Goal: Information Seeking & Learning: Learn about a topic

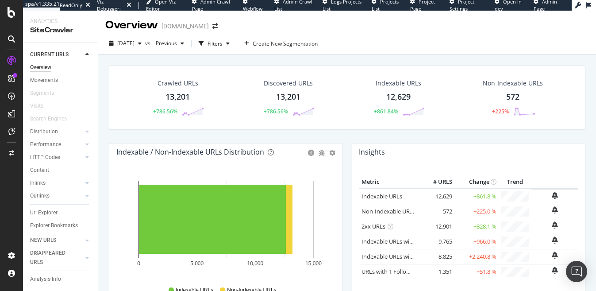
scroll to position [763, 0]
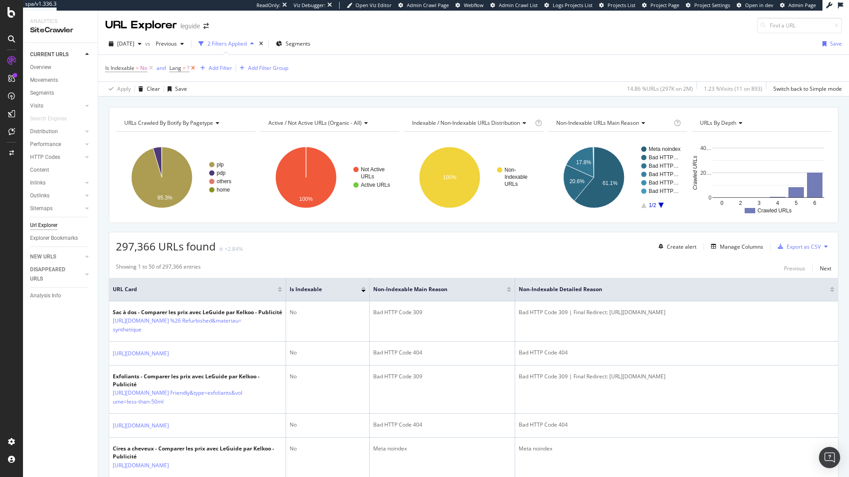
click at [192, 69] on icon at bounding box center [193, 68] width 8 height 9
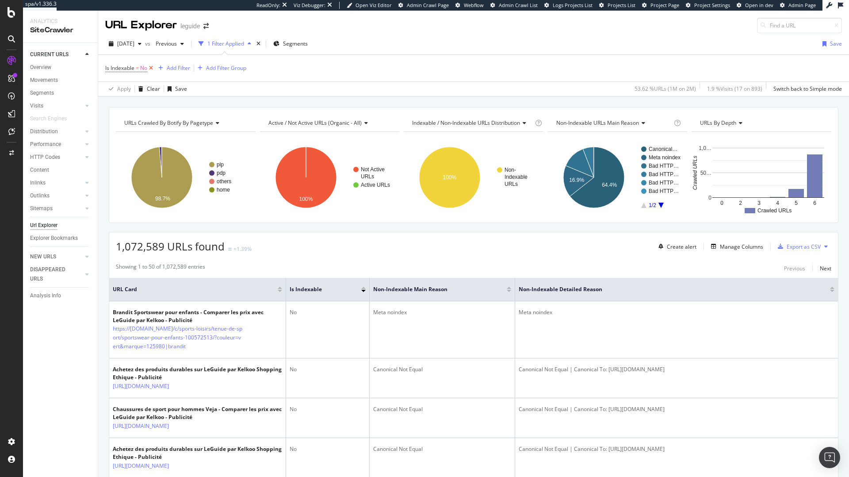
click at [151, 69] on icon at bounding box center [151, 68] width 8 height 9
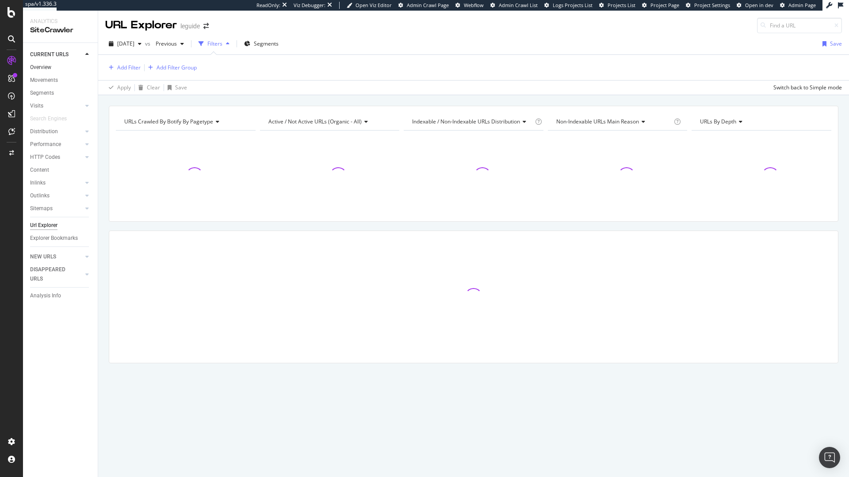
click at [52, 66] on link "Overview" at bounding box center [60, 67] width 61 height 9
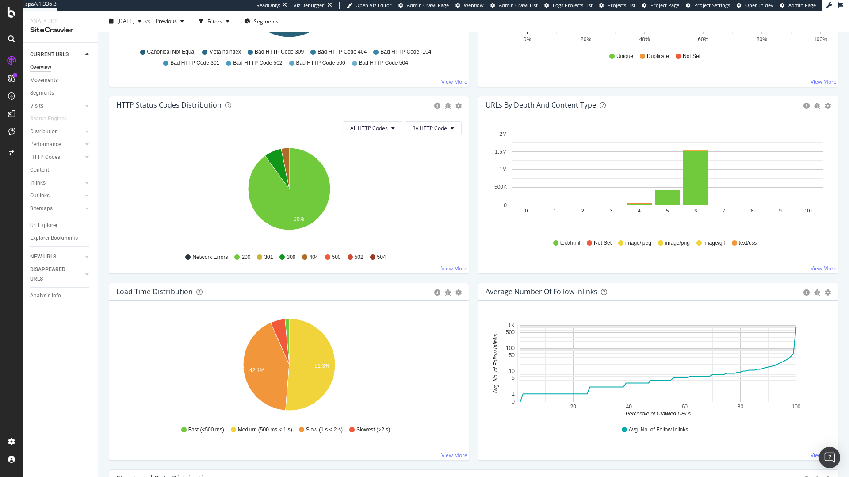
scroll to position [422, 0]
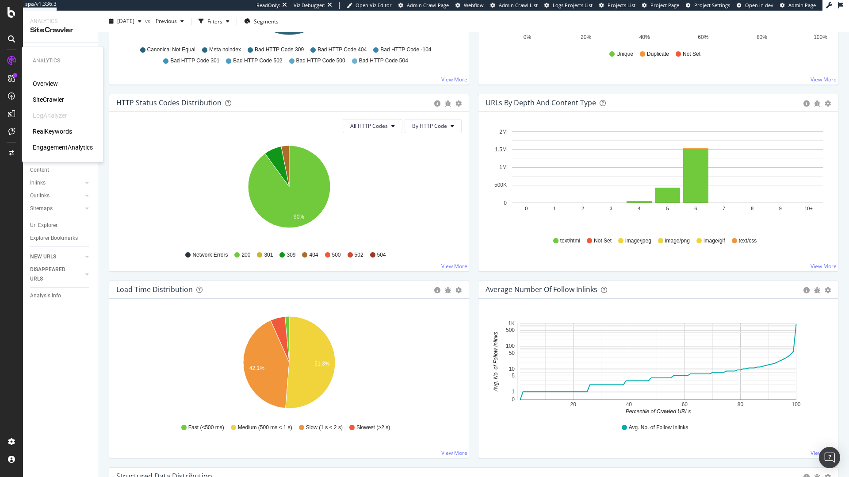
click at [61, 132] on div "RealKeywords" at bounding box center [52, 131] width 39 height 9
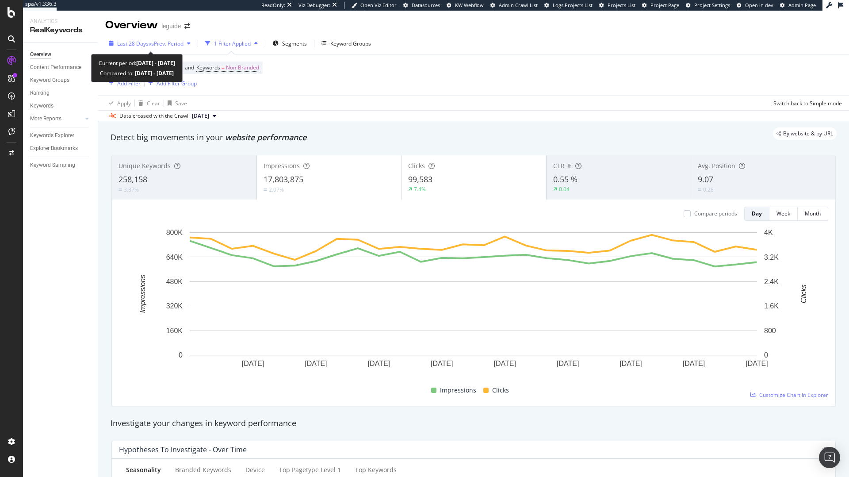
click at [173, 42] on span "vs Prev. Period" at bounding box center [166, 44] width 35 height 8
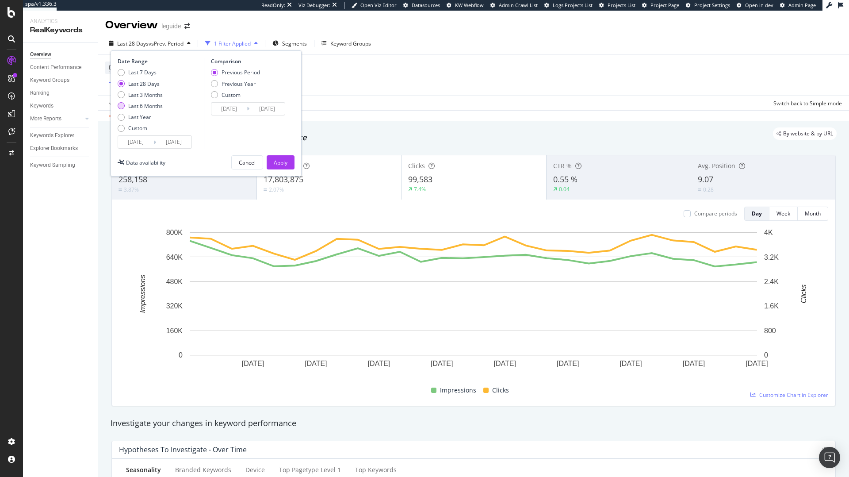
click at [145, 106] on div "Last 6 Months" at bounding box center [145, 106] width 34 height 8
type input "2025/02/17"
type input "2024/08/19"
type input "2025/02/16"
click at [135, 118] on div "Last Year" at bounding box center [139, 117] width 23 height 8
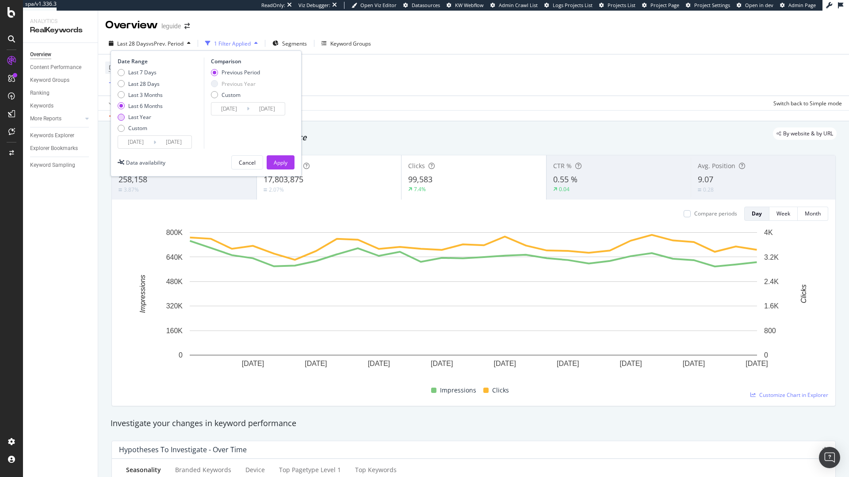
type input "2024/08/17"
click at [276, 160] on div "Apply" at bounding box center [281, 163] width 14 height 8
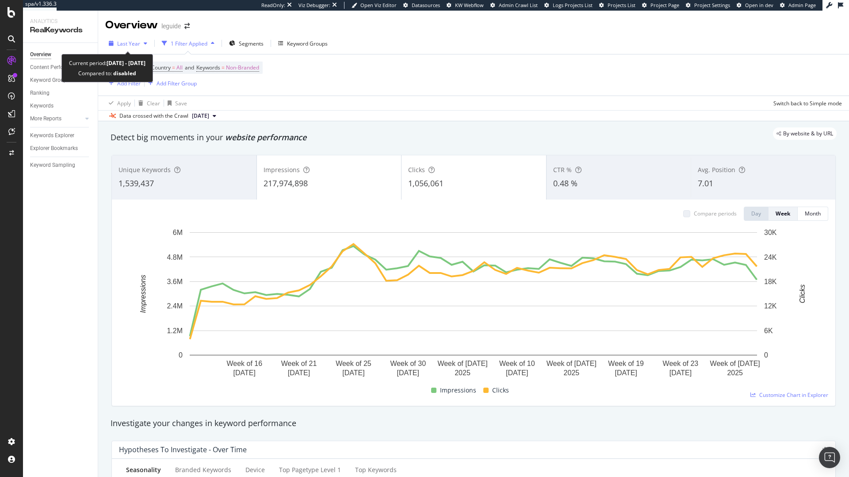
click at [138, 45] on span "Last Year" at bounding box center [128, 44] width 23 height 8
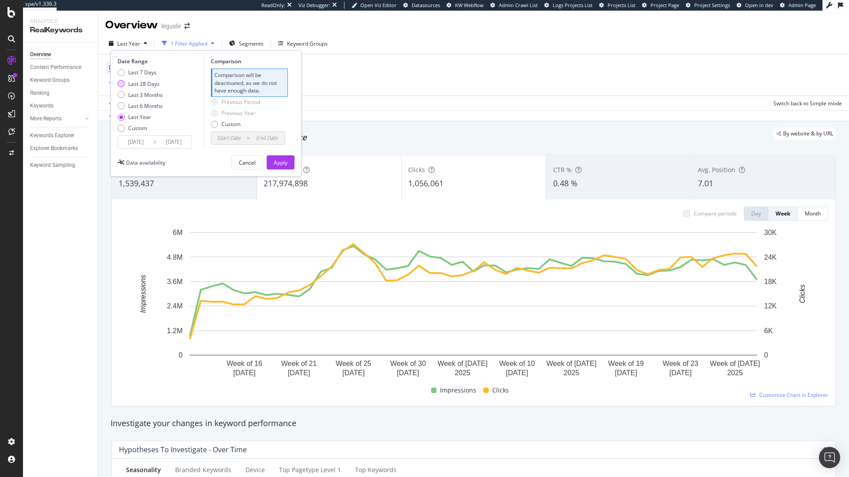
click at [142, 84] on div "Last 28 Days" at bounding box center [143, 84] width 31 height 8
type input "2025/07/20"
type input "2025/06/22"
type input "2025/07/19"
click at [276, 161] on div "Apply" at bounding box center [281, 163] width 14 height 8
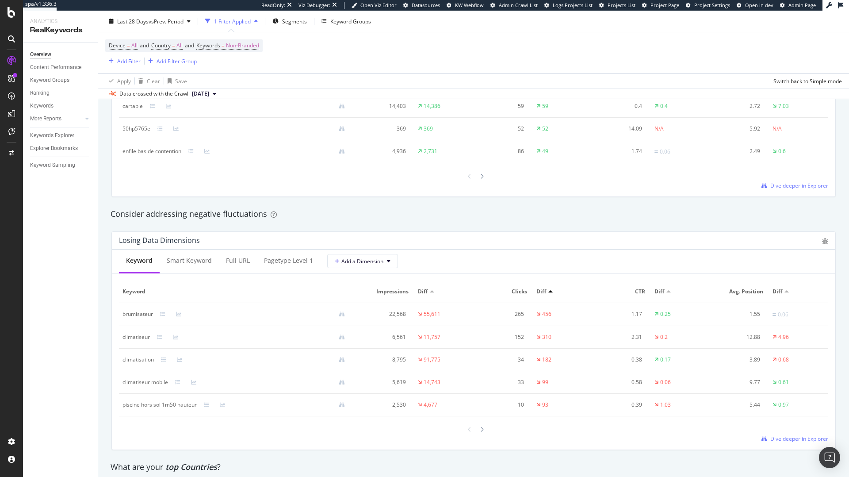
scroll to position [933, 0]
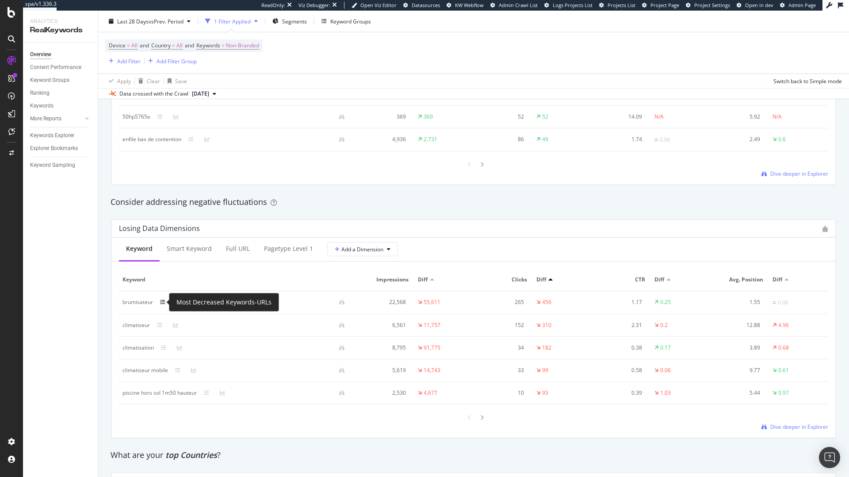
click at [162, 304] on icon at bounding box center [162, 301] width 5 height 5
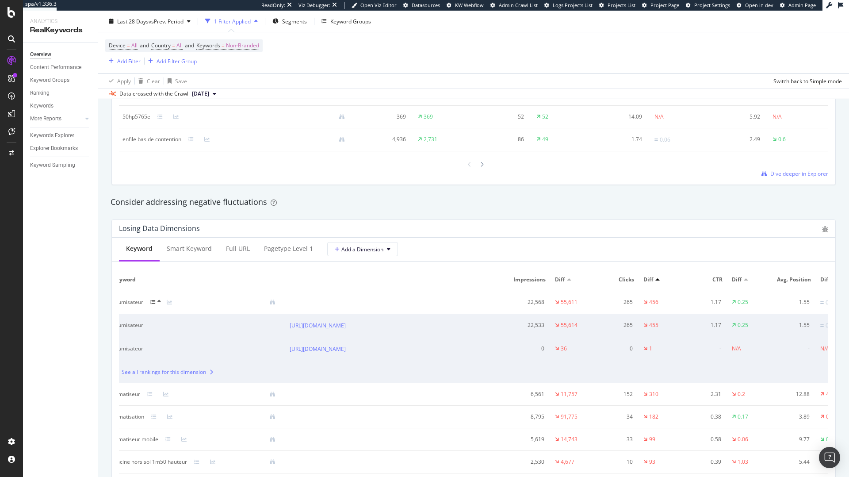
scroll to position [0, 0]
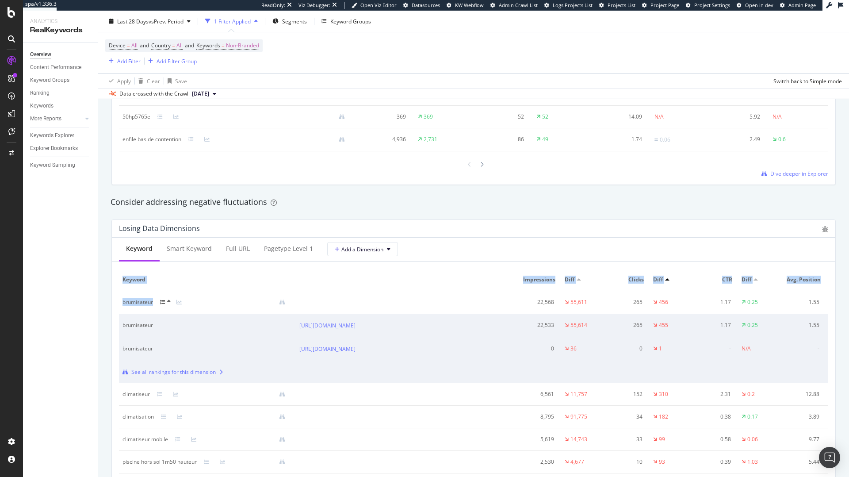
drag, startPoint x: 118, startPoint y: 301, endPoint x: 156, endPoint y: 302, distance: 38.5
click at [156, 302] on div "Keyword Smart Keyword Full URL pagetype Level 1 Add a Dimension Keyword Impress…" at bounding box center [473, 371] width 723 height 269
click at [310, 211] on div "Consider addressing negative fluctuations" at bounding box center [473, 202] width 735 height 20
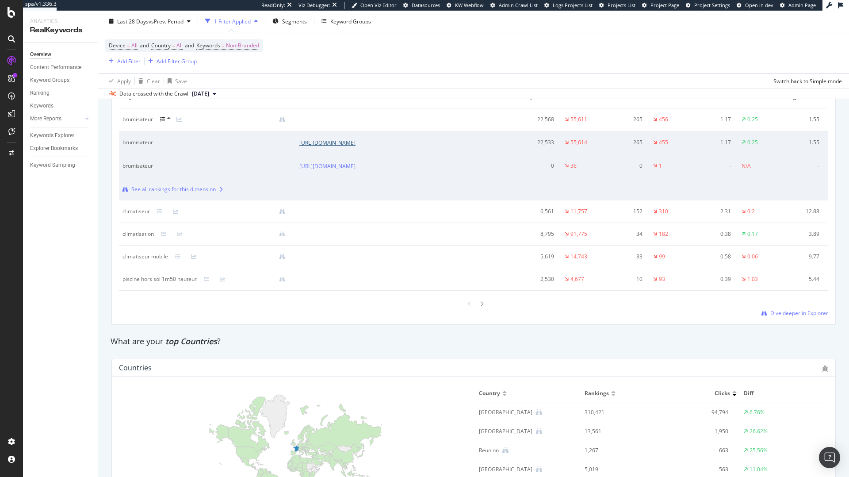
scroll to position [1116, 0]
click at [159, 214] on icon at bounding box center [159, 210] width 5 height 5
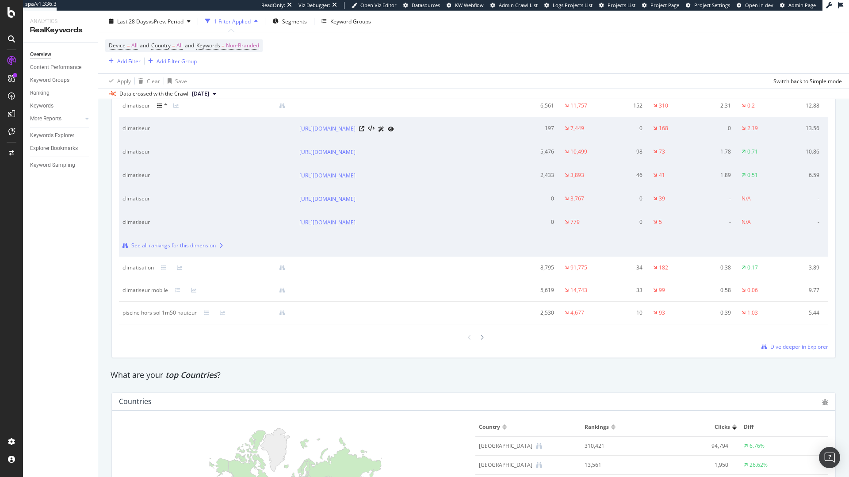
scroll to position [1165, 0]
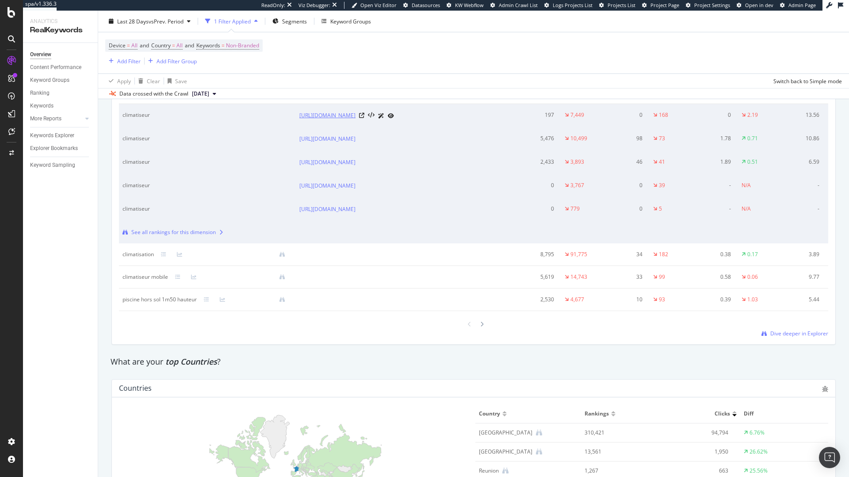
click at [356, 120] on link "https://www.leguide.com/c/electromenager/climat-interieur/climatiseurs-et-venti…" at bounding box center [327, 115] width 56 height 9
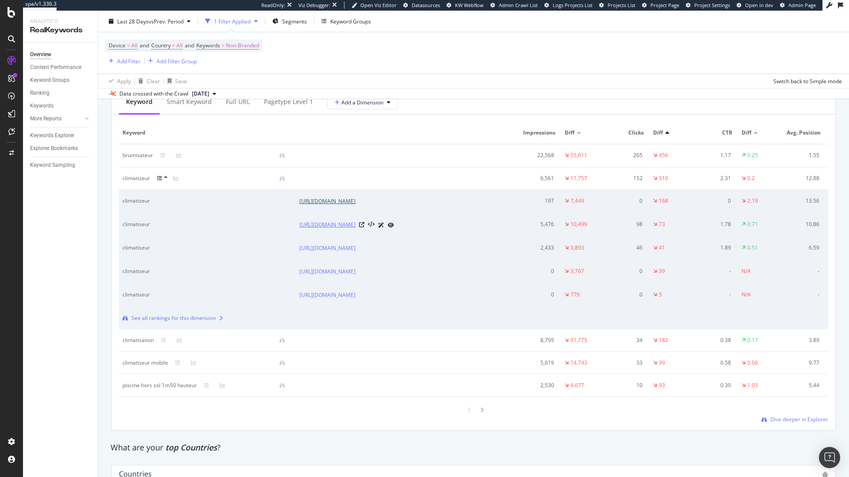
scroll to position [1106, 0]
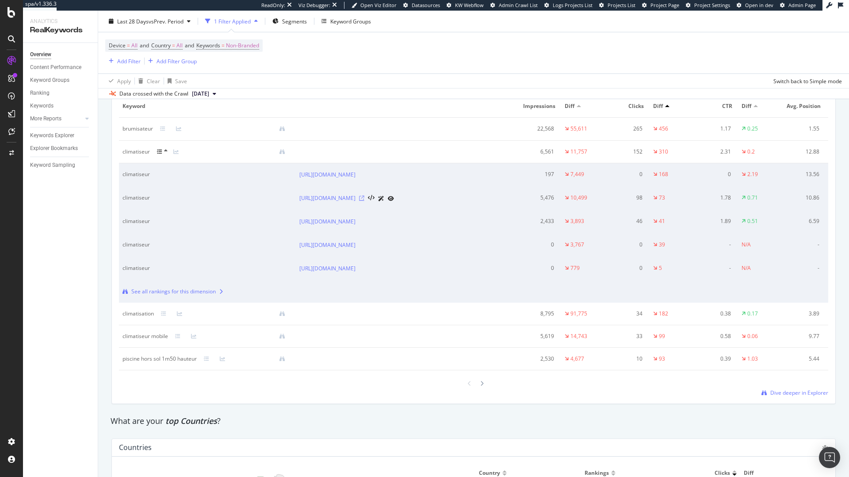
click at [364, 201] on icon at bounding box center [361, 197] width 5 height 5
click at [356, 226] on link "https://www.leguide.com/c/electromenager/climat-interieur/climatiseurs-et-venti…" at bounding box center [327, 221] width 56 height 9
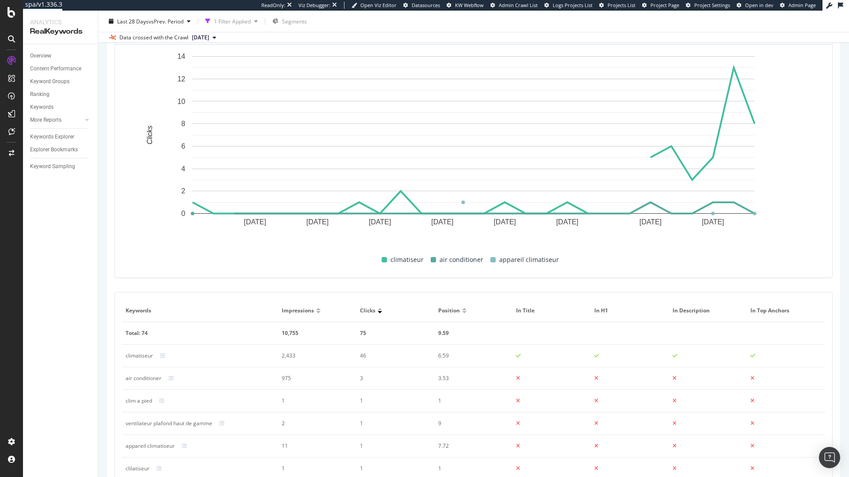
scroll to position [322, 0]
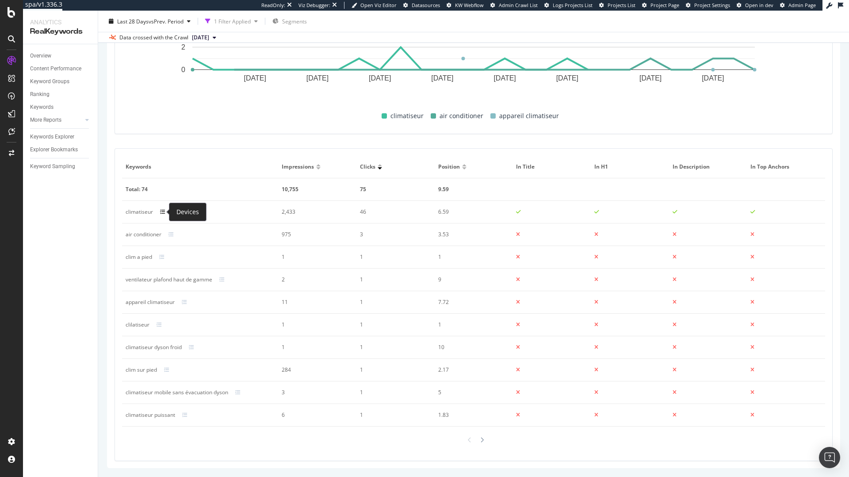
click at [164, 213] on icon at bounding box center [162, 211] width 5 height 5
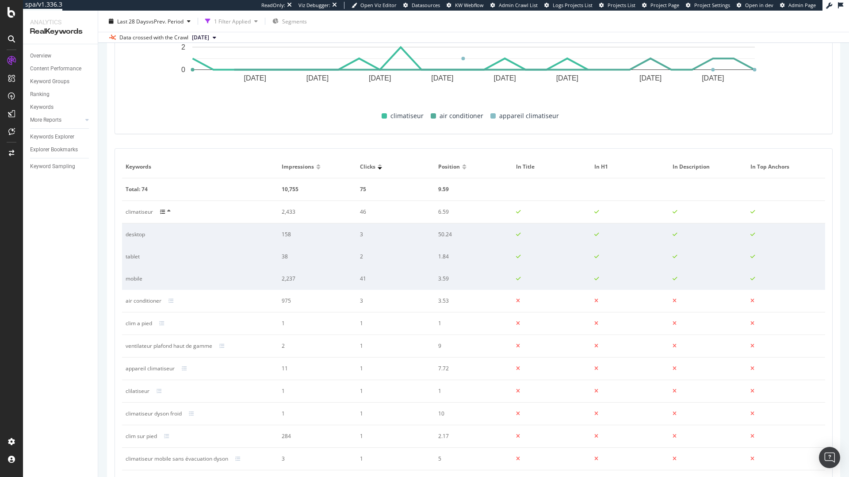
click at [164, 213] on icon at bounding box center [162, 211] width 5 height 5
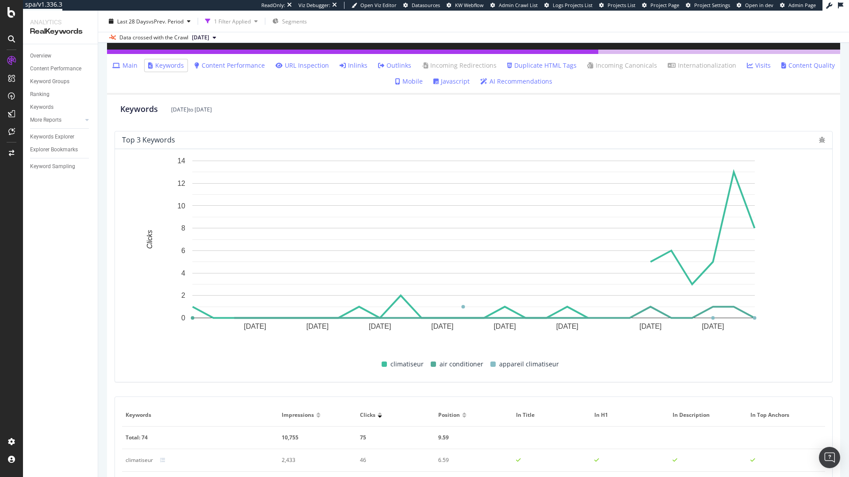
scroll to position [72, 0]
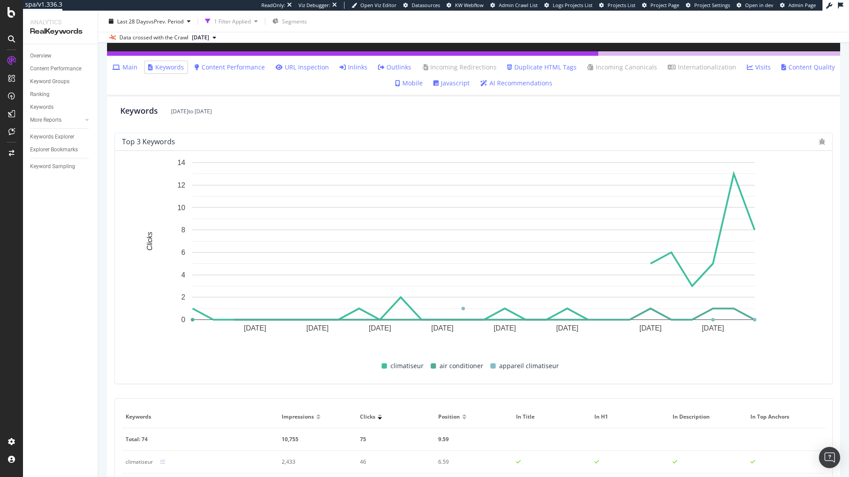
click at [355, 67] on link "Inlinks" at bounding box center [354, 67] width 28 height 9
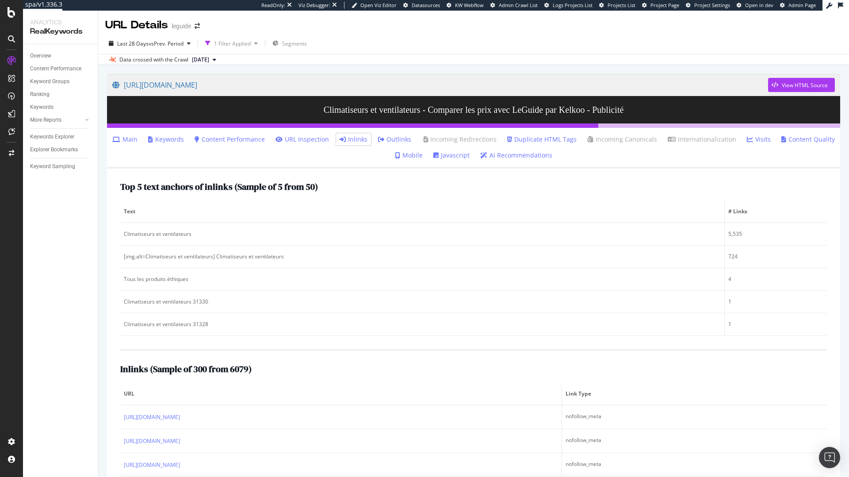
click at [129, 139] on link "Main" at bounding box center [124, 139] width 25 height 9
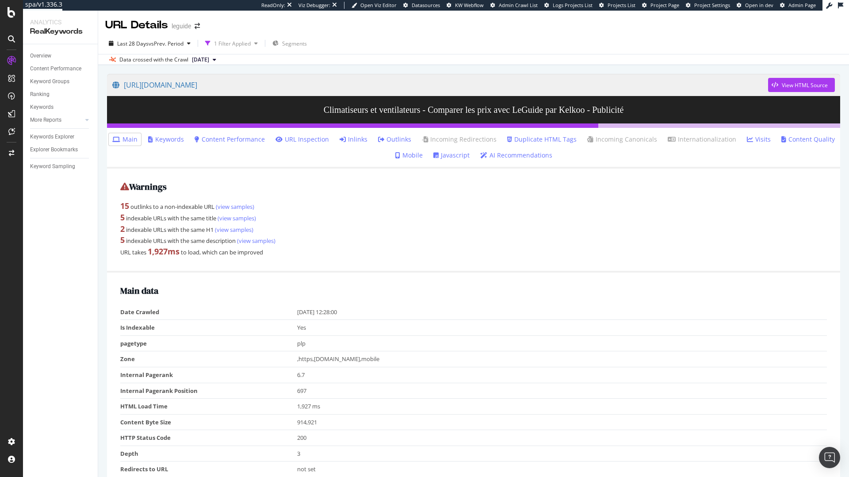
click at [173, 139] on link "Keywords" at bounding box center [166, 139] width 36 height 9
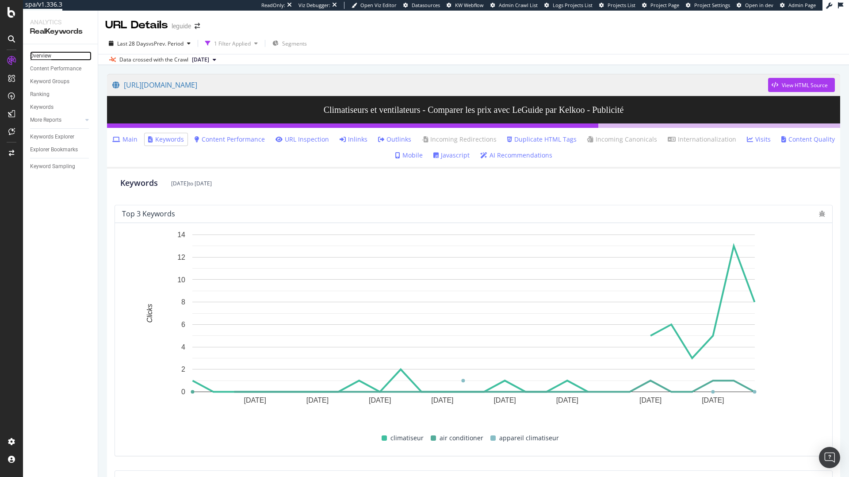
click at [50, 57] on div "Overview" at bounding box center [40, 55] width 21 height 9
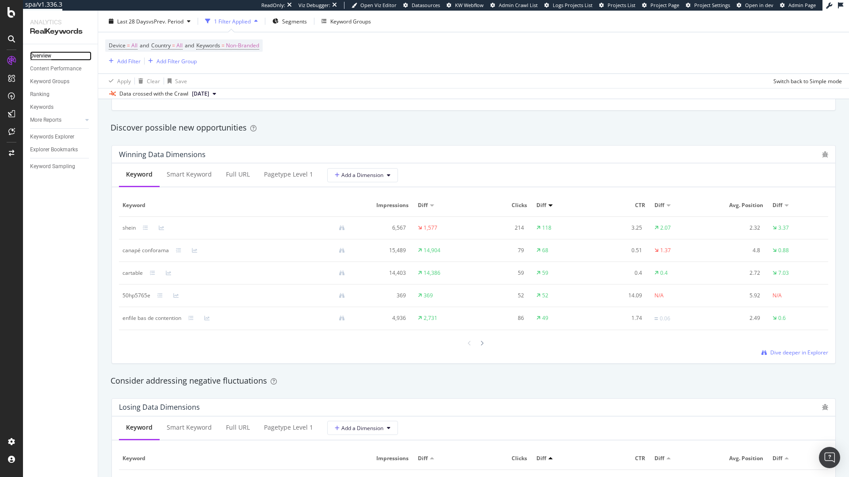
scroll to position [772, 0]
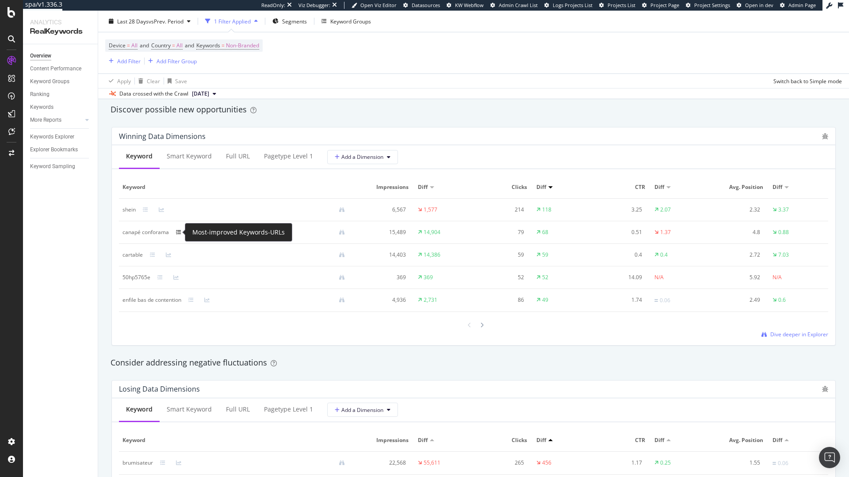
click at [176, 232] on icon at bounding box center [178, 231] width 5 height 5
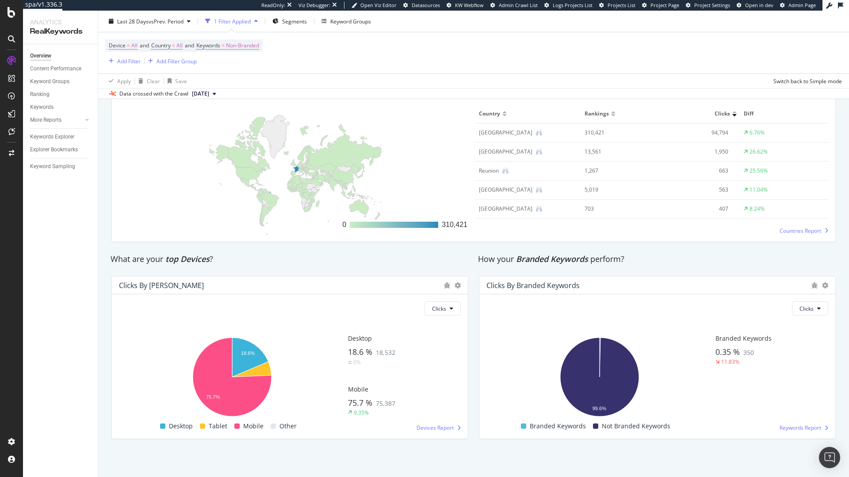
scroll to position [1551, 0]
click at [46, 103] on div "Keywords" at bounding box center [41, 107] width 23 height 9
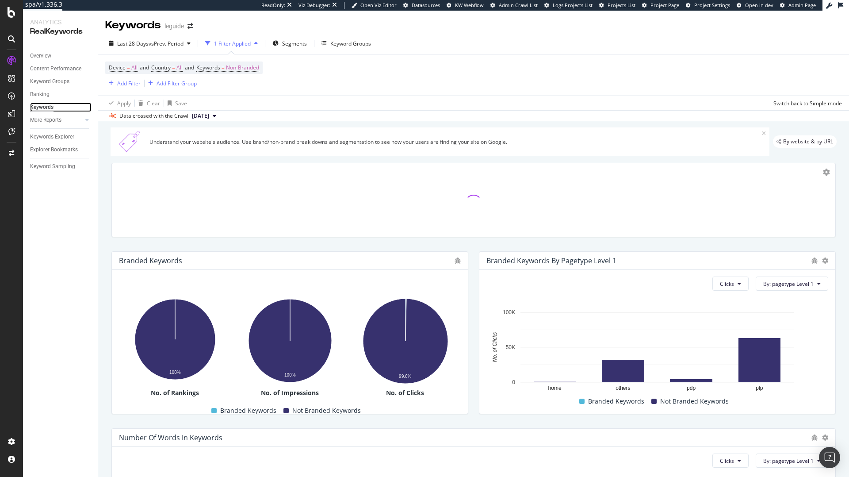
scroll to position [152, 0]
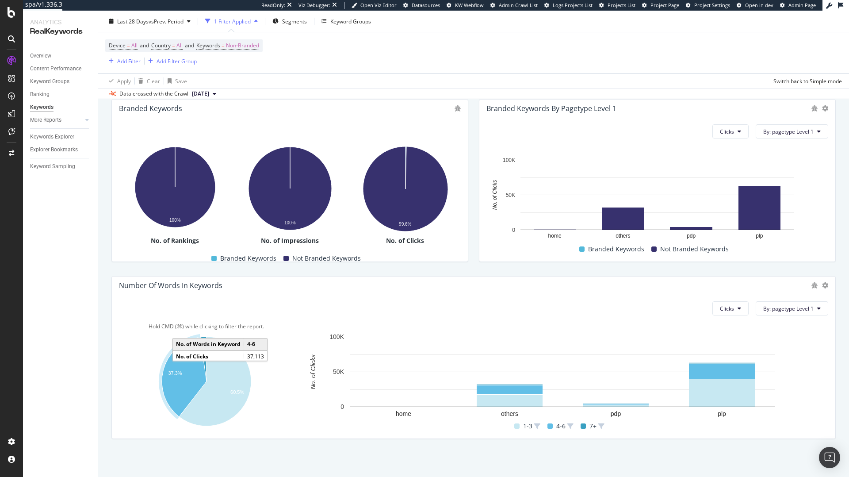
click at [174, 384] on icon "A chart." at bounding box center [184, 377] width 45 height 80
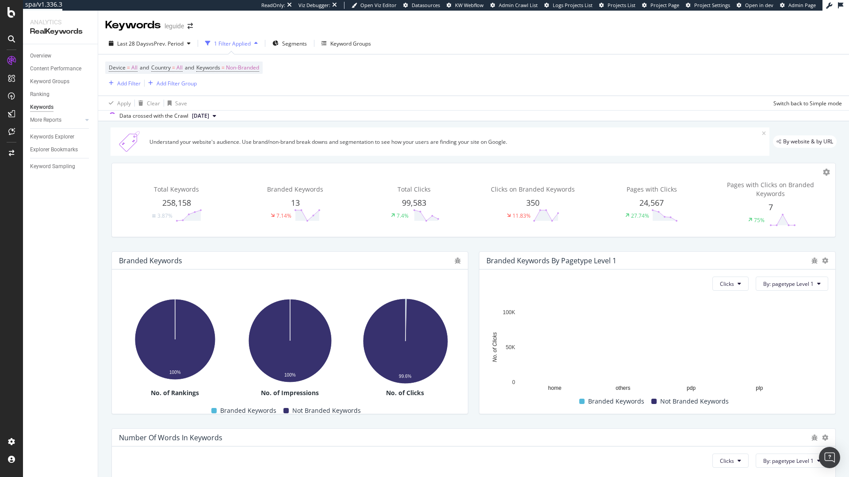
scroll to position [152, 0]
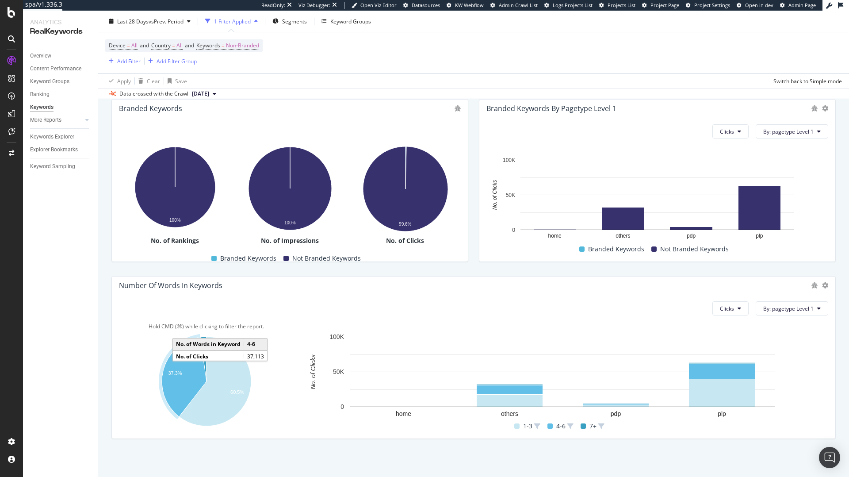
click at [183, 371] on icon "A chart." at bounding box center [184, 377] width 45 height 80
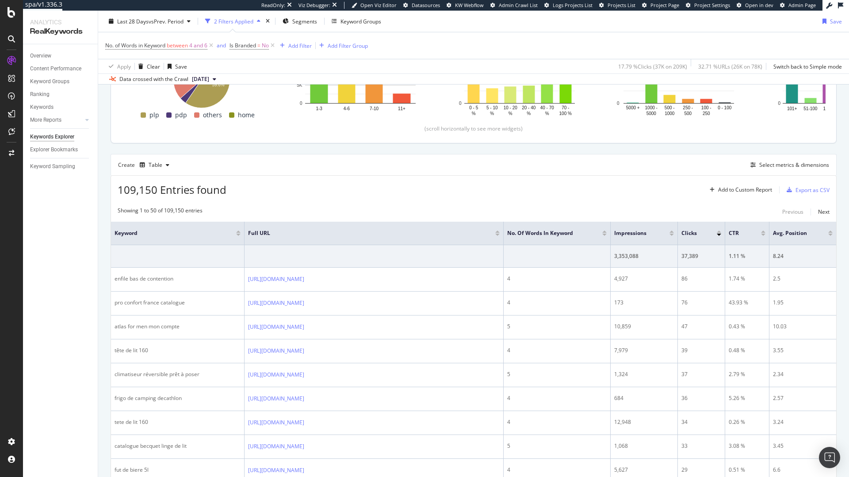
scroll to position [174, 0]
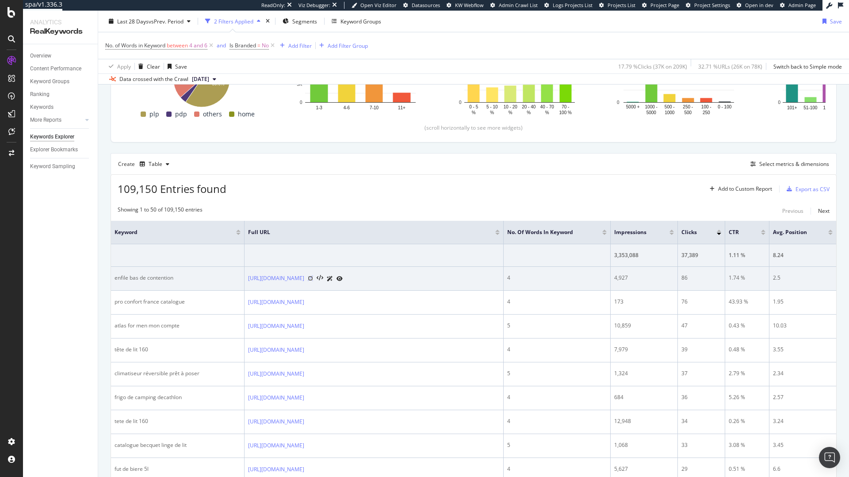
click at [313, 281] on icon at bounding box center [310, 277] width 5 height 5
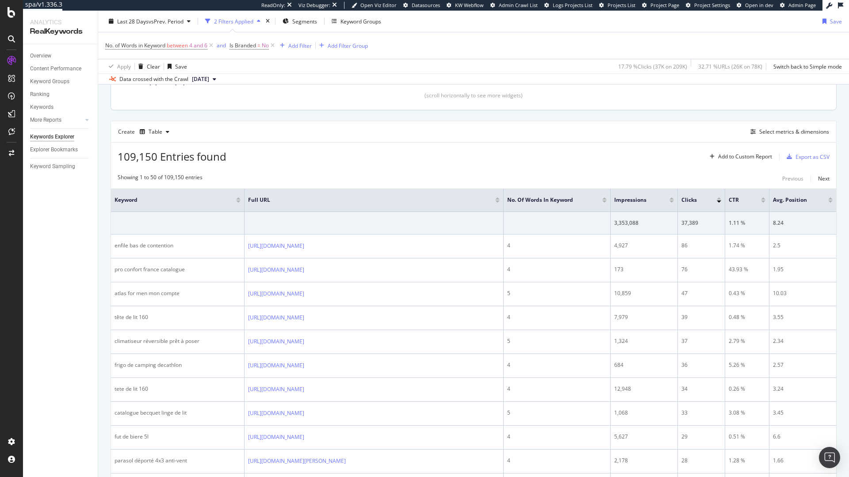
scroll to position [207, 0]
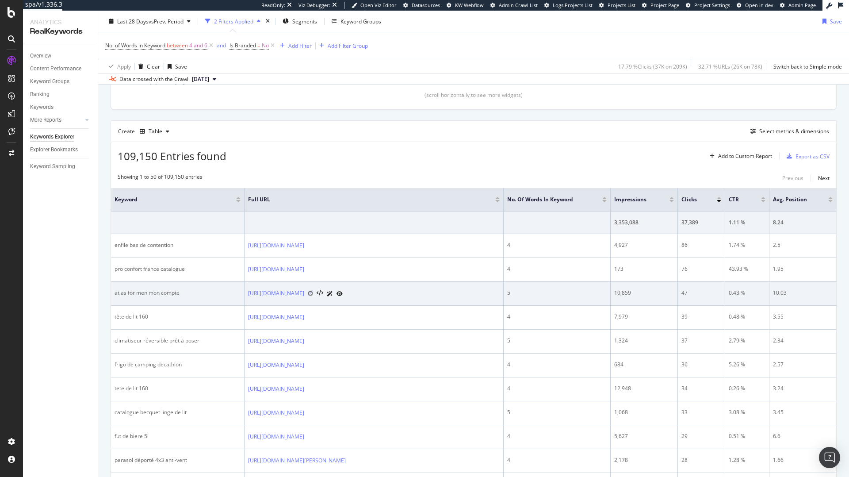
click at [313, 296] on icon at bounding box center [310, 293] width 5 height 5
drag, startPoint x: 186, startPoint y: 301, endPoint x: 111, endPoint y: 306, distance: 74.9
click at [111, 306] on td "atlas for men mon compte" at bounding box center [178, 294] width 134 height 24
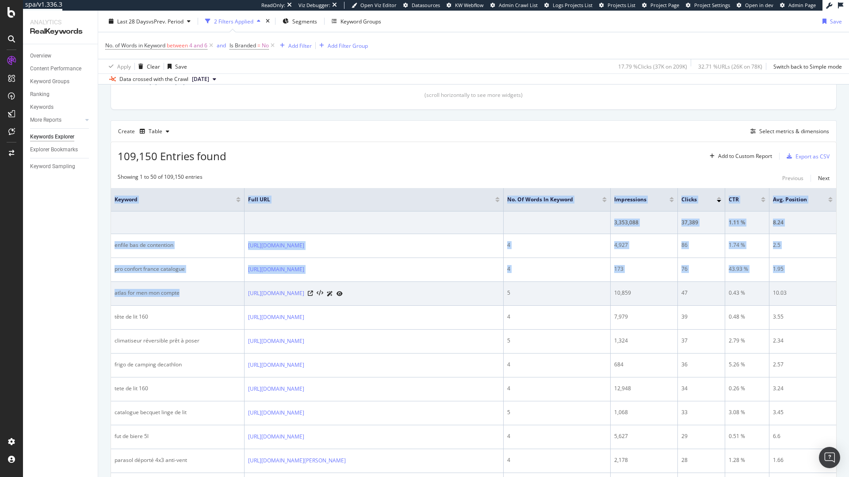
drag, startPoint x: 107, startPoint y: 301, endPoint x: 184, endPoint y: 298, distance: 76.5
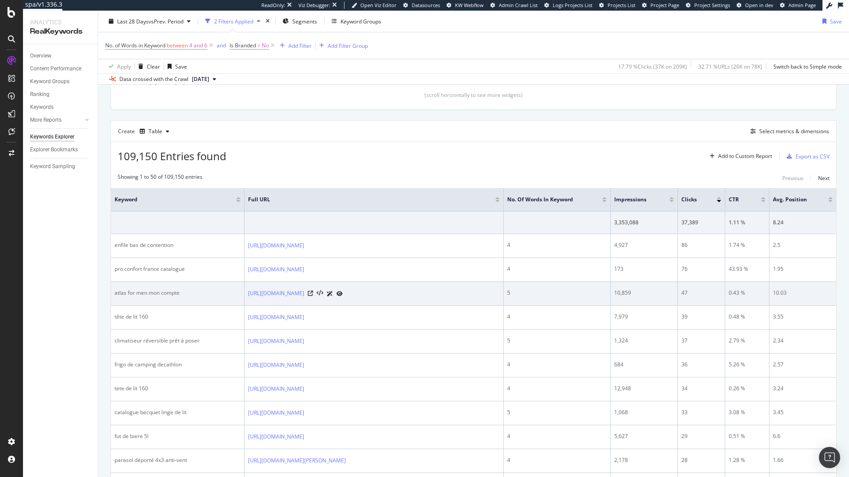
click at [207, 290] on td "atlas for men mon compte" at bounding box center [178, 294] width 134 height 24
drag, startPoint x: 172, startPoint y: 322, endPoint x: 153, endPoint y: 318, distance: 19.3
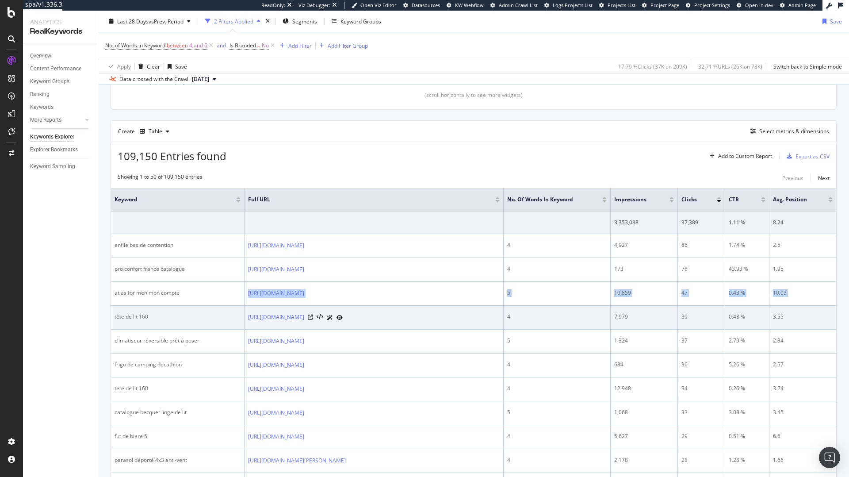
click at [115, 327] on td "tête de lit 160" at bounding box center [178, 318] width 134 height 24
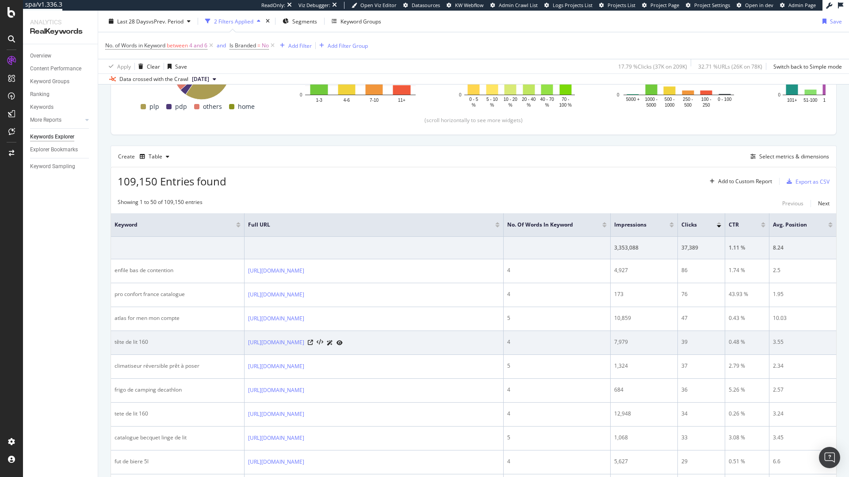
scroll to position [177, 0]
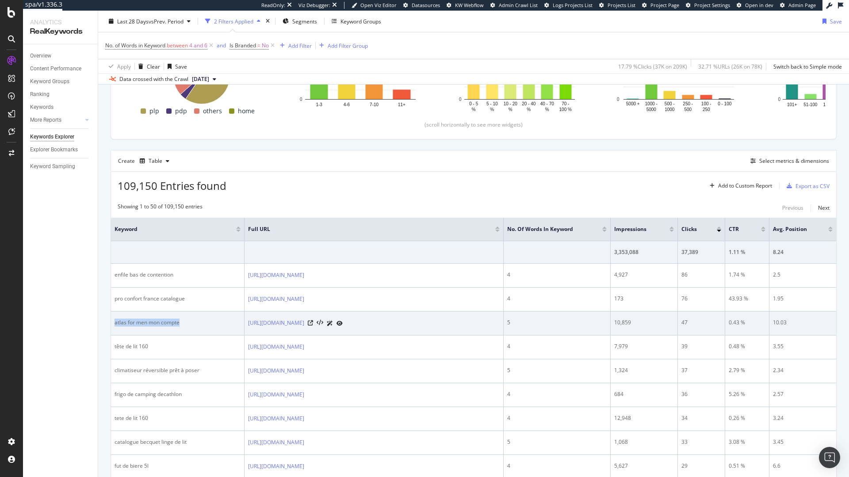
drag, startPoint x: 194, startPoint y: 333, endPoint x: 115, endPoint y: 331, distance: 79.2
click at [115, 326] on div "atlas for men mon compte" at bounding box center [178, 322] width 126 height 8
copy div "atlas for men mon compte"
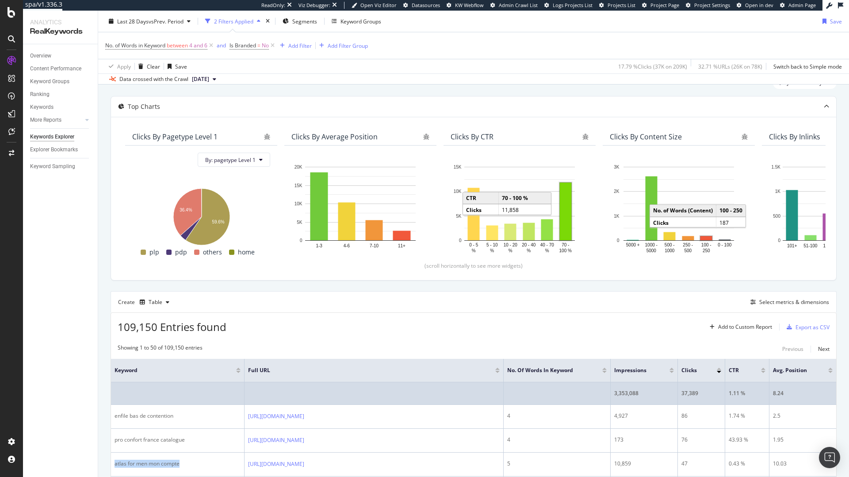
scroll to position [59, 0]
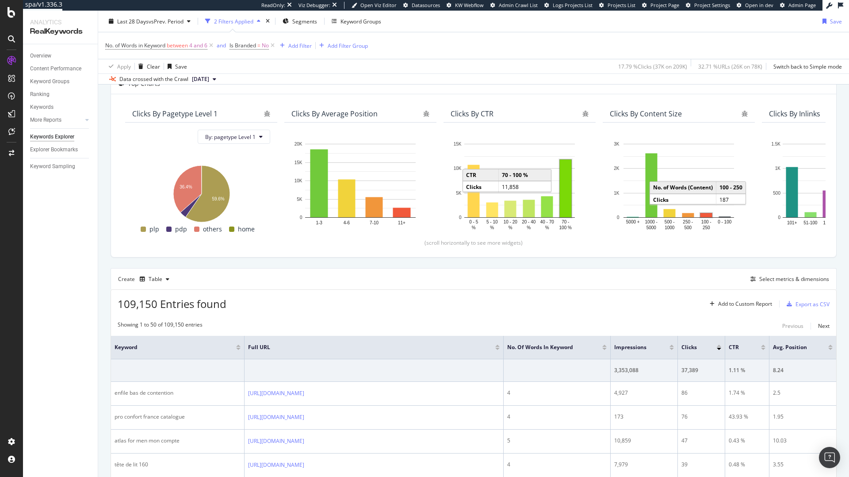
click at [830, 348] on div at bounding box center [830, 349] width 4 height 2
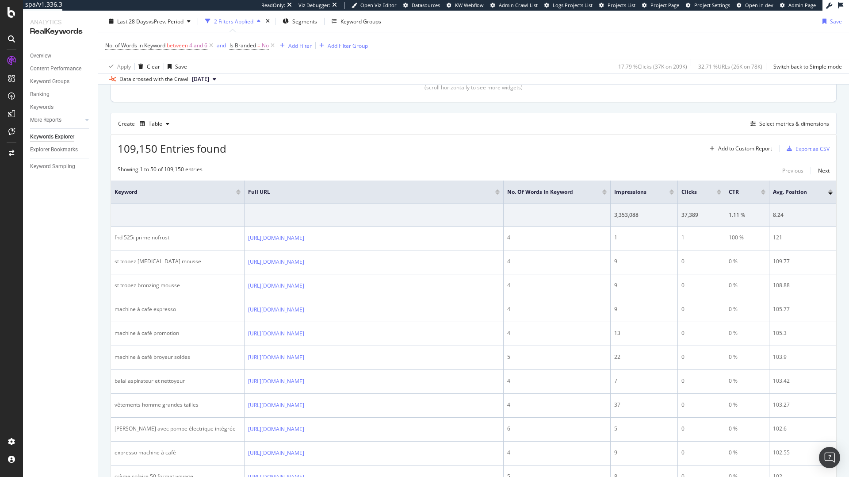
scroll to position [223, 0]
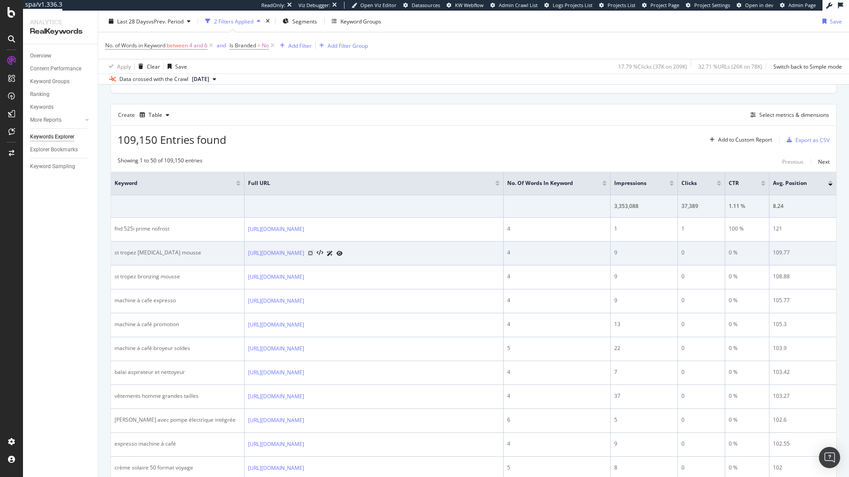
click at [313, 256] on icon at bounding box center [310, 252] width 5 height 5
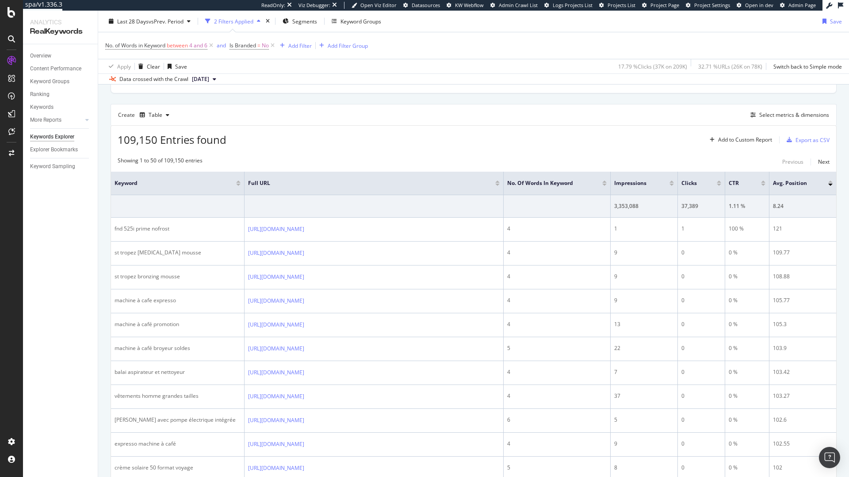
click at [672, 185] on div at bounding box center [671, 185] width 4 height 2
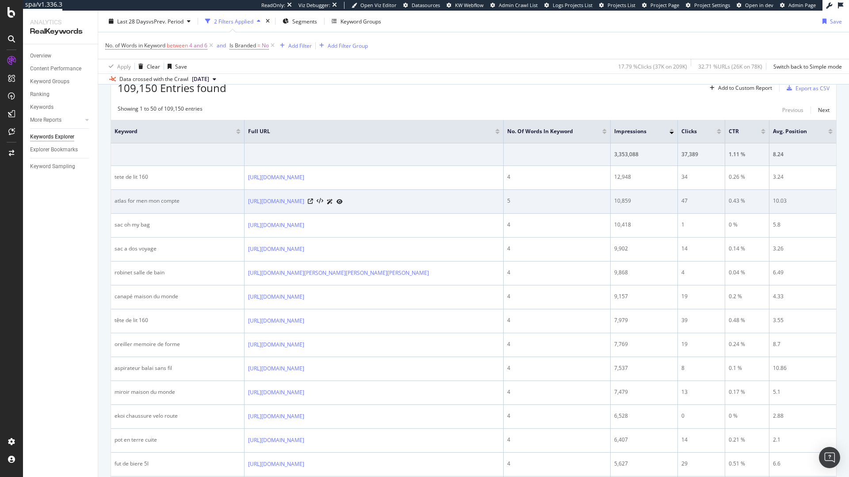
scroll to position [291, 0]
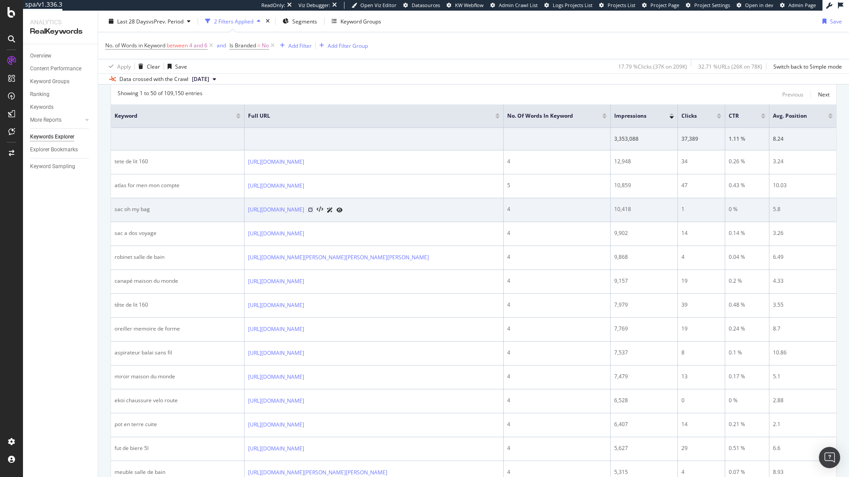
click at [313, 212] on icon at bounding box center [310, 209] width 5 height 5
drag, startPoint x: 233, startPoint y: 215, endPoint x: 316, endPoint y: 227, distance: 84.0
click at [316, 222] on tr "sac oh my bag https://www.leguide.com/c/mode/accessoires-de-mode-100471123/?mar…" at bounding box center [473, 210] width 725 height 24
drag, startPoint x: 111, startPoint y: 218, endPoint x: 155, endPoint y: 219, distance: 43.8
click at [155, 219] on td "sac oh my bag" at bounding box center [178, 210] width 134 height 24
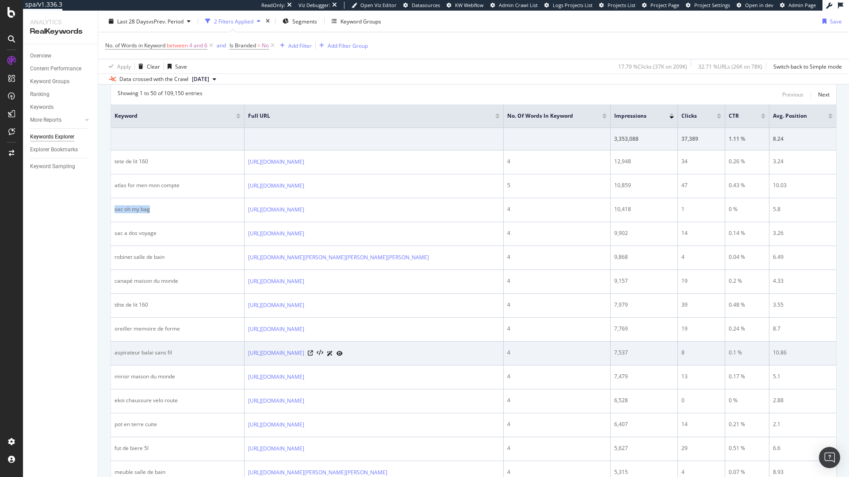
copy div "sac oh my bag"
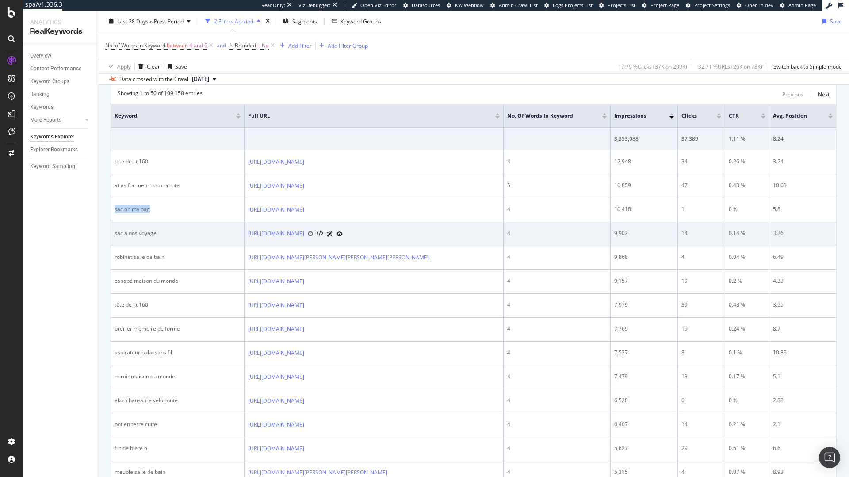
click at [313, 236] on icon at bounding box center [310, 233] width 5 height 5
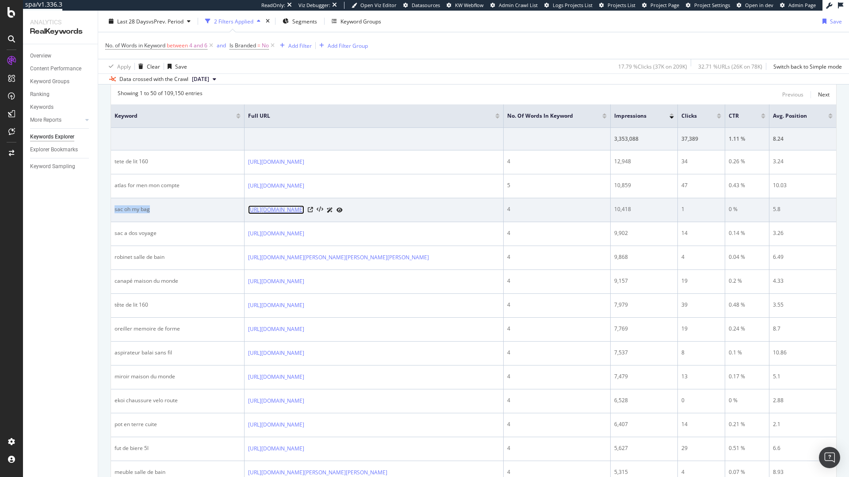
click at [304, 214] on link "https://www.leguide.com/c/mode/accessoires-de-mode-100471123/?marque=140612%7Co…" at bounding box center [276, 209] width 56 height 9
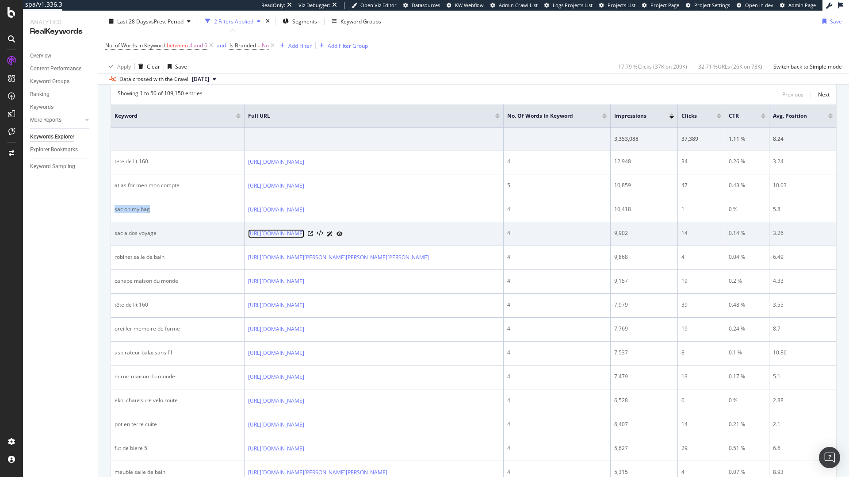
click at [304, 238] on link "https://www.leguide.com/c/mode/accessoires-de-mode/bagage-170101/?mots=Sac+a+do…" at bounding box center [276, 233] width 56 height 9
click at [313, 236] on icon at bounding box center [310, 233] width 5 height 5
click at [183, 242] on td "sac a dos voyage" at bounding box center [178, 234] width 134 height 24
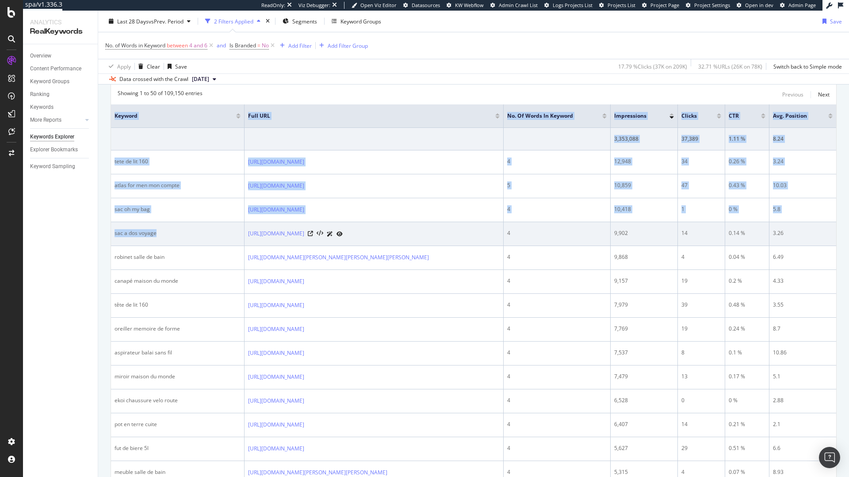
drag, startPoint x: 172, startPoint y: 246, endPoint x: 111, endPoint y: 249, distance: 61.5
click at [111, 246] on td "sac a dos voyage" at bounding box center [178, 234] width 134 height 24
drag, startPoint x: 107, startPoint y: 248, endPoint x: 162, endPoint y: 247, distance: 54.8
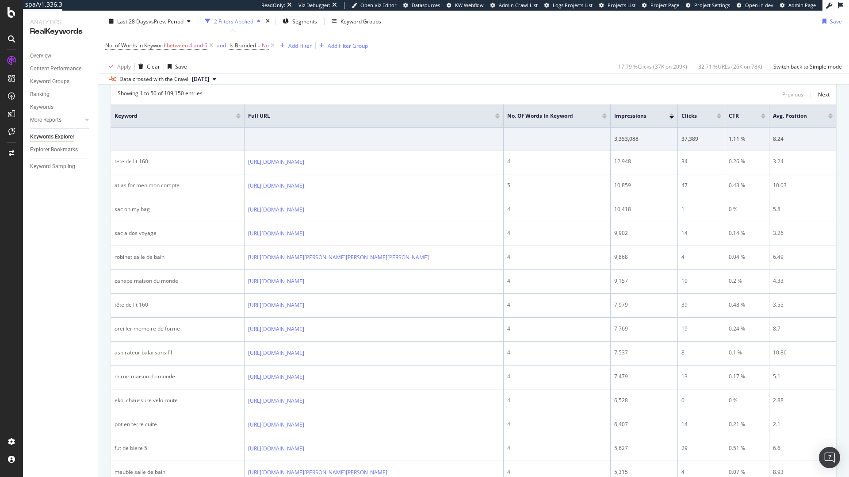
click at [97, 270] on div "Overview Content Performance Keyword Groups Ranking Keywords More Reports Count…" at bounding box center [60, 260] width 75 height 432
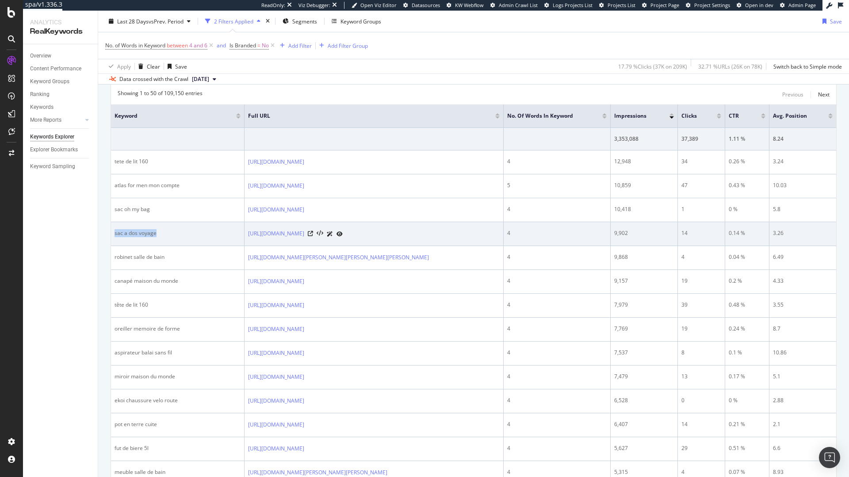
drag, startPoint x: 156, startPoint y: 251, endPoint x: 111, endPoint y: 253, distance: 44.7
click at [111, 246] on td "sac a dos voyage" at bounding box center [178, 234] width 134 height 24
copy div "sac a dos voyage"
click at [313, 236] on icon at bounding box center [310, 233] width 5 height 5
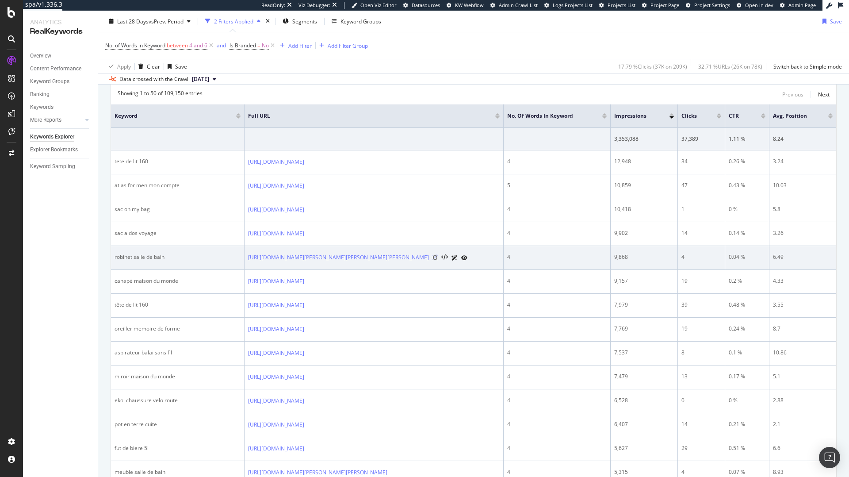
click at [438, 260] on icon at bounding box center [434, 257] width 5 height 5
click at [289, 262] on link "https://www.leguide.com/c/maison-chez-soi/amelioration-de-la-maison/salle-de-ba…" at bounding box center [338, 257] width 181 height 9
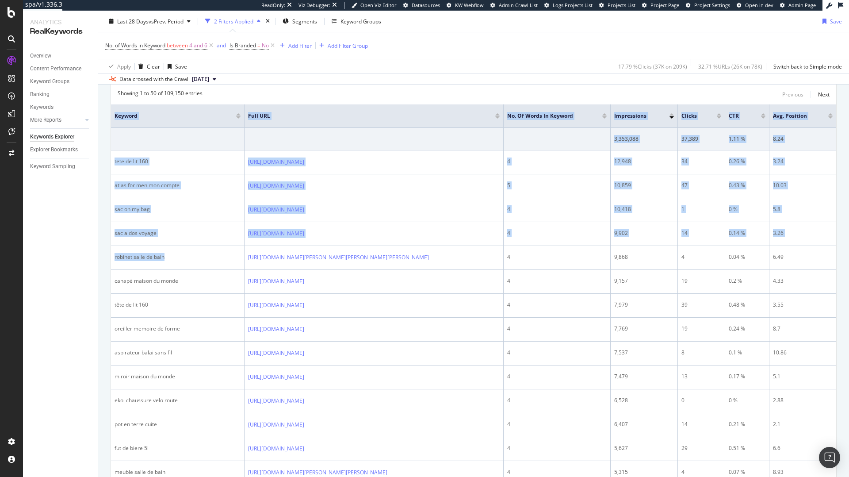
drag, startPoint x: 172, startPoint y: 281, endPoint x: 101, endPoint y: 281, distance: 71.6
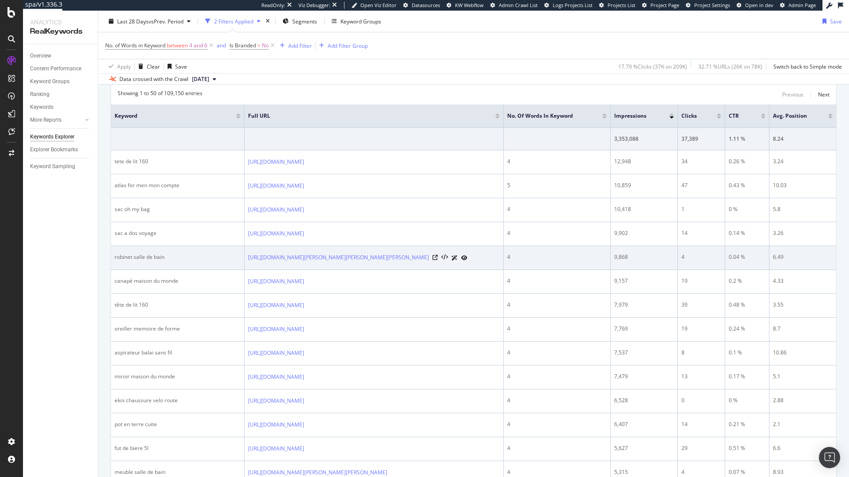
click at [126, 261] on div "robinet salle de bain" at bounding box center [178, 257] width 126 height 8
drag, startPoint x: 169, startPoint y: 283, endPoint x: 114, endPoint y: 281, distance: 55.3
click at [114, 270] on td "robinet salle de bain" at bounding box center [178, 258] width 134 height 24
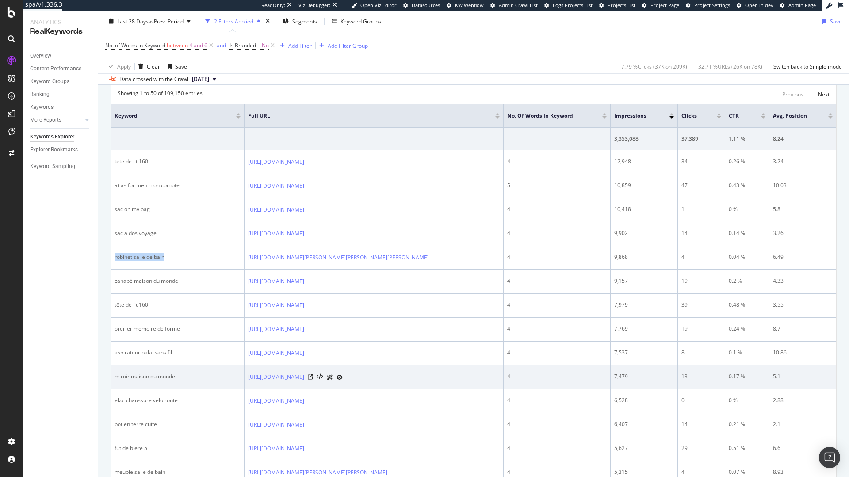
copy div "robinet salle de bain"
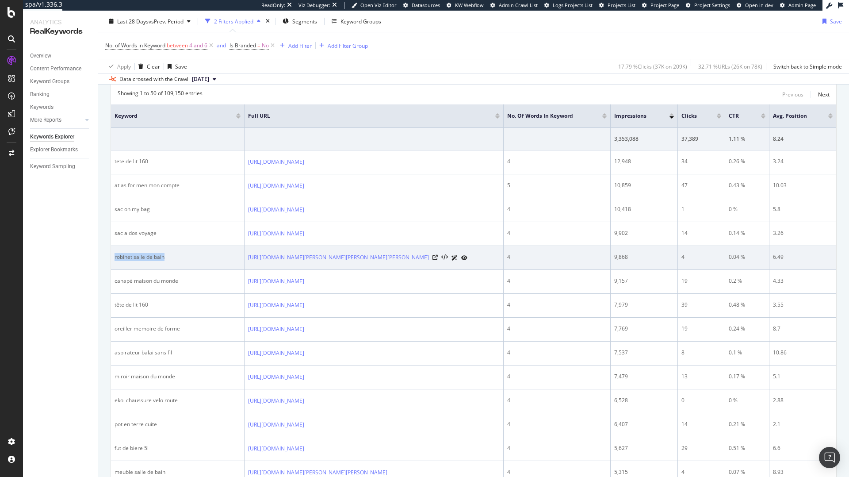
click at [182, 261] on div "robinet salle de bain" at bounding box center [178, 257] width 126 height 8
click at [438, 260] on icon at bounding box center [434, 257] width 5 height 5
drag, startPoint x: 115, startPoint y: 280, endPoint x: 178, endPoint y: 283, distance: 63.3
click at [178, 261] on div "robinet salle de bain" at bounding box center [178, 257] width 126 height 8
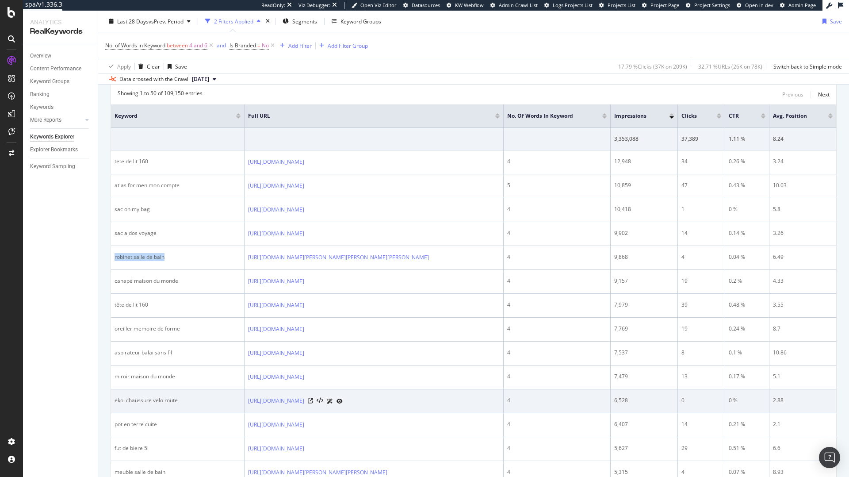
copy div "robinet salle de bain"
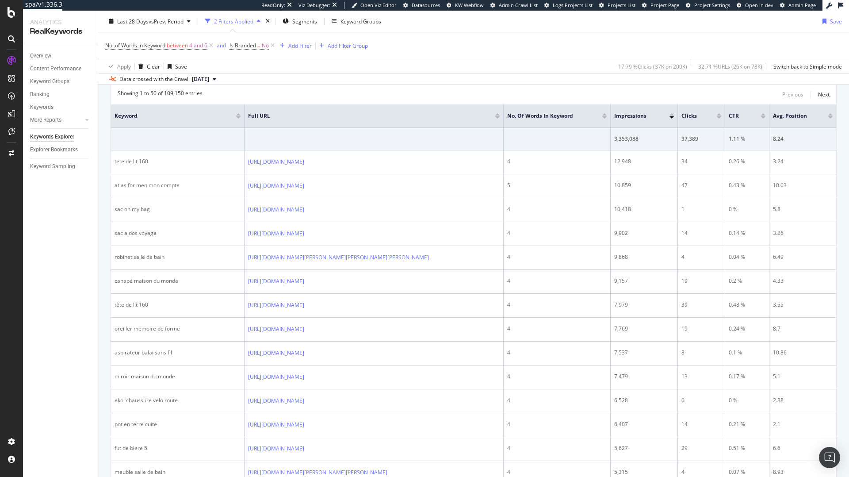
click at [359, 66] on div "Apply Clear Save 17.79 % Clicks ( 37K on 209K ) 32.71 % URLs ( 26K on 78K ) Swi…" at bounding box center [473, 66] width 751 height 15
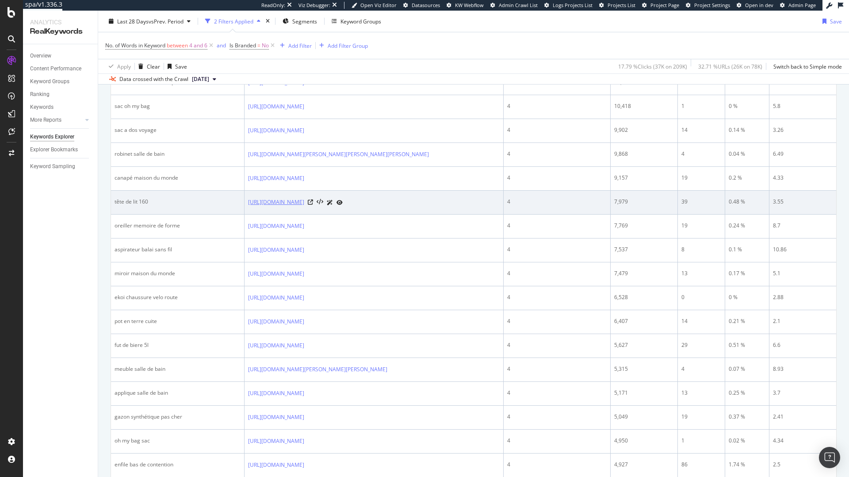
scroll to position [392, 0]
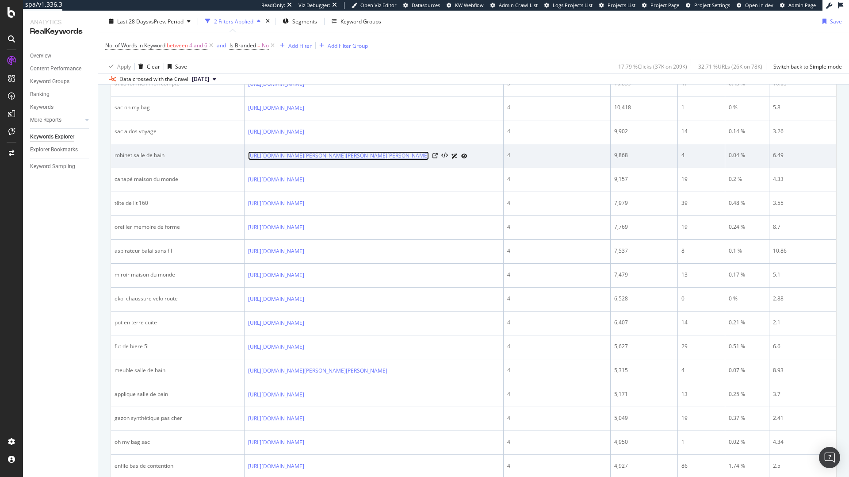
click at [327, 160] on link "https://www.leguide.com/c/maison-chez-soi/amelioration-de-la-maison/salle-de-ba…" at bounding box center [338, 155] width 181 height 9
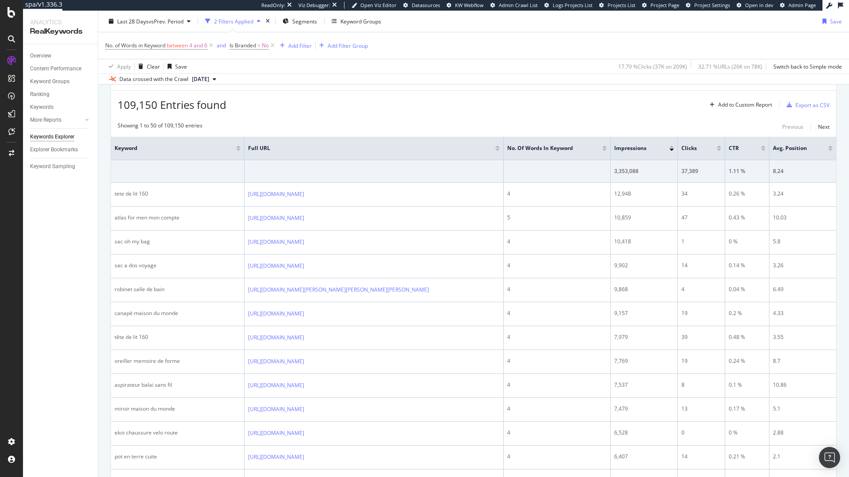
scroll to position [259, 0]
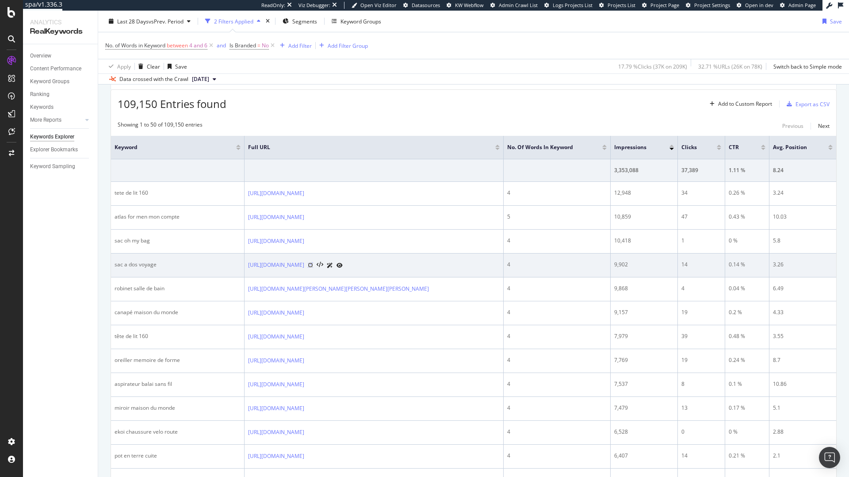
click at [313, 268] on icon at bounding box center [310, 264] width 5 height 5
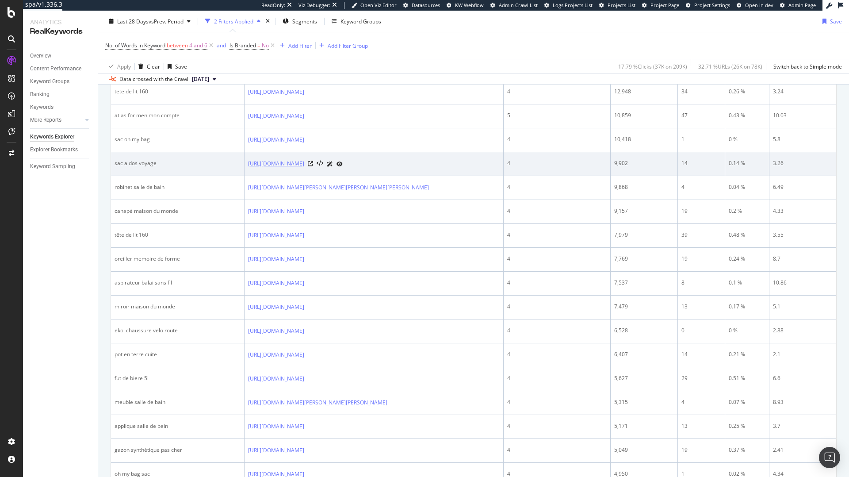
scroll to position [369, 0]
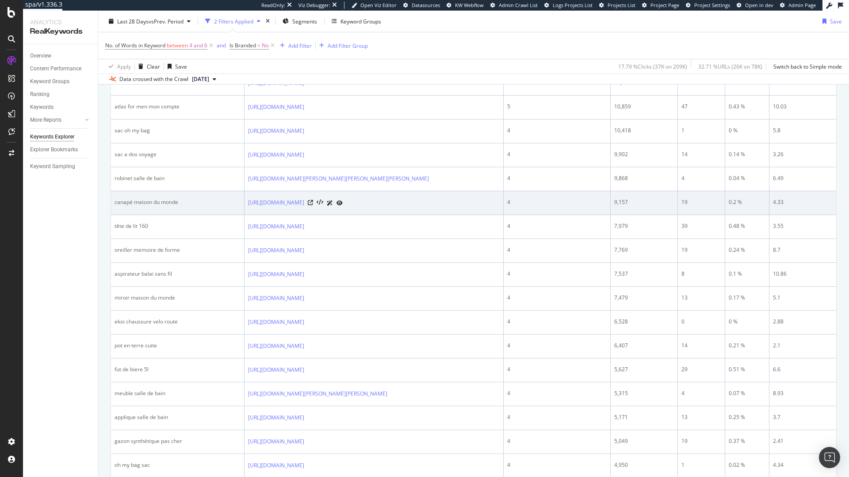
click at [464, 207] on div "https://www.leguide.com/c/maison-et-ameublement/mobilier-dinterieur/canapes-et-…" at bounding box center [374, 202] width 252 height 9
click at [313, 205] on icon at bounding box center [310, 202] width 5 height 5
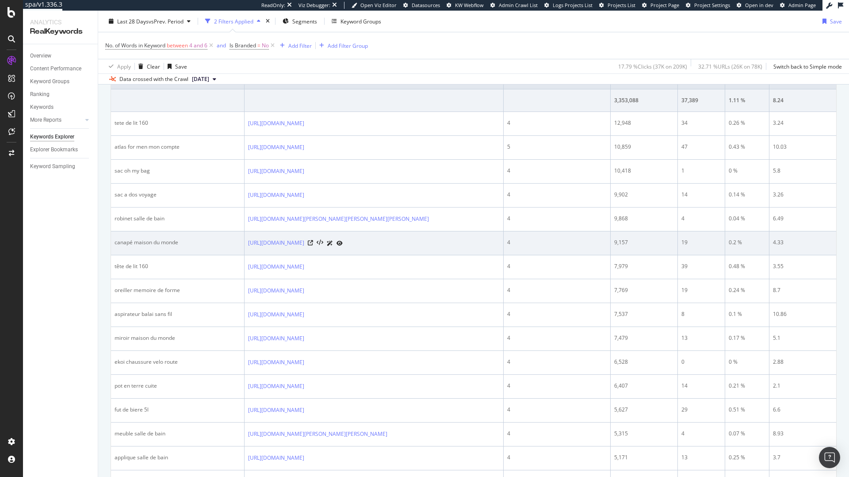
scroll to position [371, 0]
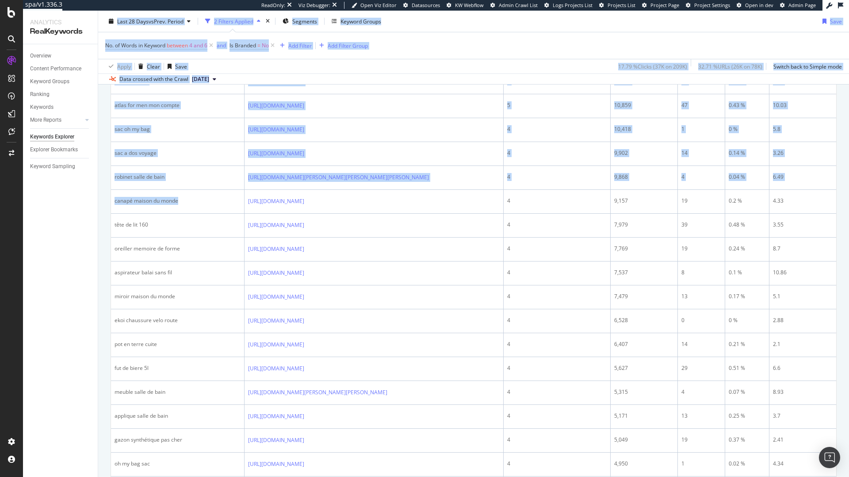
drag, startPoint x: 184, startPoint y: 233, endPoint x: 96, endPoint y: 233, distance: 88.0
click at [96, 233] on div "Analytics RealKeywords Overview Content Performance Keyword Groups Ranking Keyw…" at bounding box center [436, 244] width 826 height 466
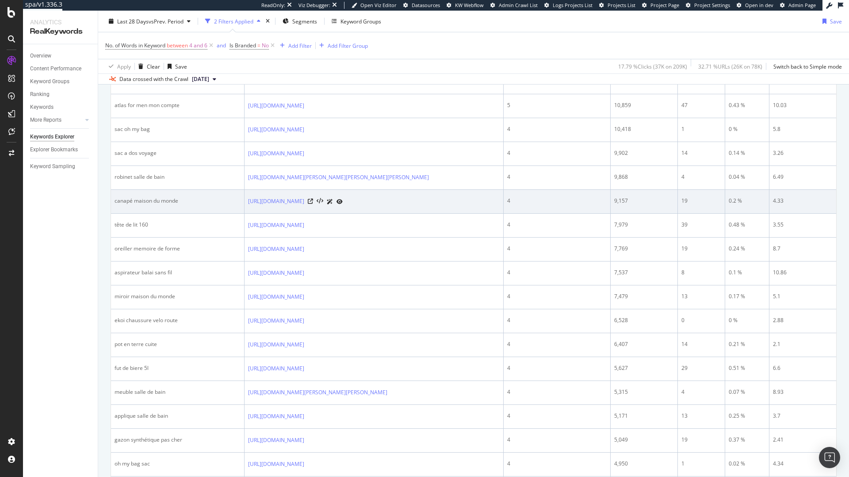
click at [153, 214] on td "canapé maison du monde" at bounding box center [178, 202] width 134 height 24
drag, startPoint x: 186, startPoint y: 239, endPoint x: 112, endPoint y: 233, distance: 74.5
click at [112, 214] on td "canapé maison du monde" at bounding box center [178, 202] width 134 height 24
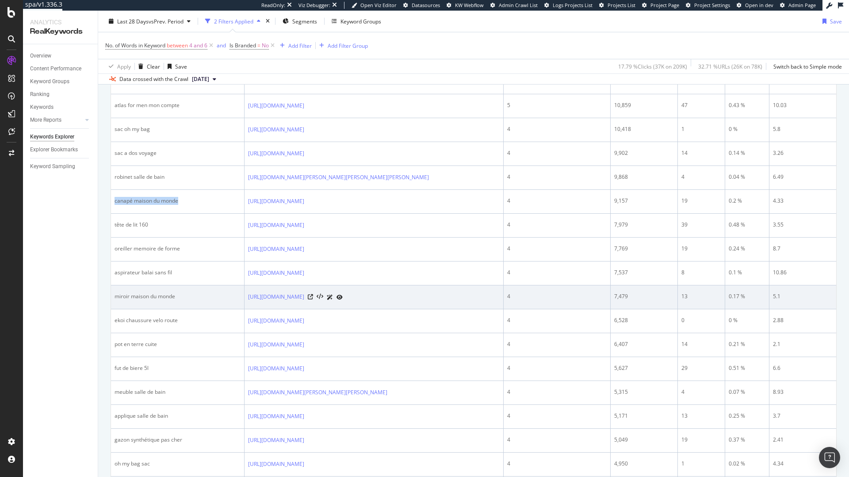
copy div "canapé maison du monde"
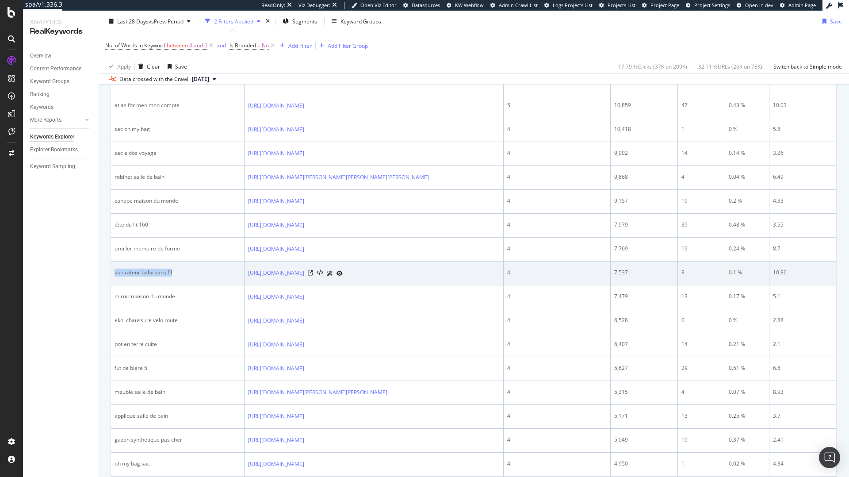
drag, startPoint x: 112, startPoint y: 321, endPoint x: 195, endPoint y: 325, distance: 83.2
click at [195, 285] on td "aspirateur balai sans fil" at bounding box center [178, 273] width 134 height 24
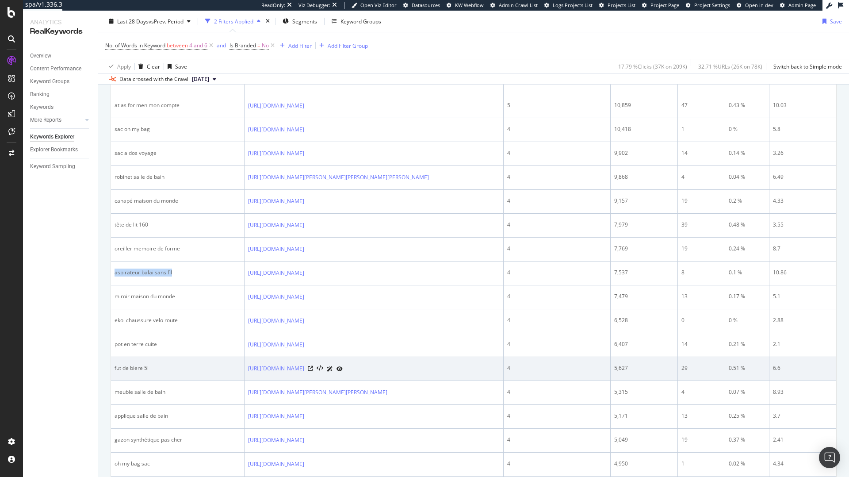
copy div "aspirateur balai sans fil"
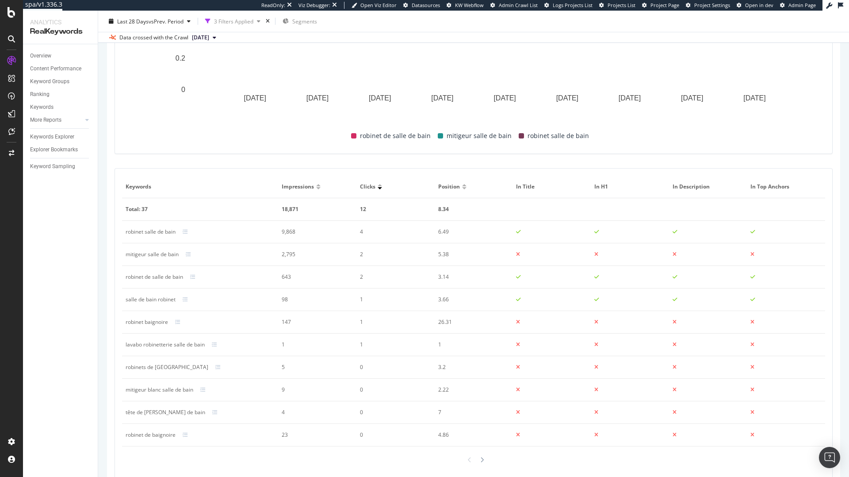
scroll to position [288, 0]
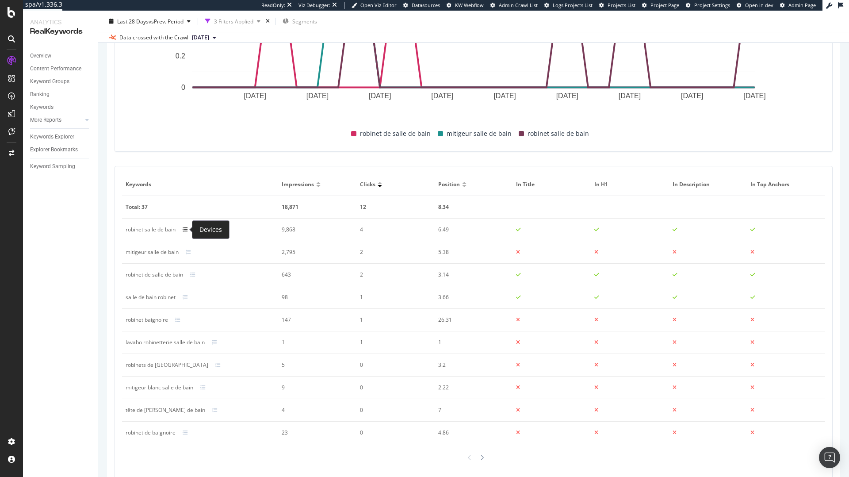
click at [185, 230] on icon at bounding box center [185, 229] width 5 height 5
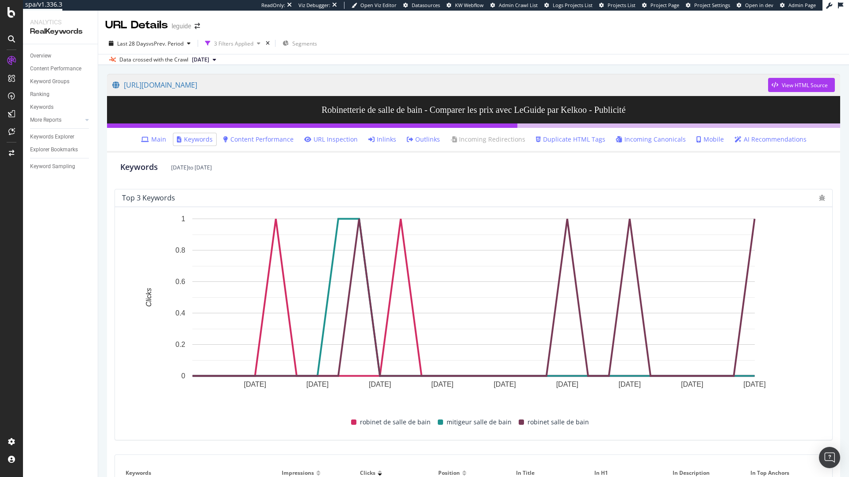
click at [163, 141] on link "Main" at bounding box center [153, 139] width 25 height 9
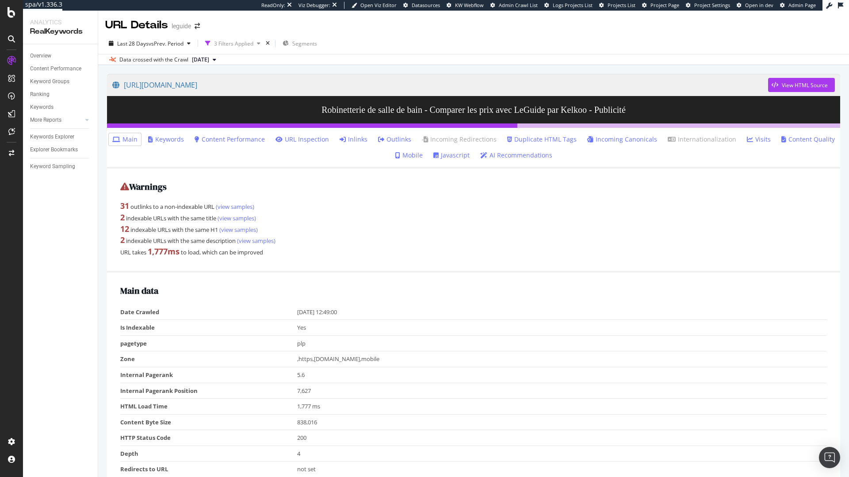
click at [167, 141] on link "Keywords" at bounding box center [166, 139] width 36 height 9
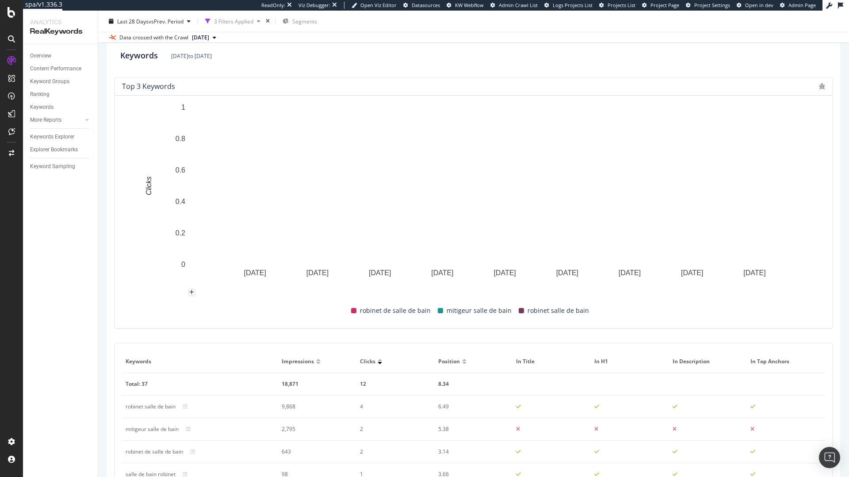
scroll to position [322, 0]
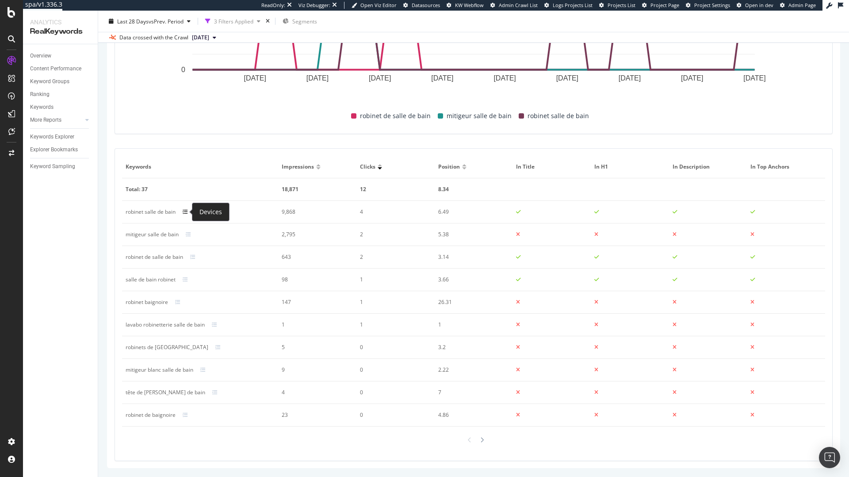
click at [183, 209] on icon at bounding box center [185, 211] width 5 height 5
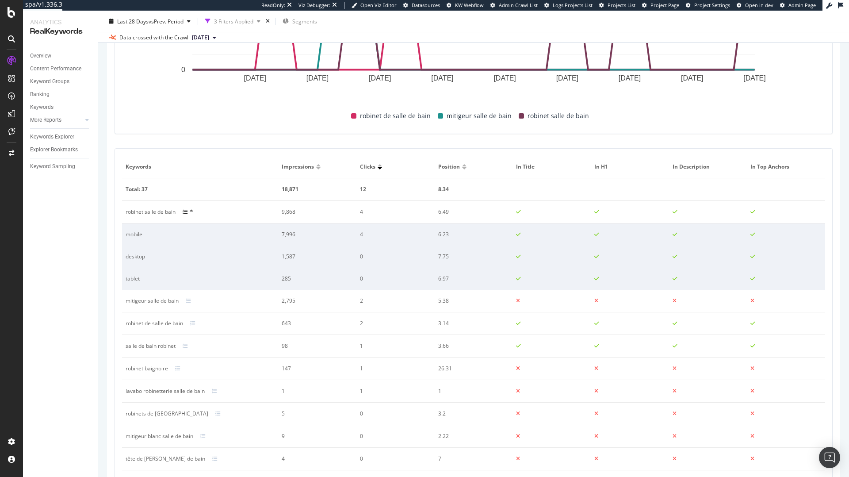
click at [184, 210] on icon at bounding box center [185, 211] width 5 height 5
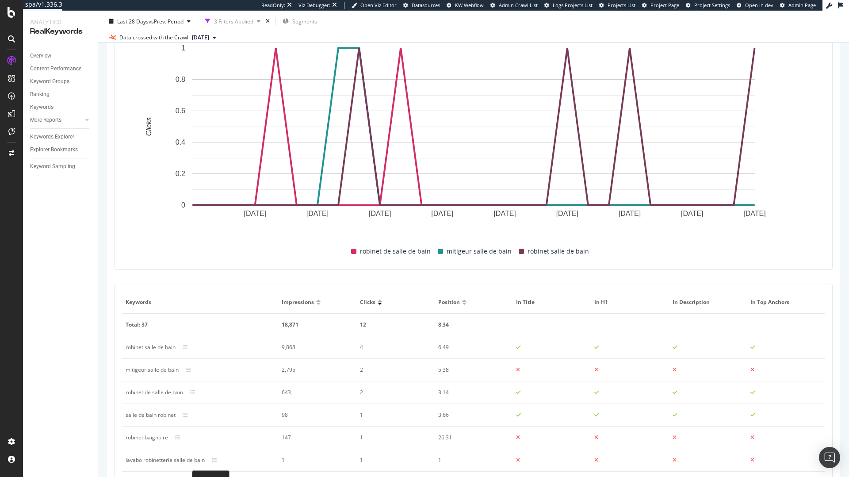
scroll to position [0, 0]
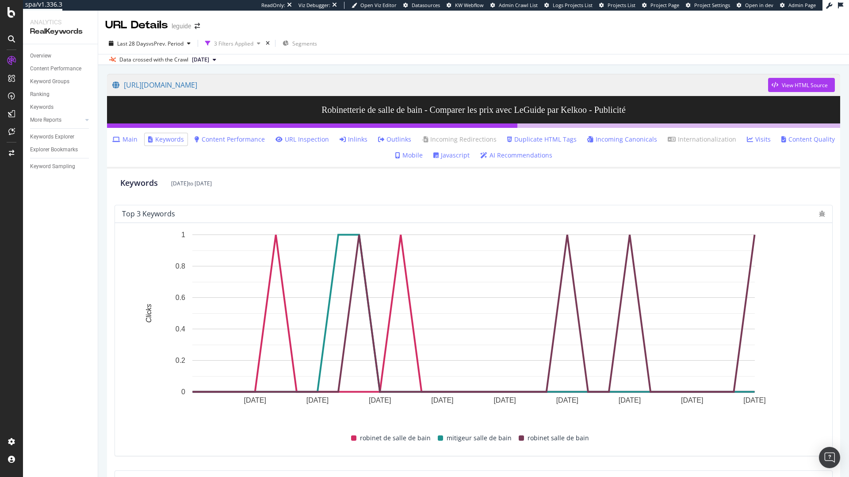
click at [304, 141] on link "URL Inspection" at bounding box center [302, 139] width 54 height 9
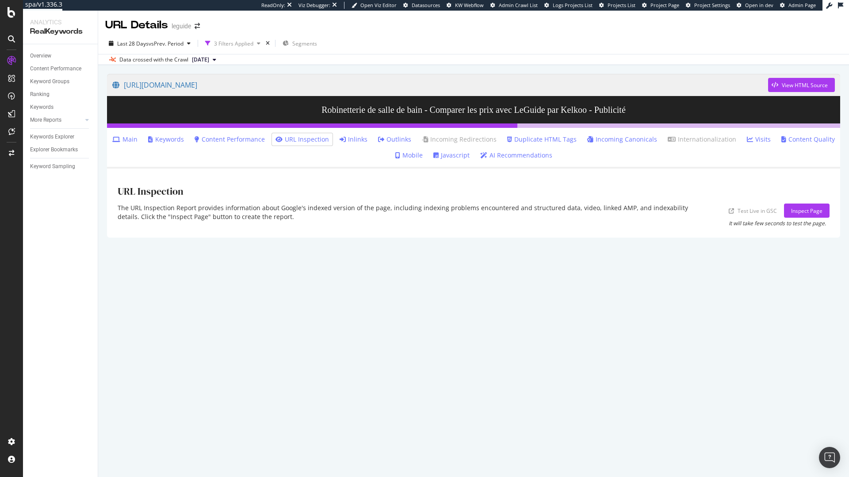
click at [134, 138] on link "Main" at bounding box center [124, 139] width 25 height 9
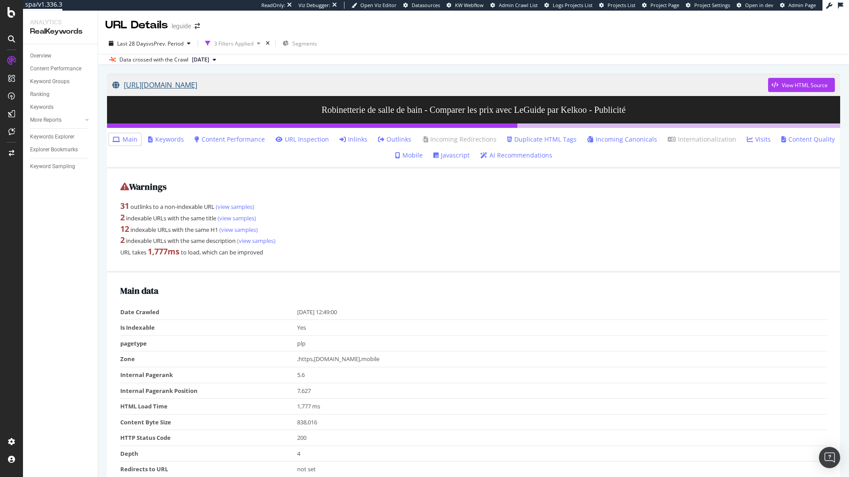
drag, startPoint x: 107, startPoint y: 73, endPoint x: 681, endPoint y: 76, distance: 574.0
copy link "[URL][DOMAIN_NAME][PERSON_NAME][PERSON_NAME][PERSON_NAME]"
click at [255, 137] on link "Content Performance" at bounding box center [230, 139] width 70 height 9
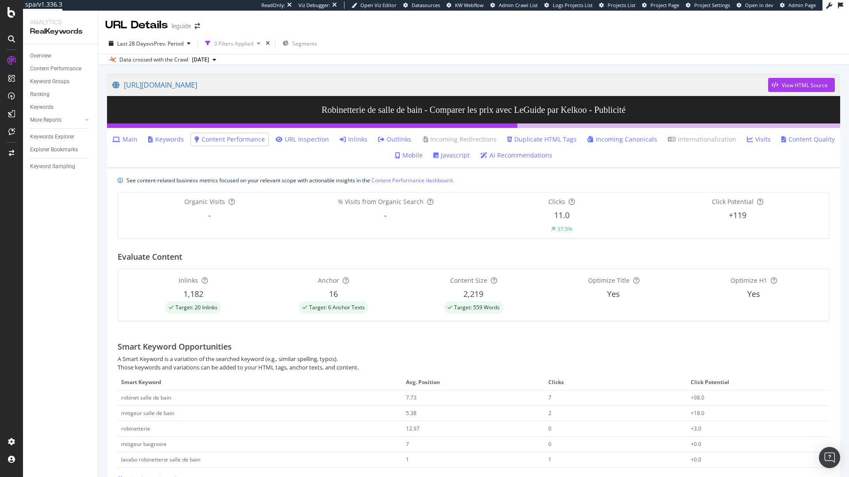
click at [135, 140] on link "Main" at bounding box center [124, 139] width 25 height 9
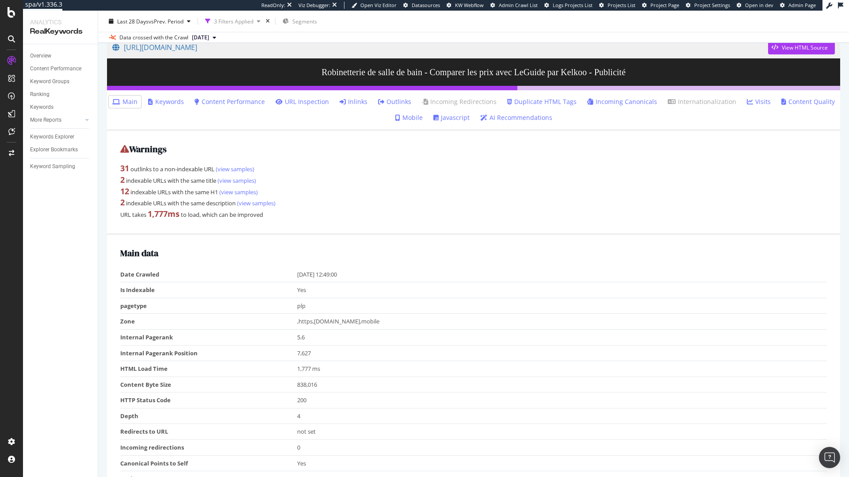
scroll to position [21, 0]
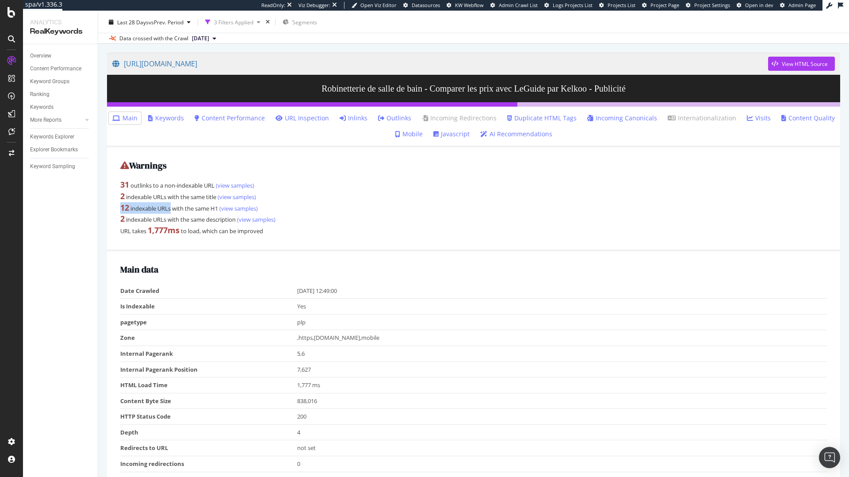
drag, startPoint x: 120, startPoint y: 210, endPoint x: 172, endPoint y: 212, distance: 52.2
click at [172, 212] on div "12 indexable URLs with the same H1 (view samples)" at bounding box center [473, 207] width 707 height 11
click at [175, 213] on div "12 indexable URLs with the same H1 (view samples)" at bounding box center [473, 207] width 707 height 11
drag, startPoint x: 121, startPoint y: 218, endPoint x: 239, endPoint y: 219, distance: 118.5
click at [239, 219] on div "2 indexable URLs with the same description (view samples)" at bounding box center [473, 218] width 707 height 11
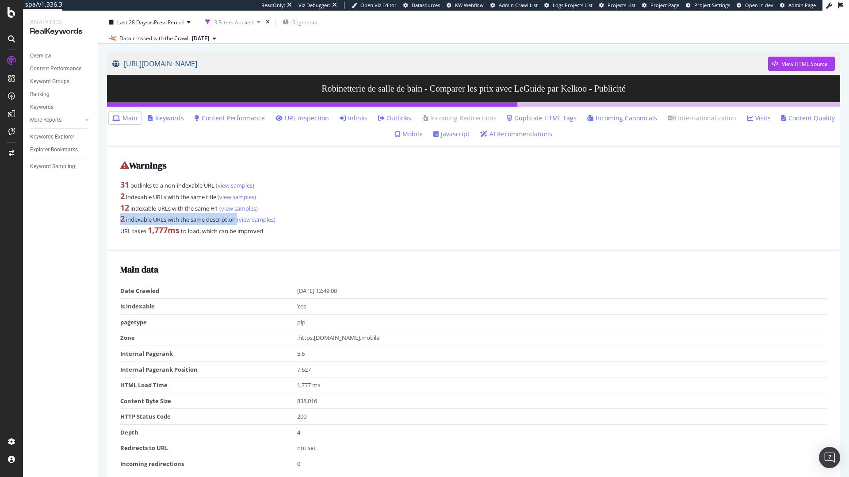
click at [574, 70] on link "[URL][DOMAIN_NAME][PERSON_NAME][PERSON_NAME][PERSON_NAME]" at bounding box center [440, 64] width 656 height 22
click at [269, 172] on div "Warnings 31 outlinks to a non-indexable URL (view samples) 2 indexable URLs wit…" at bounding box center [473, 199] width 733 height 104
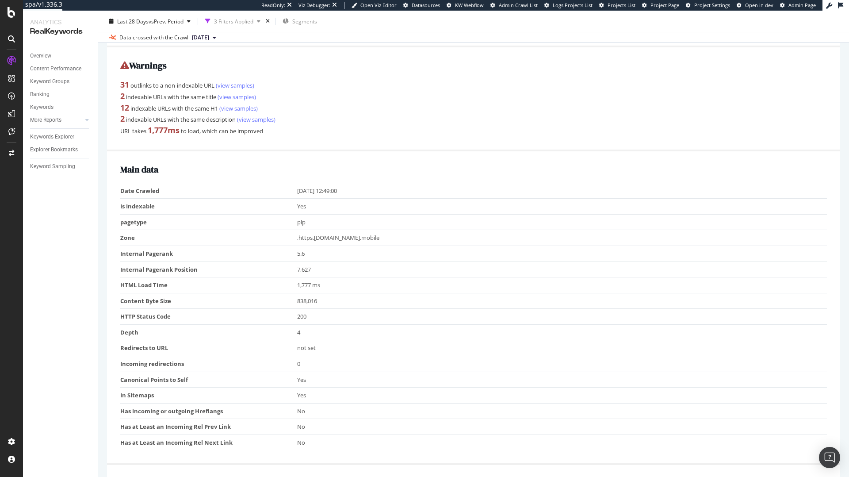
scroll to position [0, 0]
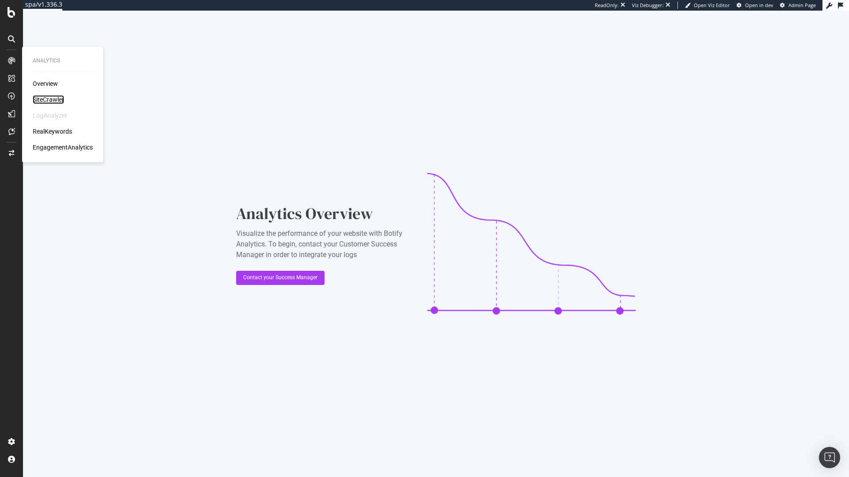
click at [44, 98] on div "SiteCrawler" at bounding box center [48, 99] width 31 height 9
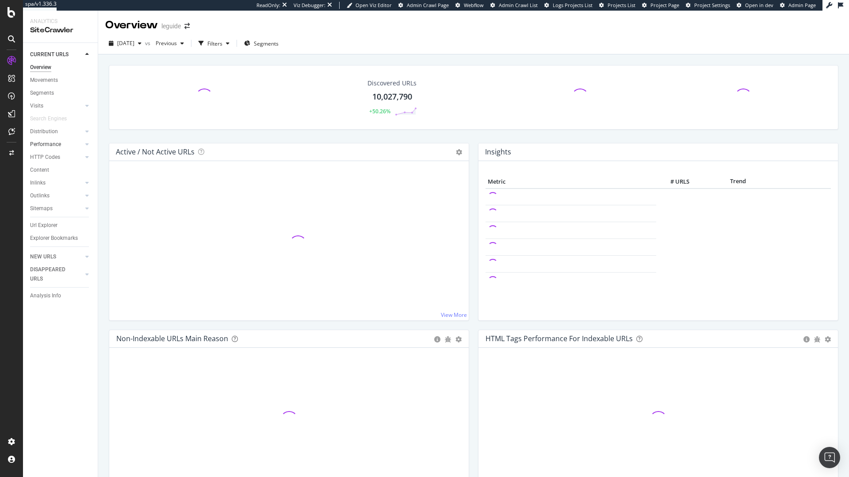
click at [71, 142] on link "Performance" at bounding box center [56, 144] width 53 height 9
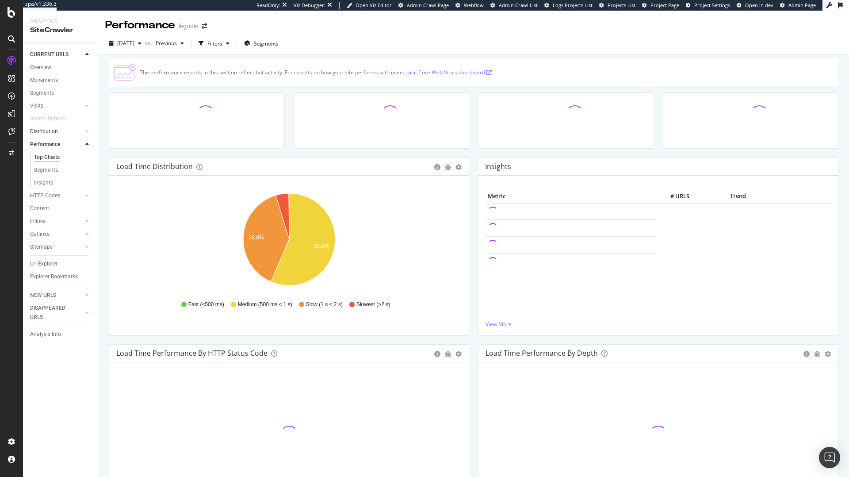
click at [59, 132] on link "Distribution" at bounding box center [56, 131] width 53 height 9
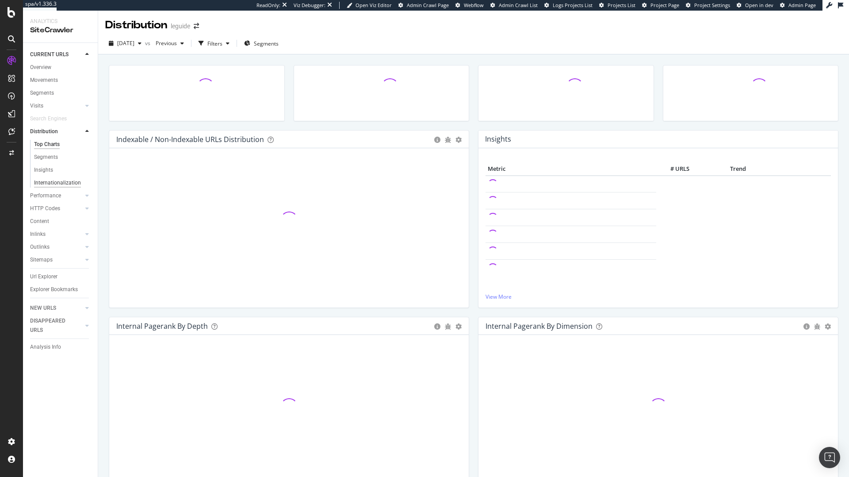
click at [54, 185] on div "Internationalization" at bounding box center [57, 182] width 47 height 9
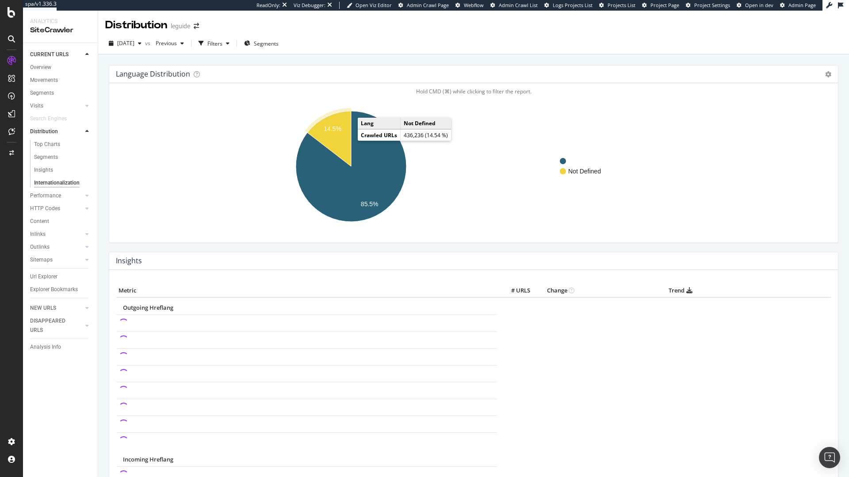
click at [337, 132] on icon "A chart." at bounding box center [329, 138] width 44 height 55
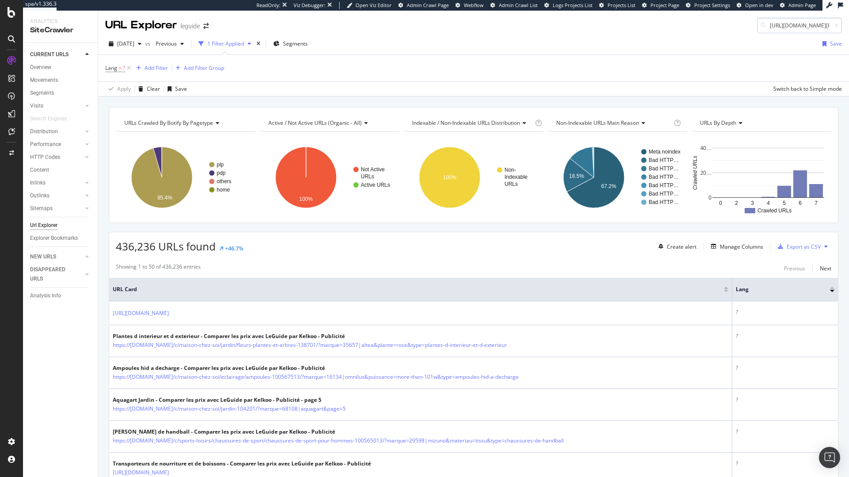
scroll to position [0, 341]
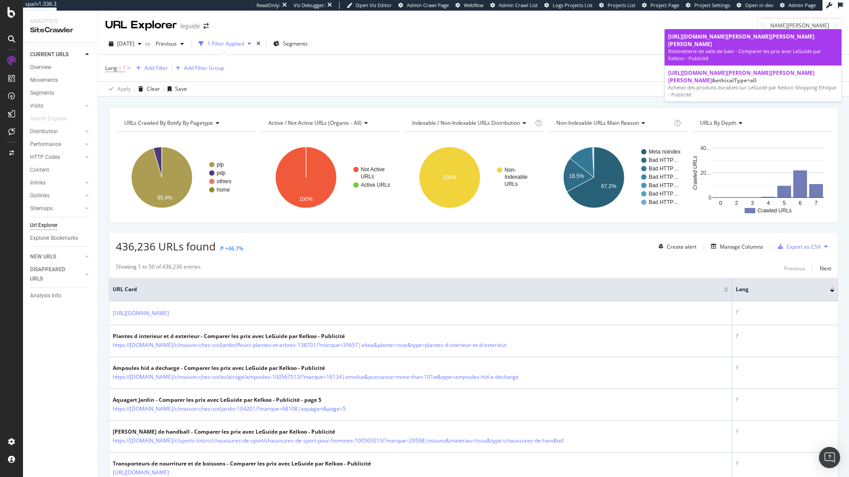
type input "https://www.leguide.com/c/maison-chez-soi/amelioration-de-la-maison/salle-de-ba…"
click at [774, 35] on span "https://www.leguide.com/c/maison-chez-soi/amelioration-de-la-maison/salle-de-ba…" at bounding box center [741, 40] width 146 height 15
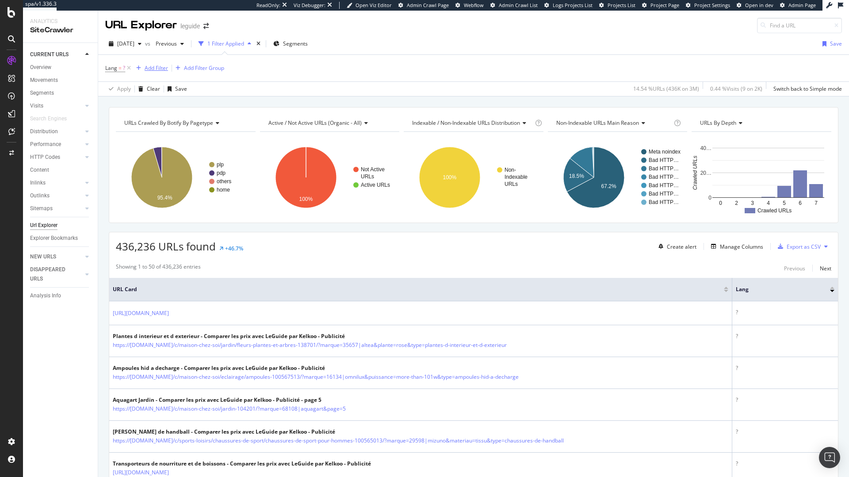
click at [161, 67] on div "Add Filter" at bounding box center [156, 68] width 23 height 8
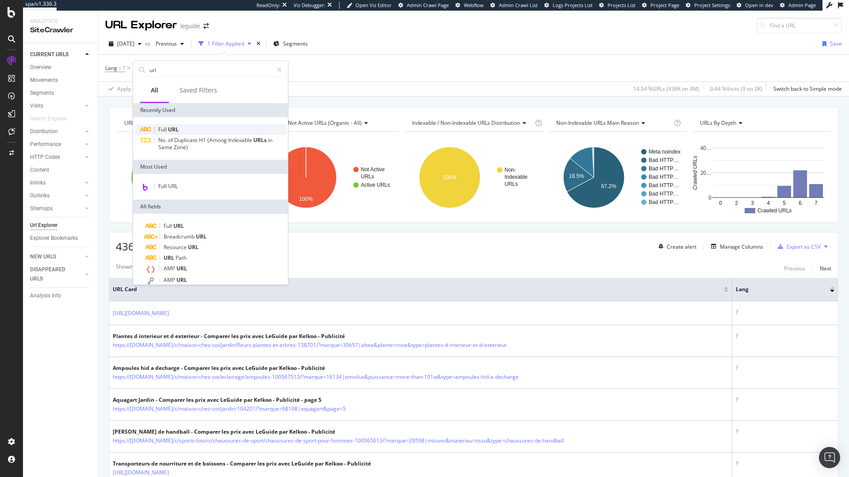
type input "url"
click at [187, 127] on div "Full URL" at bounding box center [210, 129] width 151 height 11
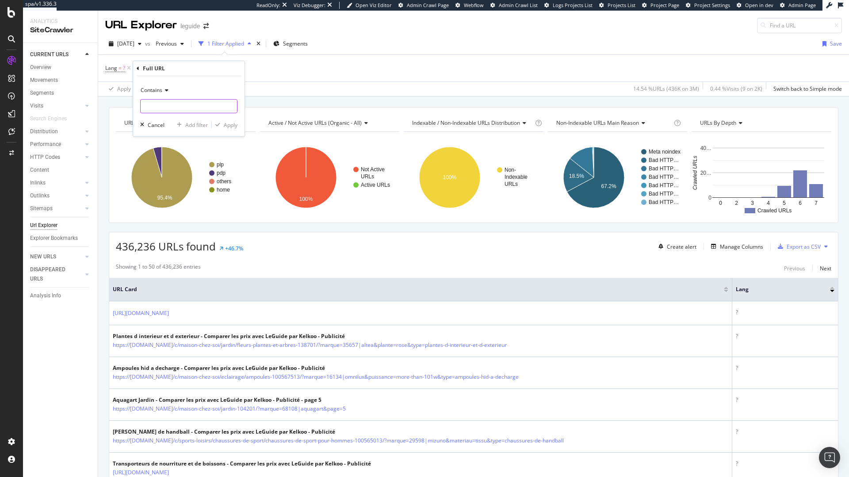
click at [171, 107] on input "text" at bounding box center [189, 106] width 96 height 14
paste input "https://www.leguide.com/c/maison-chez-soi/amelioration-de-la-maison/salle-de-ba…"
type input "https://www.leguide.com/c/maison-chez-soi/amelioration-de-la-maison/salle-de-ba…"
click at [227, 121] on div "Apply" at bounding box center [231, 125] width 14 height 8
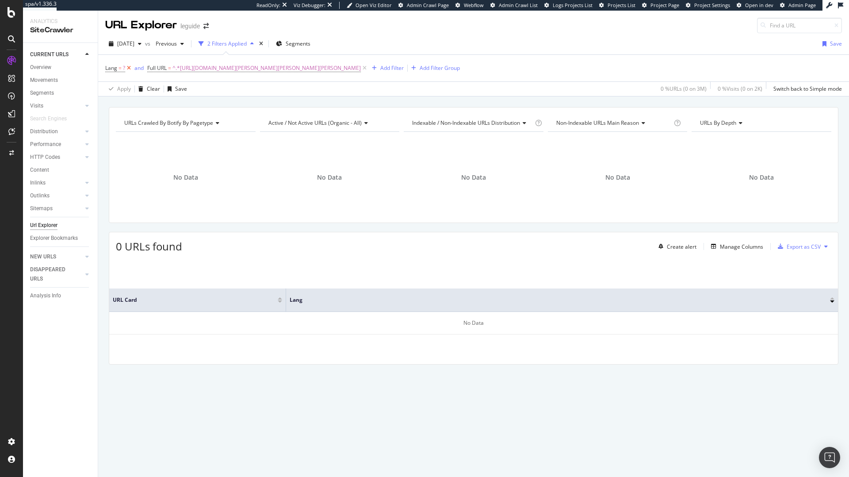
click at [127, 68] on icon at bounding box center [129, 68] width 8 height 9
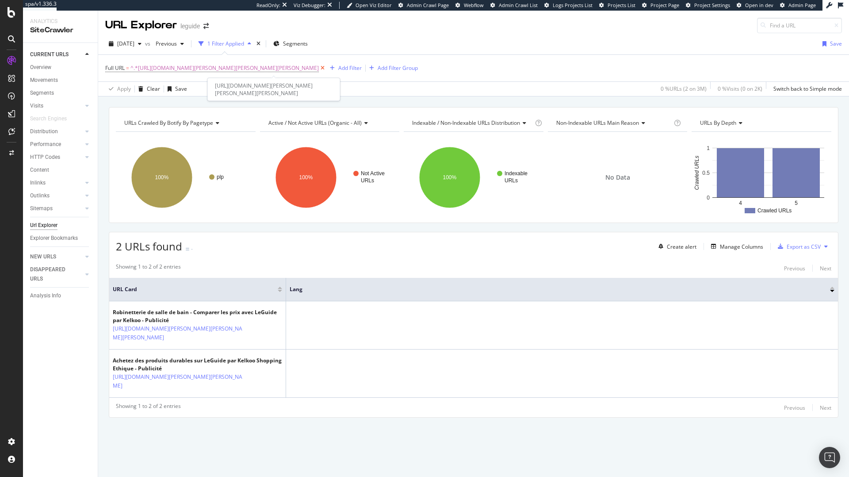
click at [326, 68] on icon at bounding box center [323, 68] width 8 height 9
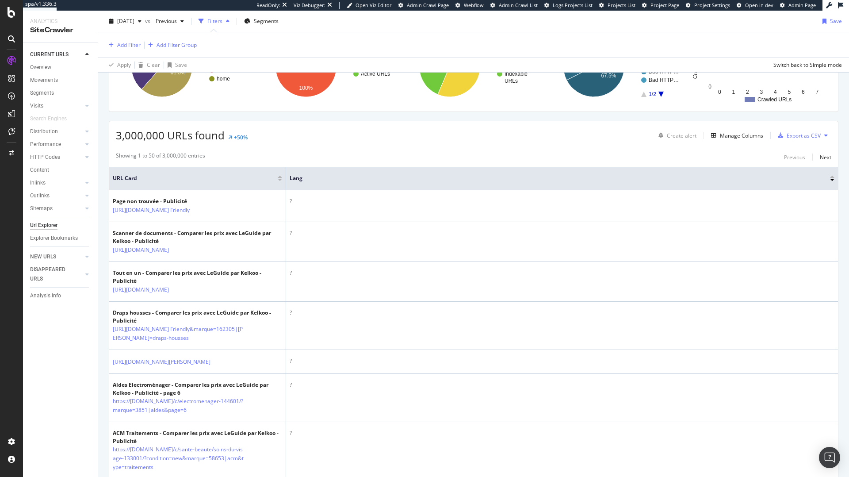
scroll to position [123, 0]
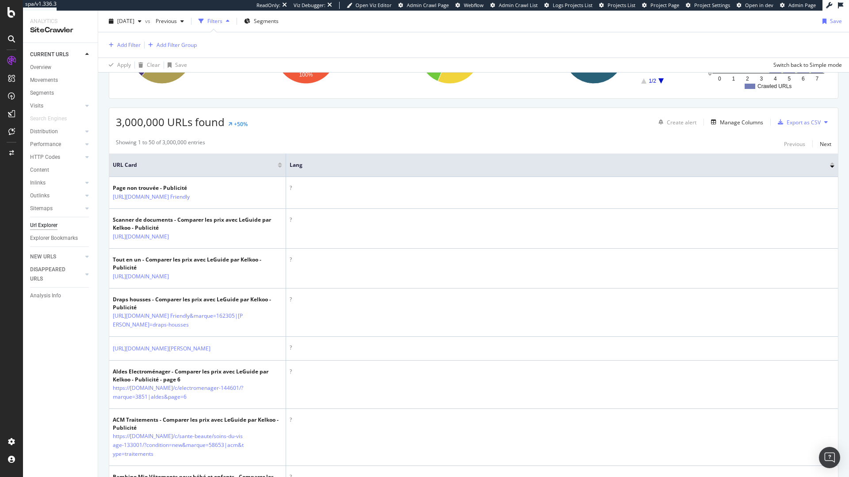
click at [832, 163] on div at bounding box center [832, 163] width 4 height 2
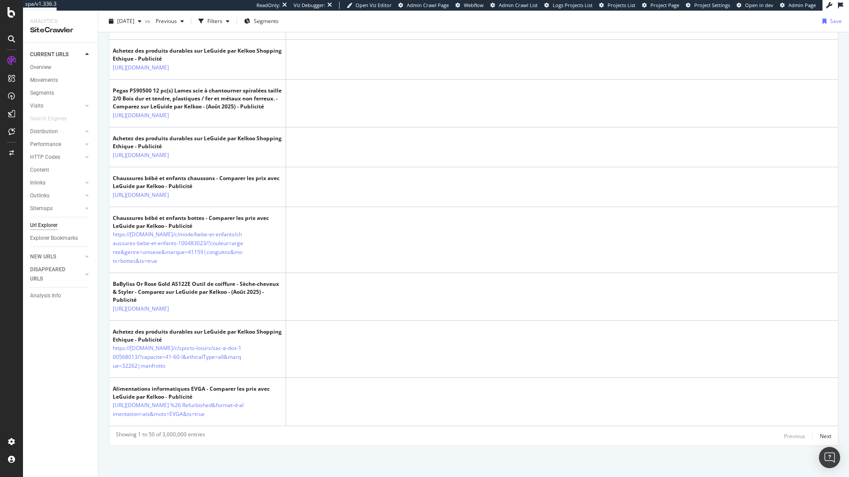
scroll to position [2807, 0]
click at [824, 439] on div "Next" at bounding box center [825, 436] width 11 height 8
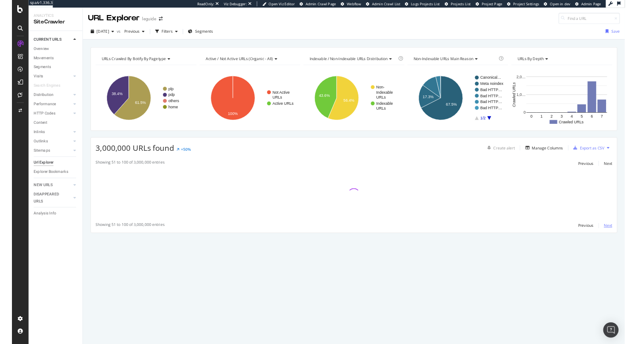
scroll to position [0, 0]
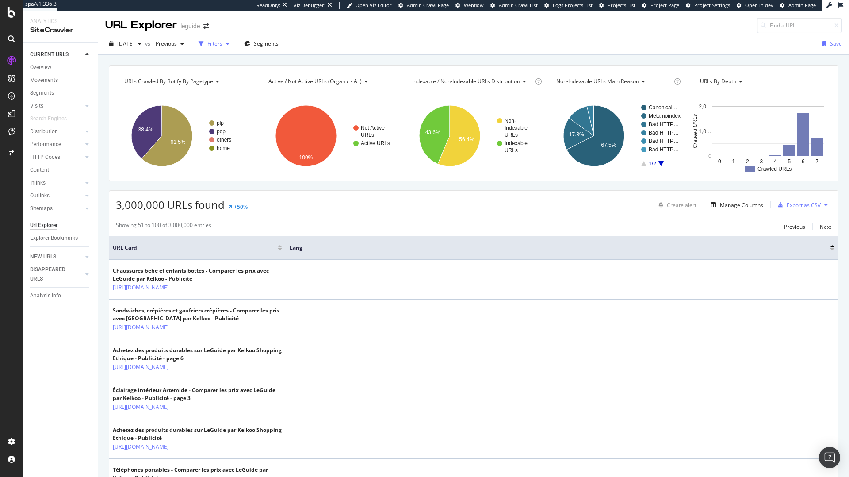
click at [222, 47] on div "Filters" at bounding box center [214, 44] width 15 height 8
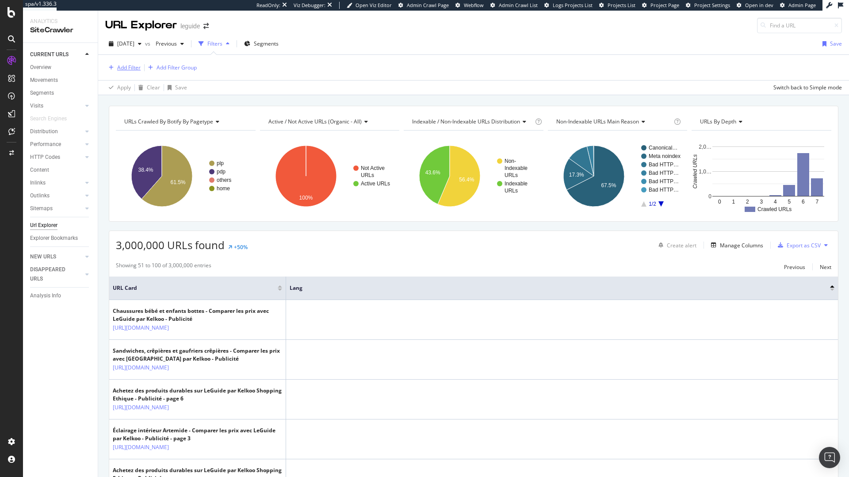
click at [131, 70] on div "Add Filter" at bounding box center [128, 68] width 23 height 8
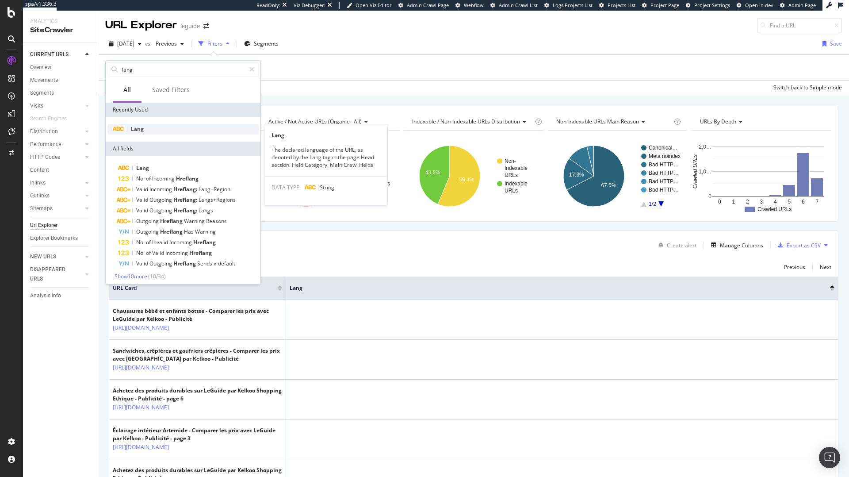
type input "lang"
click at [145, 126] on div "Lang" at bounding box center [182, 129] width 151 height 11
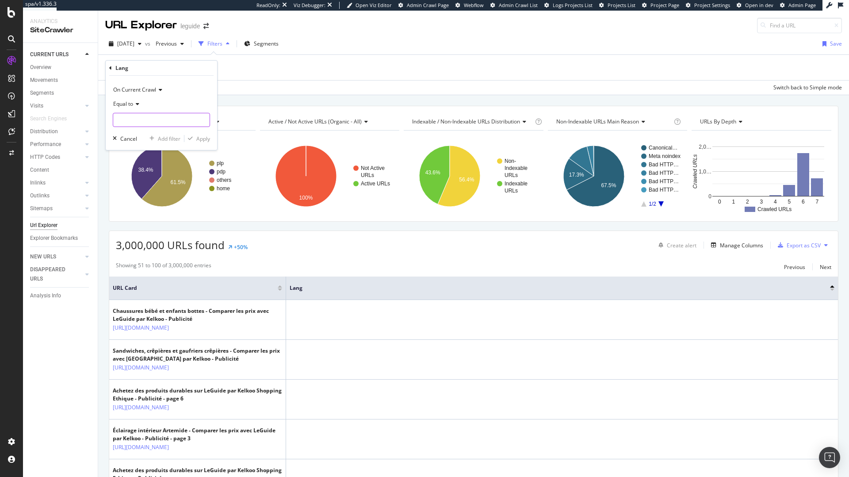
click at [148, 122] on input "text" at bounding box center [161, 120] width 96 height 14
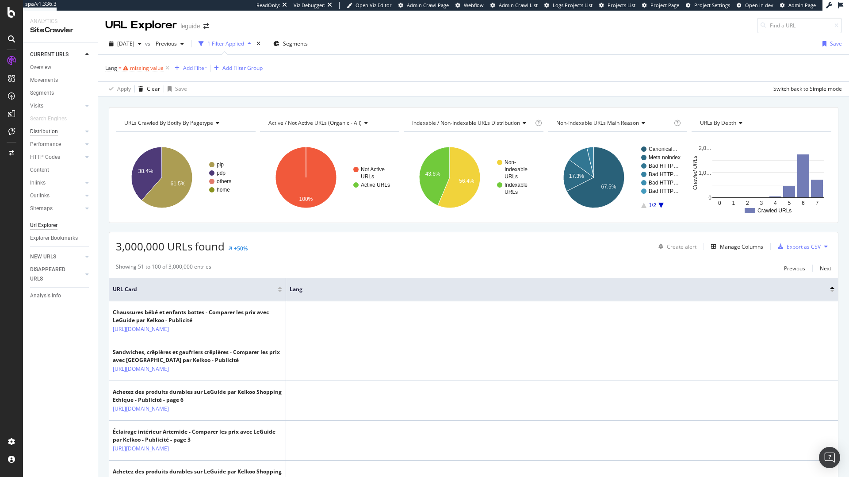
click at [51, 132] on div "Distribution" at bounding box center [44, 131] width 28 height 9
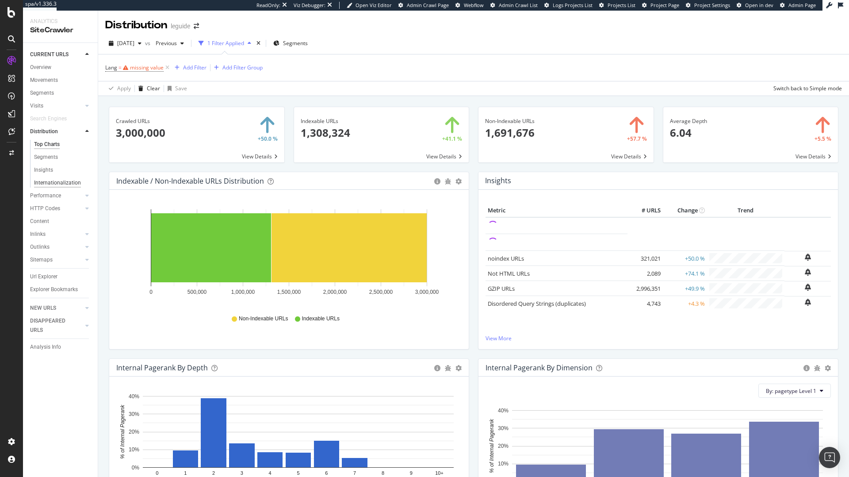
click at [54, 182] on div "Internationalization" at bounding box center [57, 182] width 47 height 9
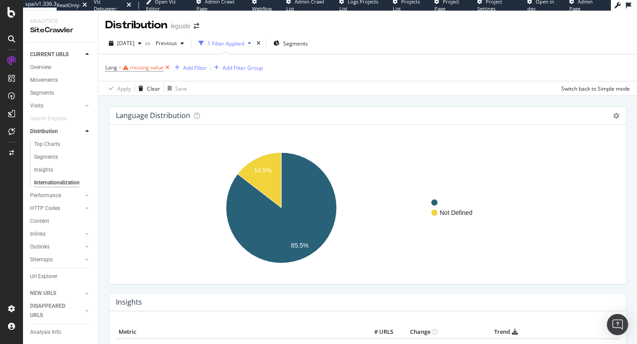
click at [167, 65] on icon at bounding box center [168, 67] width 8 height 9
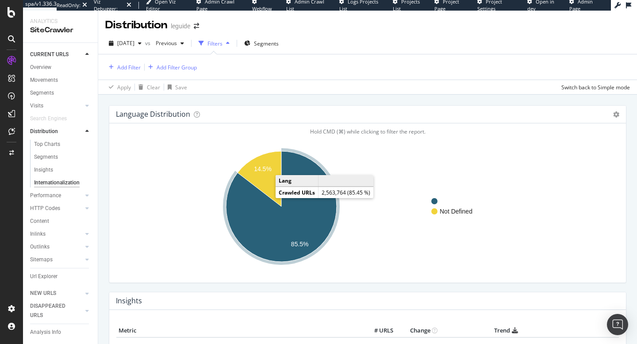
click at [268, 203] on icon "A chart." at bounding box center [281, 206] width 111 height 111
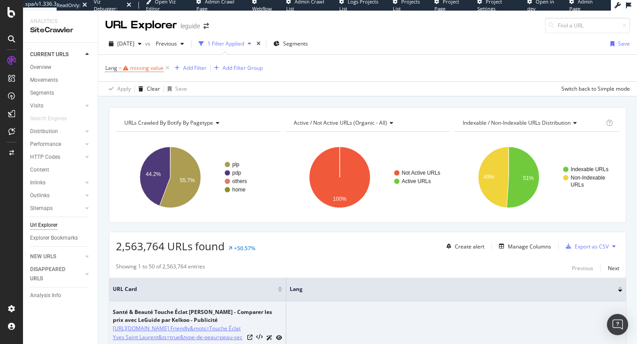
click at [196, 328] on link "https://www.leguide.com/c/sante-beaute-132801/?ethicalType=Environmental Friend…" at bounding box center [178, 337] width 131 height 27
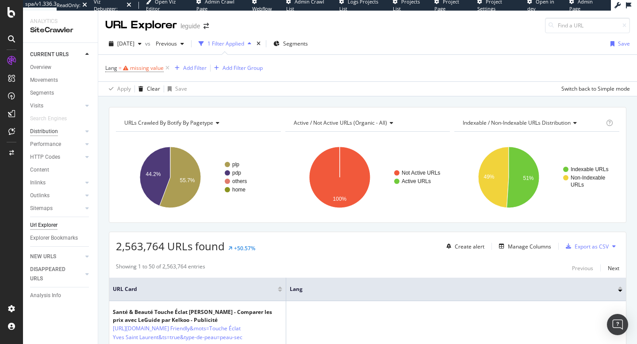
click at [41, 133] on div "Distribution" at bounding box center [44, 131] width 28 height 9
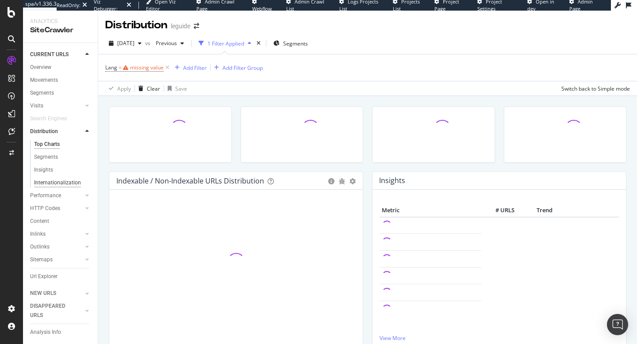
click at [51, 182] on div "Internationalization" at bounding box center [57, 182] width 47 height 9
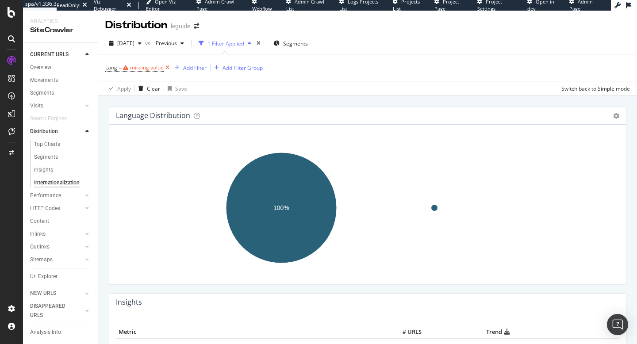
click at [168, 67] on icon at bounding box center [168, 67] width 8 height 9
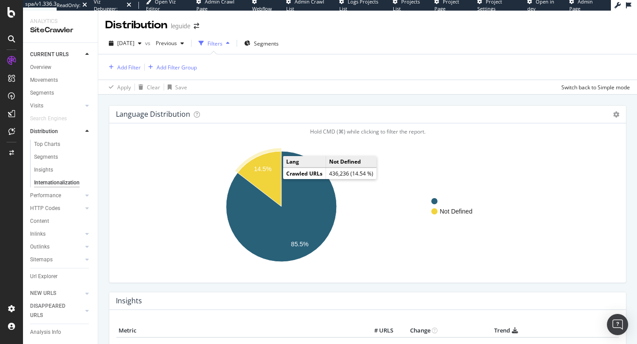
click at [273, 179] on icon "A chart." at bounding box center [259, 178] width 44 height 55
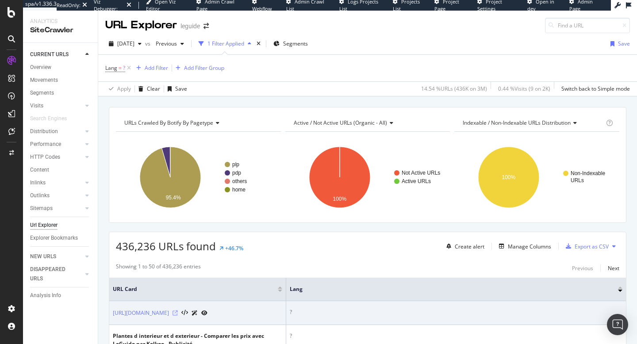
click at [178, 316] on icon at bounding box center [174, 312] width 5 height 5
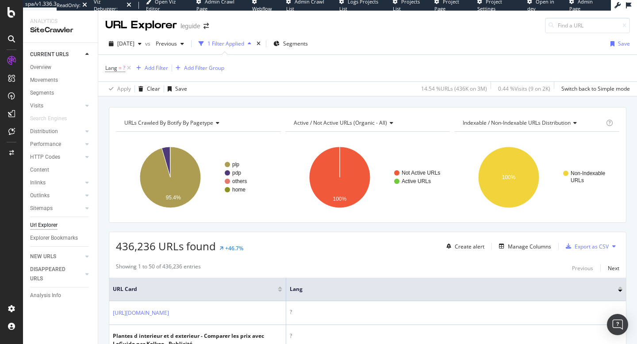
click at [391, 123] on icon at bounding box center [390, 122] width 6 height 5
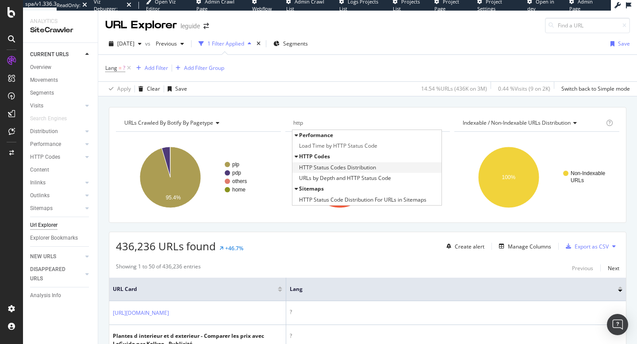
type input "http"
click at [359, 169] on span "HTTP Status Codes Distribution" at bounding box center [337, 167] width 77 height 9
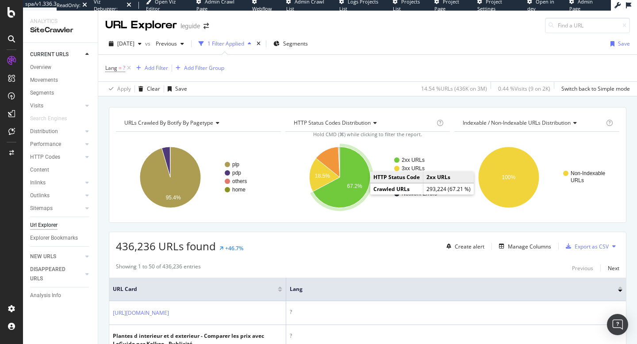
click at [361, 194] on icon "A chart." at bounding box center [341, 177] width 57 height 61
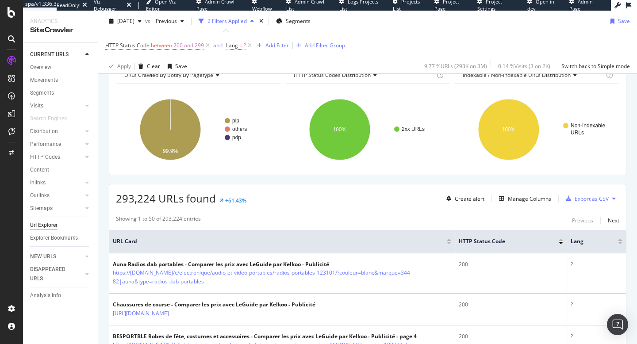
scroll to position [48, 0]
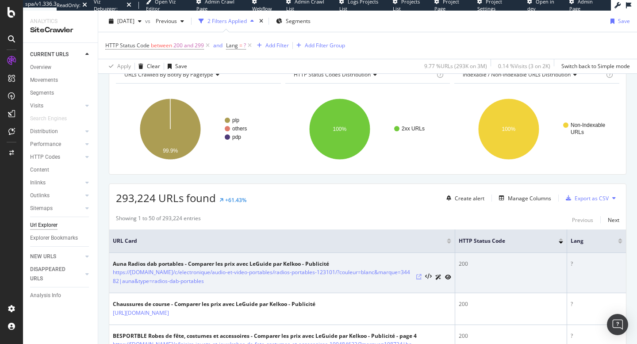
click at [417, 278] on icon at bounding box center [418, 276] width 5 height 5
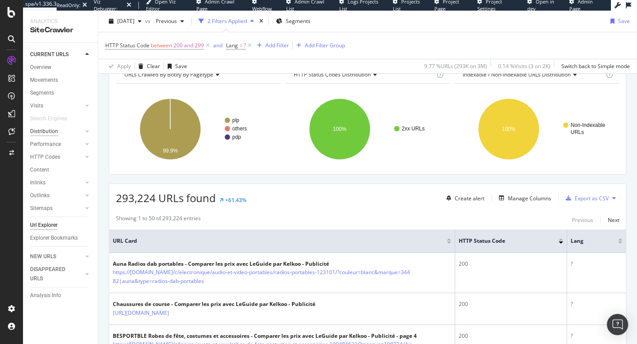
click at [44, 134] on div "Distribution" at bounding box center [44, 131] width 28 height 9
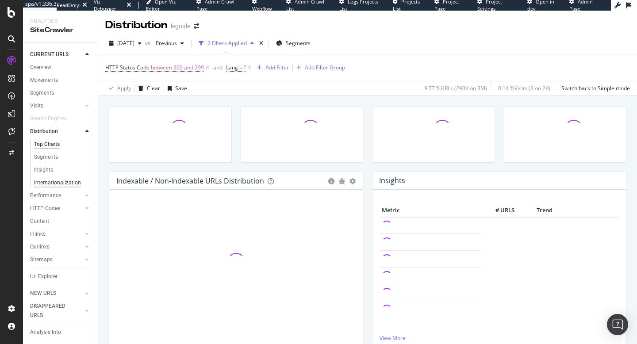
click at [49, 186] on div "Internationalization" at bounding box center [57, 182] width 47 height 9
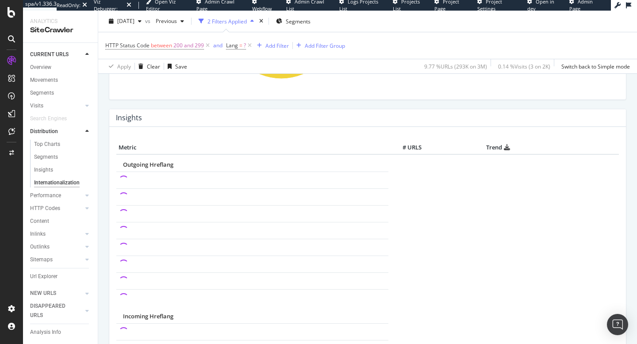
scroll to position [188, 0]
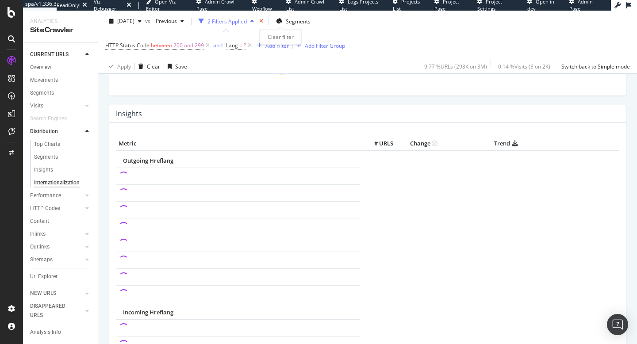
click at [263, 22] on icon "times" at bounding box center [261, 21] width 4 height 5
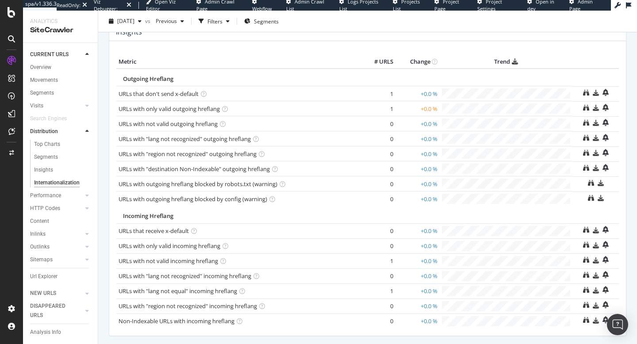
scroll to position [225, 0]
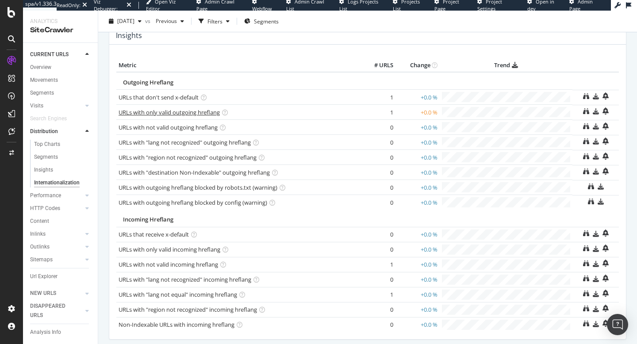
click at [183, 111] on link "URLs with only valid outgoing hreflang" at bounding box center [169, 112] width 101 height 8
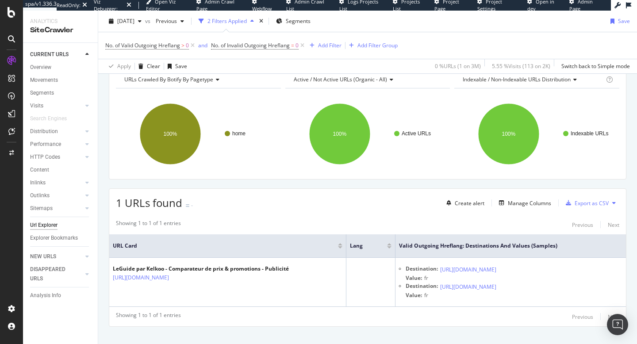
scroll to position [57, 0]
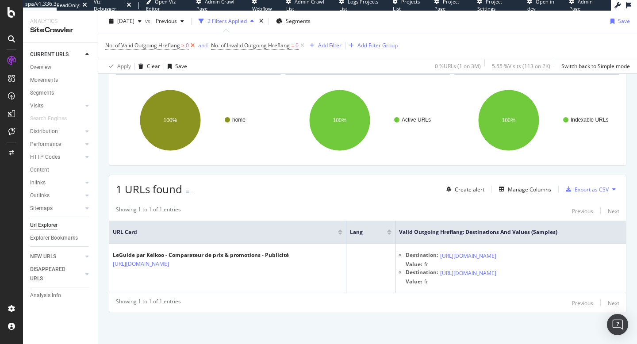
click at [190, 46] on icon at bounding box center [193, 45] width 8 height 9
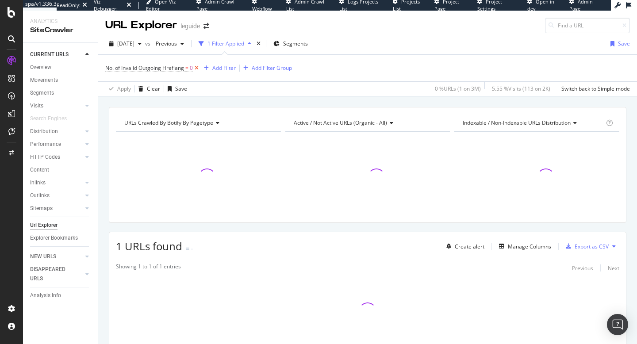
click at [199, 66] on icon at bounding box center [197, 68] width 8 height 9
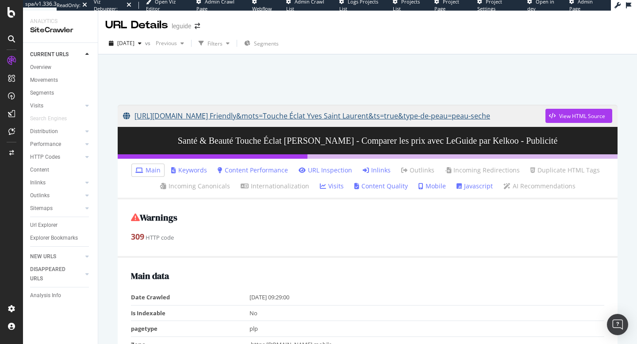
click at [290, 118] on link "[URL][DOMAIN_NAME] Friendly&mots=Touche Éclat Yves Saint Laurent&ts=true&type-d…" at bounding box center [334, 116] width 422 height 22
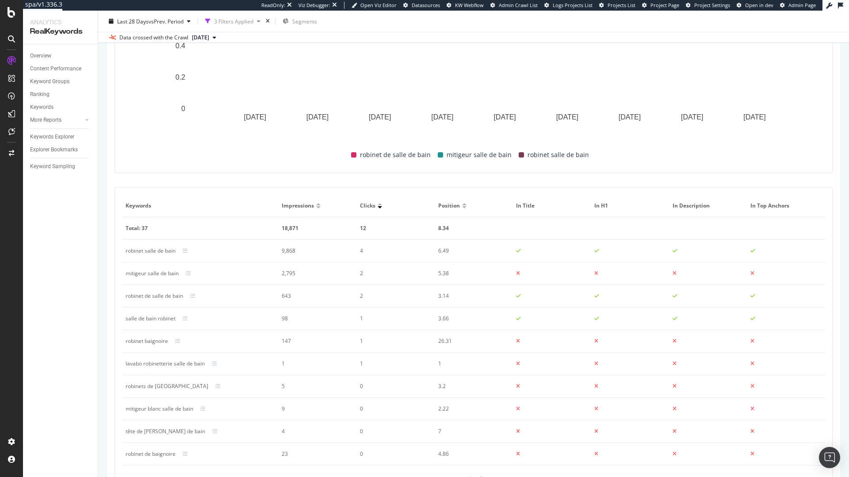
scroll to position [286, 0]
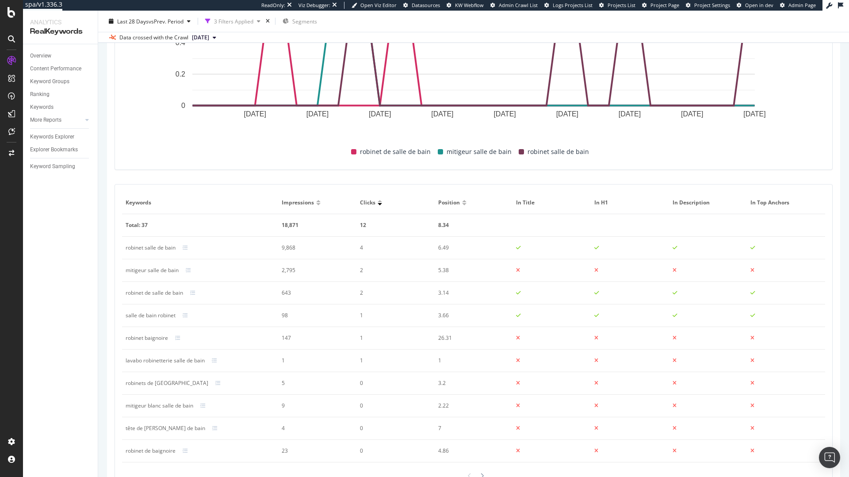
click at [188, 265] on td "mitigeur salle de bain" at bounding box center [200, 270] width 156 height 23
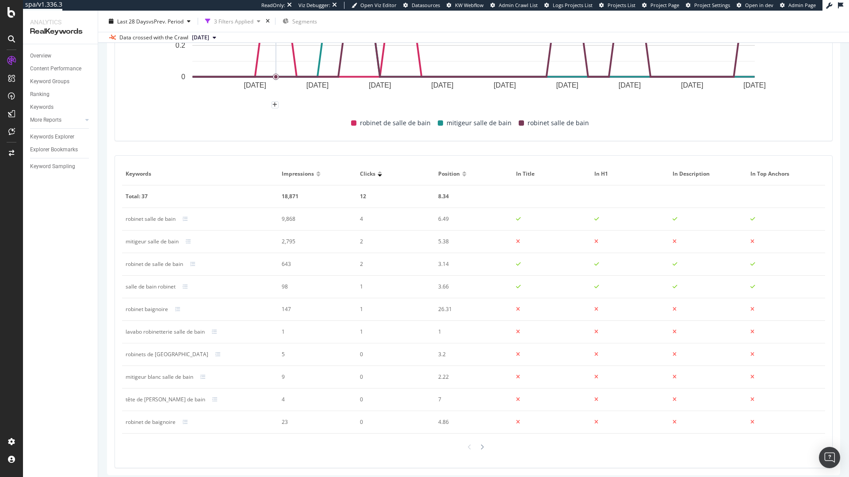
scroll to position [315, 0]
click at [190, 241] on icon at bounding box center [188, 241] width 5 height 5
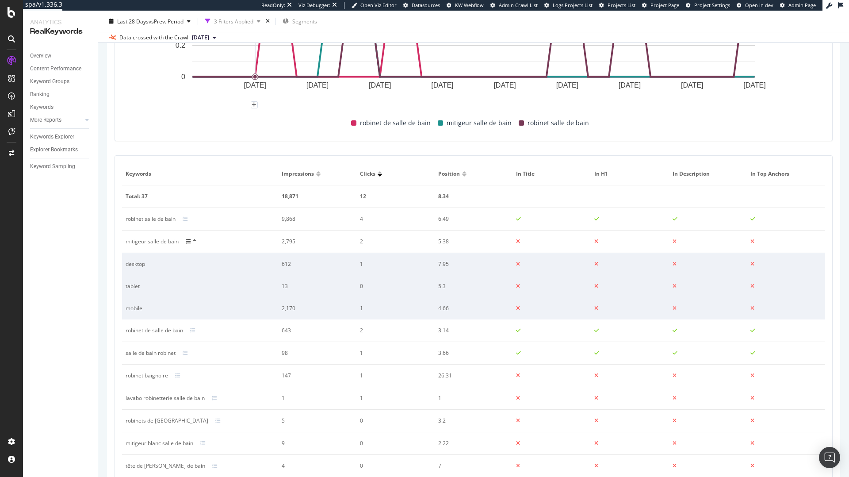
click at [189, 240] on icon at bounding box center [188, 241] width 5 height 5
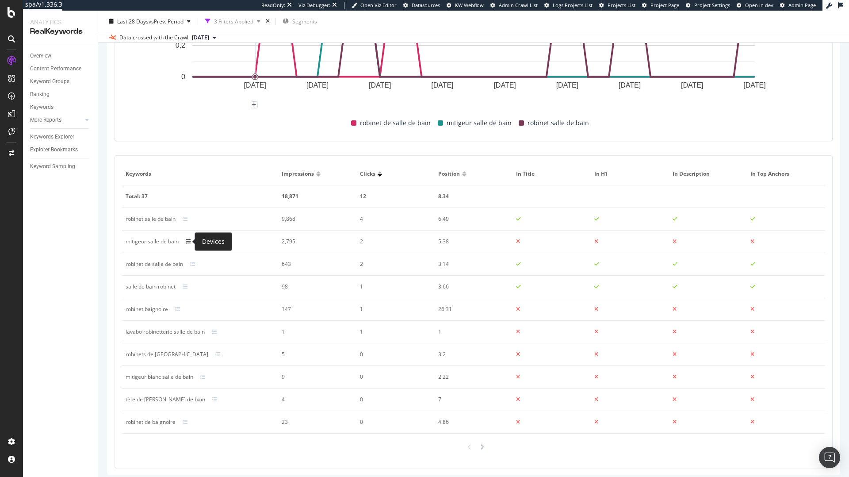
click at [189, 240] on icon at bounding box center [188, 241] width 5 height 5
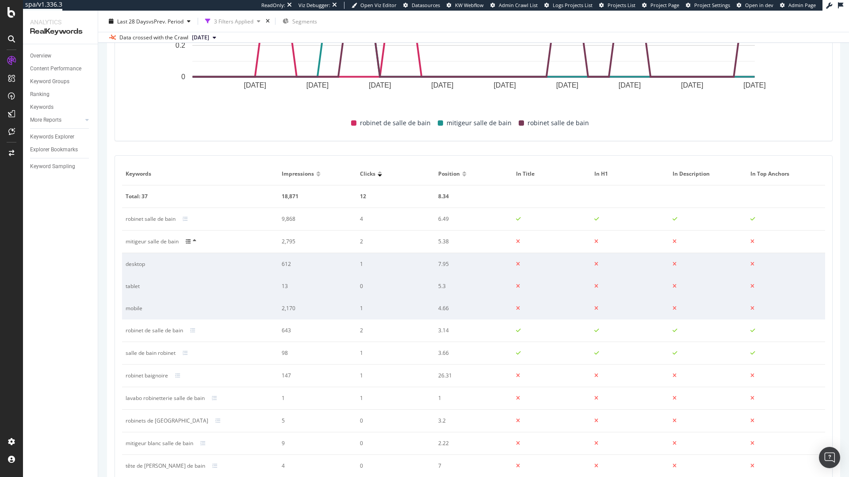
click at [186, 241] on icon at bounding box center [188, 241] width 5 height 5
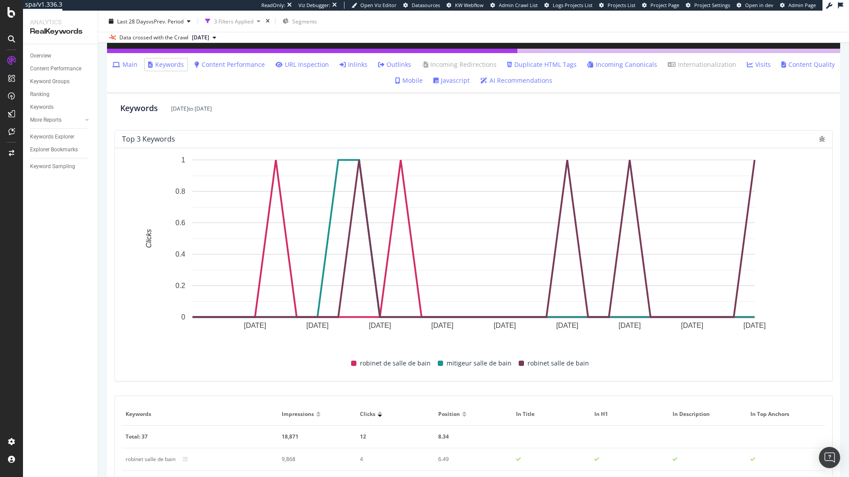
scroll to position [0, 0]
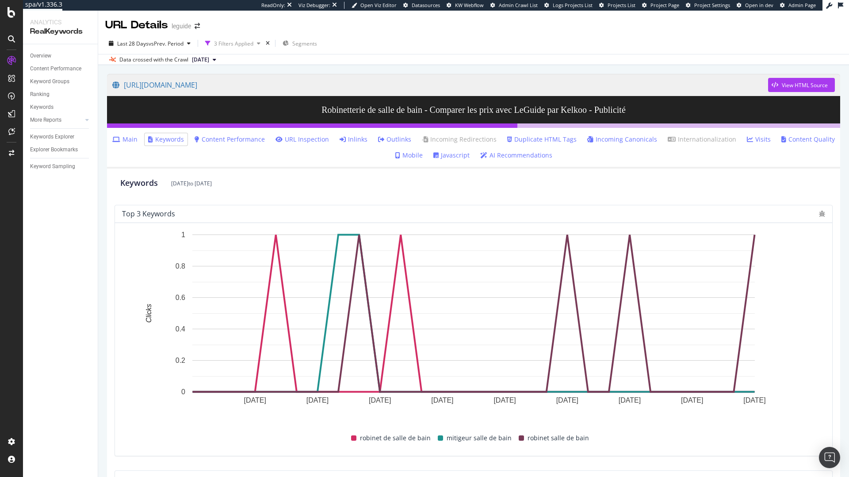
click at [120, 141] on icon at bounding box center [116, 139] width 8 height 6
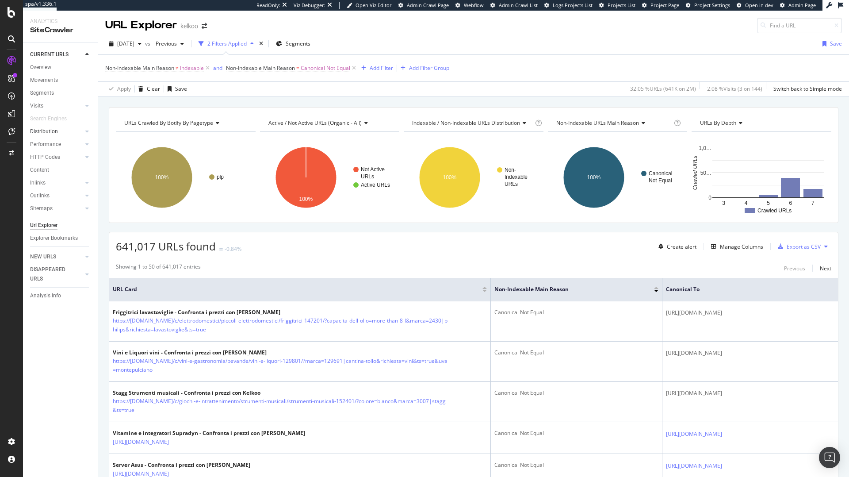
click at [64, 131] on link "Distribution" at bounding box center [56, 131] width 53 height 9
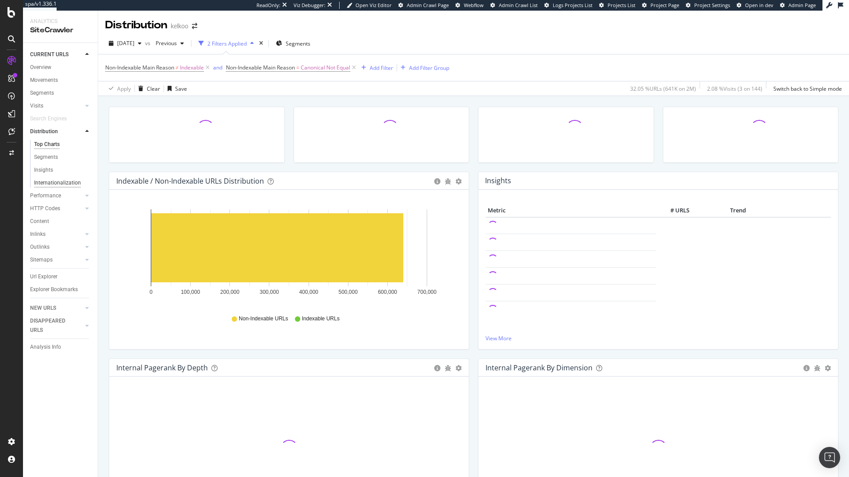
click at [49, 182] on div "Internationalization" at bounding box center [57, 182] width 47 height 9
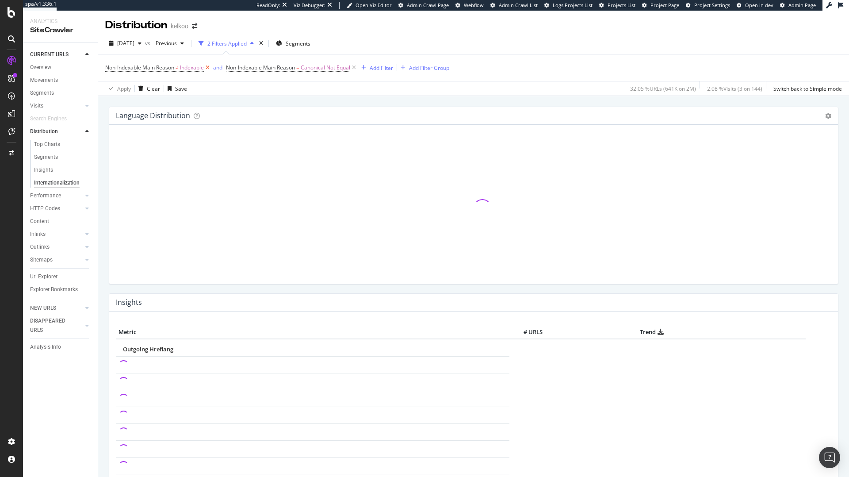
click at [208, 66] on icon at bounding box center [208, 67] width 8 height 9
click at [234, 69] on icon at bounding box center [233, 67] width 8 height 9
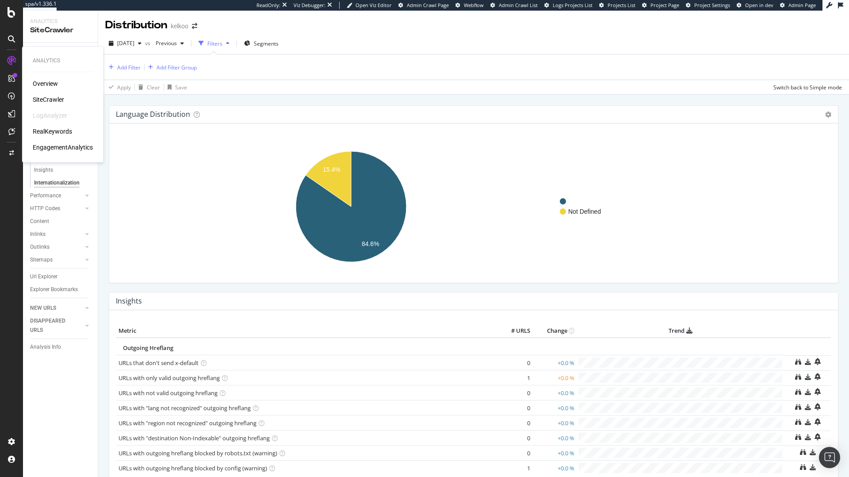
click at [43, 132] on div "RealKeywords" at bounding box center [52, 131] width 39 height 9
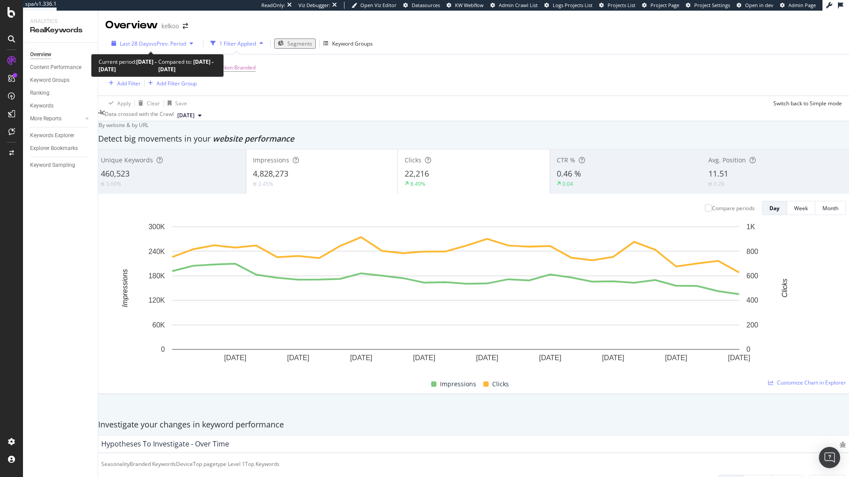
click at [178, 40] on div "Last 28 Days vs Prev. Period" at bounding box center [152, 44] width 89 height 8
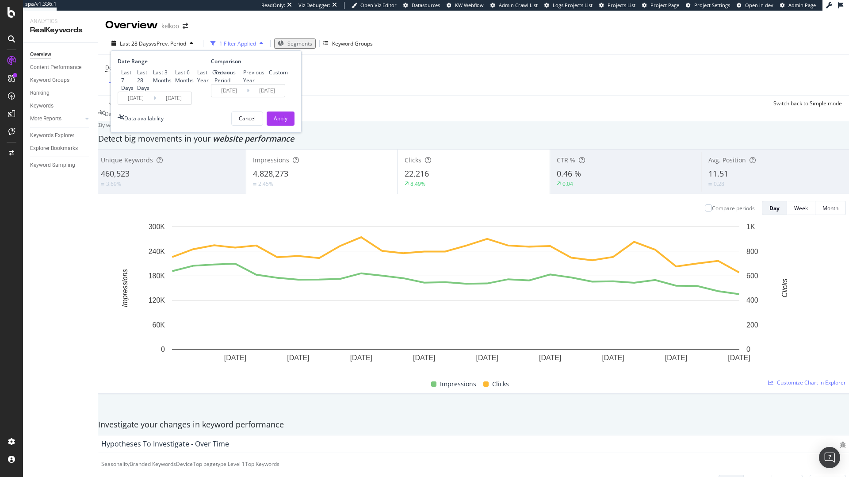
click at [175, 84] on div "Last 6 Months" at bounding box center [184, 76] width 19 height 15
type input "2025/02/16"
type input "2024/08/18"
type input "2025/02/15"
click at [280, 133] on div "Date Range Last 7 Days Last 28 Days Last 3 Months Last 6 Months Last Year Custo…" at bounding box center [206, 91] width 191 height 82
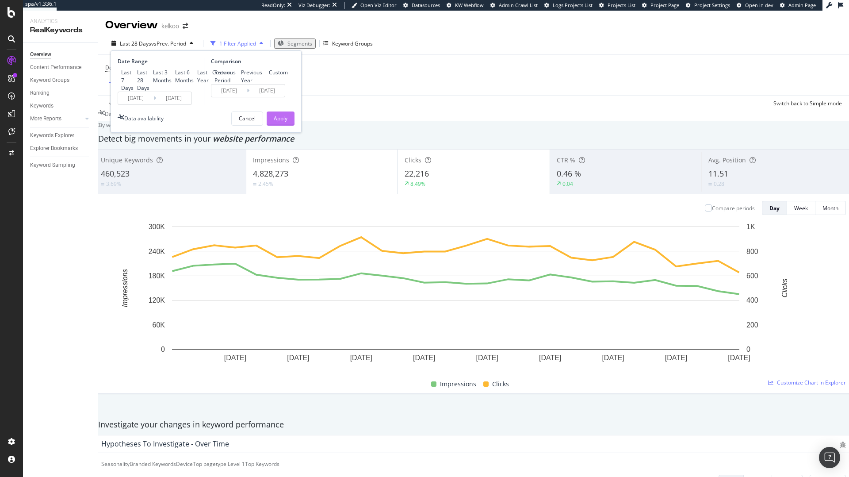
click at [280, 122] on div "Apply" at bounding box center [281, 119] width 14 height 8
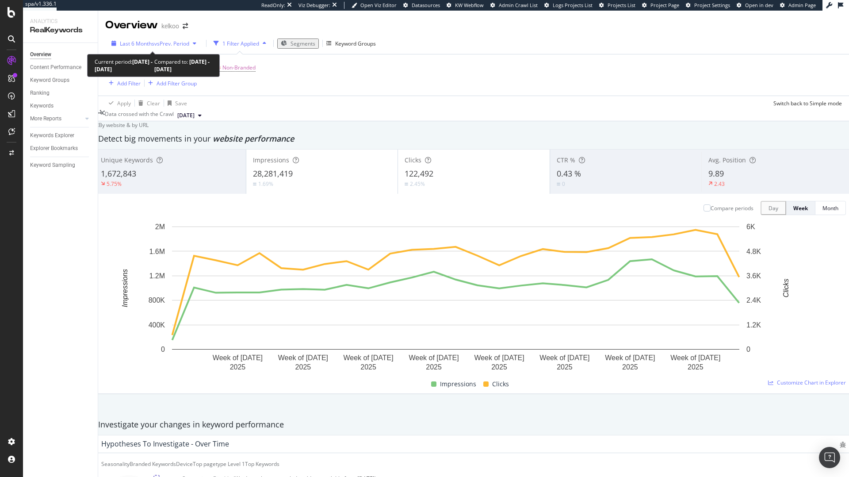
click at [159, 42] on span "vs Prev. Period" at bounding box center [171, 44] width 35 height 8
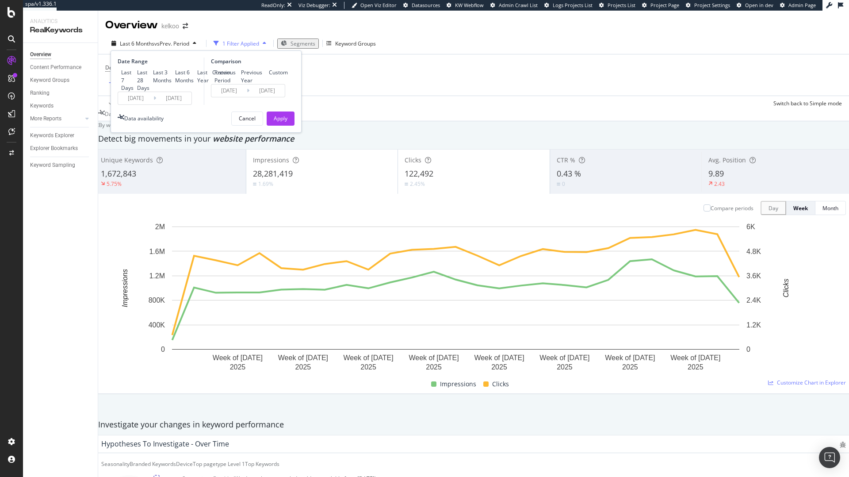
click at [141, 86] on div "Last 28 Days" at bounding box center [143, 80] width 12 height 23
type input "2025/07/19"
type input "2025/06/21"
type input "2025/07/18"
click at [279, 122] on div "Apply" at bounding box center [281, 119] width 14 height 8
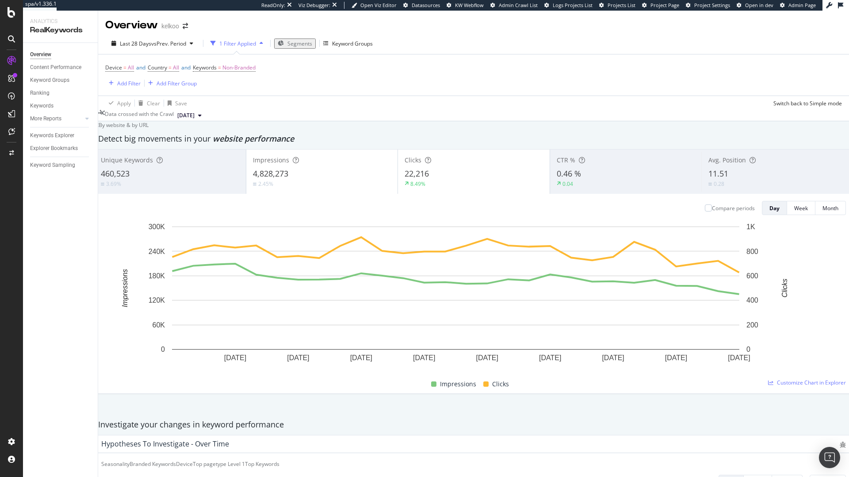
scroll to position [544, 0]
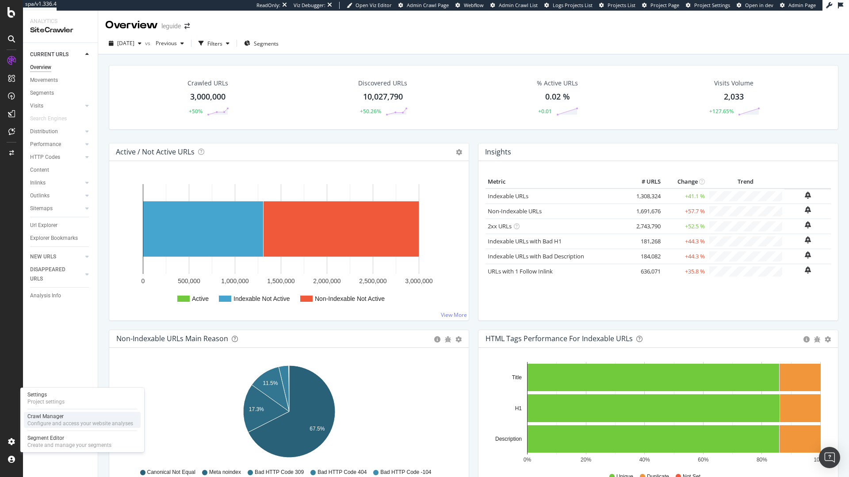
click at [51, 422] on div "Configure and access your website analyses" at bounding box center [80, 423] width 106 height 7
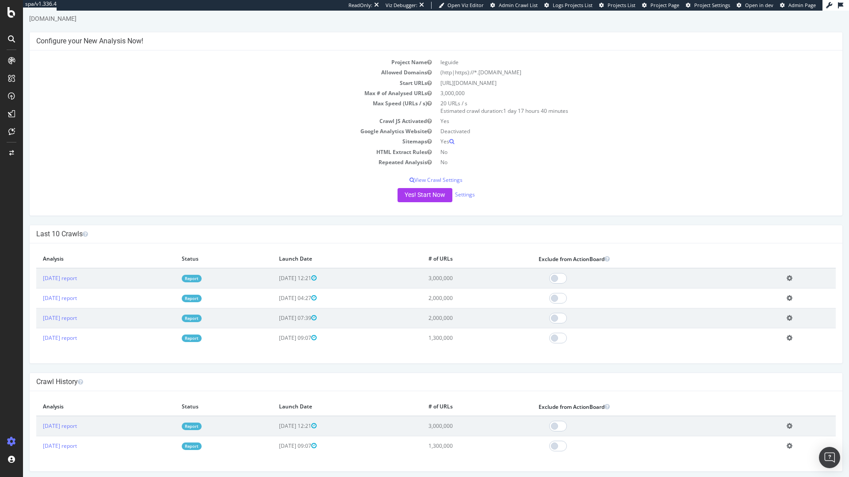
scroll to position [27, 0]
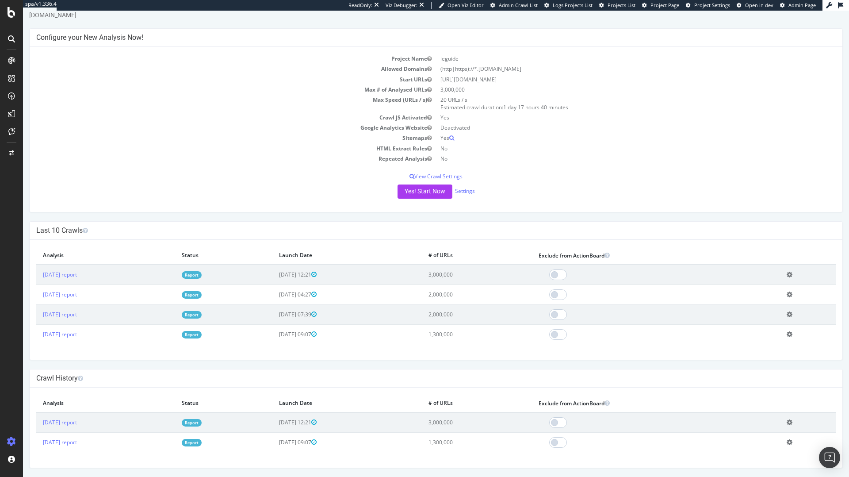
click at [202, 318] on link "Report" at bounding box center [192, 315] width 20 height 8
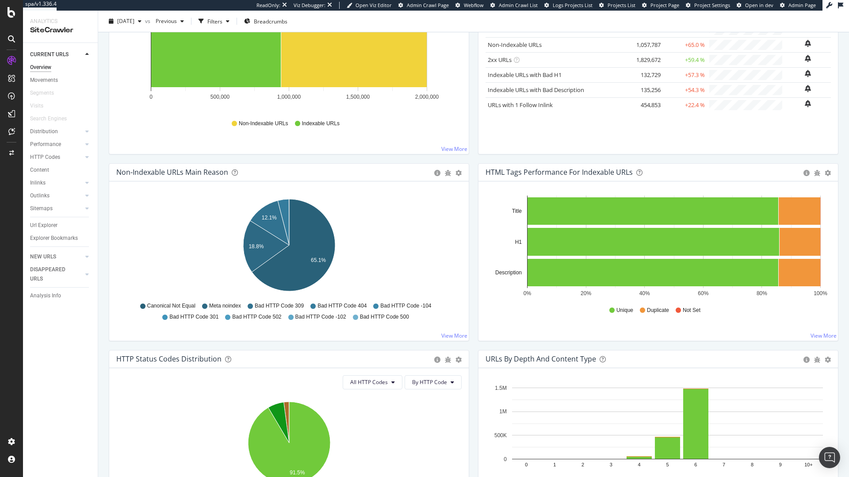
scroll to position [203, 0]
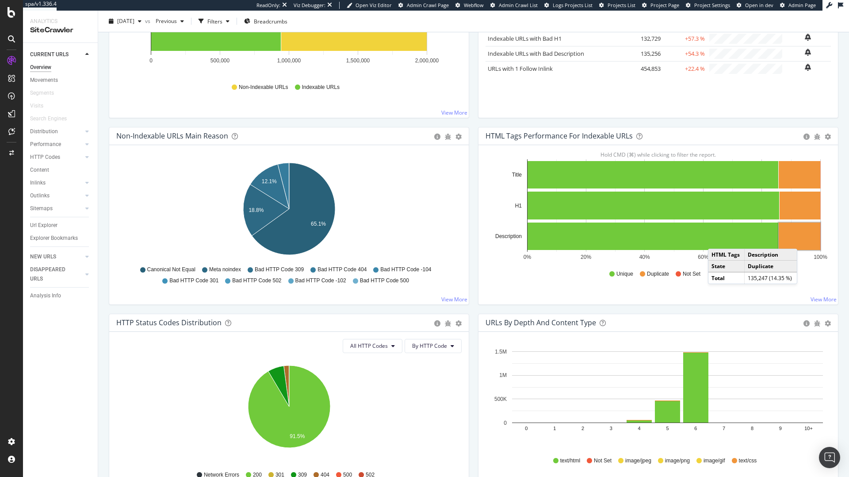
click at [806, 240] on rect "A chart." at bounding box center [800, 235] width 42 height 27
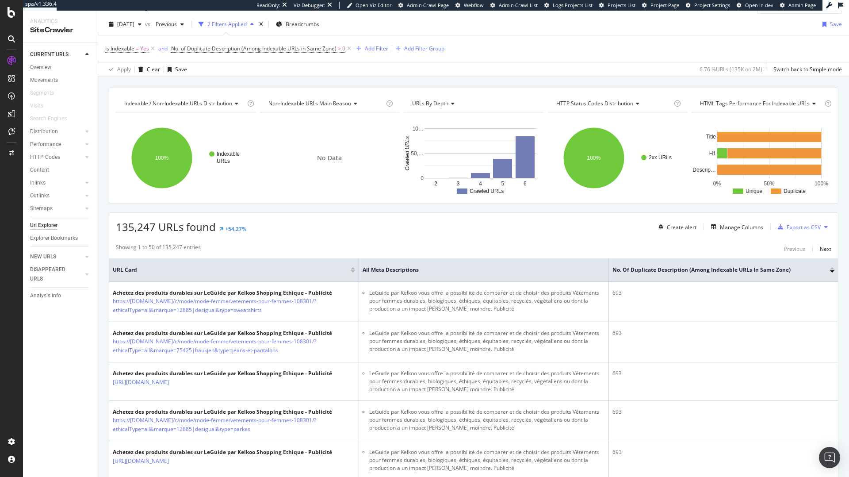
scroll to position [26, 0]
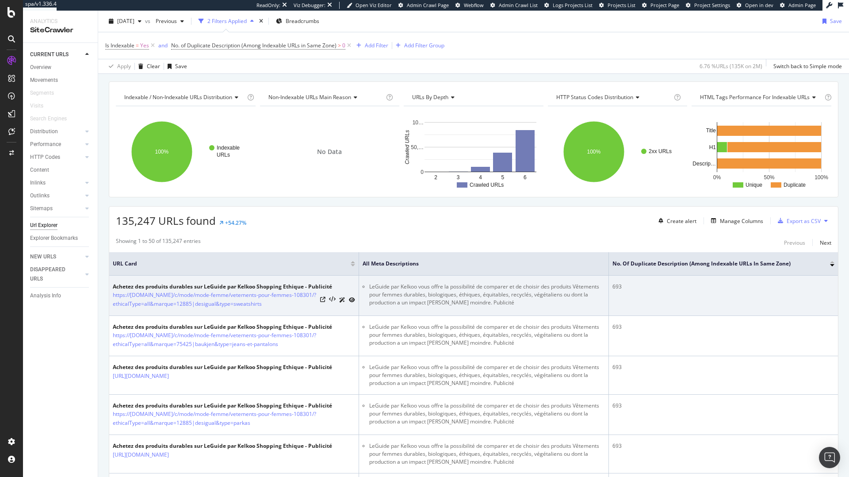
click at [321, 303] on div at bounding box center [337, 299] width 35 height 9
click at [322, 298] on icon at bounding box center [322, 299] width 5 height 5
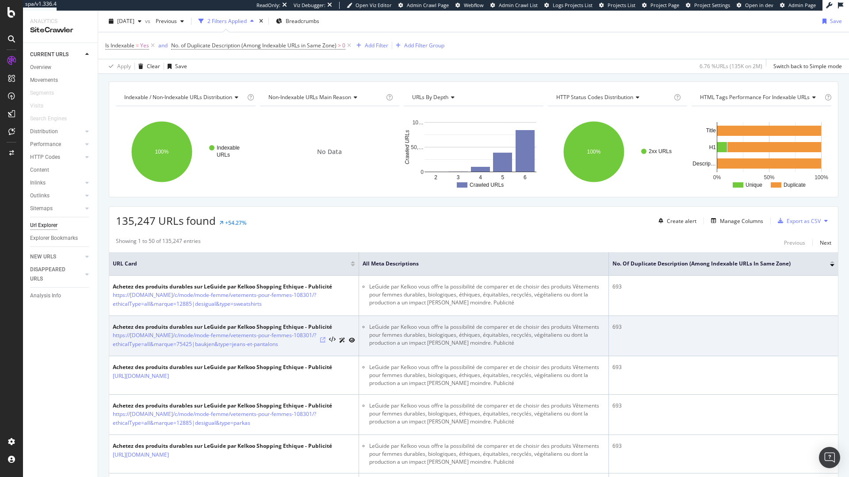
click at [322, 340] on icon at bounding box center [322, 339] width 5 height 5
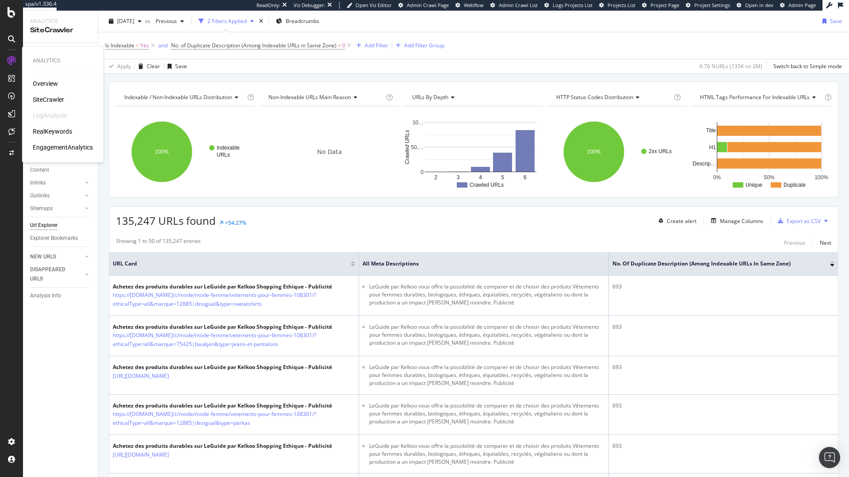
click at [46, 130] on div "RealKeywords" at bounding box center [52, 131] width 39 height 9
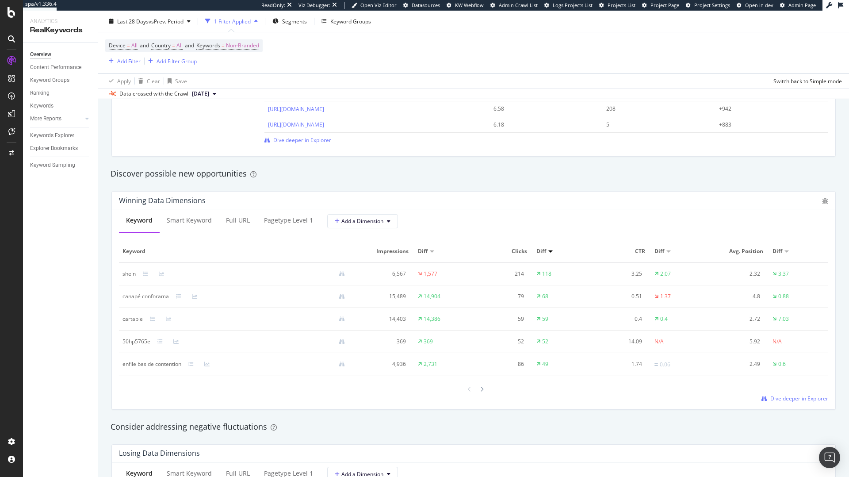
scroll to position [710, 0]
click at [147, 269] on icon at bounding box center [145, 271] width 5 height 5
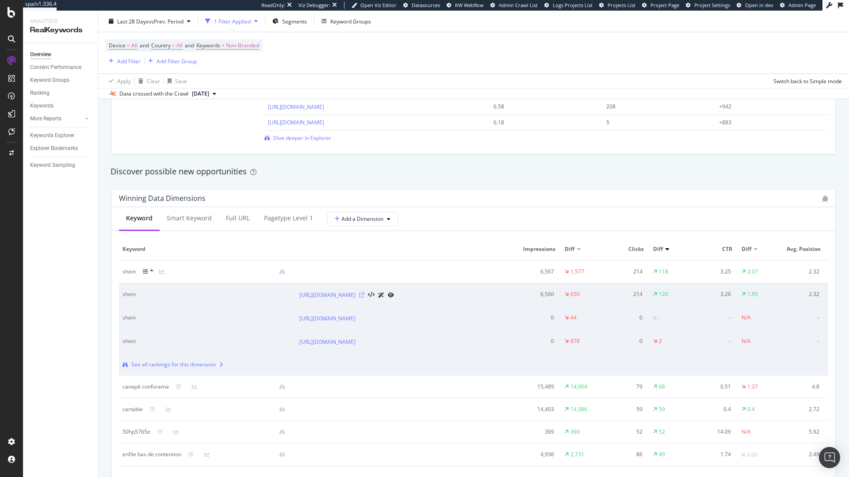
click at [364, 298] on icon at bounding box center [361, 294] width 5 height 5
click at [356, 294] on link "[URL][DOMAIN_NAME]" at bounding box center [327, 295] width 56 height 9
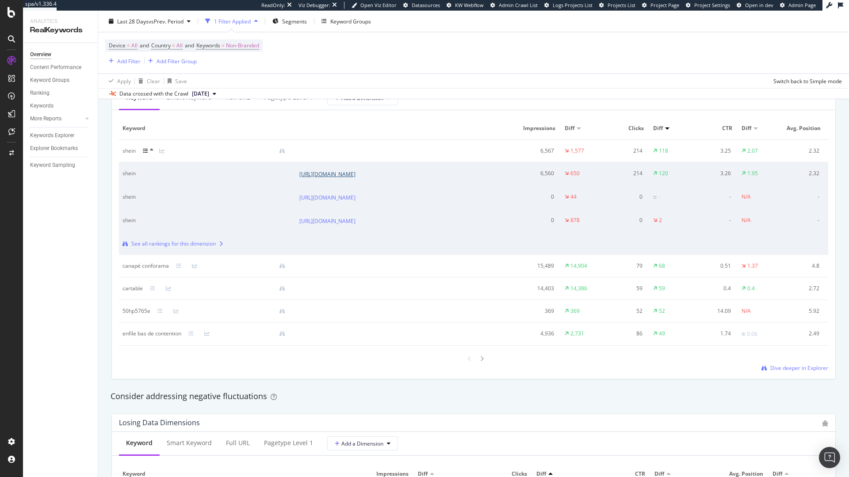
scroll to position [831, 0]
click at [180, 268] on icon at bounding box center [178, 265] width 5 height 5
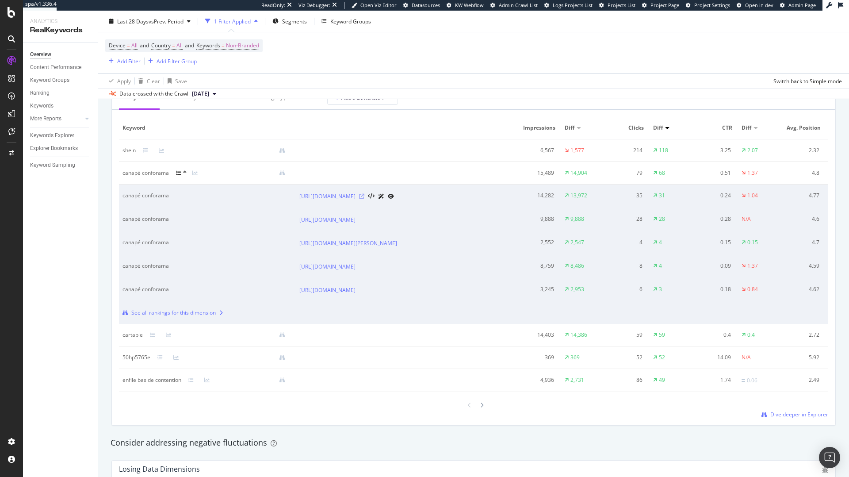
click at [364, 199] on icon at bounding box center [361, 196] width 5 height 5
click at [307, 201] on link "[URL][DOMAIN_NAME]" at bounding box center [327, 196] width 56 height 9
drag, startPoint x: 119, startPoint y: 195, endPoint x: 177, endPoint y: 198, distance: 58.4
click at [177, 198] on td "canapé conforama" at bounding box center [207, 195] width 177 height 23
copy div "canapé conforama"
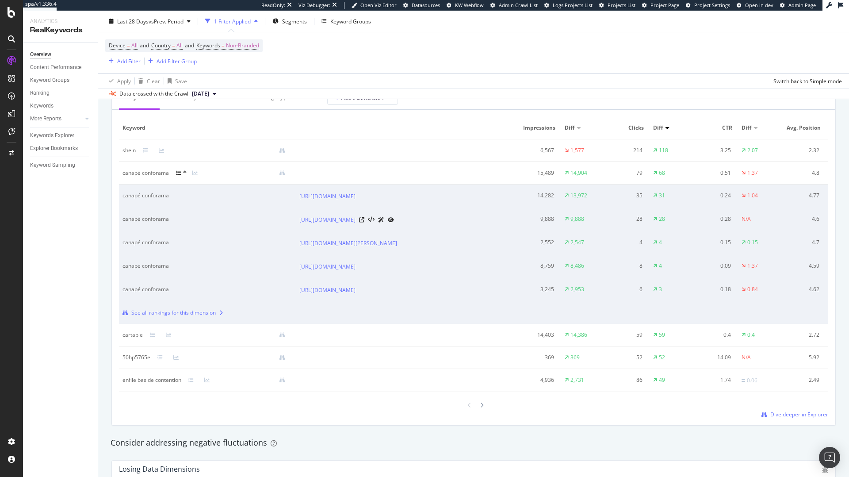
click at [394, 224] on div at bounding box center [376, 219] width 35 height 9
click at [364, 222] on icon at bounding box center [361, 219] width 5 height 5
click at [364, 199] on icon at bounding box center [361, 196] width 5 height 5
click at [364, 222] on icon at bounding box center [361, 219] width 5 height 5
click at [364, 199] on icon at bounding box center [361, 196] width 5 height 5
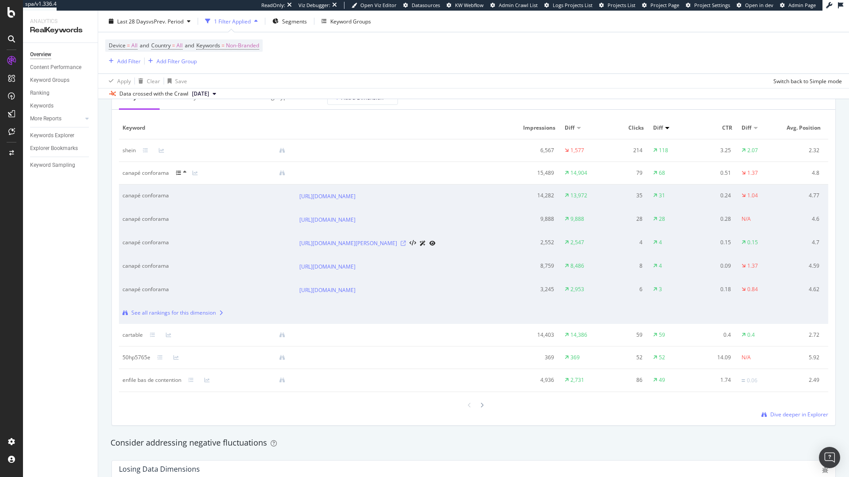
click at [406, 246] on icon at bounding box center [403, 243] width 5 height 5
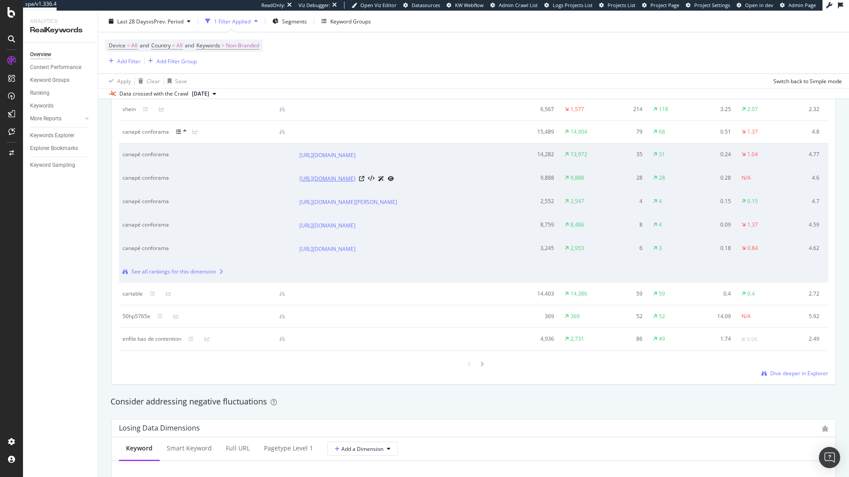
scroll to position [876, 0]
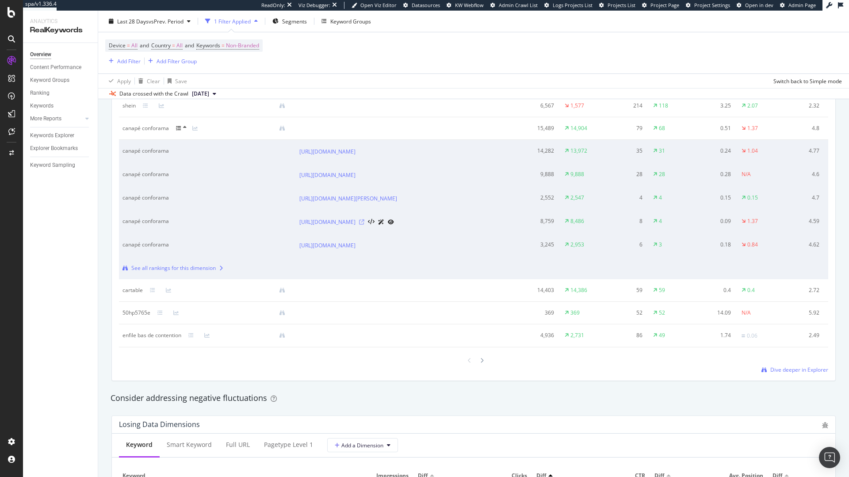
click at [364, 225] on icon at bounding box center [361, 221] width 5 height 5
click at [364, 178] on icon at bounding box center [361, 174] width 5 height 5
click at [364, 154] on icon at bounding box center [361, 151] width 5 height 5
click at [364, 225] on icon at bounding box center [361, 221] width 5 height 5
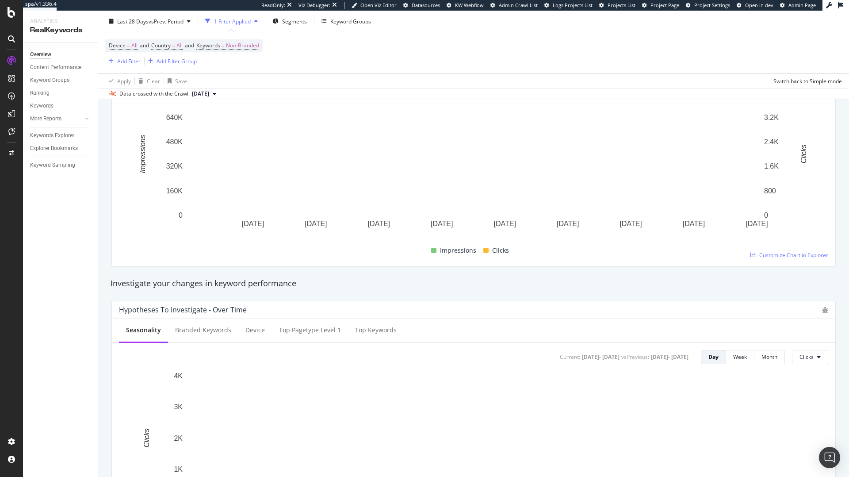
scroll to position [0, 0]
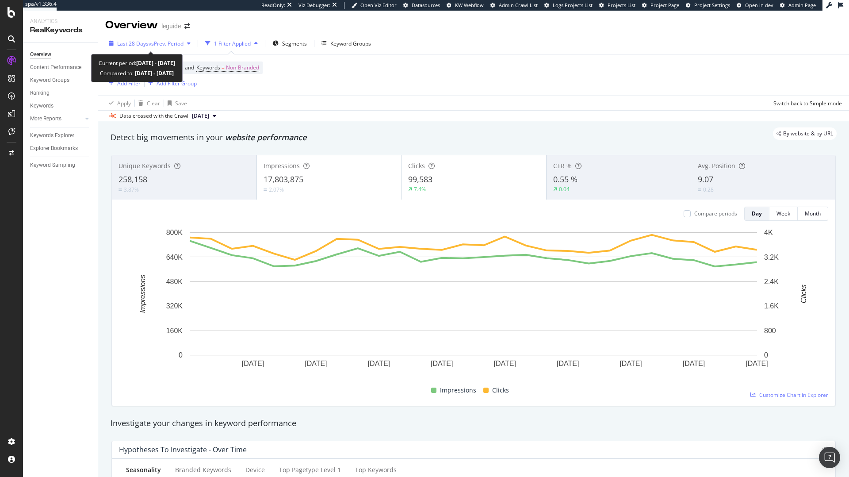
click at [142, 45] on span "Last 28 Days" at bounding box center [132, 44] width 31 height 8
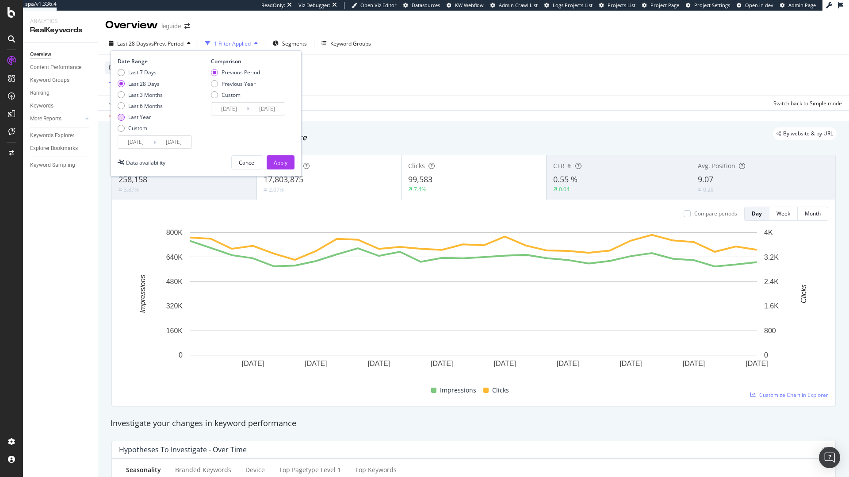
click at [142, 116] on div "Last Year" at bounding box center [139, 117] width 23 height 8
type input "2024/08/17"
click at [278, 161] on div "Apply" at bounding box center [281, 163] width 14 height 8
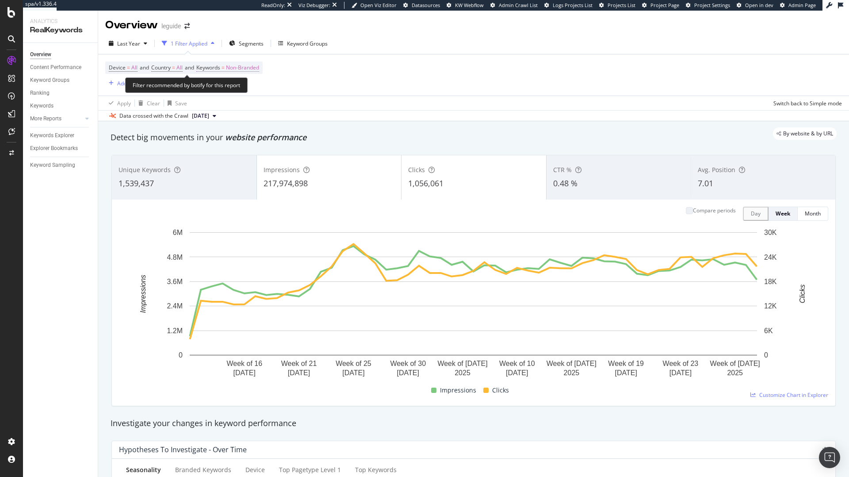
click at [244, 68] on span "Non-Branded" at bounding box center [242, 67] width 33 height 12
click at [235, 77] on span "Non-Branded" at bounding box center [221, 74] width 37 height 8
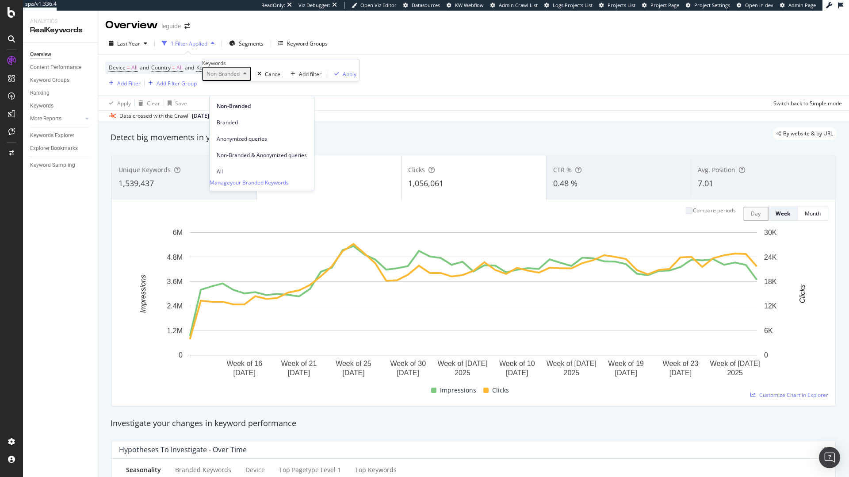
click at [224, 168] on span "All" at bounding box center [262, 172] width 90 height 8
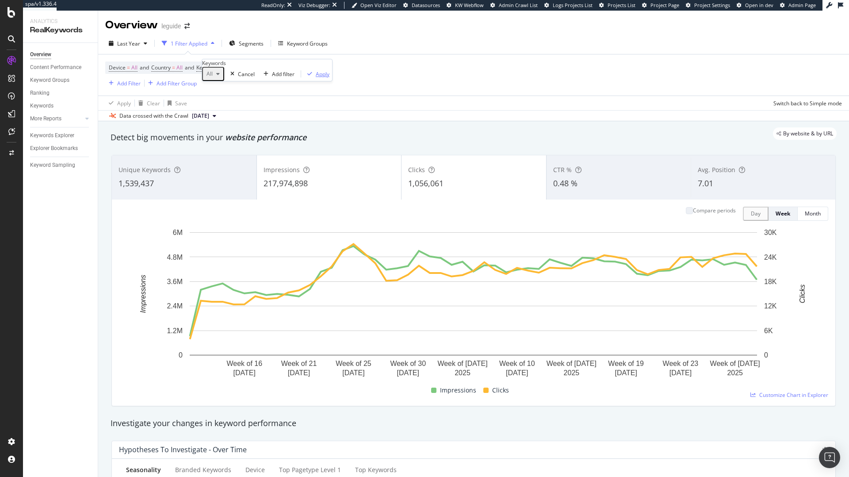
click at [316, 78] on div "Apply" at bounding box center [323, 74] width 14 height 8
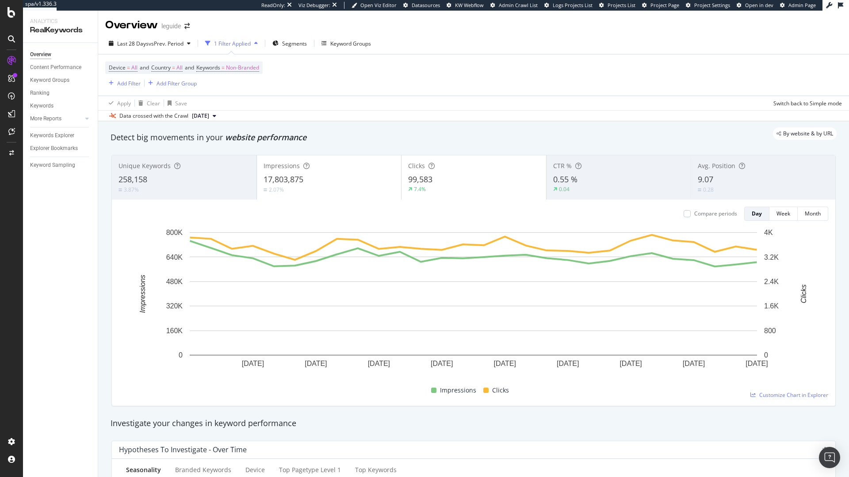
scroll to position [1106, 0]
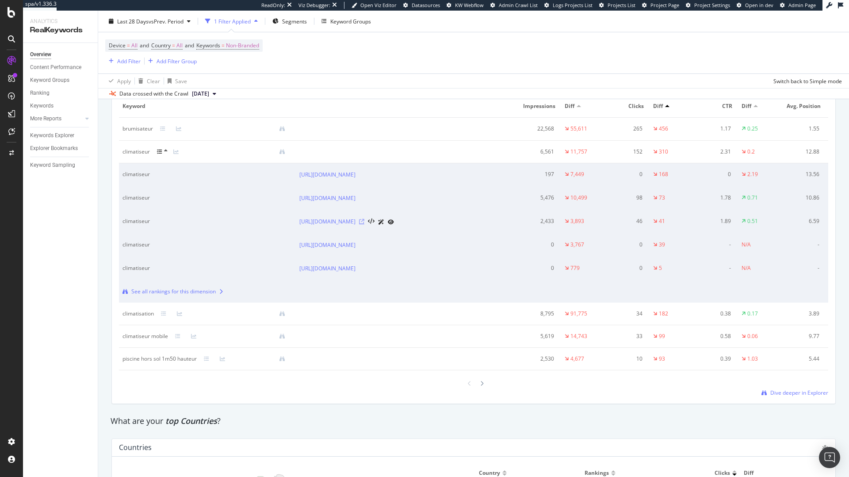
click at [364, 224] on icon at bounding box center [361, 221] width 5 height 5
click at [161, 149] on icon at bounding box center [159, 151] width 5 height 5
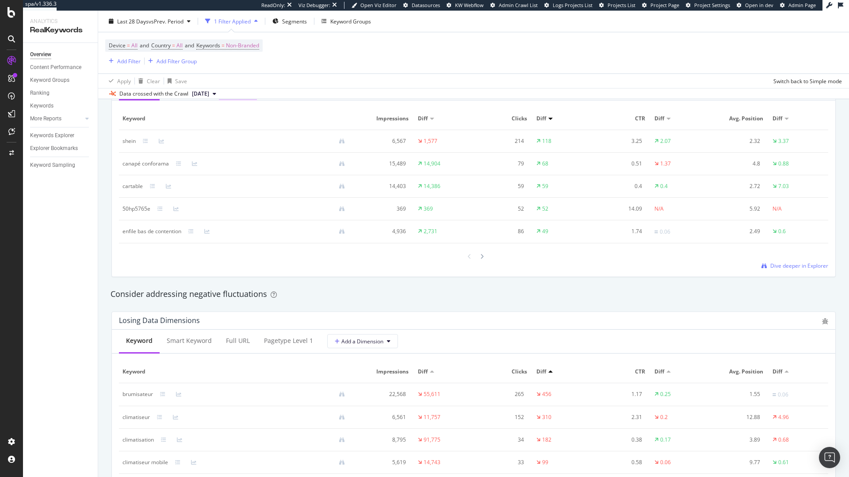
scroll to position [804, 0]
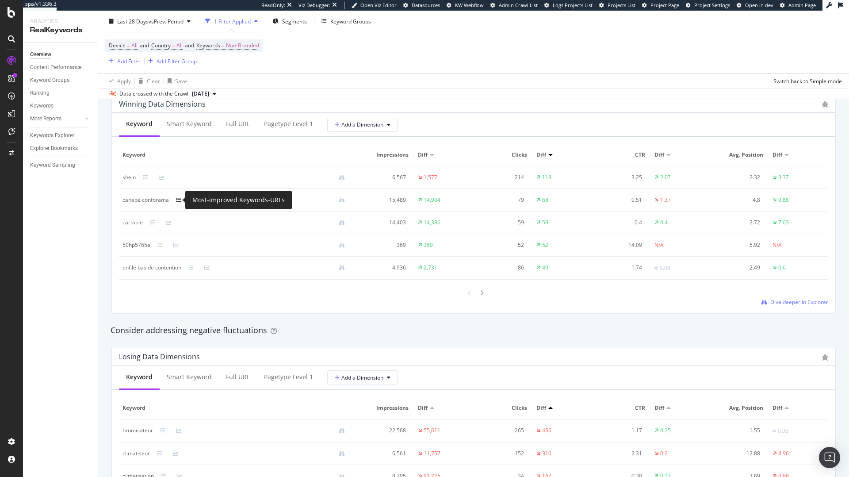
click at [179, 198] on icon at bounding box center [178, 199] width 5 height 5
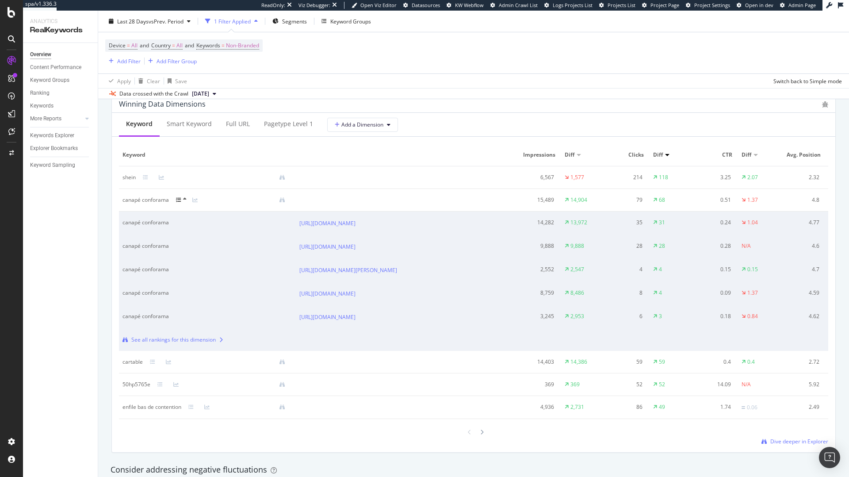
scroll to position [863, 0]
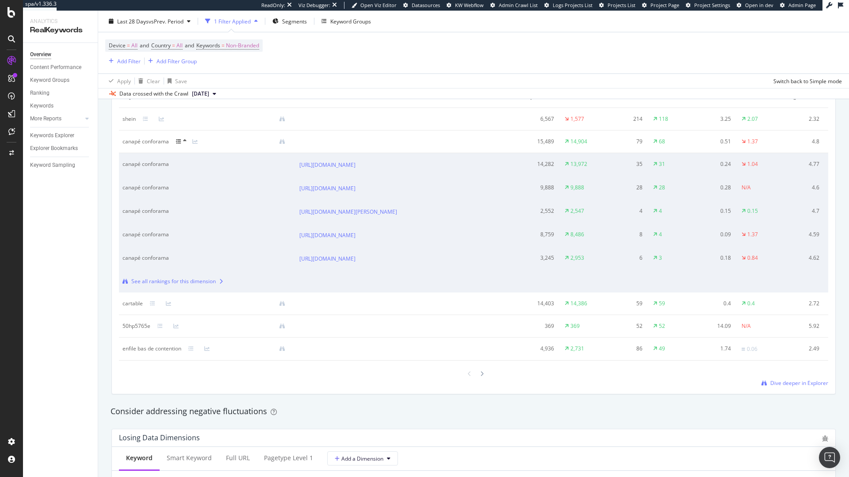
click at [181, 142] on div at bounding box center [184, 141] width 16 height 7
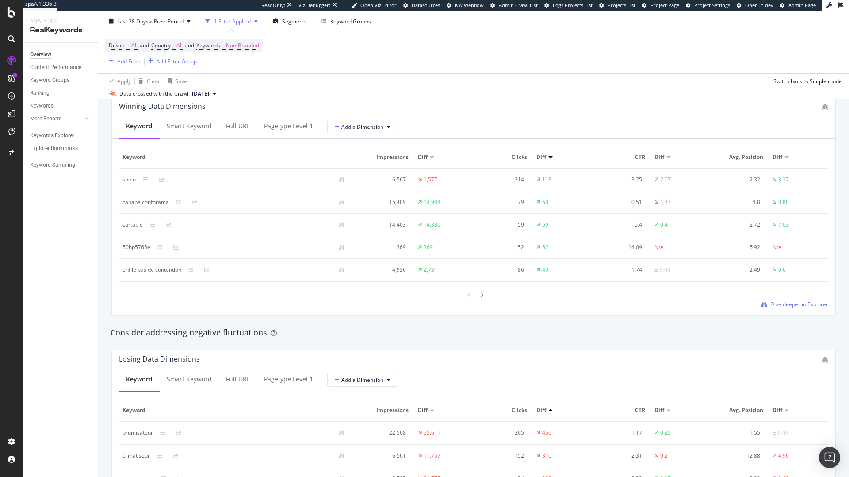
scroll to position [803, 0]
click at [178, 199] on icon at bounding box center [178, 201] width 5 height 5
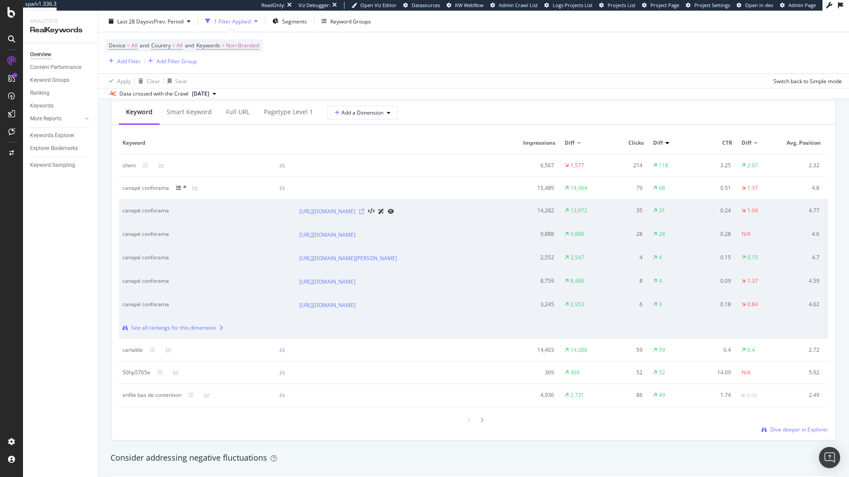
scroll to position [820, 0]
click at [364, 210] on icon at bounding box center [361, 207] width 5 height 5
click at [364, 234] on icon at bounding box center [361, 231] width 5 height 5
click at [181, 184] on div at bounding box center [184, 184] width 16 height 7
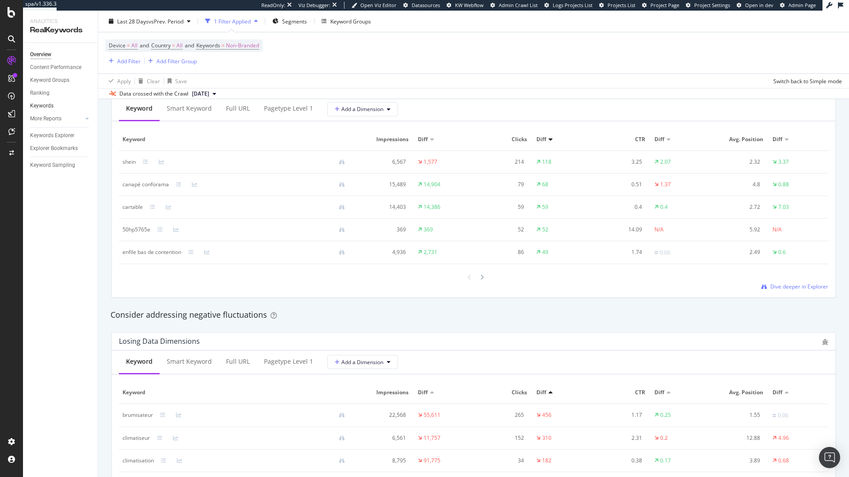
click at [61, 104] on link "Keywords" at bounding box center [60, 105] width 61 height 9
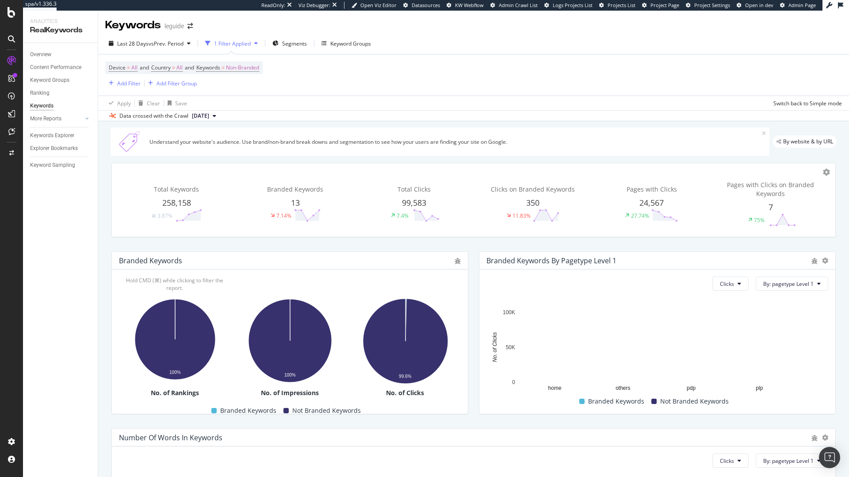
scroll to position [152, 0]
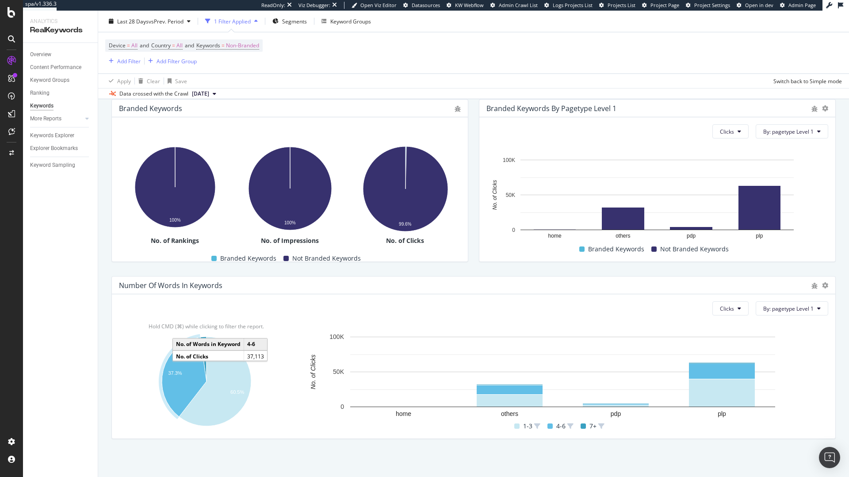
click at [186, 372] on icon "A chart." at bounding box center [184, 377] width 45 height 80
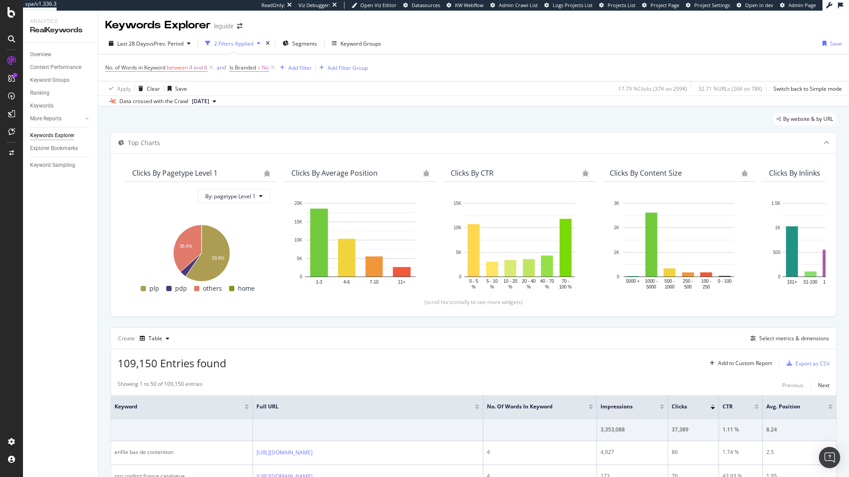
click at [209, 99] on span "[DATE]" at bounding box center [200, 101] width 17 height 8
click at [214, 151] on div "[DATE]" at bounding box center [203, 148] width 25 height 8
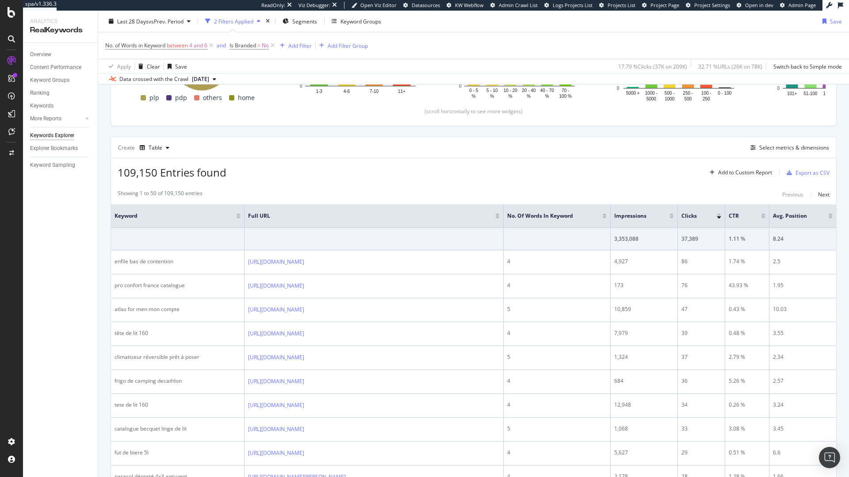
scroll to position [197, 0]
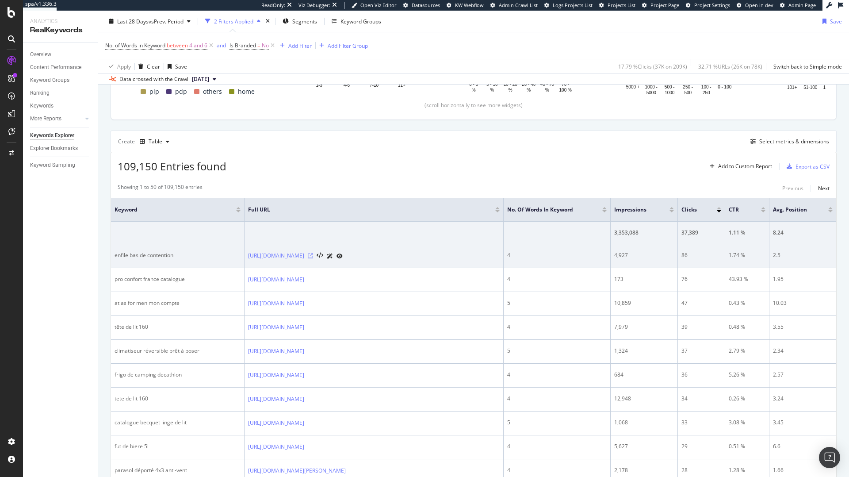
click at [313, 258] on icon at bounding box center [310, 255] width 5 height 5
click at [267, 260] on link "https://www.leguide.com/c/sante-beaute/sante/equipement-medical-et-fourniture-1…" at bounding box center [276, 255] width 56 height 9
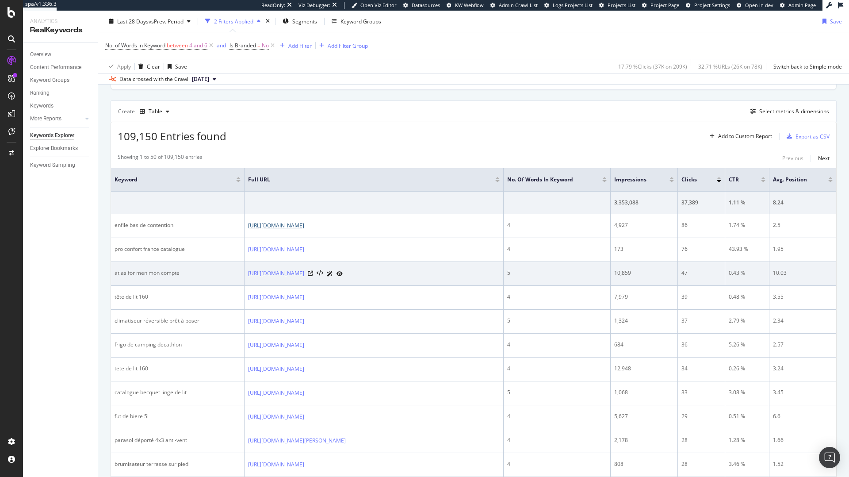
scroll to position [233, 0]
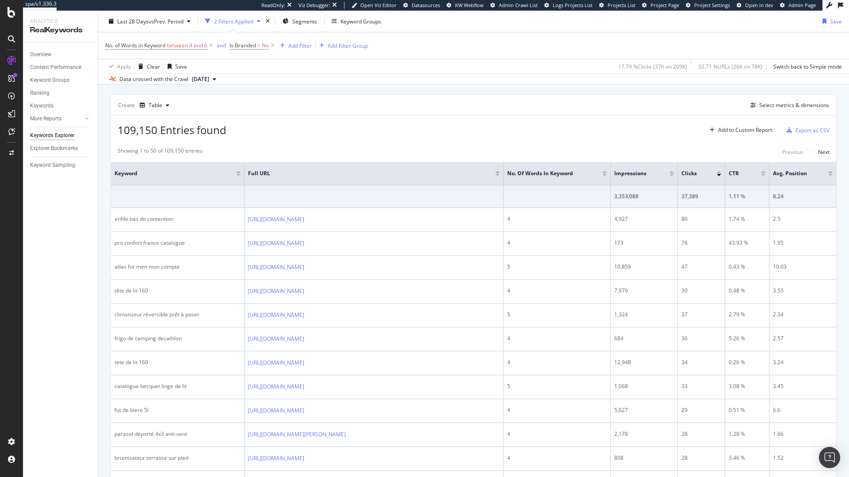
click at [671, 175] on div at bounding box center [671, 175] width 4 height 2
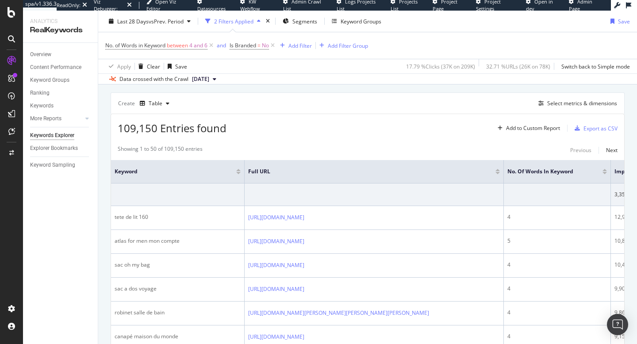
scroll to position [235, 0]
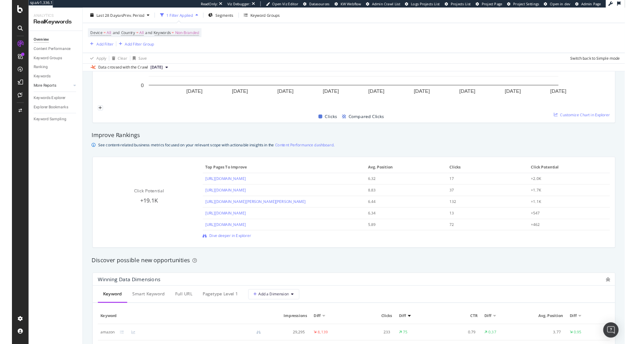
scroll to position [520, 0]
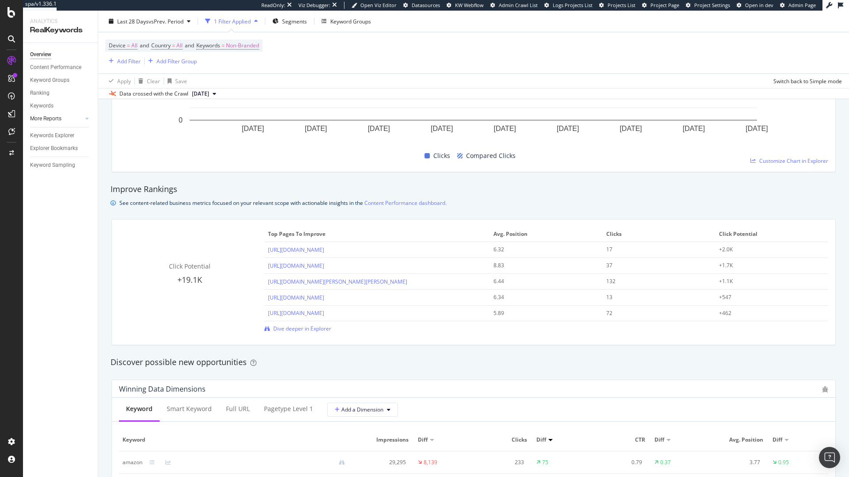
click at [78, 122] on div at bounding box center [78, 118] width 9 height 9
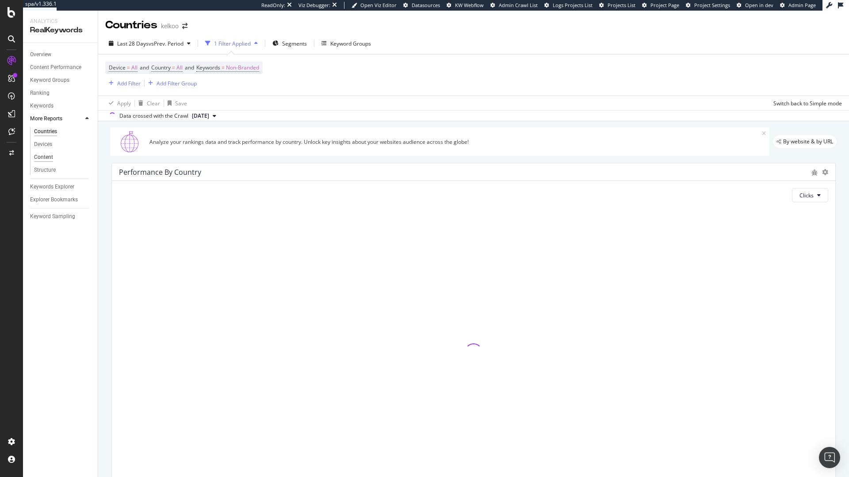
click at [52, 156] on div "Content" at bounding box center [43, 157] width 19 height 9
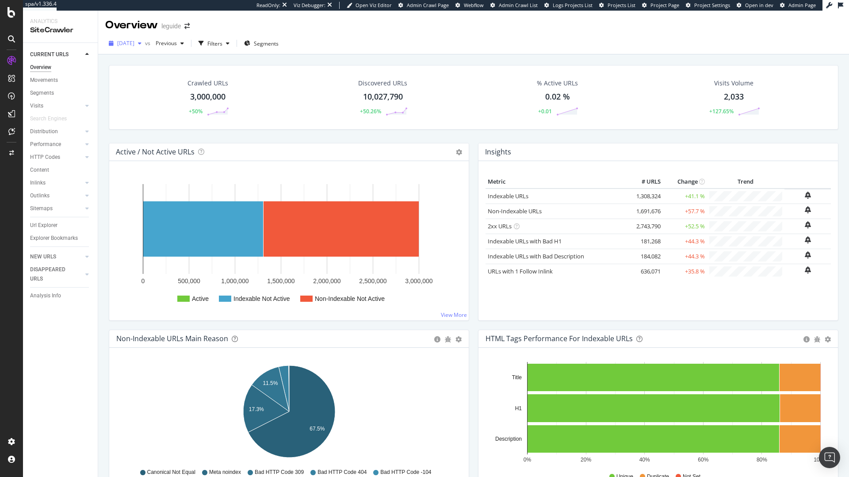
click at [145, 49] on div "[DATE]" at bounding box center [125, 43] width 40 height 13
click at [148, 106] on div "2025 Aug. 5th" at bounding box center [141, 108] width 47 height 8
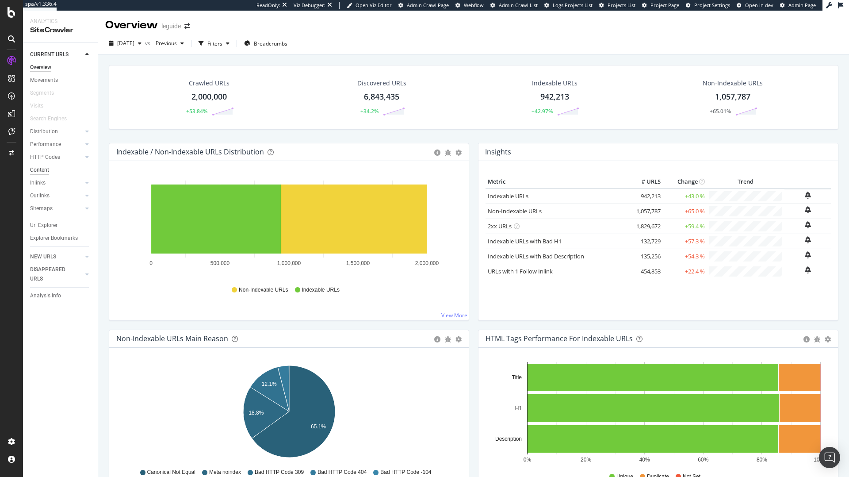
click at [47, 171] on div "Content" at bounding box center [39, 169] width 19 height 9
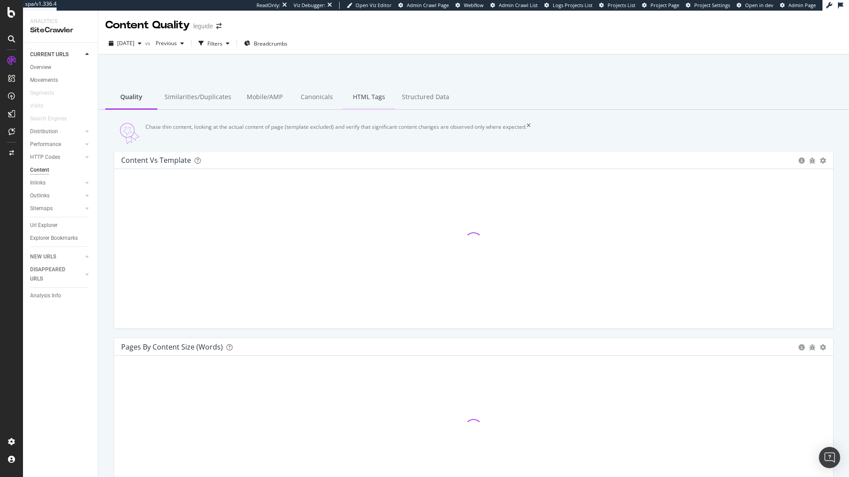
click at [366, 97] on div "HTML Tags" at bounding box center [369, 97] width 52 height 24
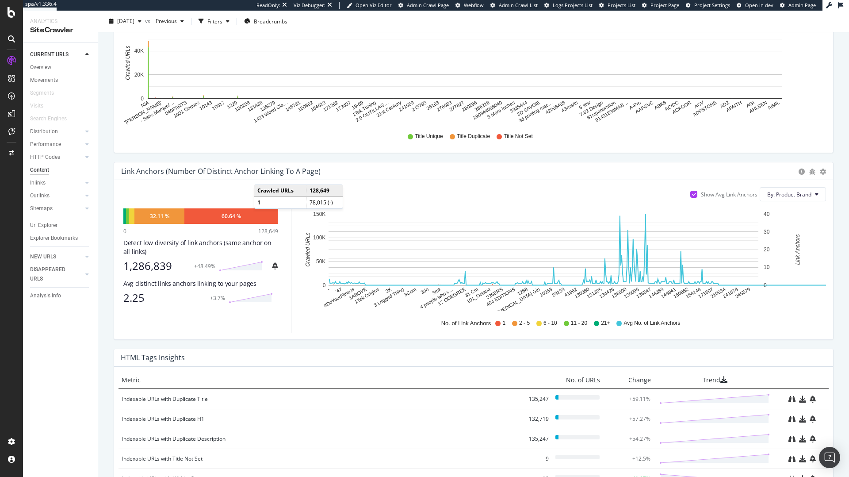
scroll to position [352, 0]
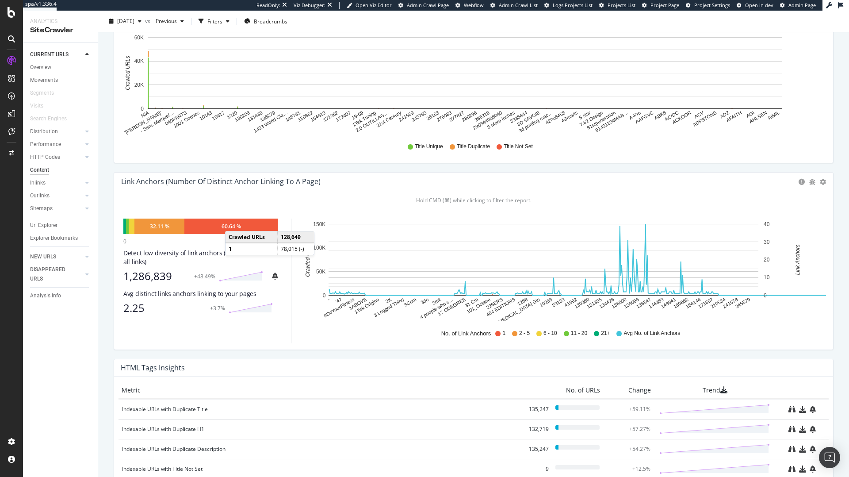
click at [234, 229] on div "60.64 %" at bounding box center [231, 226] width 19 height 8
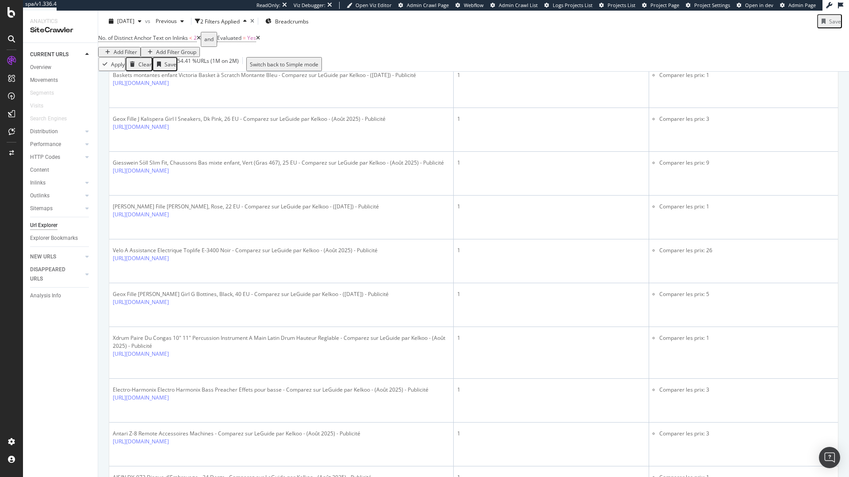
scroll to position [1634, 0]
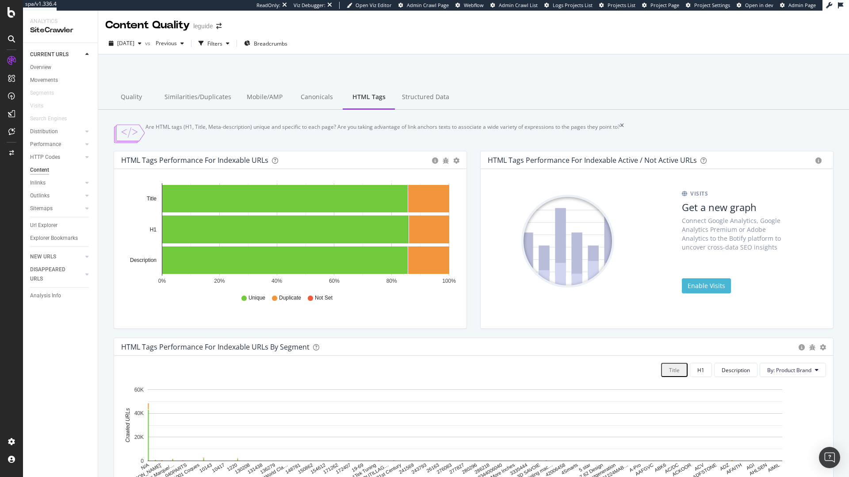
scroll to position [436, 0]
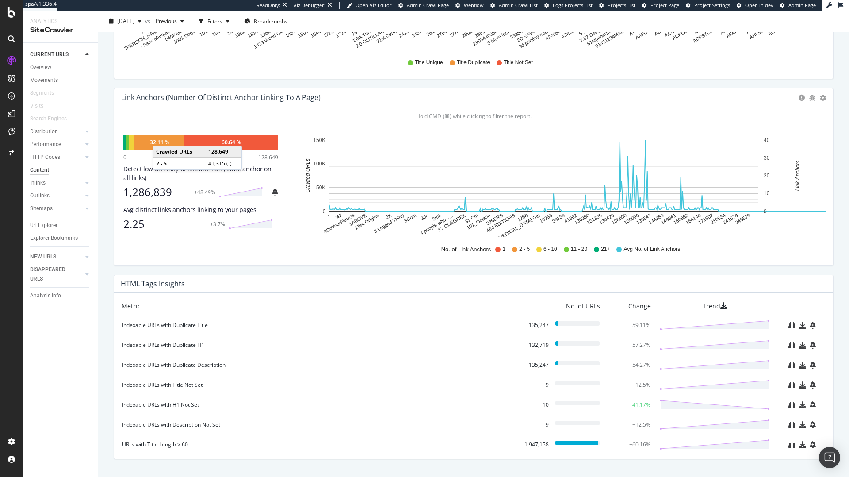
click at [161, 144] on div "32.11 %" at bounding box center [159, 141] width 50 height 15
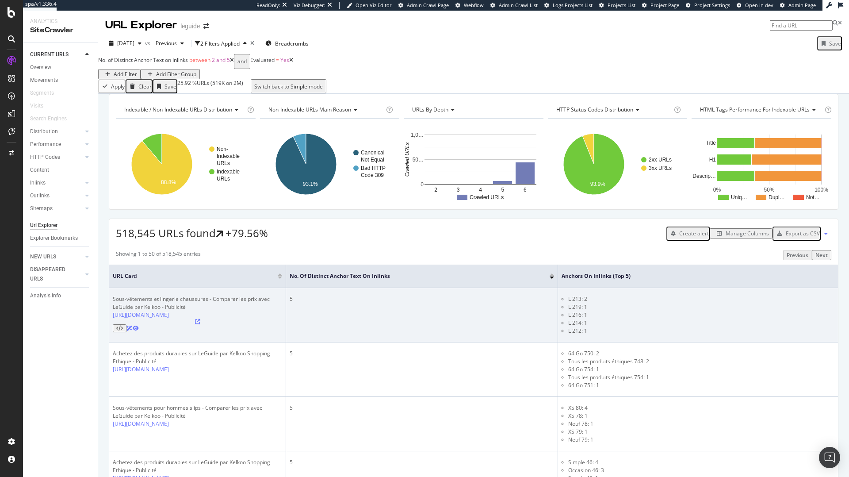
click at [200, 324] on icon at bounding box center [197, 321] width 5 height 5
click at [169, 318] on link "https://www.leguide.com/c/mode/mode-femme/sous-vetements-et-lingerie-108801/?mo…" at bounding box center [141, 315] width 56 height 8
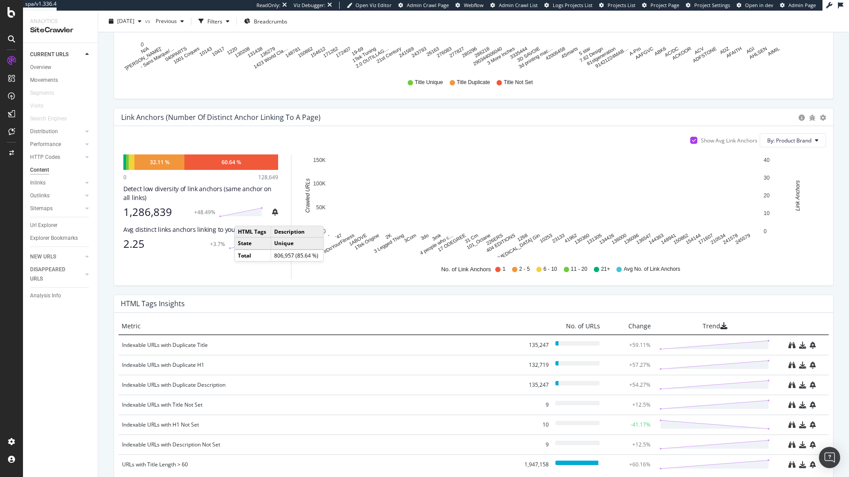
scroll to position [417, 0]
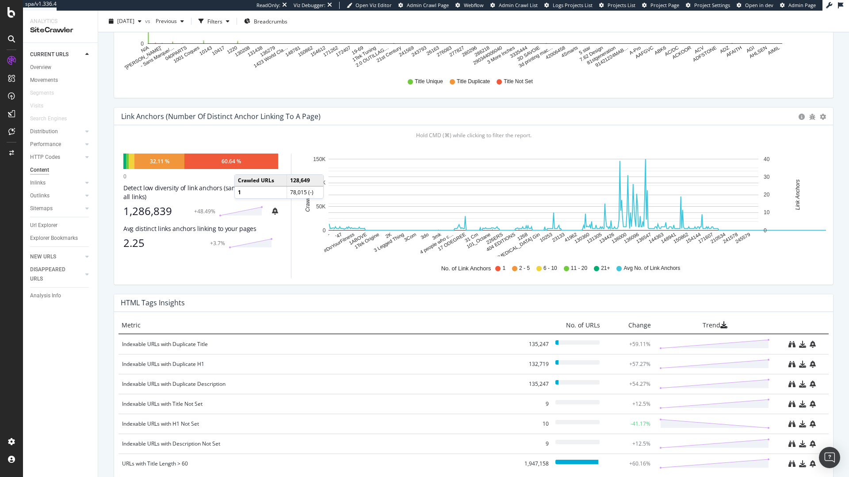
click at [243, 169] on div "60.64 %" at bounding box center [231, 160] width 94 height 15
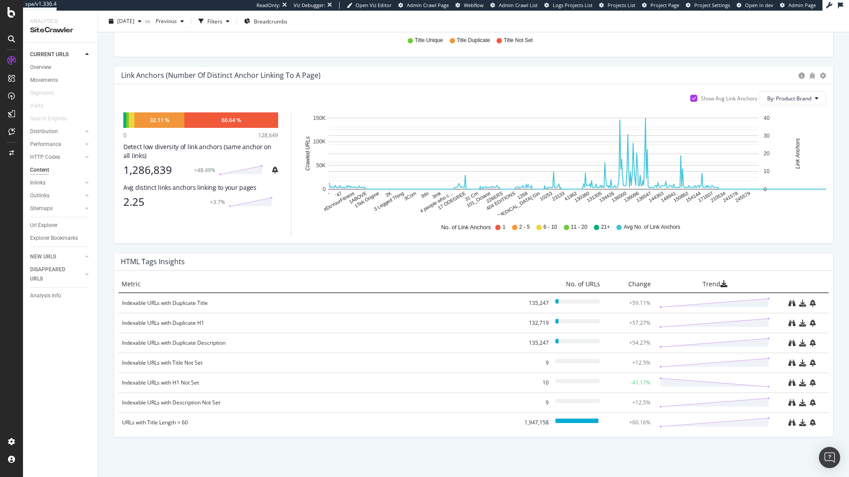
scroll to position [389, 0]
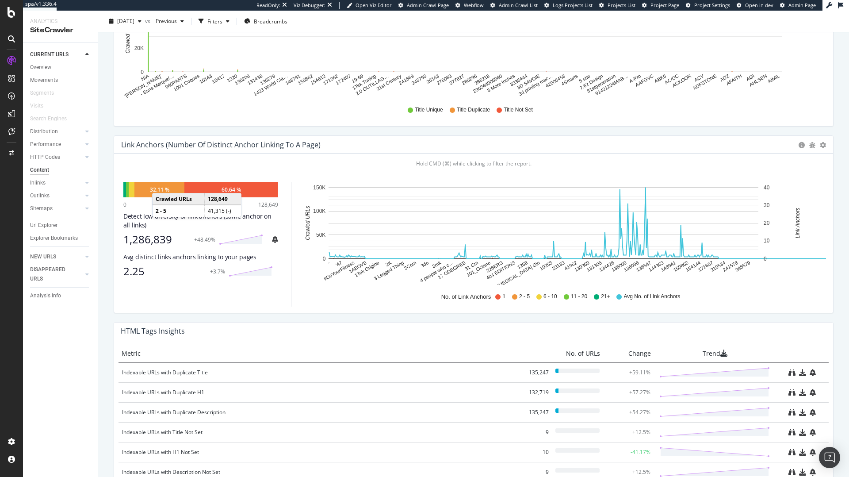
click at [161, 191] on div "32.11 %" at bounding box center [159, 189] width 50 height 15
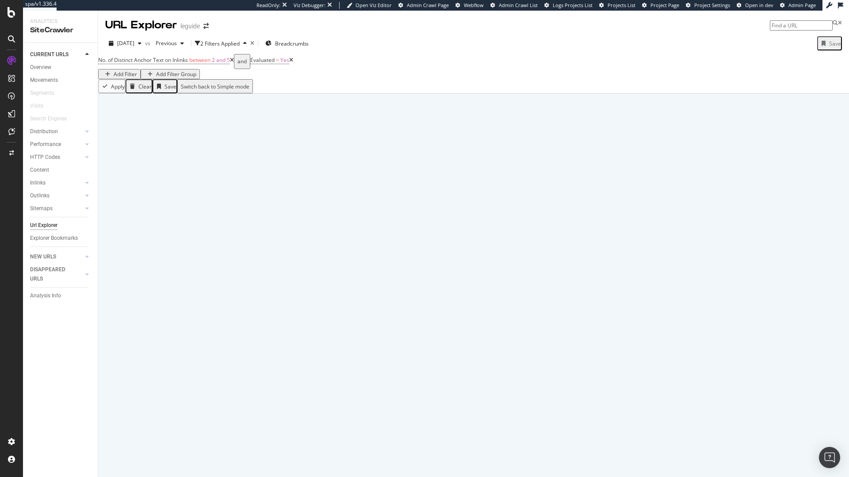
click at [162, 194] on div at bounding box center [473, 285] width 751 height 383
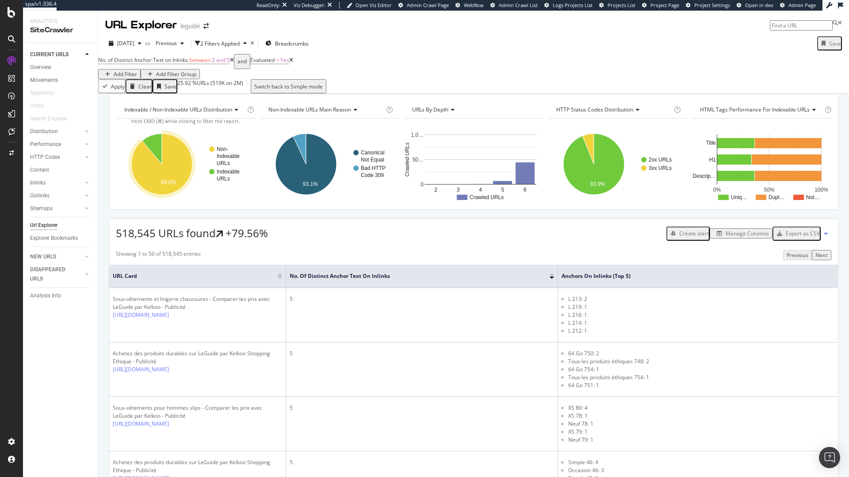
click at [159, 164] on icon "A chart." at bounding box center [152, 149] width 20 height 31
click at [155, 161] on icon "A chart." at bounding box center [152, 149] width 20 height 31
click at [153, 153] on icon "A chart." at bounding box center [152, 149] width 20 height 31
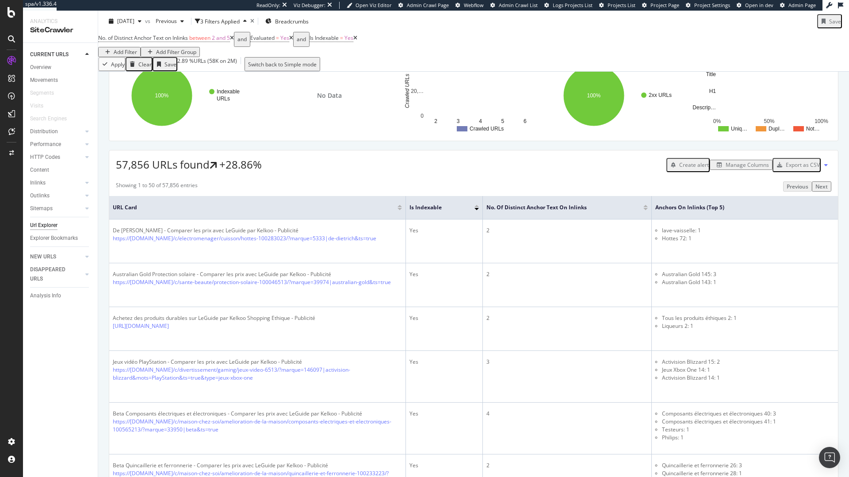
scroll to position [76, 0]
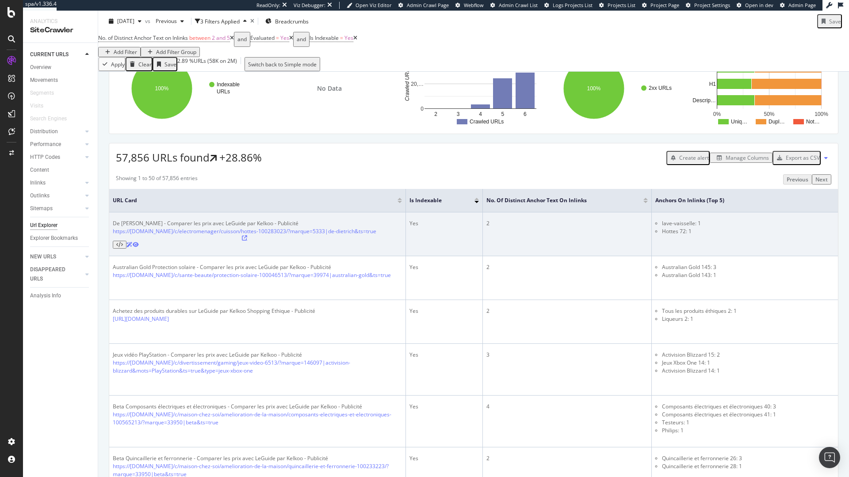
click at [247, 241] on icon at bounding box center [244, 237] width 5 height 5
click at [244, 235] on link "https://www.leguide.com/c/electromenager/cuisson/hottes-100283023/?marque=5333|…" at bounding box center [245, 231] width 264 height 8
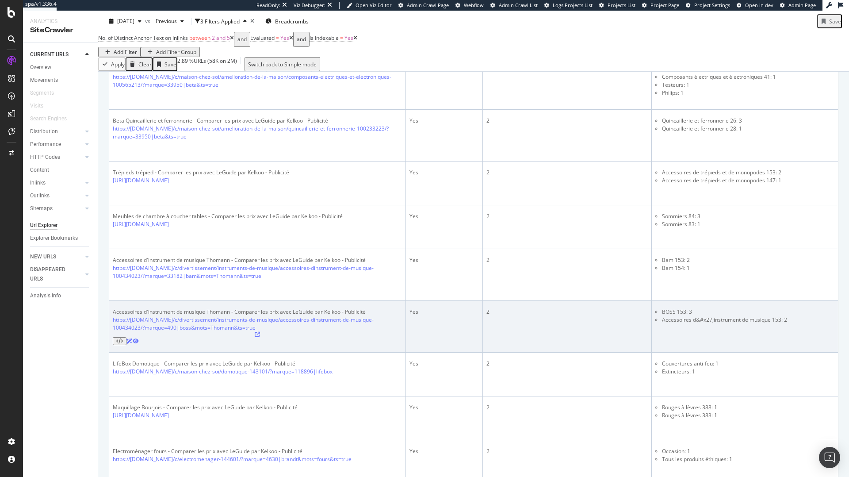
scroll to position [411, 0]
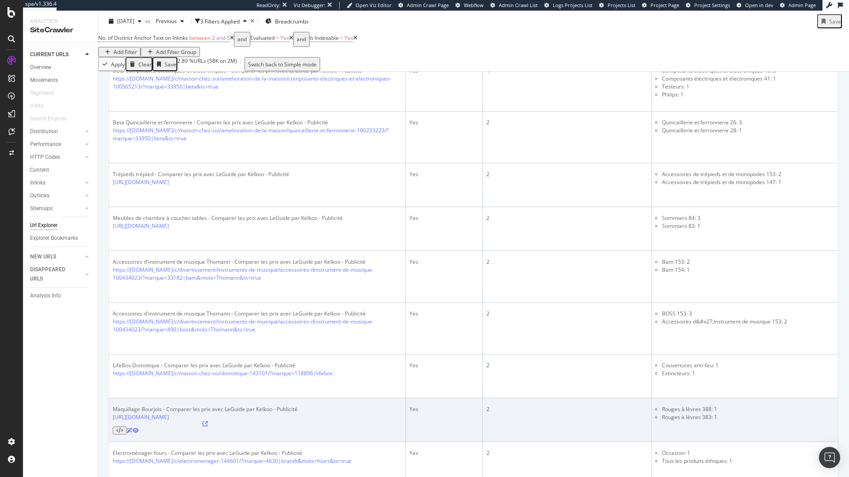
click at [208, 421] on icon at bounding box center [205, 423] width 5 height 5
click at [169, 413] on link "https://www.leguide.com/c/sante-beaute/cosmetiques-et-parfums/maquillage-133101…" at bounding box center [141, 417] width 56 height 8
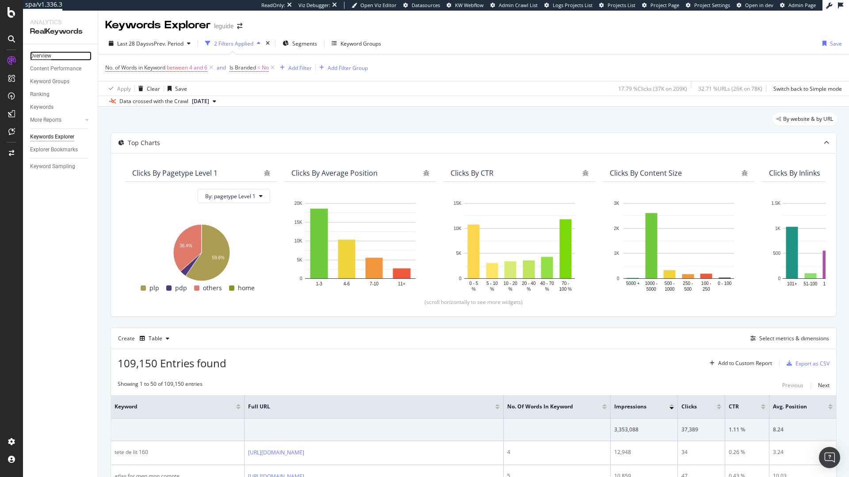
click at [46, 54] on div "Overview" at bounding box center [40, 55] width 21 height 9
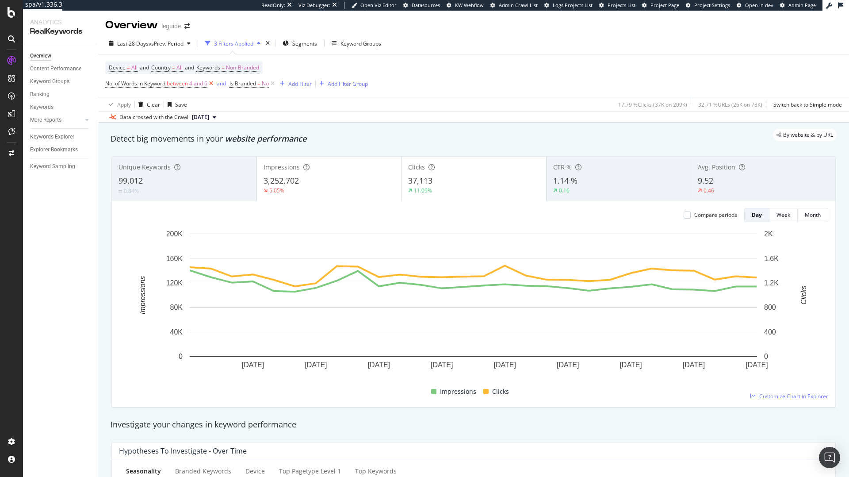
click at [212, 82] on icon at bounding box center [211, 83] width 8 height 9
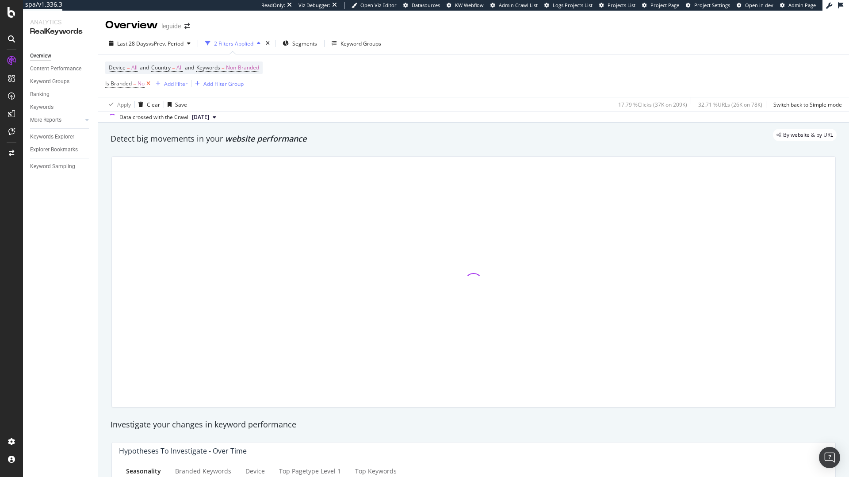
click at [149, 83] on icon at bounding box center [149, 83] width 8 height 9
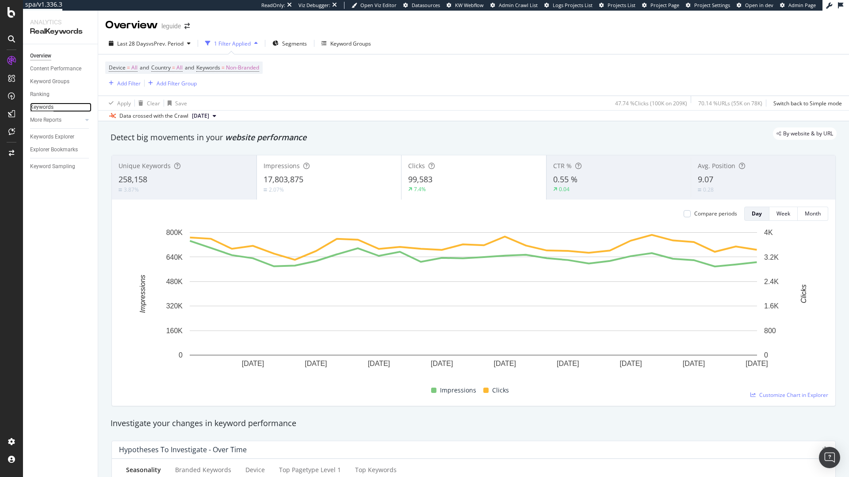
click at [41, 111] on div "Keywords" at bounding box center [41, 107] width 23 height 9
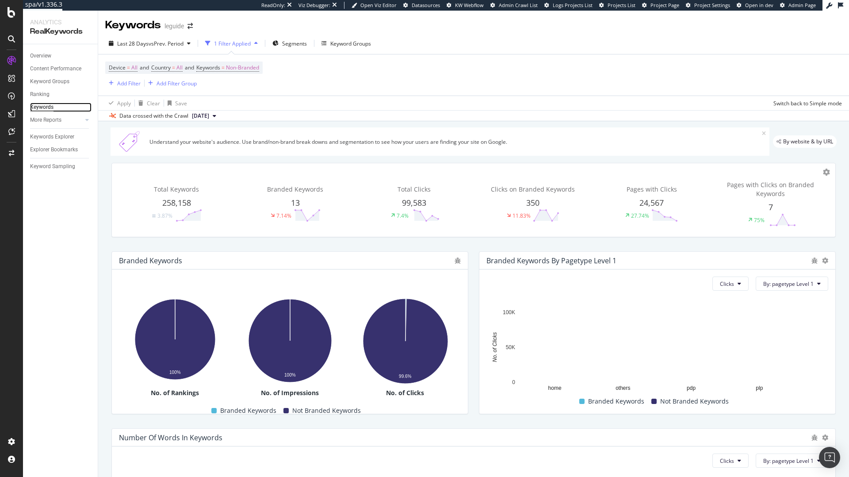
scroll to position [152, 0]
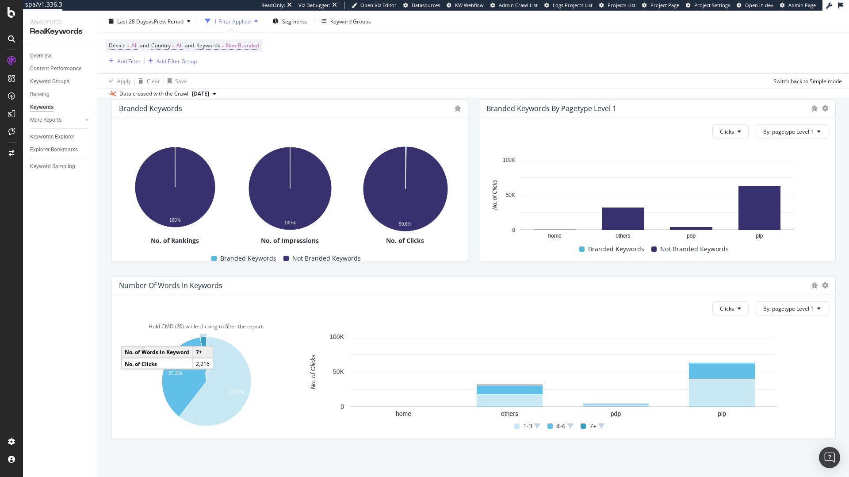
click at [205, 343] on icon "A chart." at bounding box center [203, 359] width 6 height 45
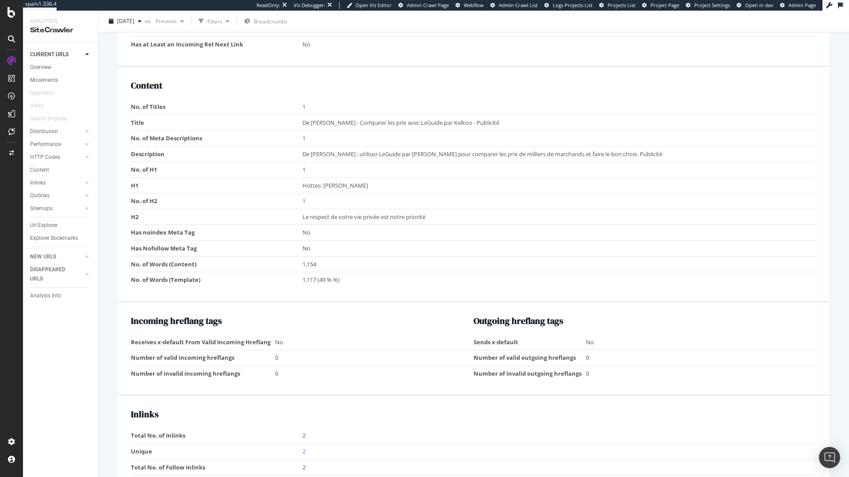
scroll to position [800, 0]
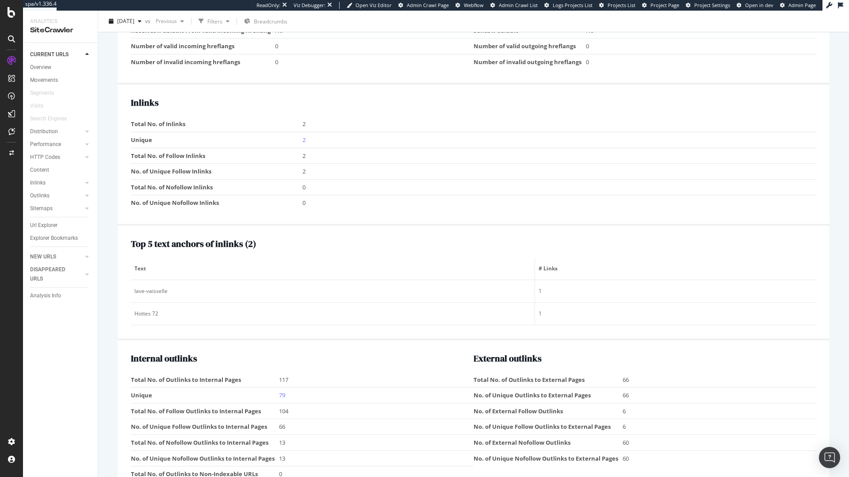
click at [291, 264] on span "Text" at bounding box center [331, 268] width 394 height 8
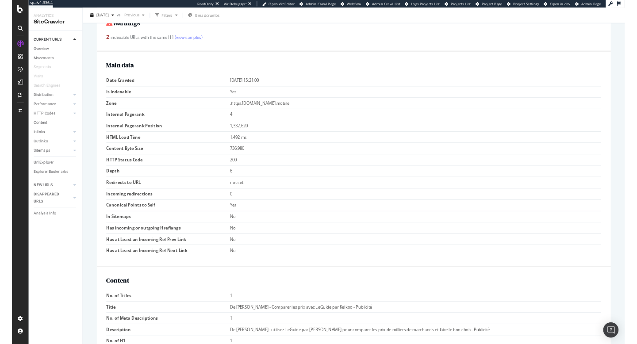
scroll to position [0, 0]
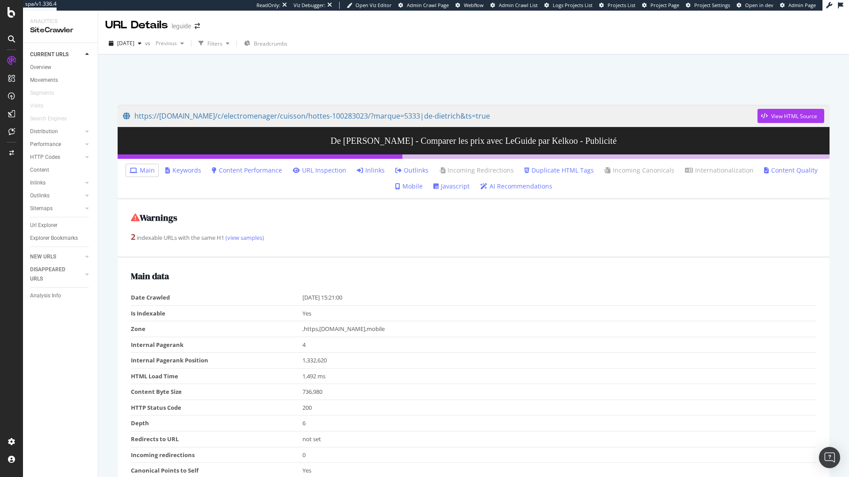
click at [378, 168] on link "Inlinks" at bounding box center [371, 170] width 28 height 9
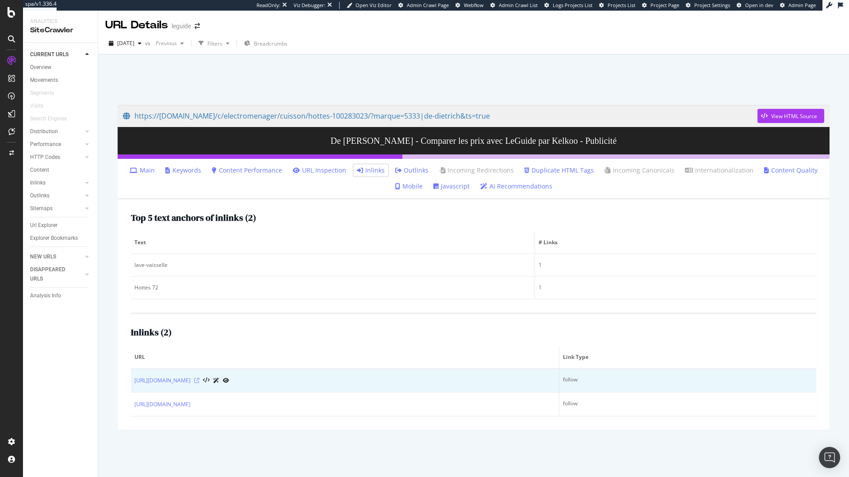
click at [199, 379] on icon at bounding box center [196, 380] width 5 height 5
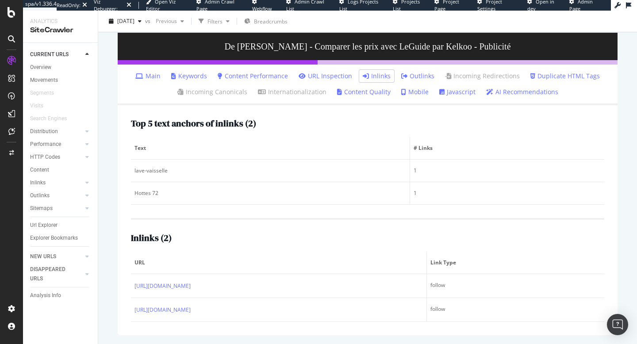
scroll to position [103, 0]
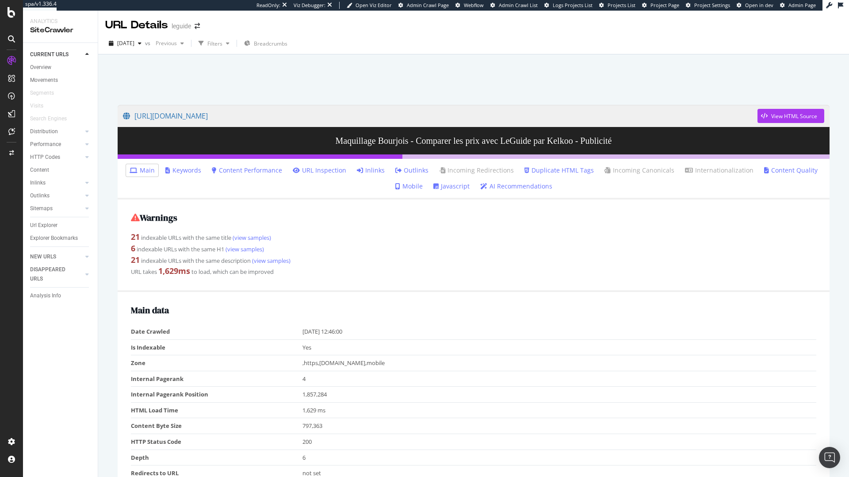
click at [388, 173] on li "Inlinks" at bounding box center [370, 170] width 35 height 12
click at [385, 173] on link "Inlinks" at bounding box center [371, 170] width 28 height 9
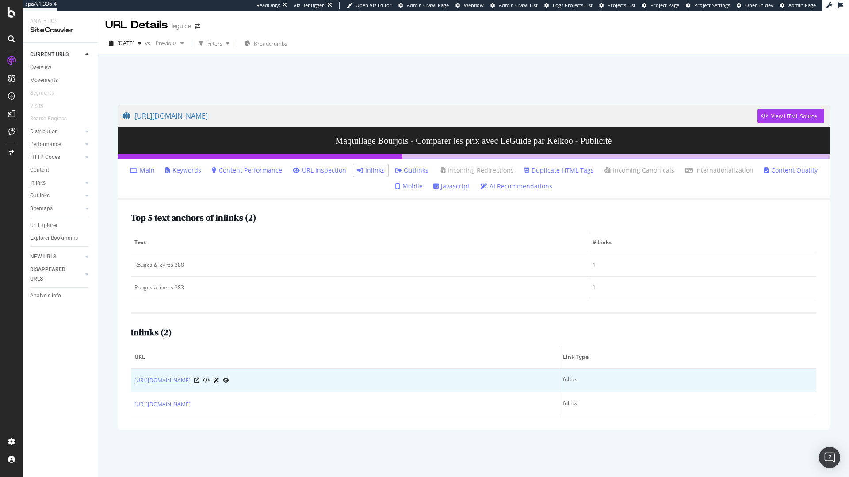
click at [191, 380] on link "[URL][DOMAIN_NAME]" at bounding box center [162, 380] width 56 height 9
click at [199, 380] on icon at bounding box center [196, 380] width 5 height 5
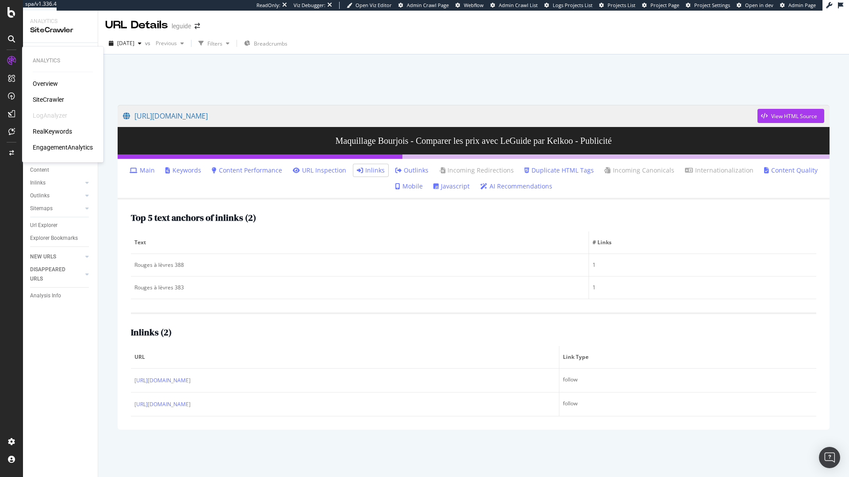
click at [43, 77] on div "Analytics Overview SiteCrawler LogAnalyzer RealKeywords EngagementAnalytics" at bounding box center [63, 104] width 74 height 112
click at [48, 96] on div "SiteCrawler" at bounding box center [48, 99] width 31 height 9
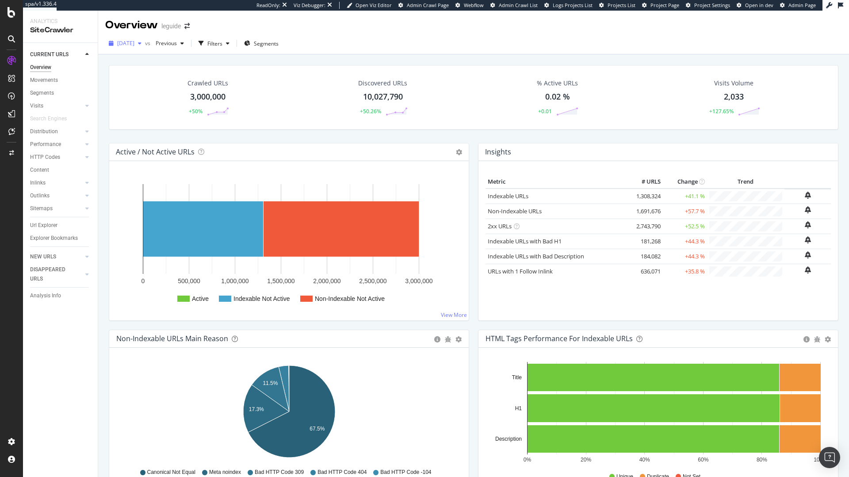
click at [134, 43] on span "[DATE]" at bounding box center [125, 43] width 17 height 8
click at [144, 103] on div "[DATE] 2.0M URLs" at bounding box center [163, 107] width 105 height 13
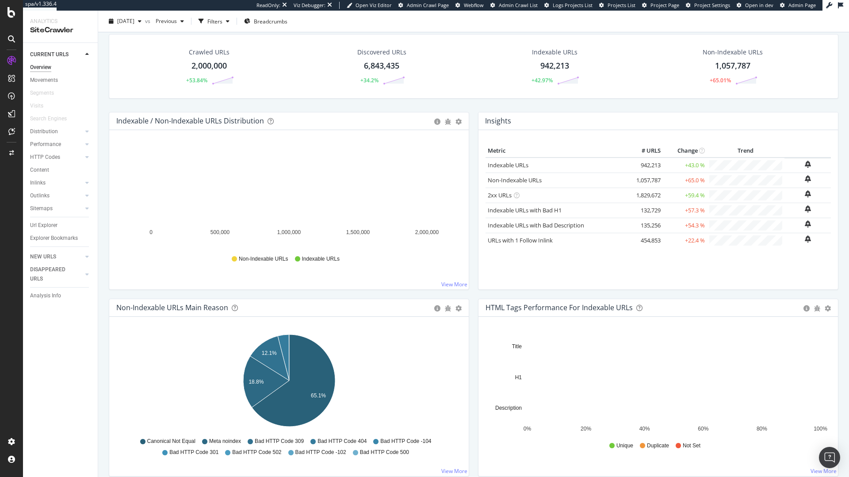
scroll to position [43, 0]
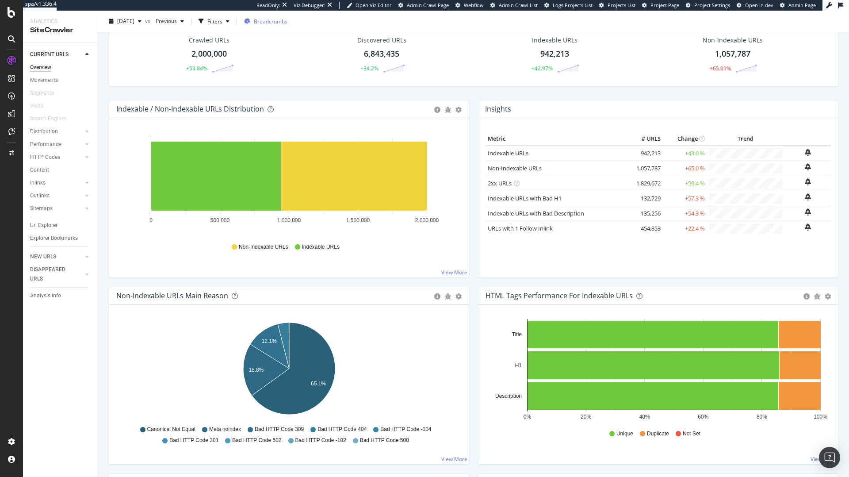
click at [287, 21] on span "Breadcrumbs" at bounding box center [271, 21] width 34 height 8
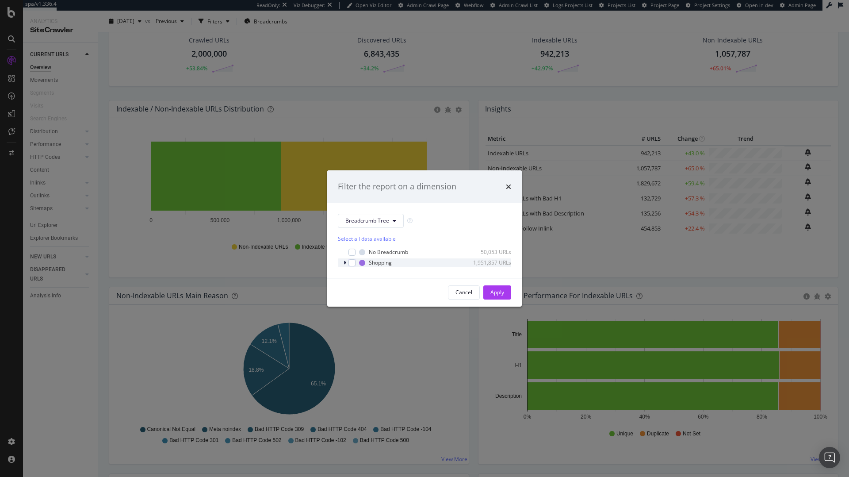
click at [342, 265] on div "Shopping 1,951,857 URLs" at bounding box center [424, 262] width 173 height 9
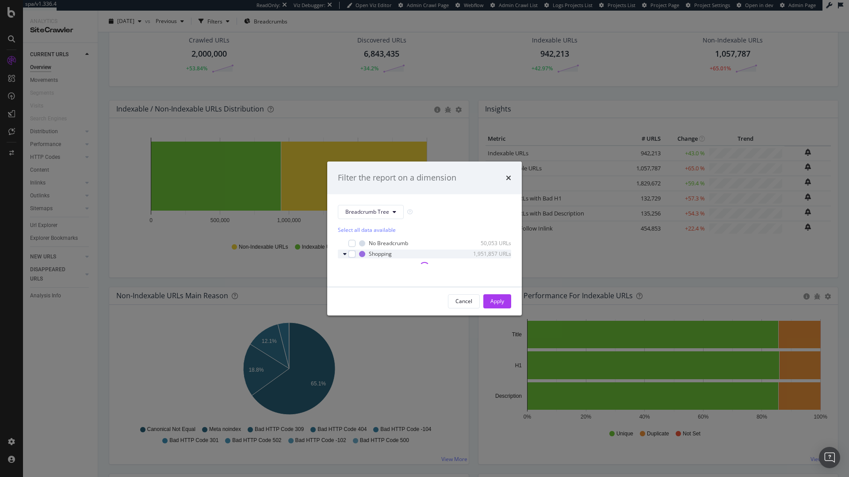
click at [342, 265] on div "modal" at bounding box center [424, 267] width 173 height 11
click at [509, 178] on icon "times" at bounding box center [508, 177] width 5 height 7
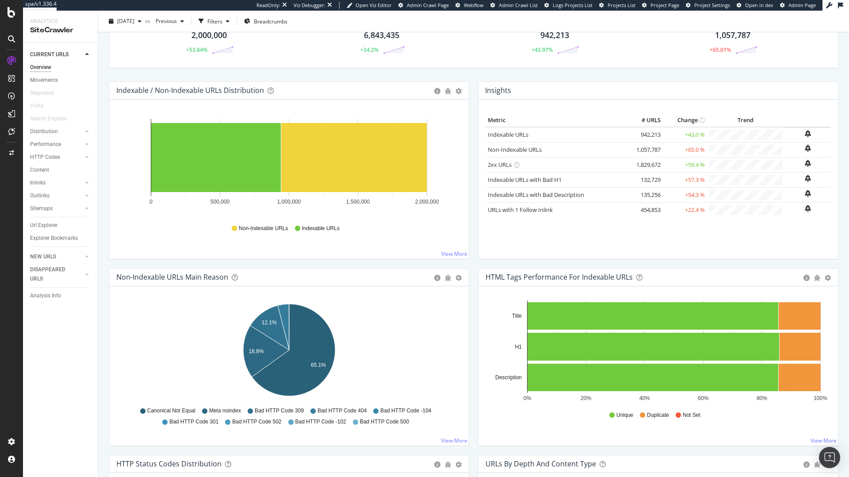
scroll to position [0, 0]
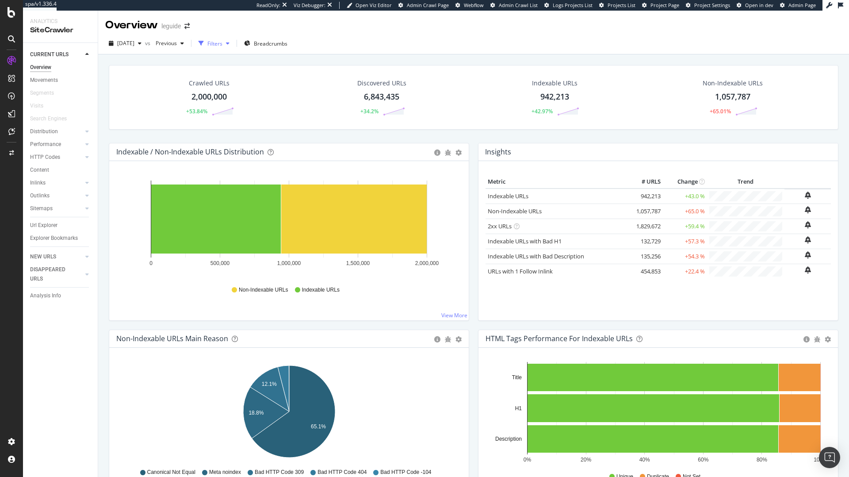
click at [222, 42] on div "Filters" at bounding box center [214, 44] width 15 height 8
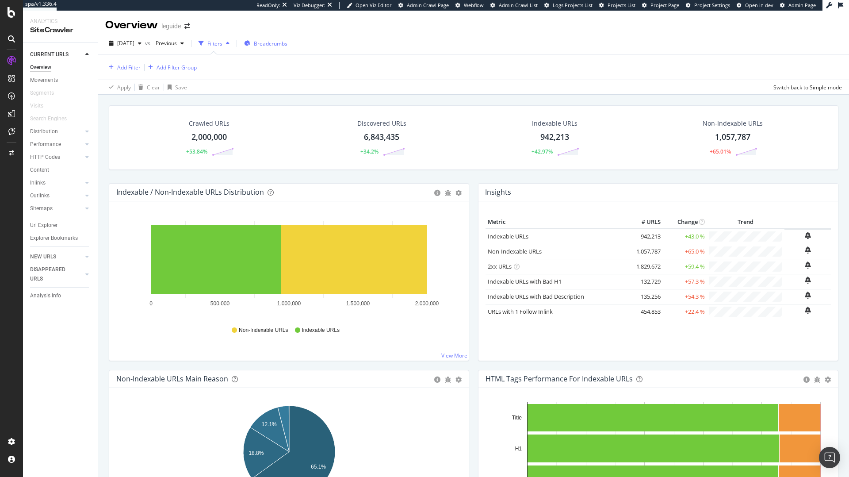
click at [268, 43] on div "Breadcrumbs" at bounding box center [265, 44] width 43 height 8
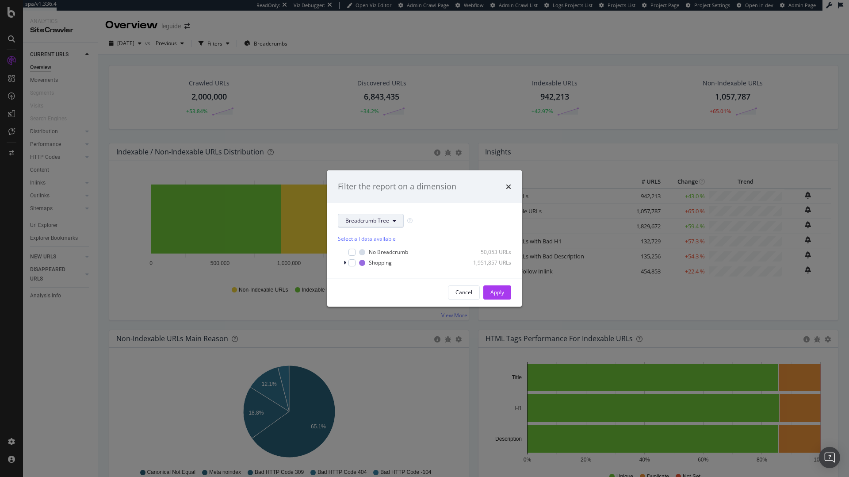
click at [389, 221] on button "Breadcrumb Tree" at bounding box center [371, 221] width 66 height 14
click at [374, 264] on span "STRUCTURED DATA" at bounding box center [373, 266] width 71 height 14
click at [501, 187] on div "Filter the report on a dimension" at bounding box center [424, 186] width 173 height 11
click at [516, 187] on div "Filter the report on a dimension" at bounding box center [424, 186] width 195 height 33
click at [509, 187] on icon "times" at bounding box center [508, 186] width 5 height 7
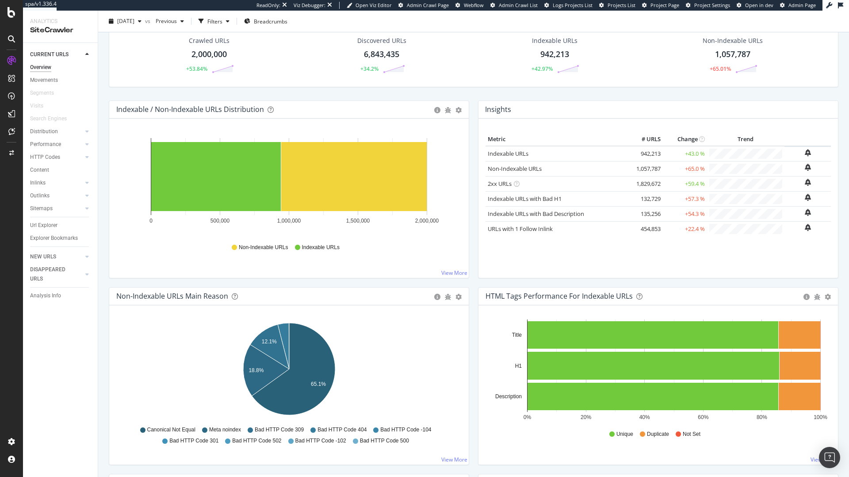
scroll to position [59, 0]
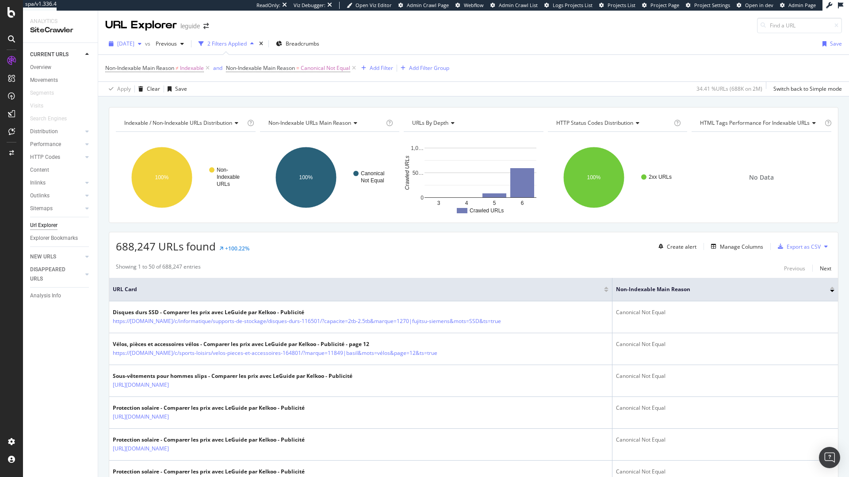
click at [145, 45] on div "button" at bounding box center [139, 43] width 11 height 5
click at [156, 89] on div "2025 Aug. 12th" at bounding box center [141, 92] width 47 height 8
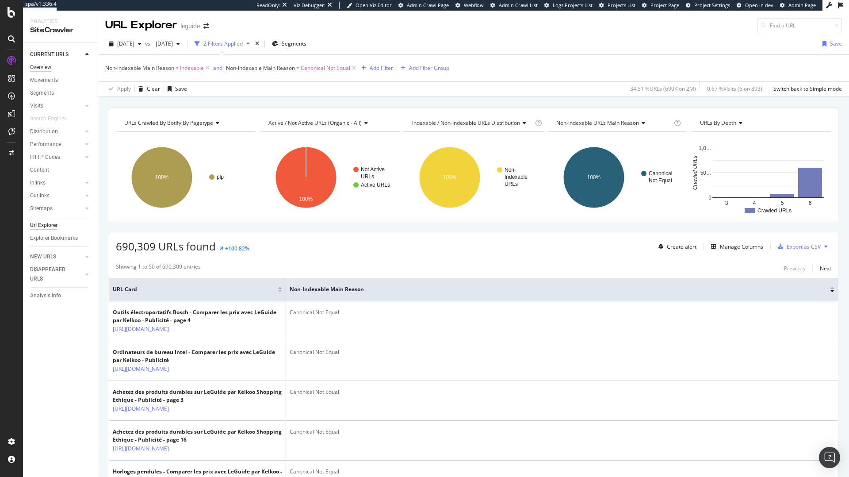
click at [51, 64] on div "Overview" at bounding box center [40, 67] width 21 height 9
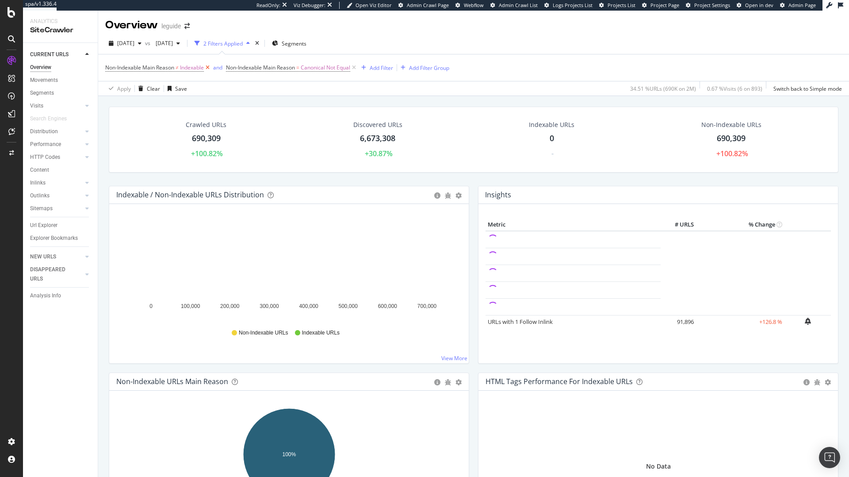
click at [211, 67] on icon at bounding box center [208, 67] width 8 height 9
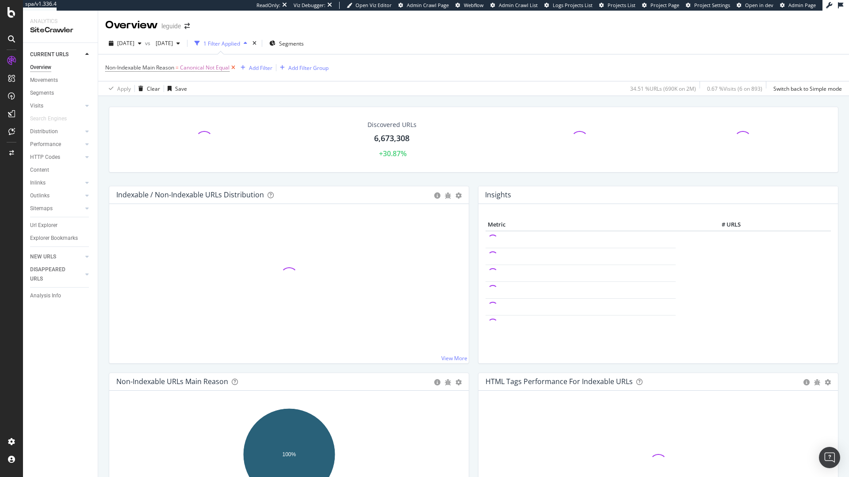
click at [236, 67] on icon at bounding box center [233, 67] width 8 height 9
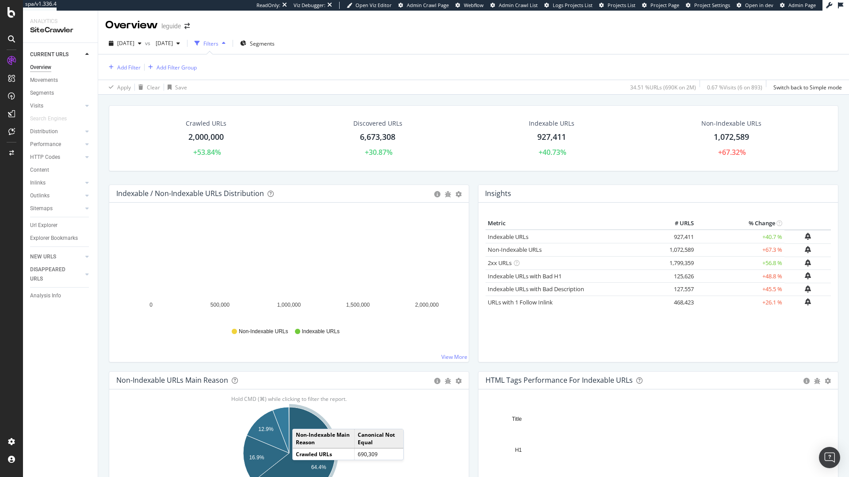
click at [301, 420] on icon "A chart." at bounding box center [294, 453] width 82 height 92
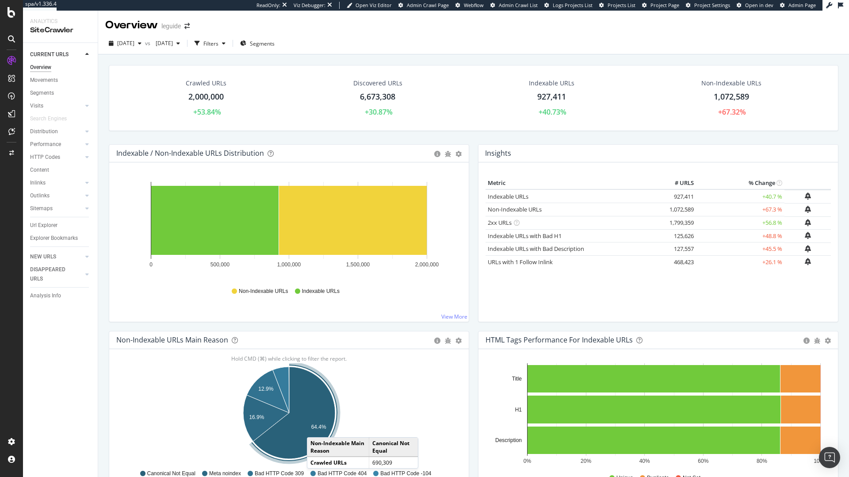
click at [316, 428] on text "64.4%" at bounding box center [318, 427] width 15 height 6
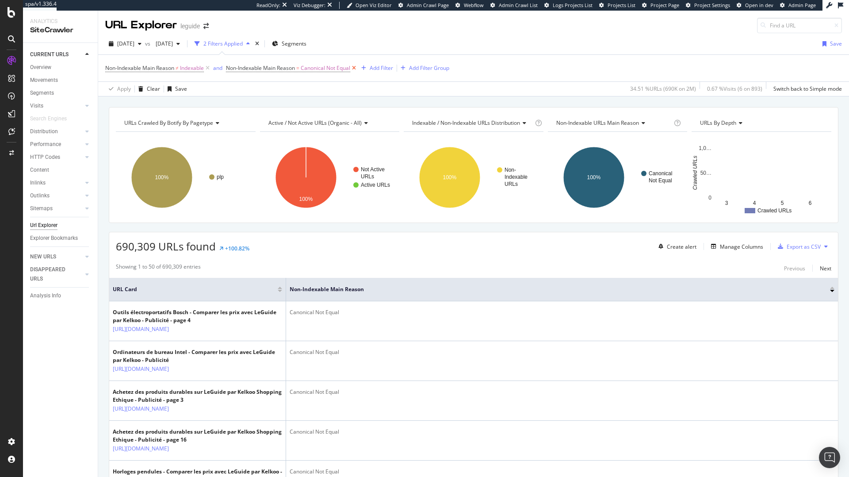
click at [355, 70] on icon at bounding box center [354, 68] width 8 height 9
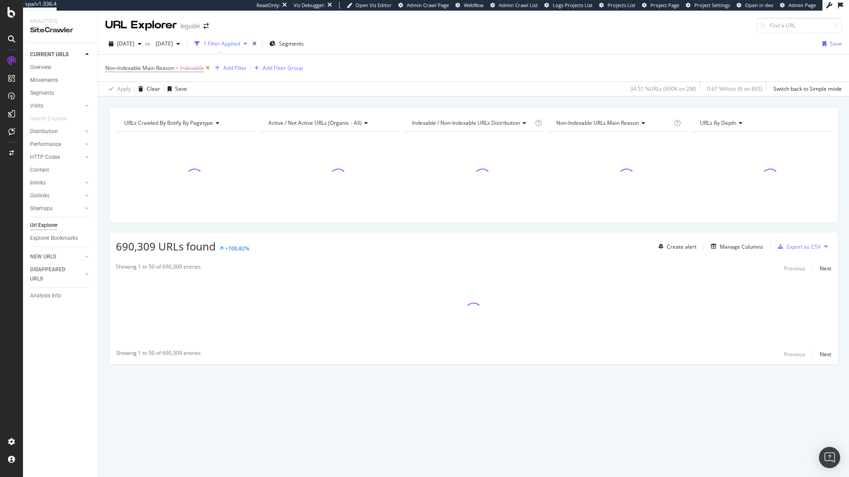
click at [207, 67] on icon at bounding box center [208, 68] width 8 height 9
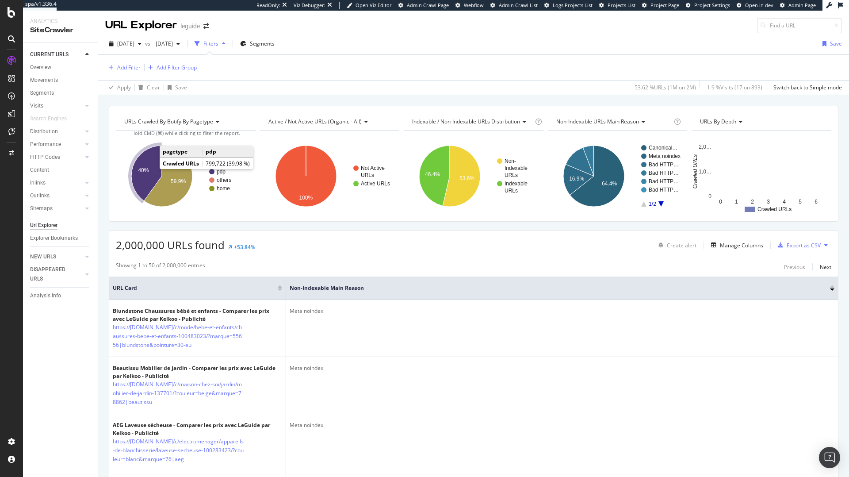
click at [144, 165] on icon "A chart." at bounding box center [146, 172] width 31 height 55
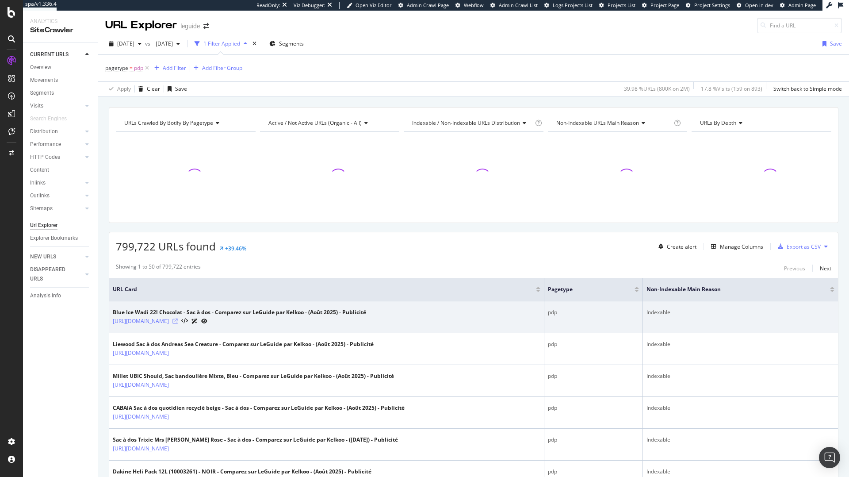
click at [178, 320] on icon at bounding box center [174, 320] width 5 height 5
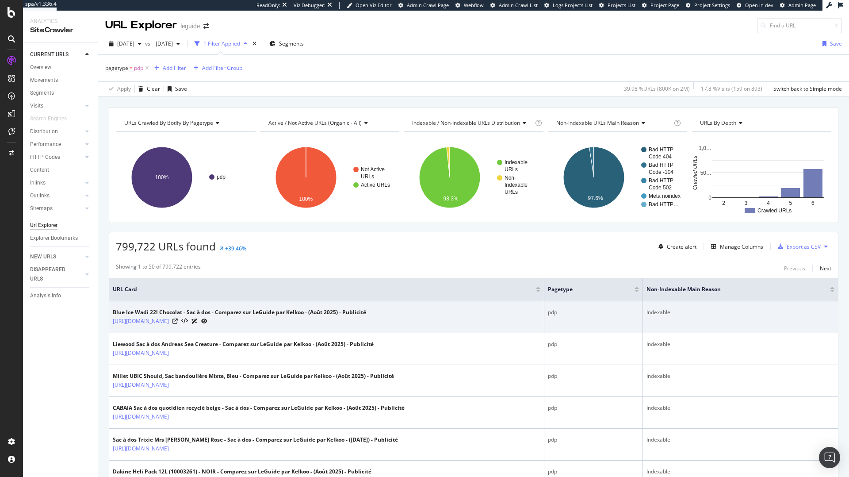
click at [187, 325] on td "Blue Ice Wadi 22l Chocolat - Sac à dos - Comparez sur LeGuide par Kelkoo - (Aoû…" at bounding box center [326, 317] width 435 height 32
click at [169, 320] on link "https://www.leguide.com/gtin/03700748302646" at bounding box center [141, 321] width 56 height 9
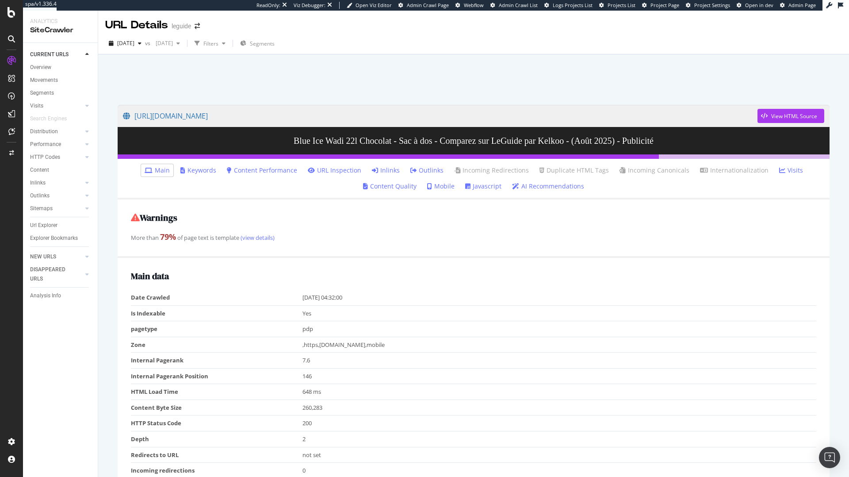
click at [432, 170] on link "Outlinks" at bounding box center [426, 170] width 33 height 9
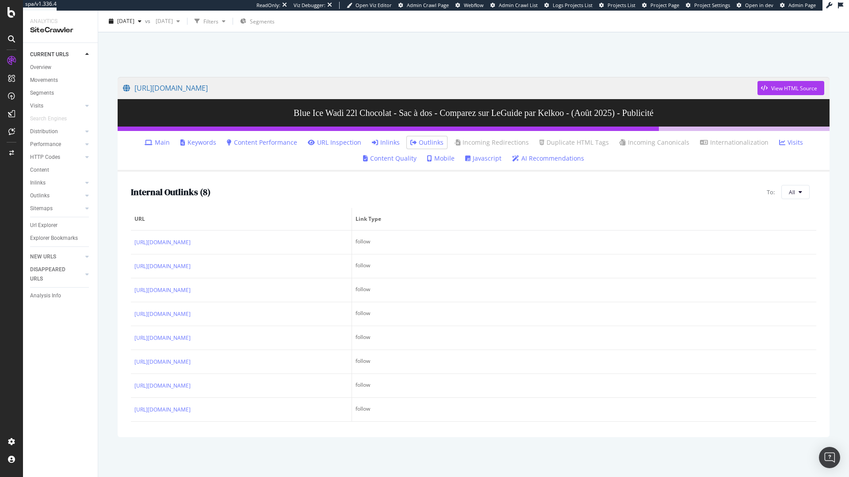
scroll to position [33, 0]
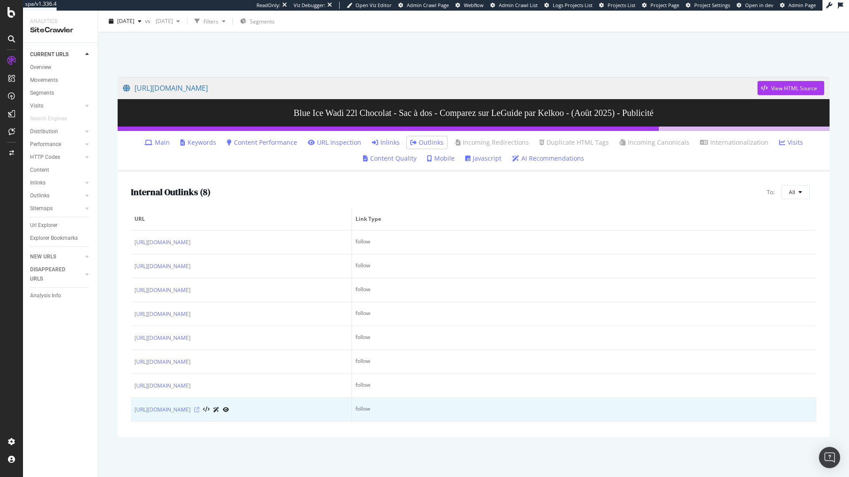
click at [199, 409] on icon at bounding box center [196, 409] width 5 height 5
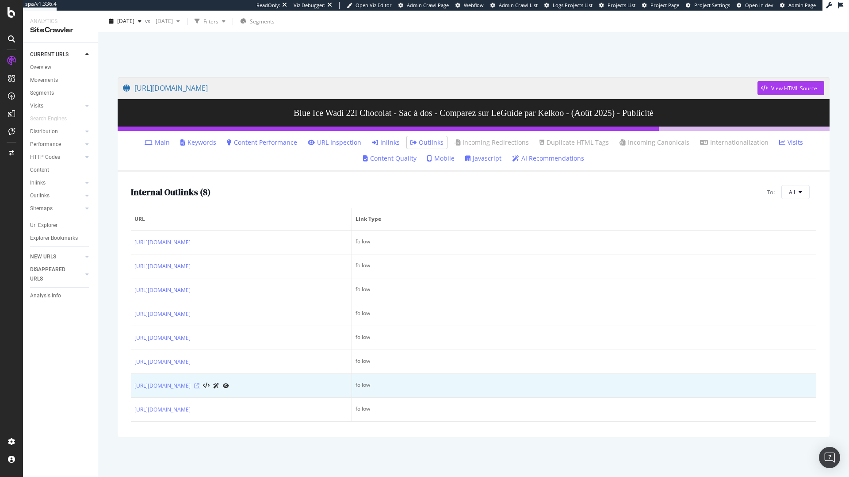
click at [199, 383] on icon at bounding box center [196, 385] width 5 height 5
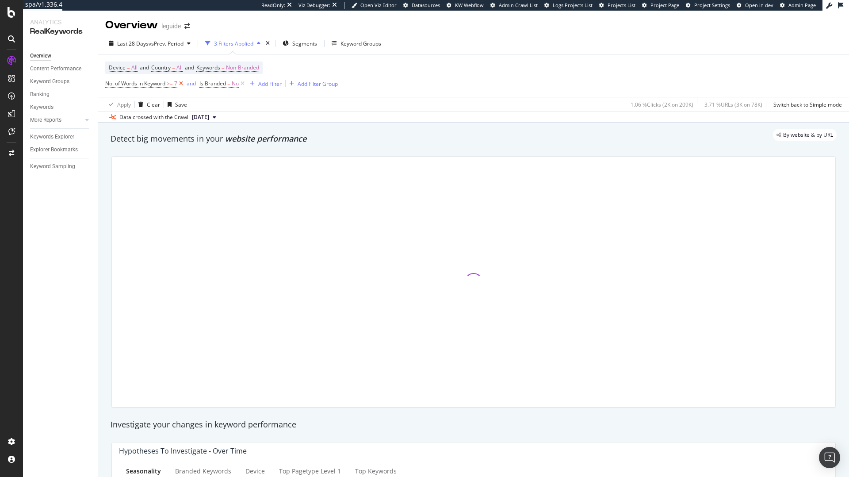
click at [180, 84] on icon at bounding box center [181, 83] width 8 height 9
click at [147, 84] on icon at bounding box center [149, 83] width 8 height 9
click at [128, 84] on div "Add Filter" at bounding box center [128, 84] width 23 height 8
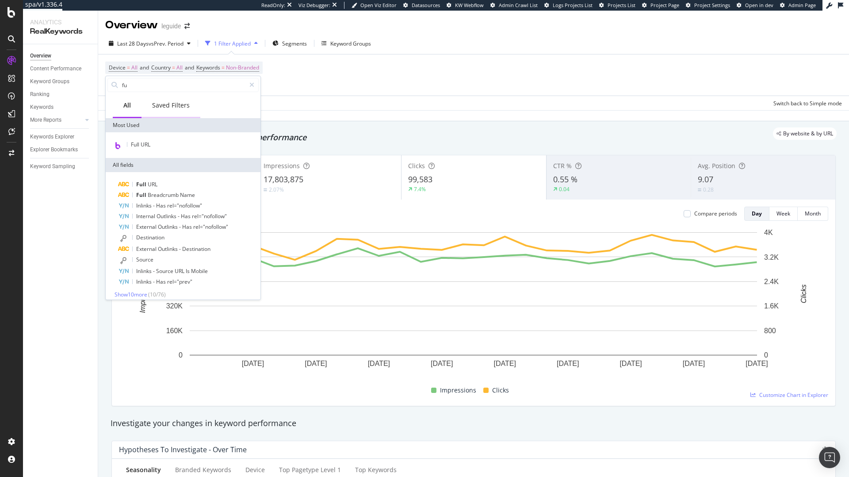
type input "f"
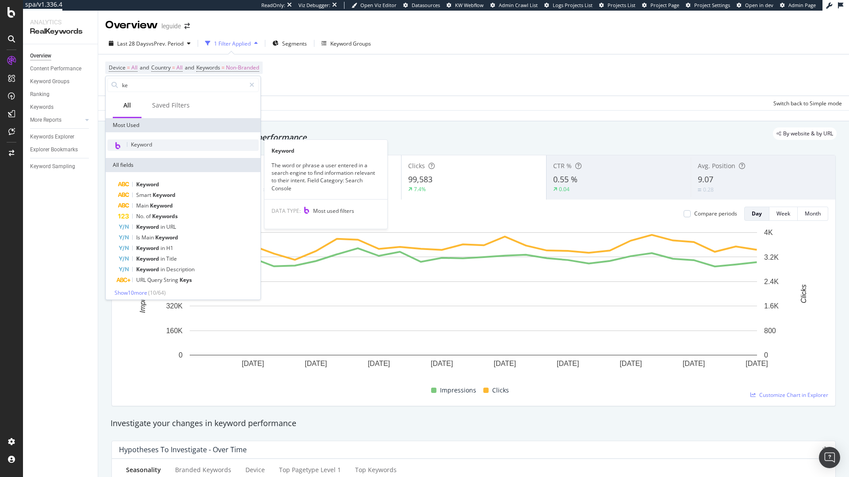
type input "ke"
click at [155, 149] on div "Keyword" at bounding box center [182, 144] width 151 height 11
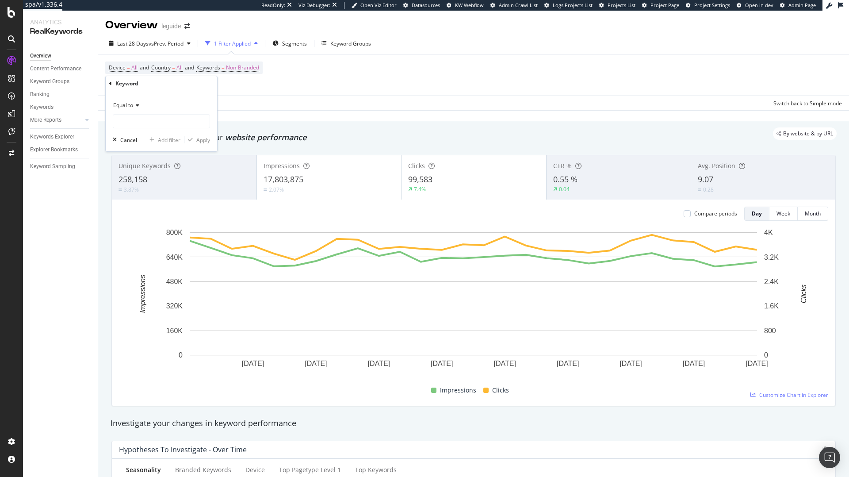
click at [133, 102] on span "Equal to" at bounding box center [123, 105] width 20 height 8
click at [149, 191] on div "Contains" at bounding box center [162, 192] width 95 height 11
click at [149, 124] on input "text" at bounding box center [161, 121] width 96 height 14
type input "compar"
click at [198, 141] on div "Apply" at bounding box center [203, 140] width 14 height 8
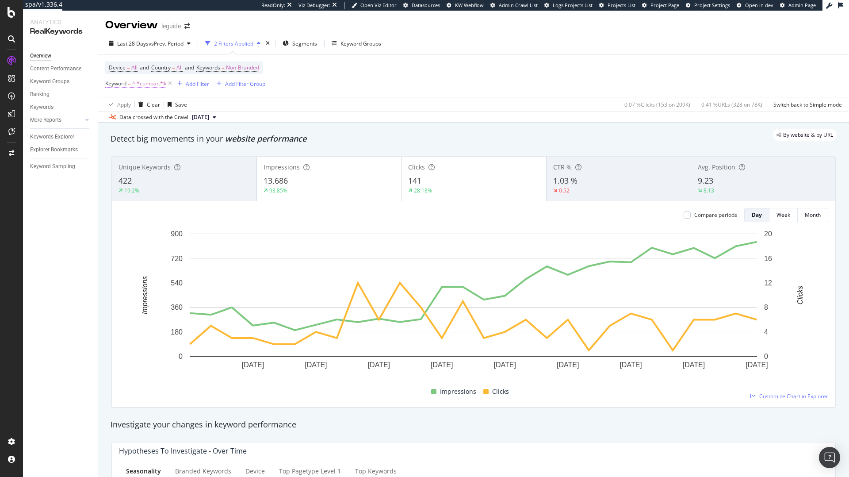
click at [161, 83] on span "^.*compar.*$" at bounding box center [149, 83] width 34 height 12
click at [152, 122] on input "compar" at bounding box center [155, 120] width 84 height 14
type input "comparer"
click at [201, 138] on div "Apply" at bounding box center [203, 139] width 14 height 8
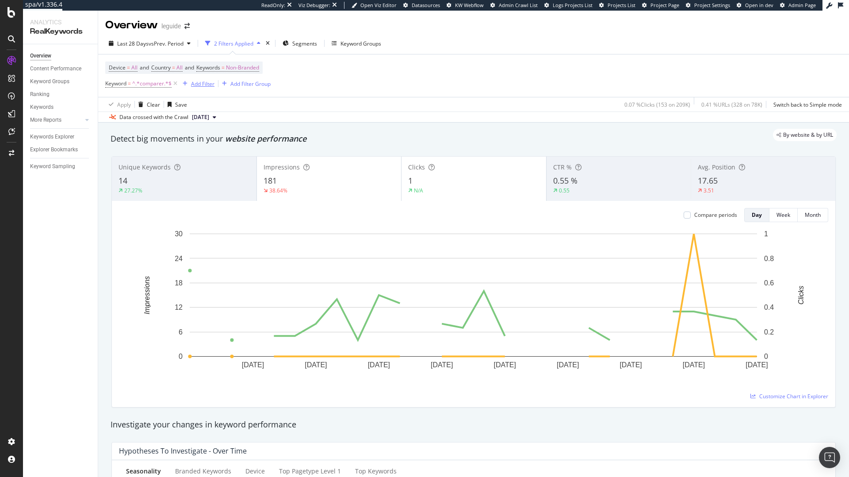
click at [202, 87] on div "Add Filter" at bounding box center [202, 84] width 23 height 8
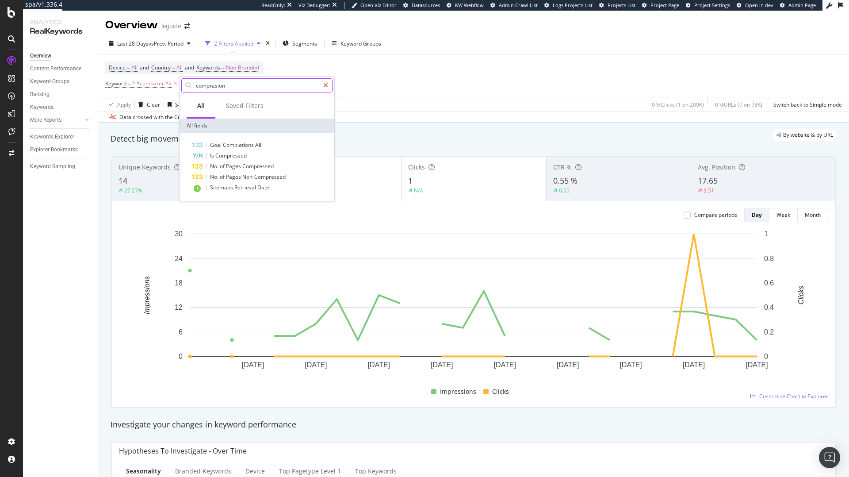
type input "comprasion"
click at [328, 85] on div at bounding box center [325, 85] width 13 height 14
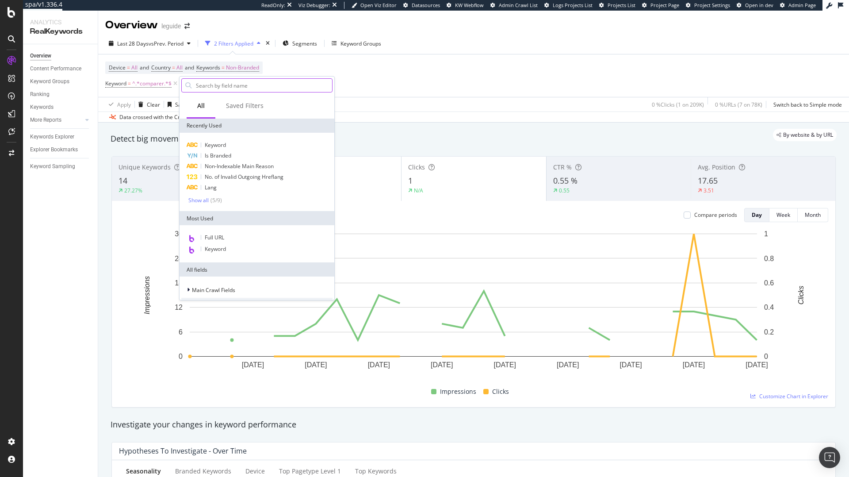
click at [237, 88] on input "text" at bounding box center [263, 85] width 137 height 13
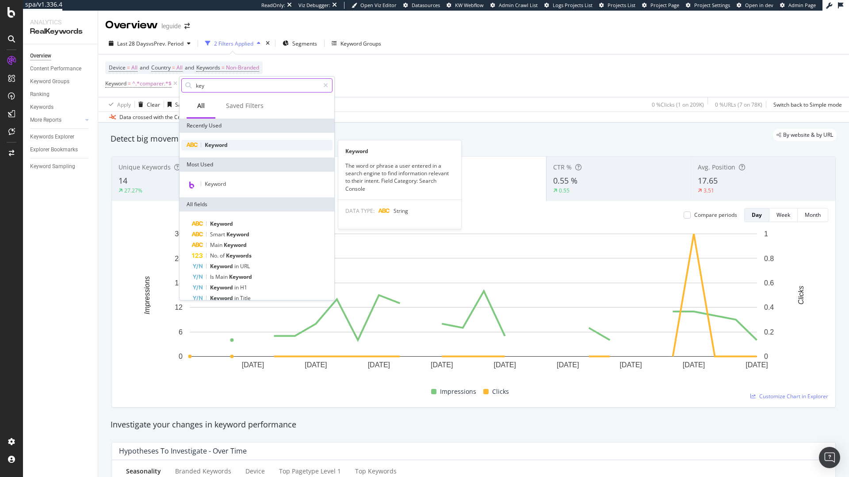
type input "key"
click at [226, 145] on span "Keyword" at bounding box center [216, 145] width 23 height 8
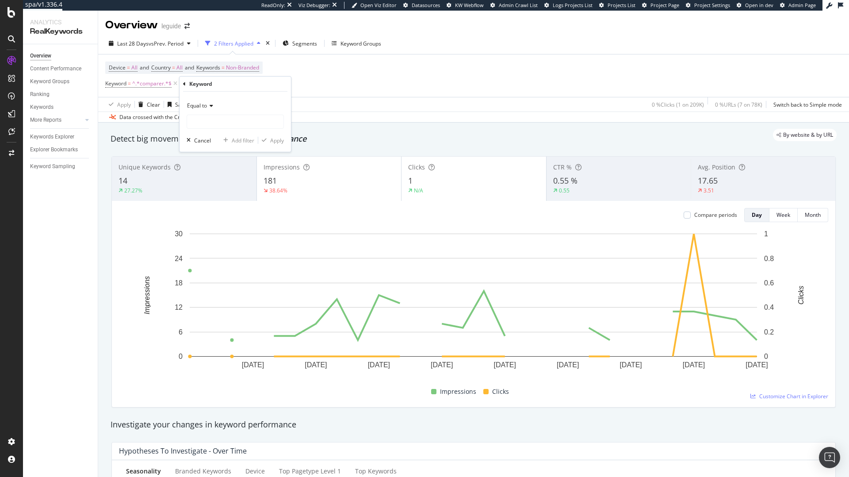
click at [211, 108] on icon at bounding box center [210, 105] width 6 height 5
click at [226, 191] on div "Contains" at bounding box center [236, 192] width 95 height 11
click at [217, 115] on input "text" at bounding box center [235, 122] width 96 height 14
type input "comparaison"
click at [262, 138] on icon "button" at bounding box center [264, 140] width 5 height 5
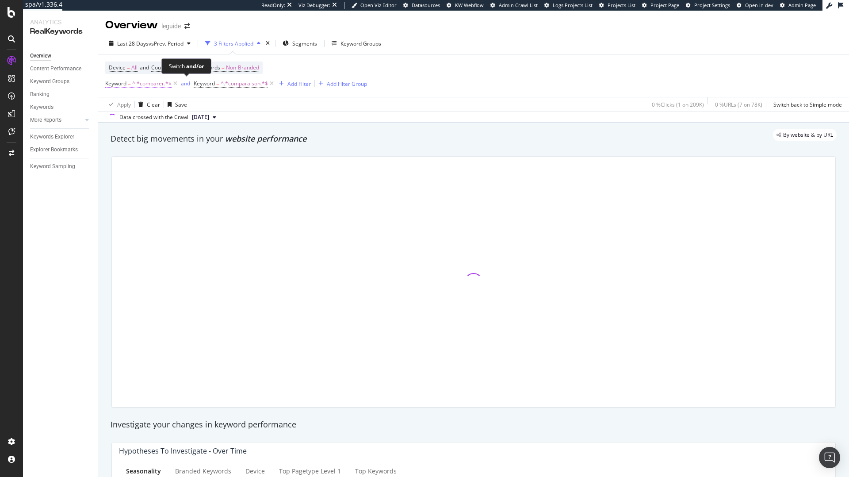
click at [160, 85] on span "^.*comparer.*$" at bounding box center [151, 83] width 39 height 12
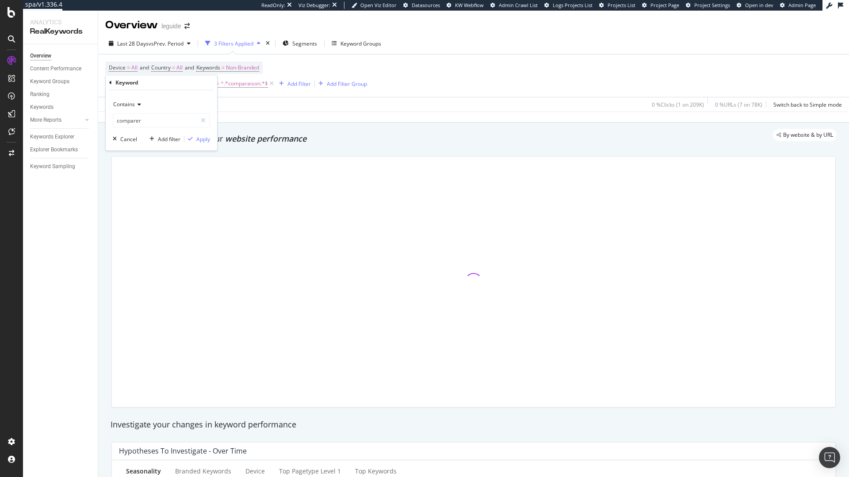
click at [408, 73] on div "Device = All and Country = All and Keywords = Non-Branded Keyword = ^.*comparer…" at bounding box center [473, 75] width 737 height 42
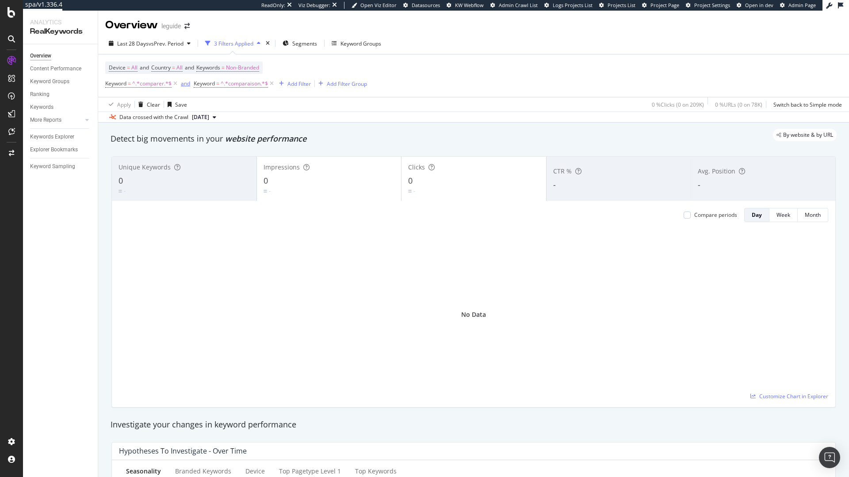
click at [186, 83] on div "and" at bounding box center [185, 84] width 9 height 8
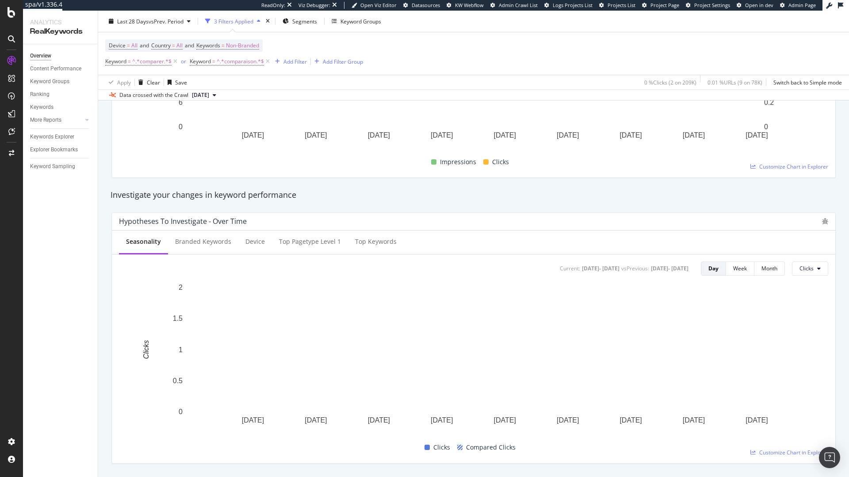
scroll to position [34, 0]
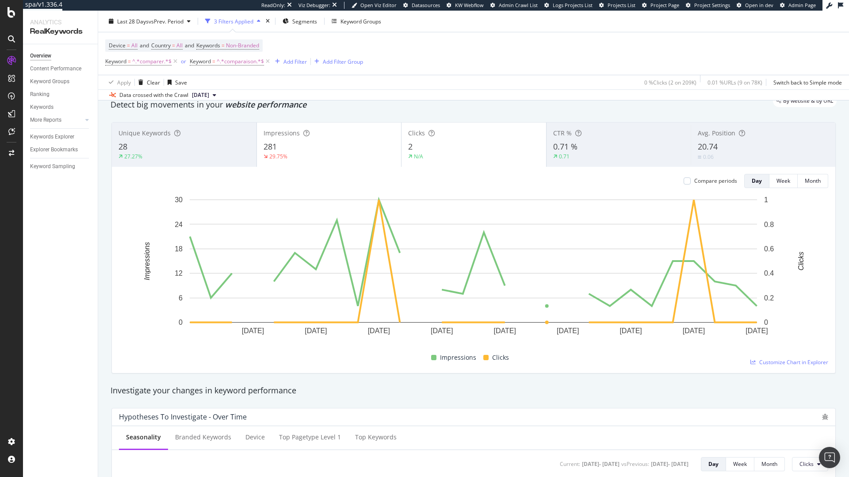
click at [176, 60] on icon at bounding box center [176, 61] width 8 height 9
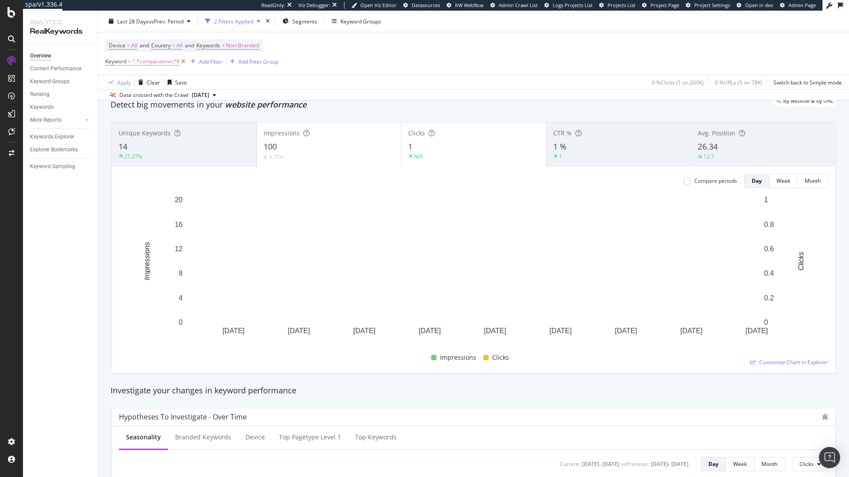
click at [182, 60] on icon at bounding box center [184, 61] width 8 height 9
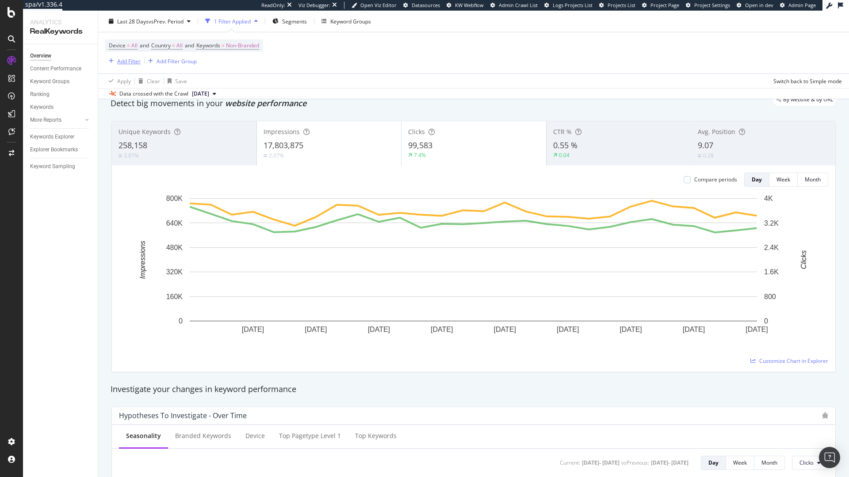
click at [133, 62] on div "Add Filter" at bounding box center [128, 61] width 23 height 8
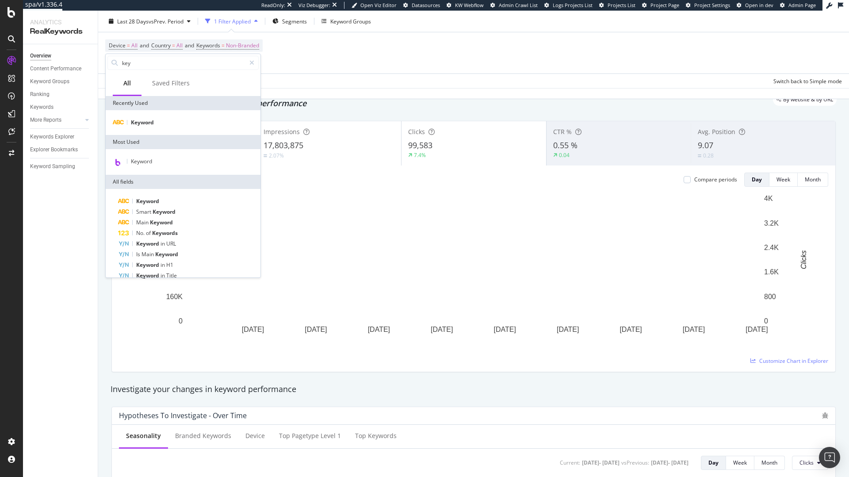
scroll to position [33, 0]
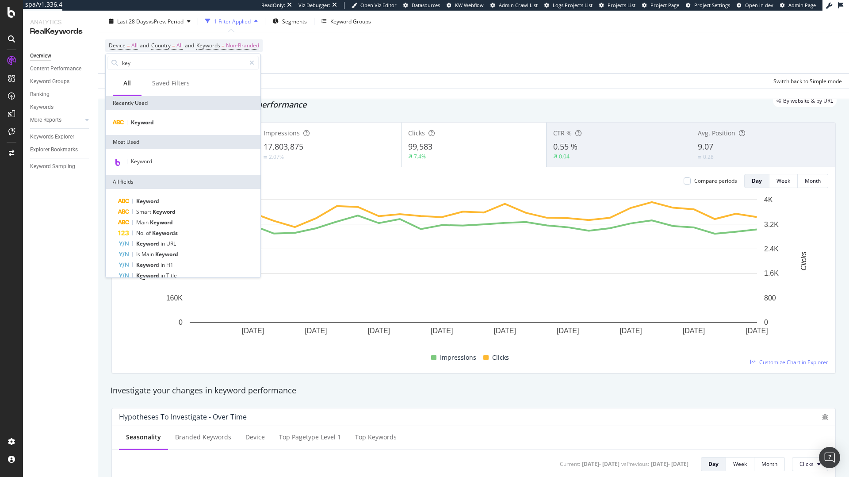
click at [132, 155] on div "Keyword" at bounding box center [183, 162] width 155 height 26
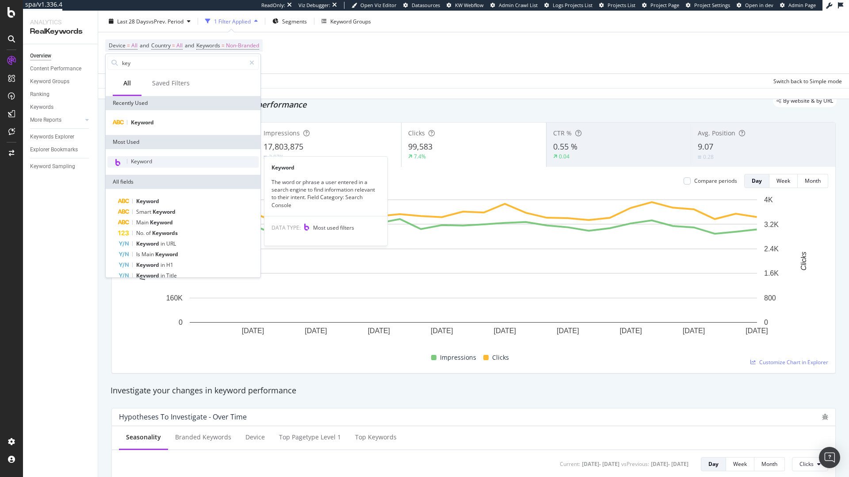
click at [141, 163] on span "Keyword" at bounding box center [141, 161] width 21 height 8
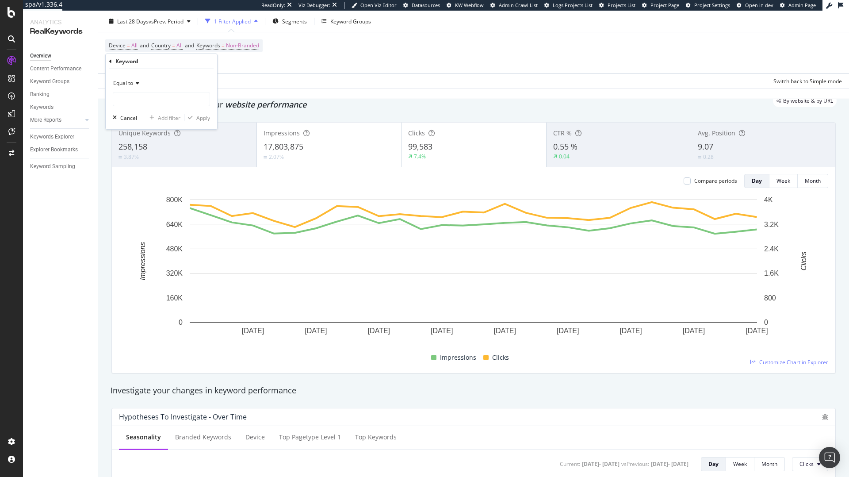
click at [144, 83] on div "Equal to" at bounding box center [161, 83] width 97 height 14
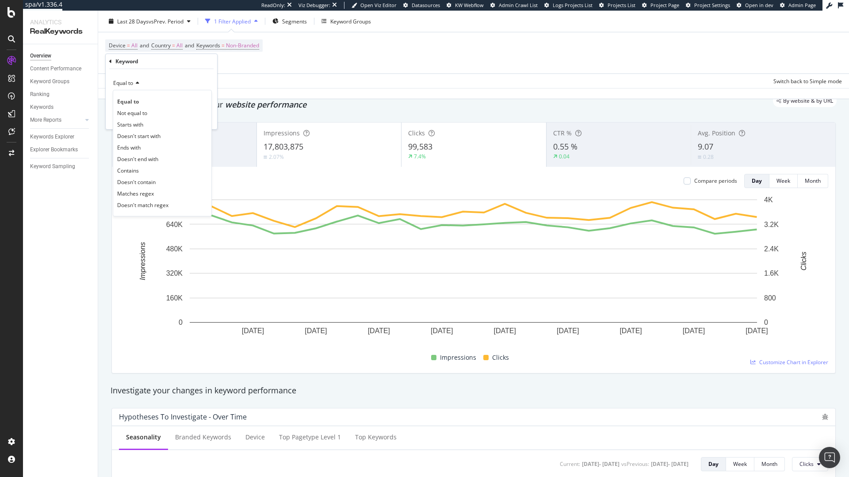
click at [150, 167] on div "Contains" at bounding box center [162, 169] width 95 height 11
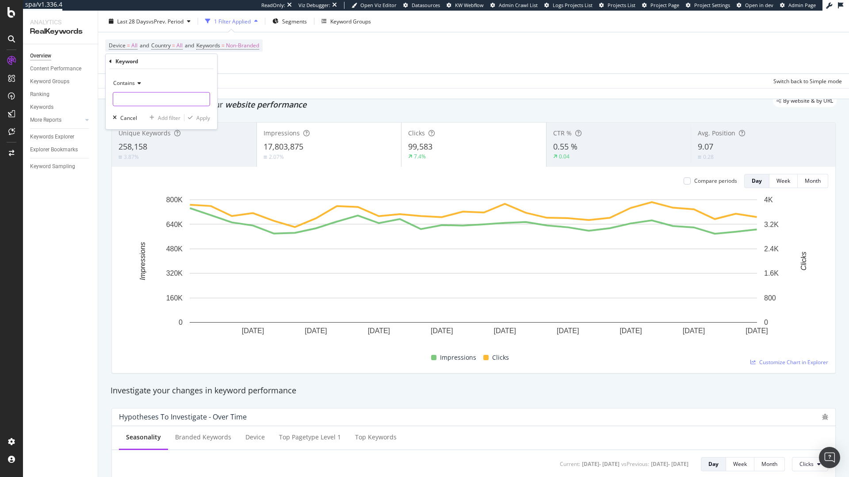
click at [150, 94] on input "text" at bounding box center [161, 99] width 96 height 14
type input "meilleur"
click at [195, 115] on div "button" at bounding box center [190, 117] width 12 height 5
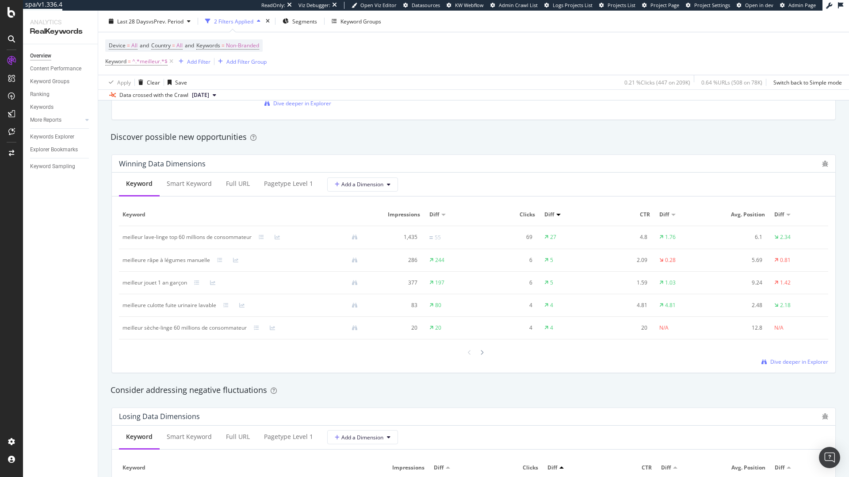
scroll to position [746, 0]
click at [260, 234] on icon at bounding box center [261, 236] width 5 height 5
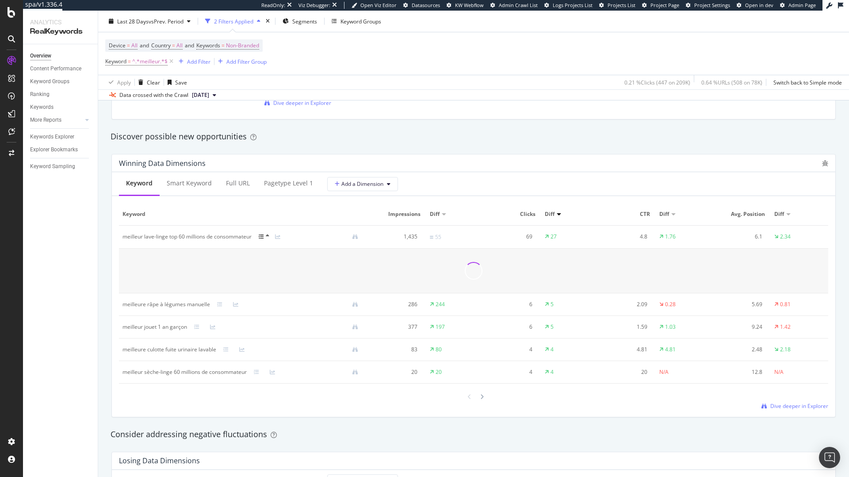
click at [260, 234] on icon at bounding box center [261, 236] width 5 height 5
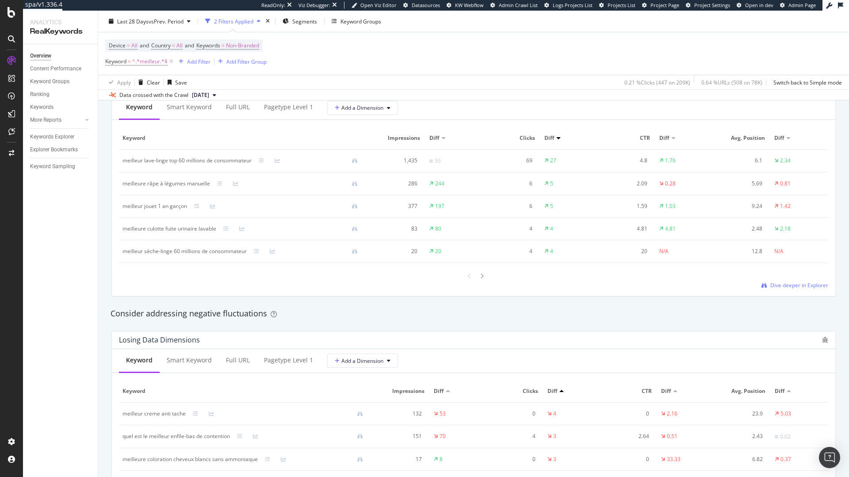
scroll to position [802, 0]
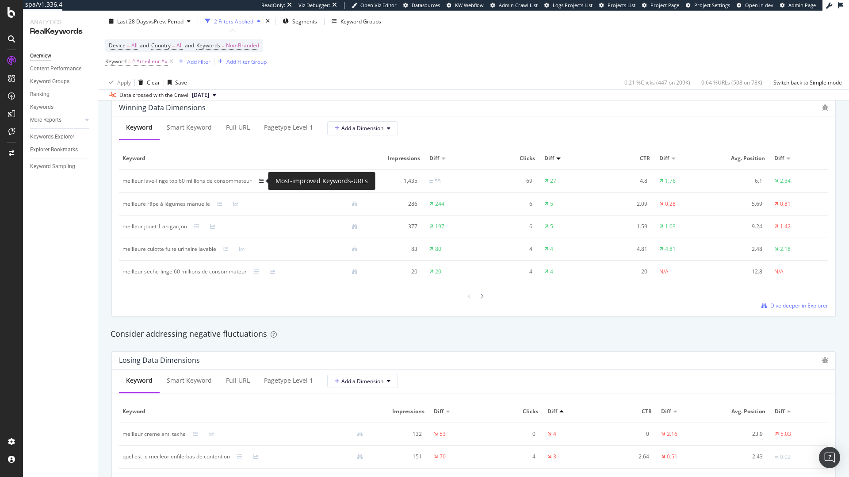
click at [261, 179] on icon at bounding box center [261, 180] width 5 height 5
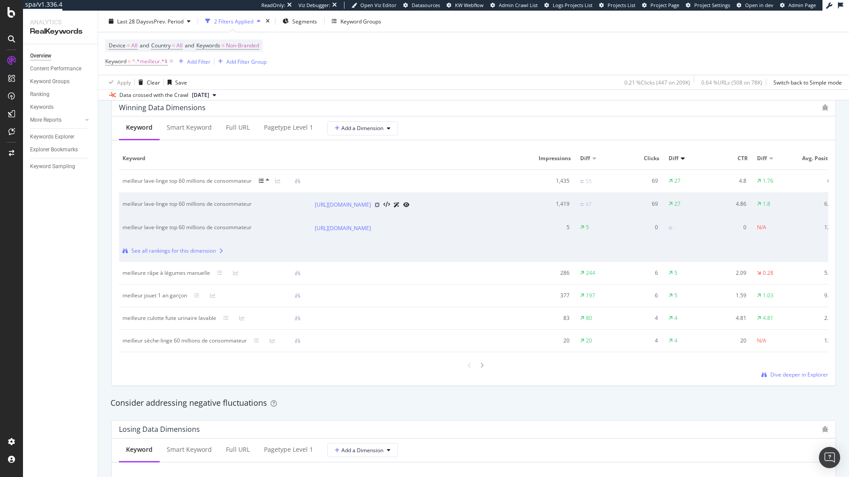
click at [380, 207] on icon at bounding box center [377, 204] width 5 height 5
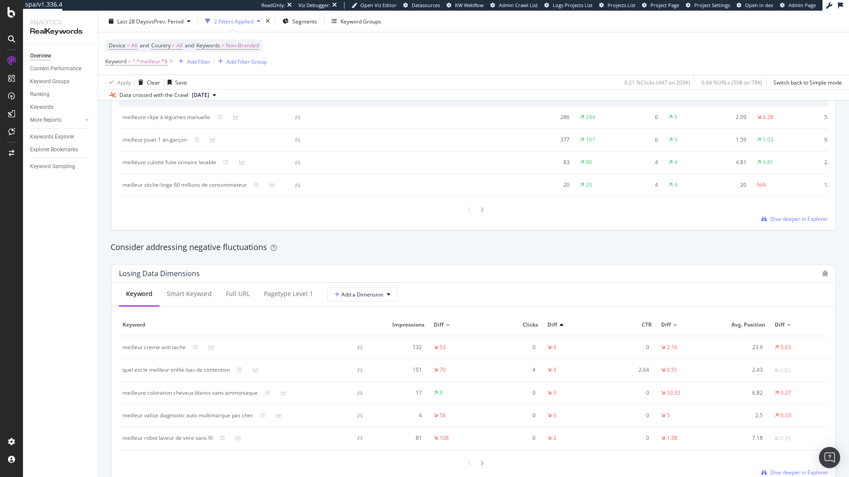
scroll to position [1002, 0]
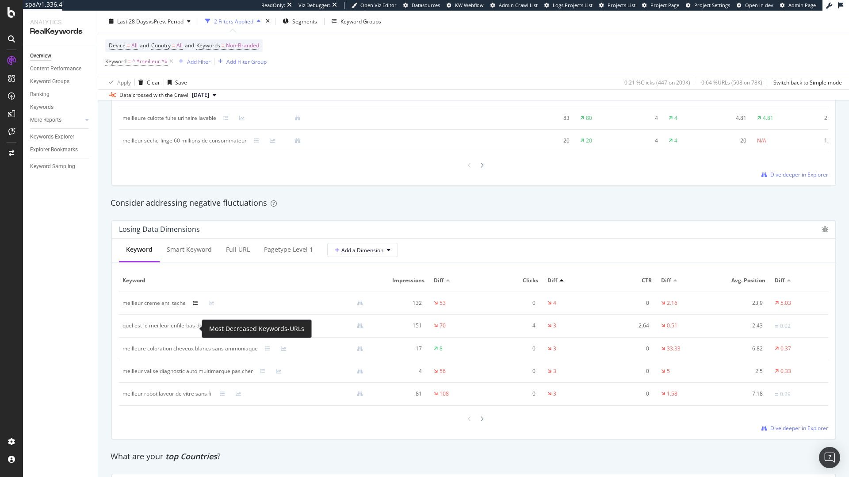
click at [198, 306] on icon at bounding box center [195, 302] width 5 height 5
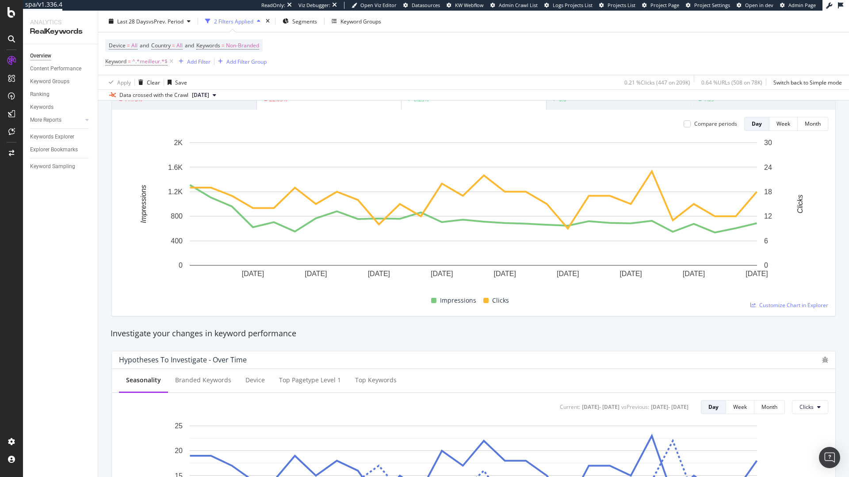
scroll to position [0, 0]
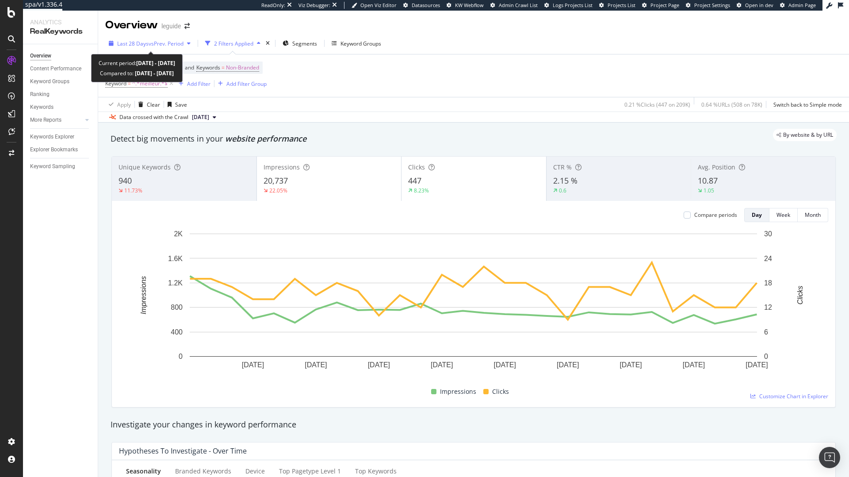
click at [173, 46] on span "vs Prev. Period" at bounding box center [166, 44] width 35 height 8
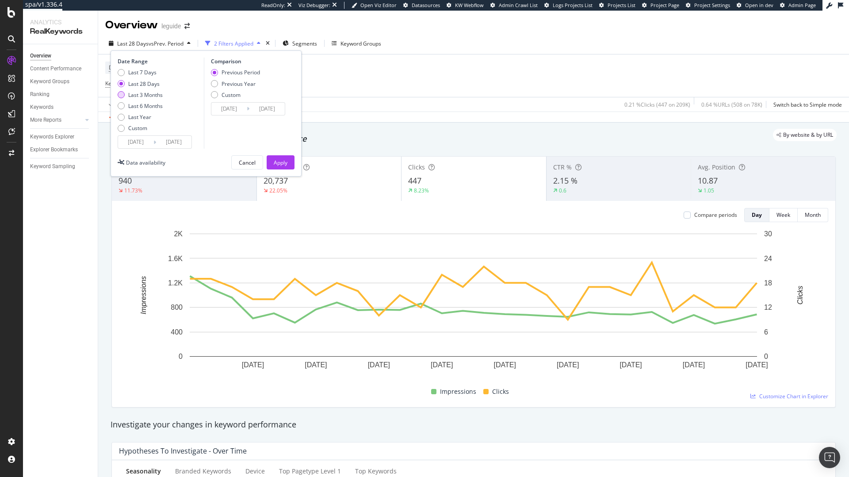
click at [139, 94] on div "Last 3 Months" at bounding box center [145, 95] width 34 height 8
type input "2025/05/17"
type input "2025/02/14"
type input "2025/05/16"
click at [276, 165] on div "Apply" at bounding box center [281, 163] width 14 height 8
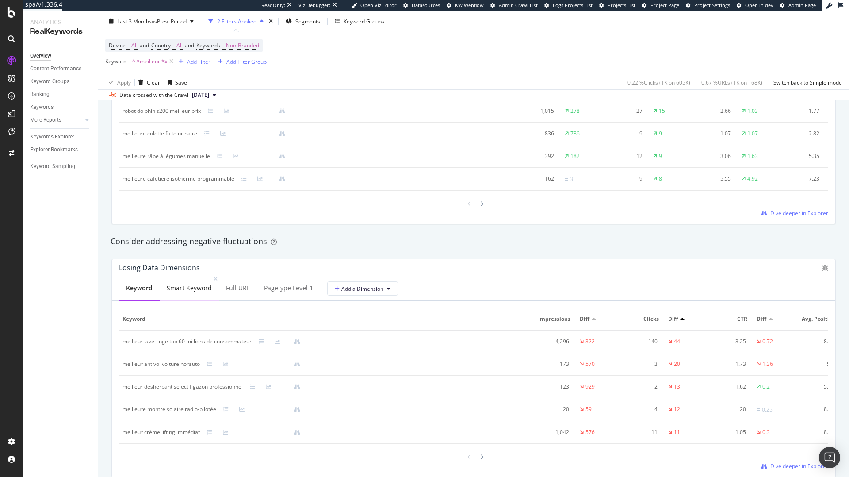
scroll to position [934, 0]
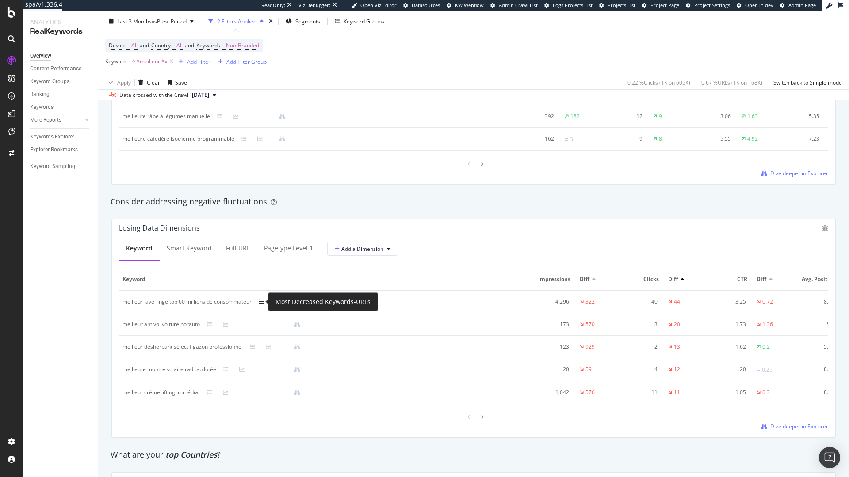
click at [264, 303] on icon at bounding box center [261, 301] width 5 height 5
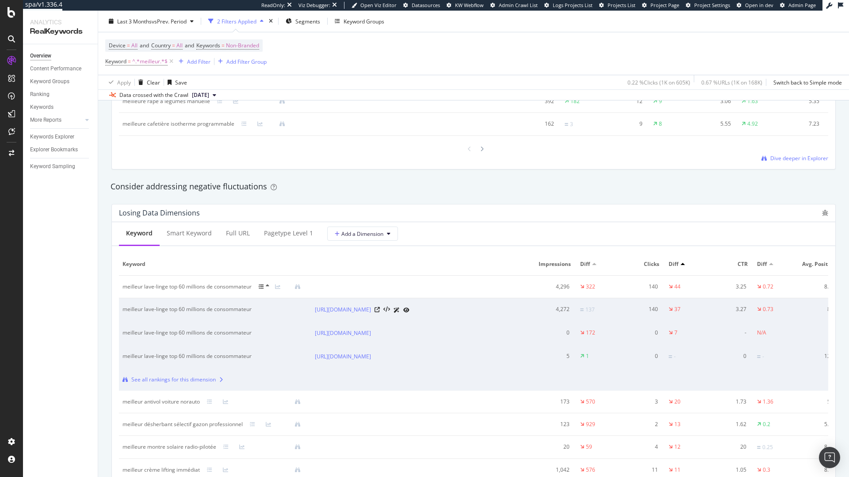
scroll to position [967, 0]
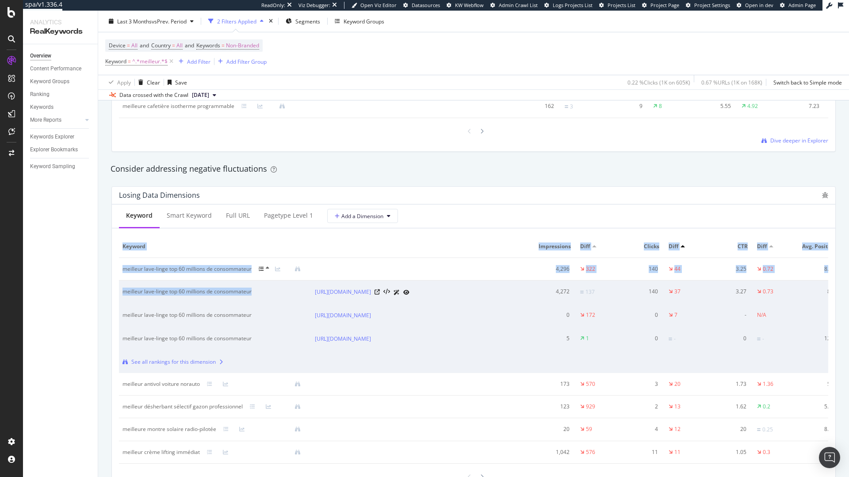
drag, startPoint x: 115, startPoint y: 290, endPoint x: 285, endPoint y: 290, distance: 170.2
click at [285, 290] on div "Keyword Smart Keyword Full URL pagetype Level 1 Add a Dimension Keyword Impress…" at bounding box center [473, 350] width 723 height 292
click at [285, 290] on div "meilleur lave-linge top 60 millions de consommateur" at bounding box center [205, 291] width 167 height 8
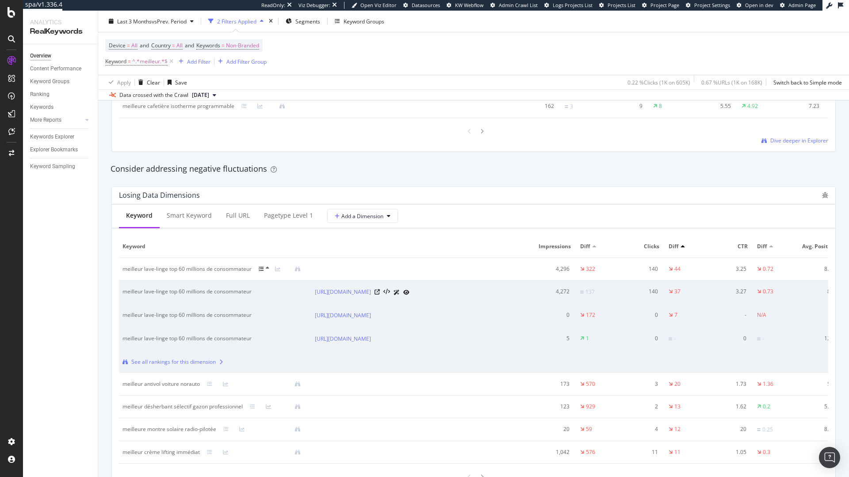
drag, startPoint x: 122, startPoint y: 295, endPoint x: 250, endPoint y: 292, distance: 127.8
click at [250, 292] on td "meilleur lave-linge top 60 millions de consommateur" at bounding box center [215, 291] width 192 height 23
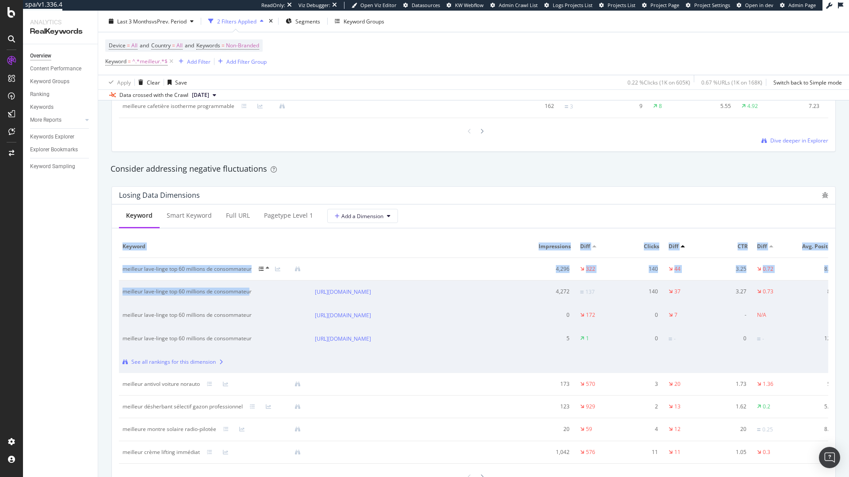
drag, startPoint x: 250, startPoint y: 292, endPoint x: 117, endPoint y: 289, distance: 132.7
click at [117, 289] on div "Keyword Smart Keyword Full URL pagetype Level 1 Add a Dimension Keyword Impress…" at bounding box center [473, 350] width 723 height 292
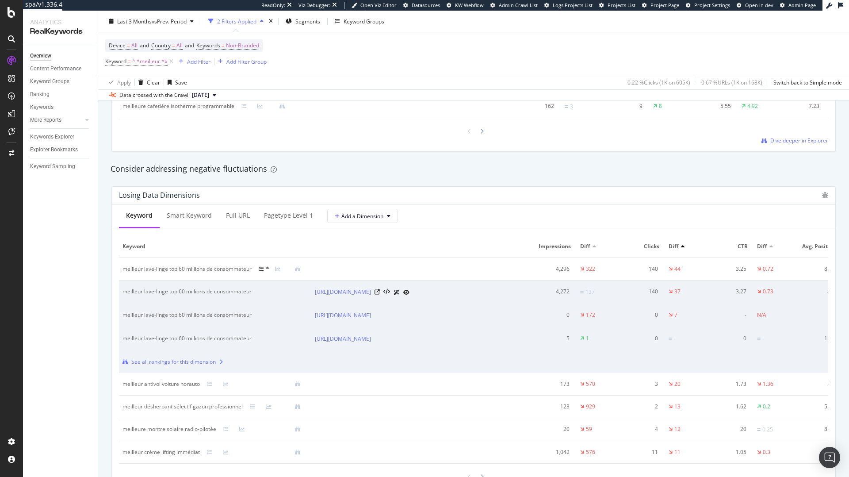
click at [122, 291] on div "meilleur lave-linge top 60 millions de consommateur" at bounding box center [205, 291] width 167 height 8
drag, startPoint x: 119, startPoint y: 291, endPoint x: 261, endPoint y: 294, distance: 142.0
click at [261, 294] on td "meilleur lave-linge top 60 millions de consommateur" at bounding box center [215, 291] width 192 height 23
copy div "meilleur lave-linge top 60 millions de consommateur"
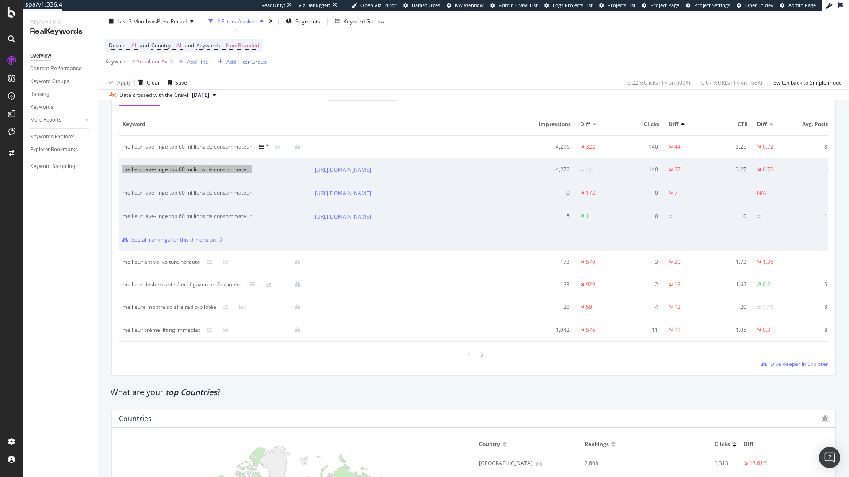
scroll to position [1091, 0]
click at [212, 264] on div "meilleur antivol voiture norauto" at bounding box center [214, 260] width 185 height 8
click at [212, 263] on icon at bounding box center [209, 259] width 5 height 5
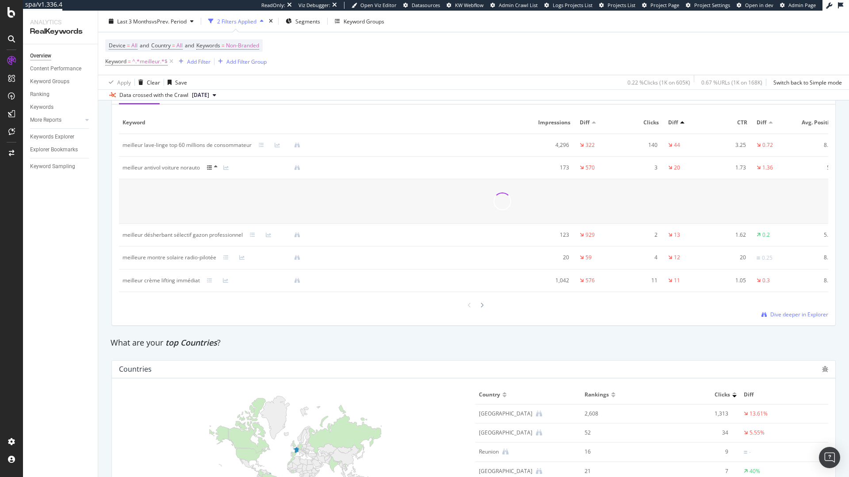
click at [210, 167] on icon at bounding box center [209, 167] width 5 height 5
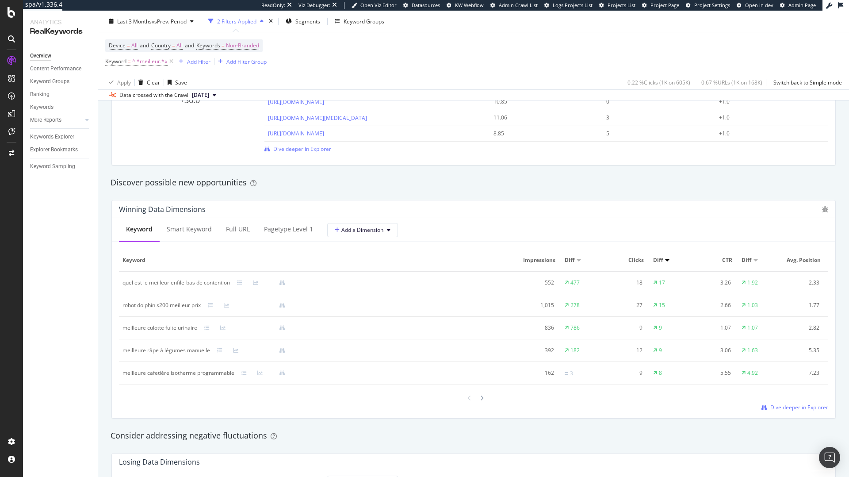
scroll to position [714, 0]
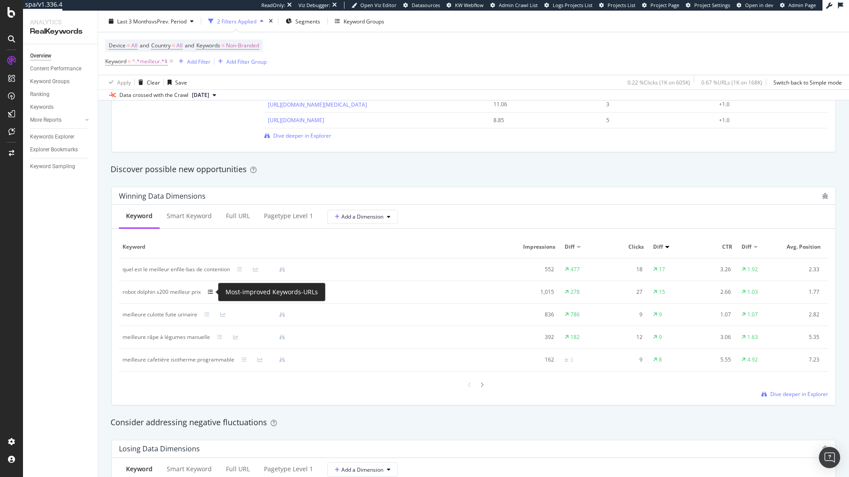
click at [212, 291] on icon at bounding box center [210, 291] width 5 height 5
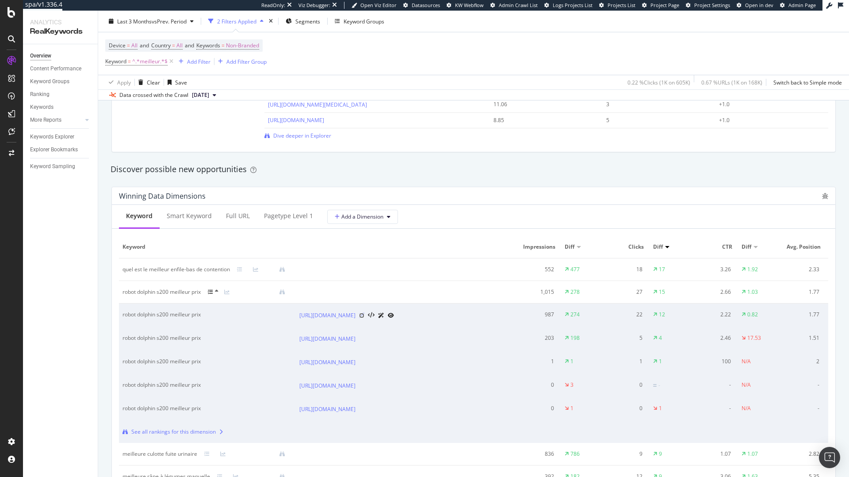
click at [364, 318] on icon at bounding box center [361, 315] width 5 height 5
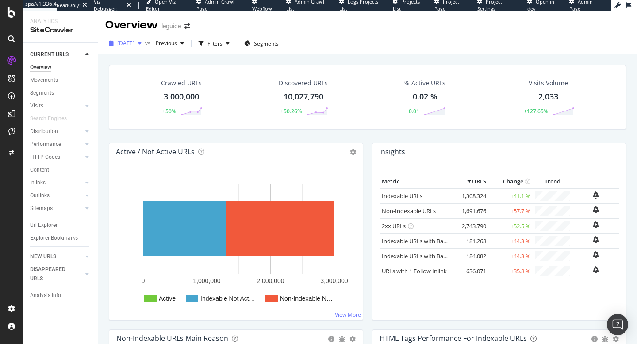
click at [134, 45] on span "[DATE]" at bounding box center [125, 43] width 17 height 8
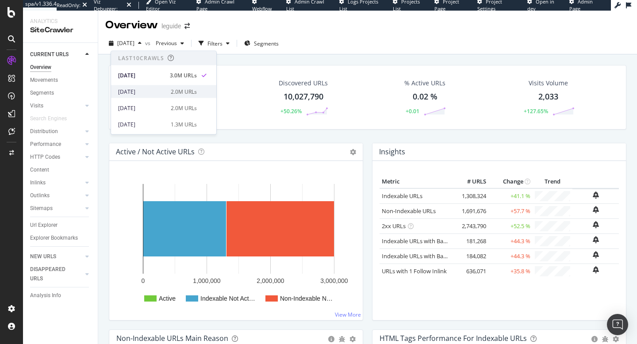
click at [149, 91] on div "[DATE]" at bounding box center [141, 92] width 47 height 8
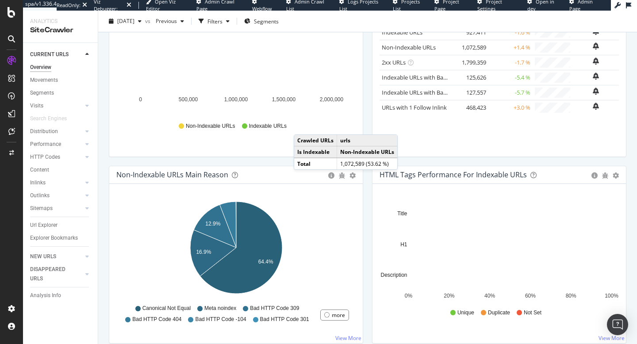
scroll to position [174, 0]
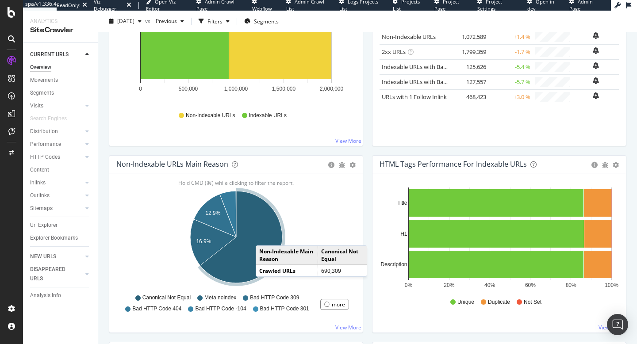
click at [264, 237] on icon "A chart." at bounding box center [241, 237] width 82 height 92
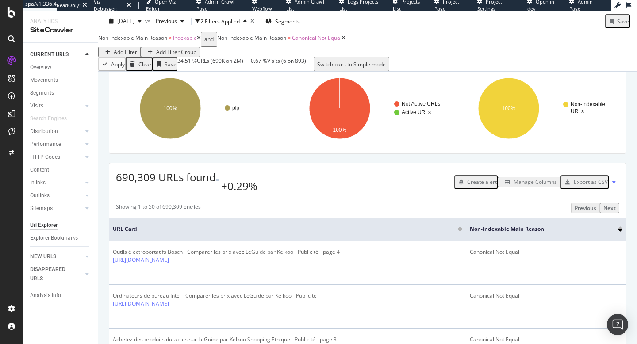
scroll to position [73, 0]
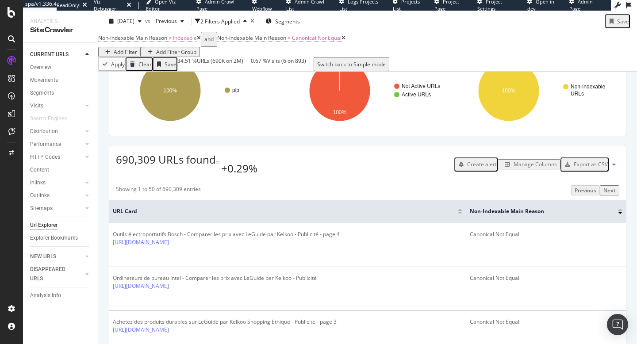
click at [516, 168] on div "Manage Columns" at bounding box center [534, 165] width 43 height 8
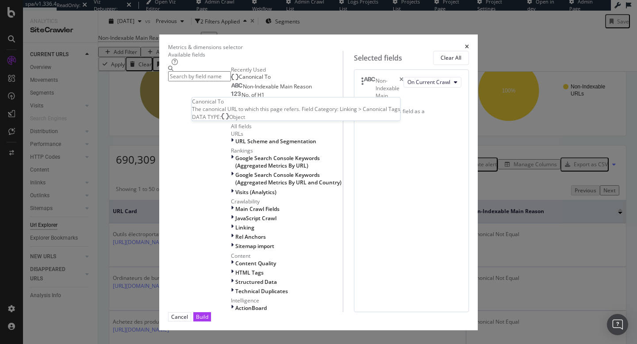
click at [231, 80] on div "Canonical To" at bounding box center [251, 76] width 40 height 7
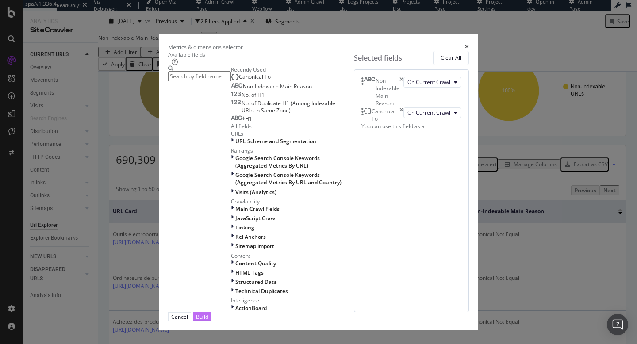
click at [208, 313] on div "Build" at bounding box center [202, 317] width 12 height 8
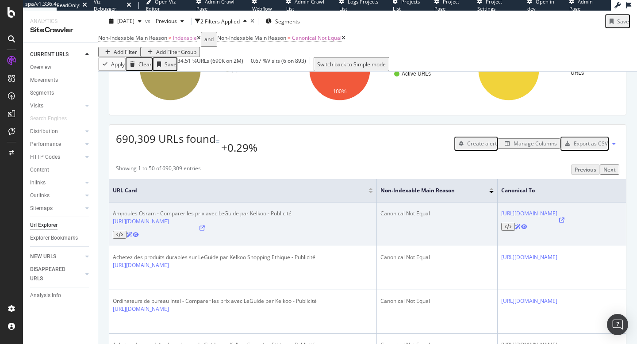
scroll to position [98, 0]
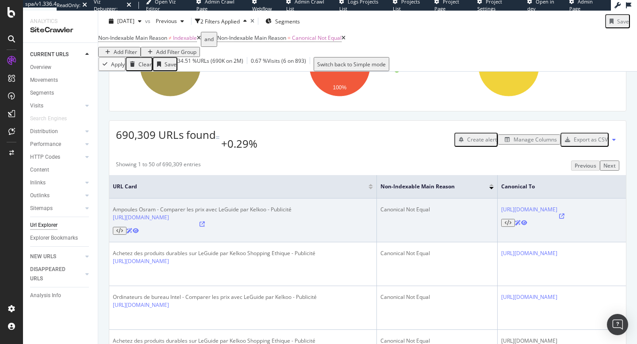
click at [205, 227] on icon at bounding box center [201, 224] width 5 height 5
click at [547, 219] on icon at bounding box center [544, 216] width 5 height 5
click at [205, 227] on icon at bounding box center [201, 224] width 5 height 5
click at [507, 213] on link "https://www.leguide.com/c/maison-chez-soi/eclairage/ampoules-100567513/?mots=Os…" at bounding box center [495, 210] width 56 height 8
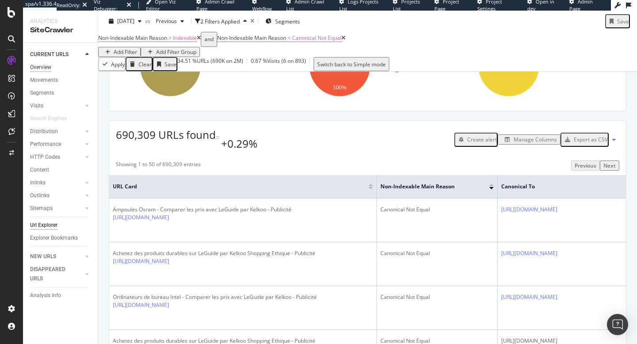
click at [49, 69] on div "Overview" at bounding box center [40, 67] width 21 height 9
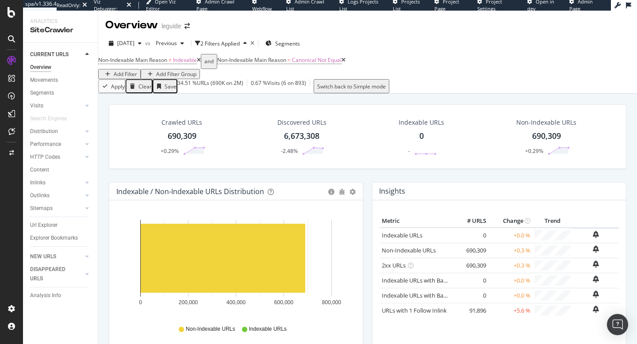
click at [201, 63] on icon at bounding box center [199, 59] width 4 height 5
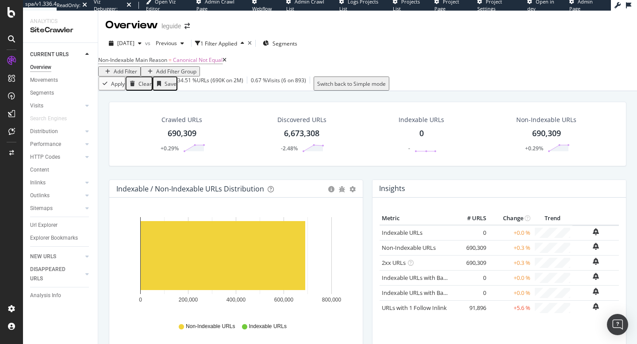
click at [226, 63] on icon at bounding box center [224, 59] width 4 height 5
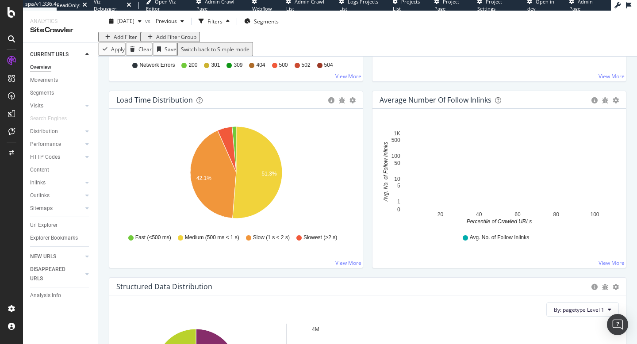
scroll to position [640, 0]
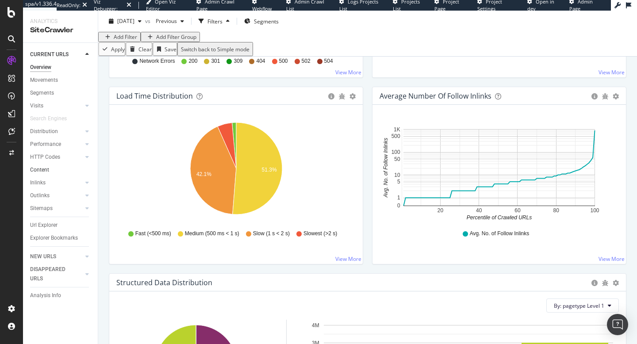
click at [65, 174] on link "Content" at bounding box center [60, 169] width 61 height 9
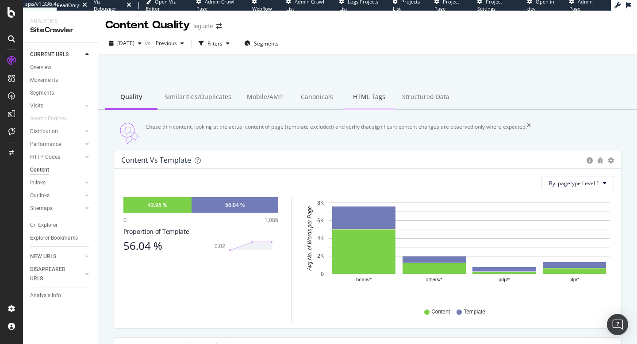
click at [349, 95] on div "HTML Tags" at bounding box center [369, 97] width 52 height 24
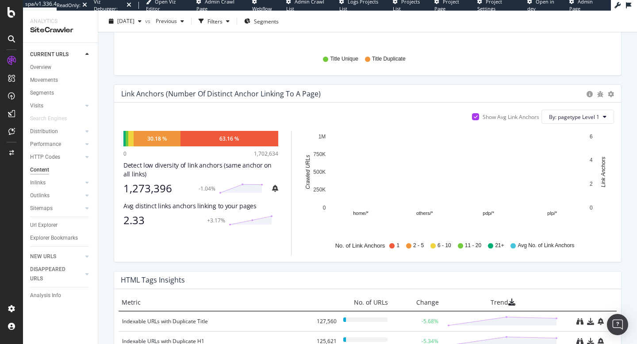
scroll to position [443, 0]
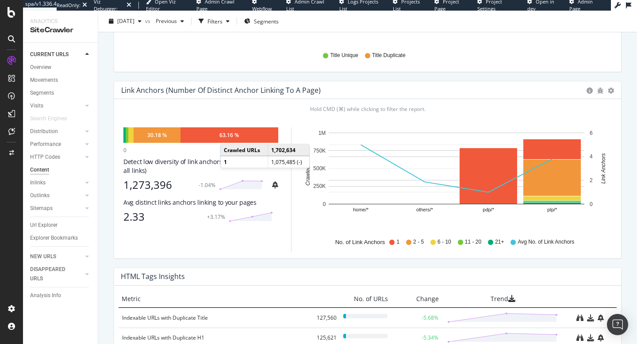
click at [229, 139] on div "63.16 %" at bounding box center [228, 135] width 19 height 8
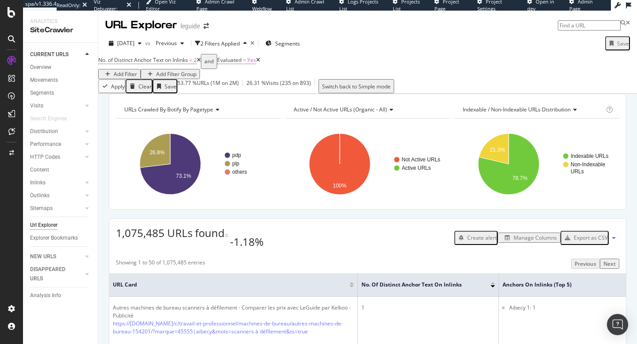
click at [137, 71] on div "Add Filter" at bounding box center [125, 74] width 23 height 8
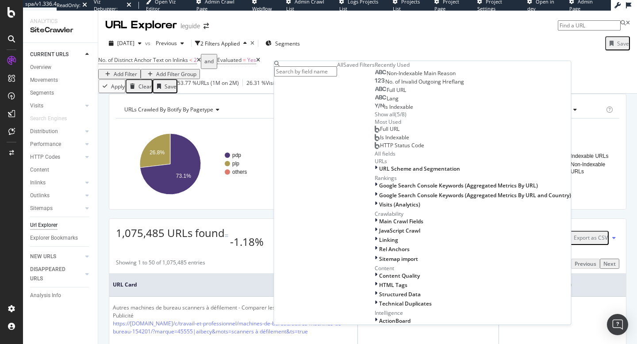
click at [386, 94] on span "Full URL" at bounding box center [395, 90] width 19 height 8
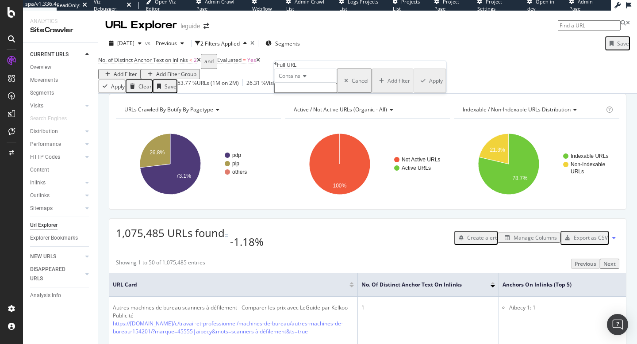
click at [306, 93] on input "text" at bounding box center [305, 88] width 63 height 10
type input "?"
click at [300, 80] on span "Contains" at bounding box center [290, 76] width 22 height 8
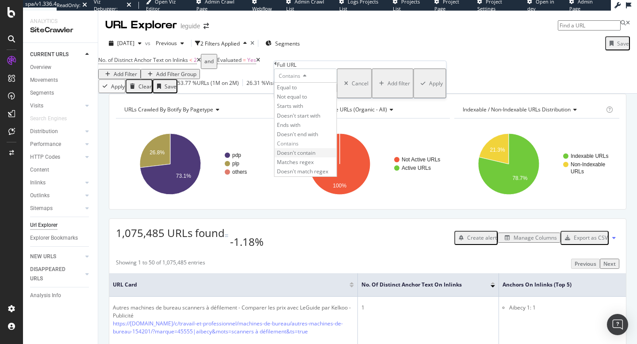
click at [314, 157] on span "Doesn't contain" at bounding box center [296, 153] width 38 height 8
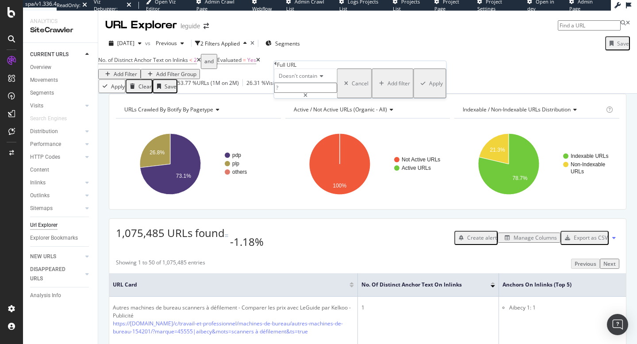
click at [429, 87] on div "Apply" at bounding box center [436, 84] width 14 height 8
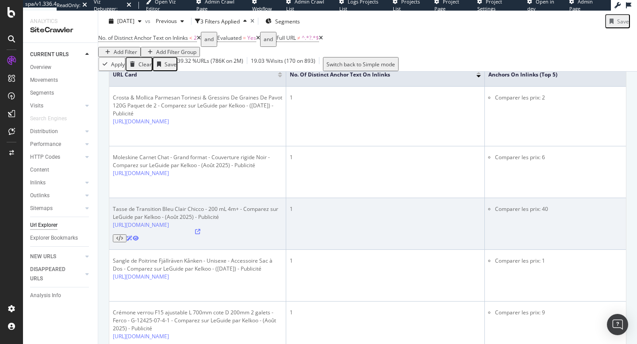
scroll to position [251, 0]
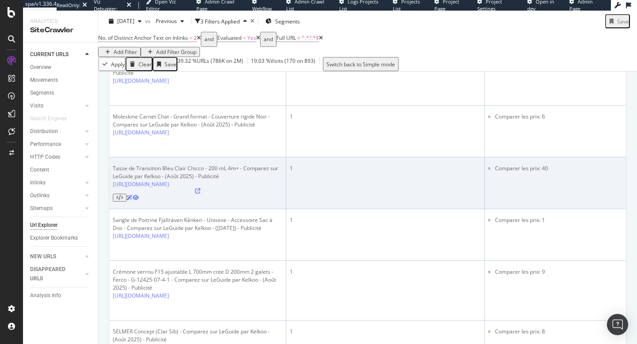
click at [200, 188] on icon at bounding box center [197, 190] width 5 height 5
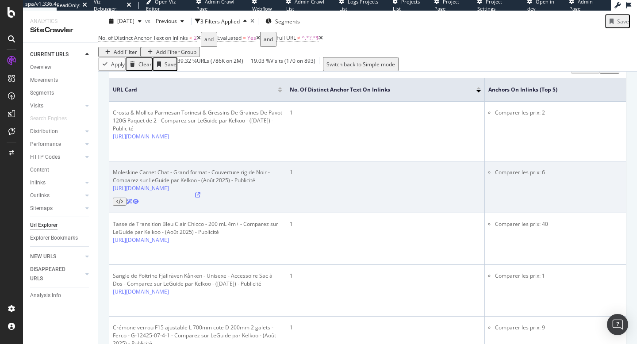
scroll to position [195, 0]
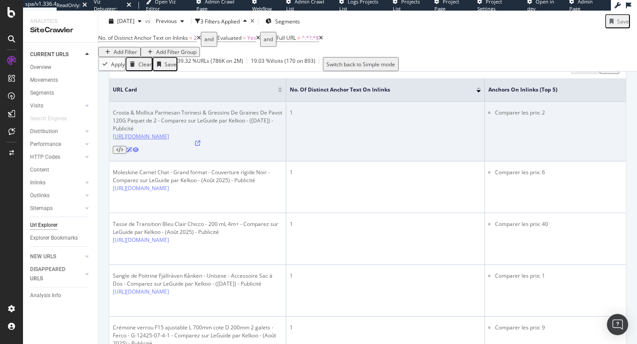
click at [169, 140] on link "[URL][DOMAIN_NAME]" at bounding box center [141, 137] width 56 height 8
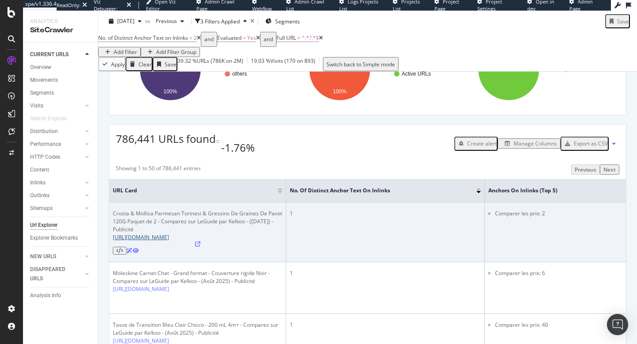
scroll to position [0, 0]
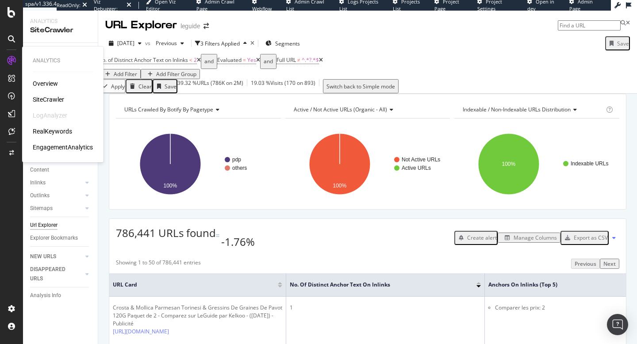
click at [57, 130] on div "RealKeywords" at bounding box center [52, 131] width 39 height 9
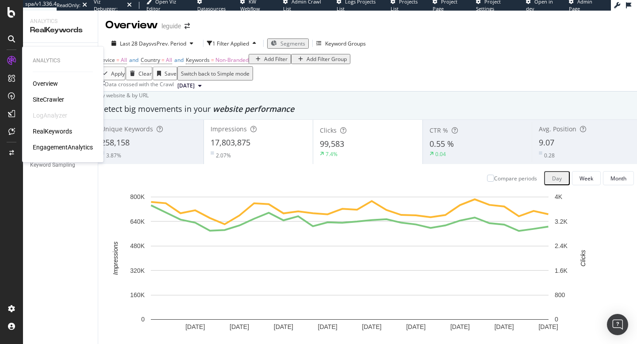
click at [44, 99] on div "SiteCrawler" at bounding box center [48, 99] width 31 height 9
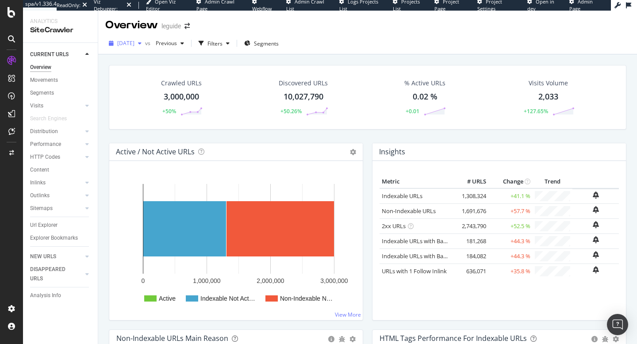
click at [134, 42] on span "2025 Aug. 15th" at bounding box center [125, 43] width 17 height 8
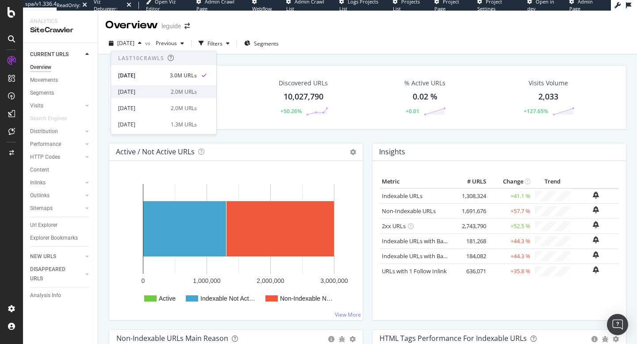
click at [163, 91] on div "[DATE]" at bounding box center [141, 92] width 47 height 8
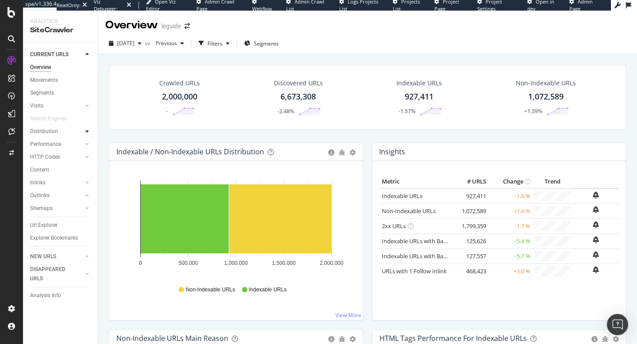
click at [88, 128] on div at bounding box center [87, 131] width 9 height 9
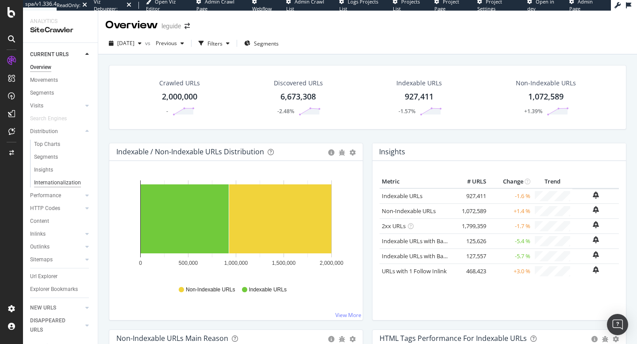
click at [56, 180] on div "Internationalization" at bounding box center [57, 182] width 47 height 9
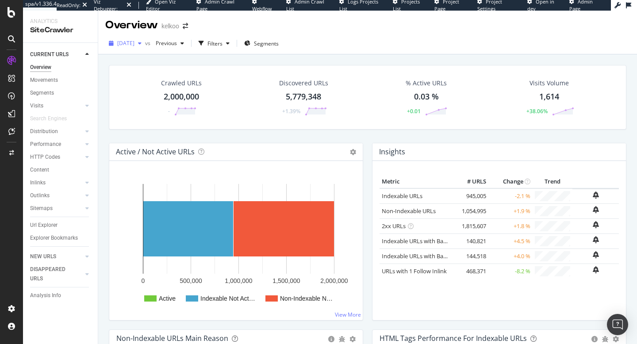
click at [134, 46] on span "[DATE]" at bounding box center [125, 43] width 17 height 8
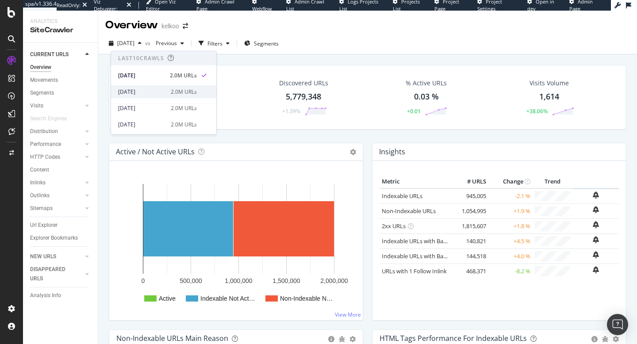
click at [147, 96] on div "[DATE] 2.0M URLs" at bounding box center [163, 91] width 105 height 13
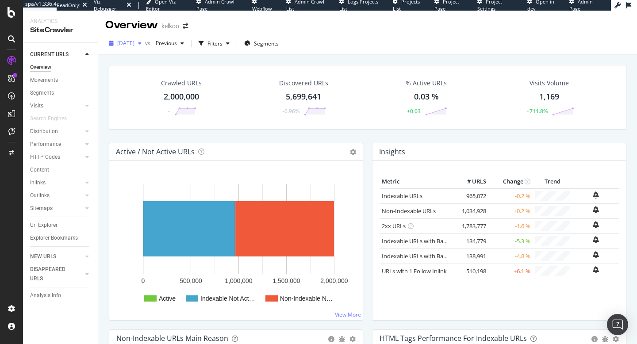
click at [134, 44] on span "[DATE]" at bounding box center [125, 43] width 17 height 8
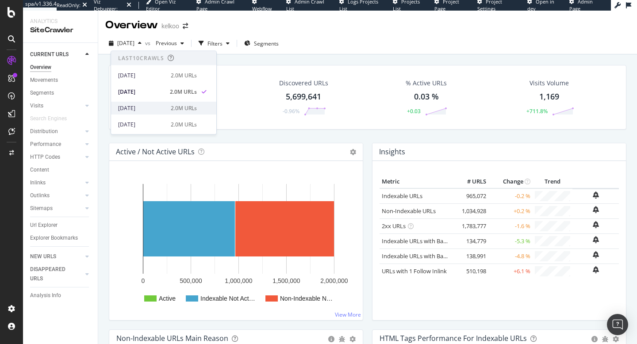
click at [153, 111] on div "[DATE]" at bounding box center [141, 108] width 47 height 8
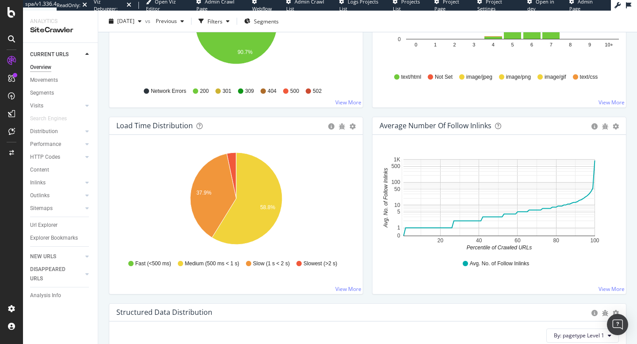
scroll to position [576, 0]
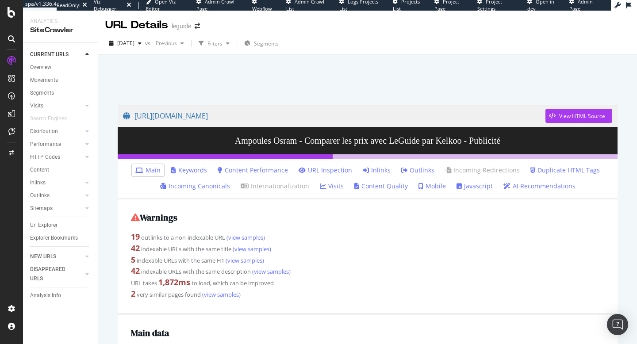
click at [203, 171] on link "Keywords" at bounding box center [189, 170] width 36 height 9
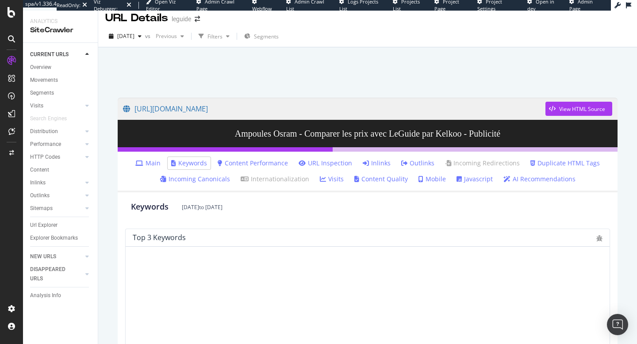
scroll to position [0, 0]
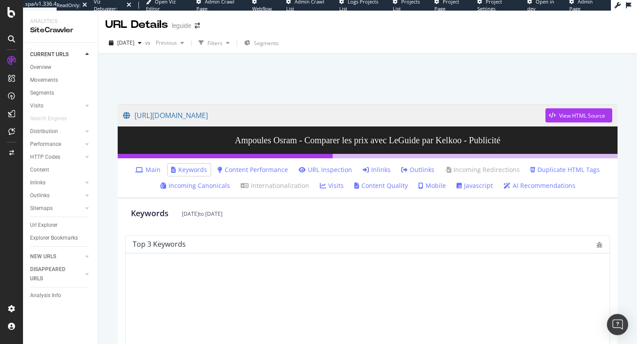
click at [153, 170] on link "Main" at bounding box center [147, 169] width 25 height 9
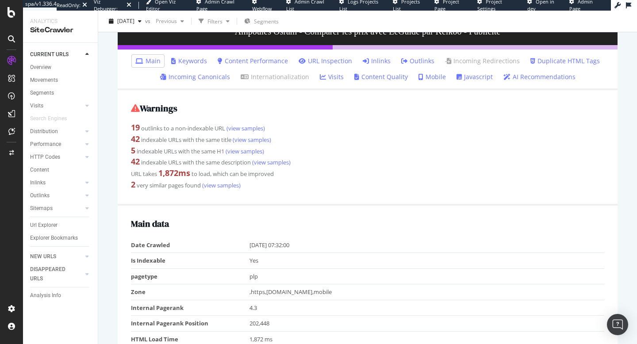
scroll to position [121, 0]
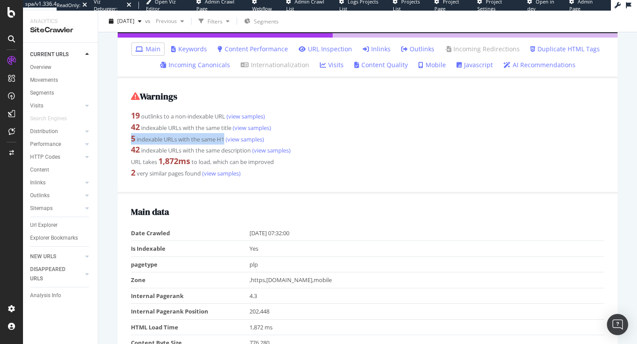
drag, startPoint x: 226, startPoint y: 138, endPoint x: 131, endPoint y: 138, distance: 94.6
click at [131, 138] on div "5 indexable URLs with the same H1 (view samples)" at bounding box center [367, 138] width 473 height 11
click at [142, 138] on div "5 indexable URLs with the same H1 (view samples)" at bounding box center [367, 138] width 473 height 11
click at [245, 138] on link "(view samples)" at bounding box center [244, 139] width 40 height 8
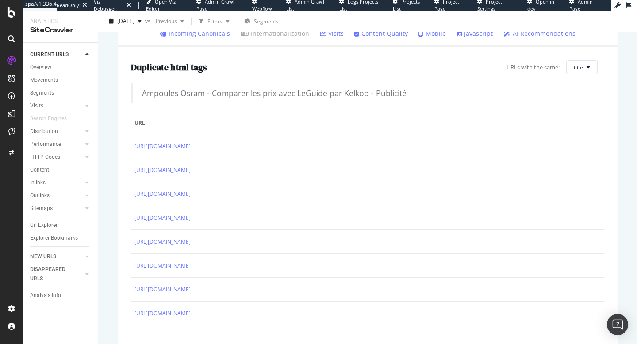
scroll to position [164, 0]
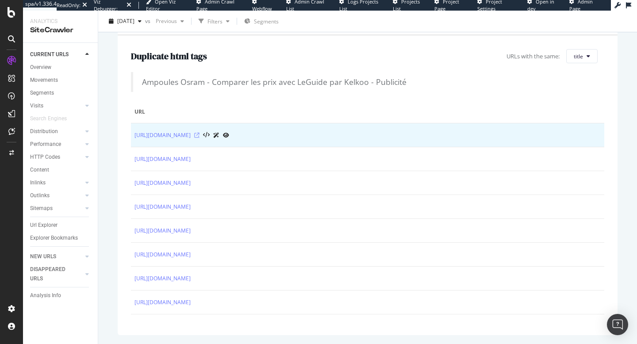
click at [199, 137] on icon at bounding box center [196, 135] width 5 height 5
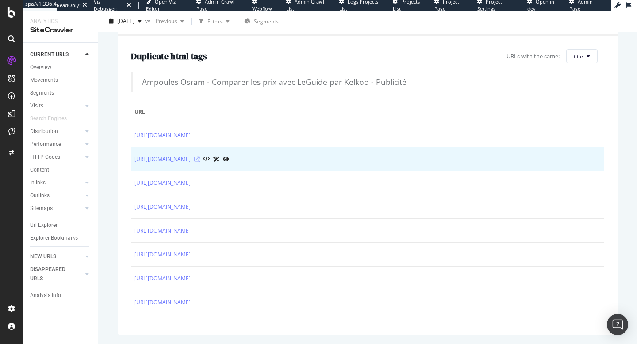
click at [199, 157] on icon at bounding box center [196, 159] width 5 height 5
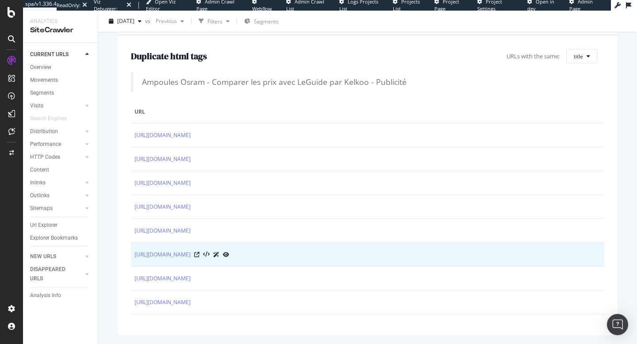
scroll to position [40, 0]
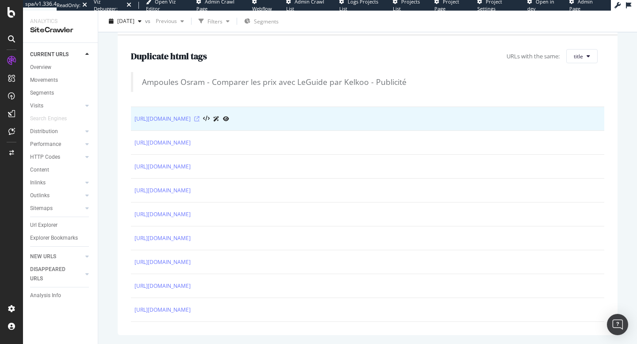
click at [199, 119] on icon at bounding box center [196, 118] width 5 height 5
click at [191, 117] on link "[URL][DOMAIN_NAME]" at bounding box center [162, 119] width 56 height 9
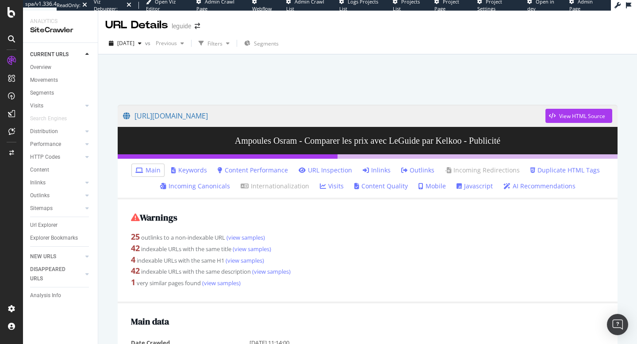
click at [185, 170] on link "Keywords" at bounding box center [189, 170] width 36 height 9
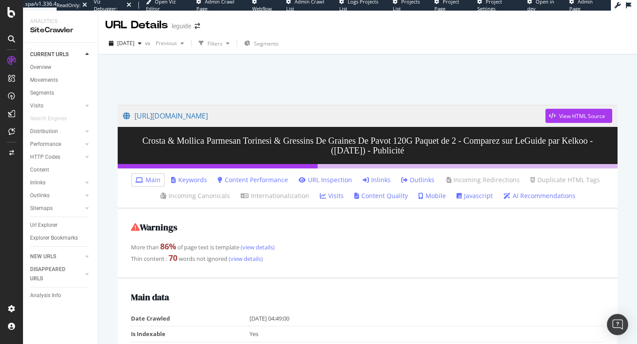
click at [367, 181] on icon at bounding box center [366, 180] width 6 height 6
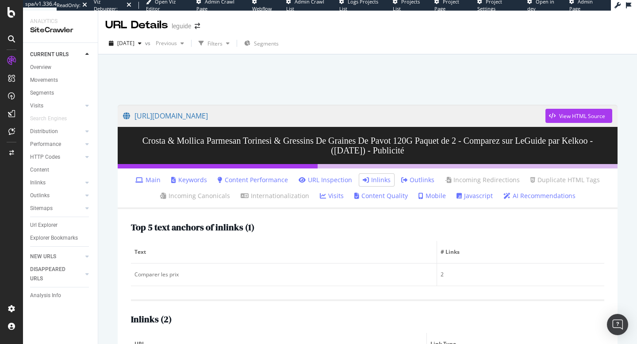
scroll to position [99, 0]
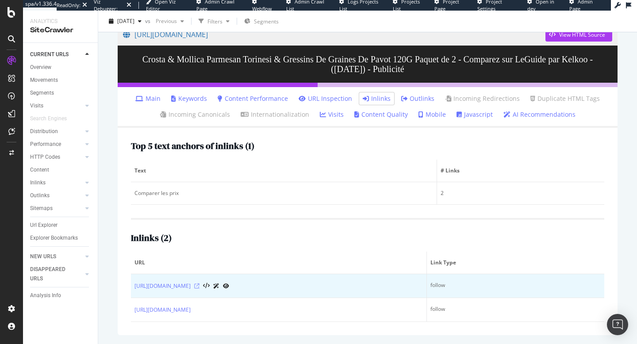
click at [199, 283] on icon at bounding box center [196, 285] width 5 height 5
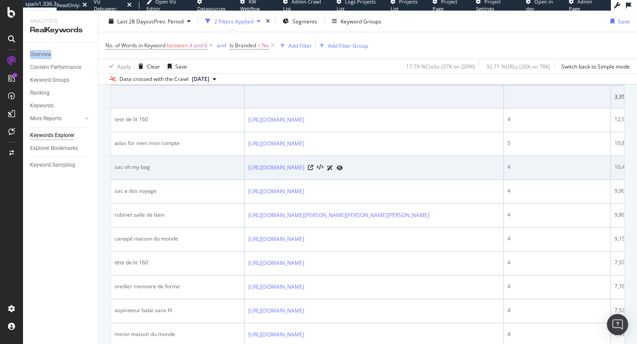
scroll to position [333, 0]
click at [313, 170] on icon at bounding box center [310, 166] width 5 height 5
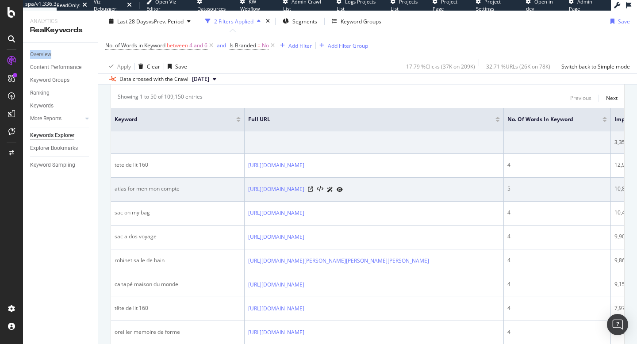
scroll to position [314, 0]
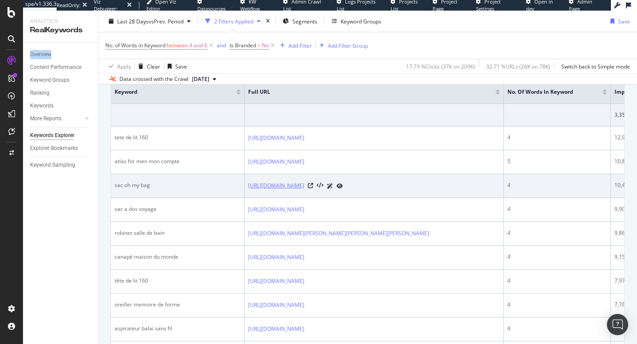
click at [280, 190] on link "[URL][DOMAIN_NAME]" at bounding box center [276, 185] width 56 height 9
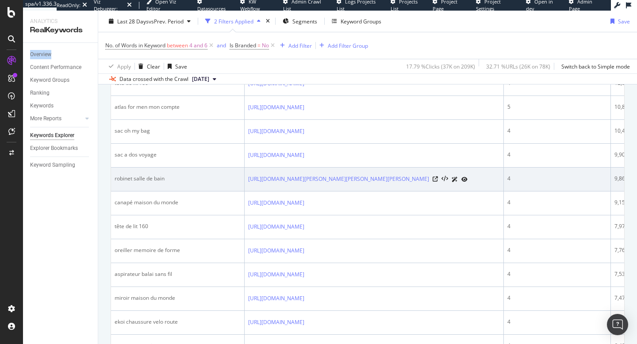
scroll to position [374, 0]
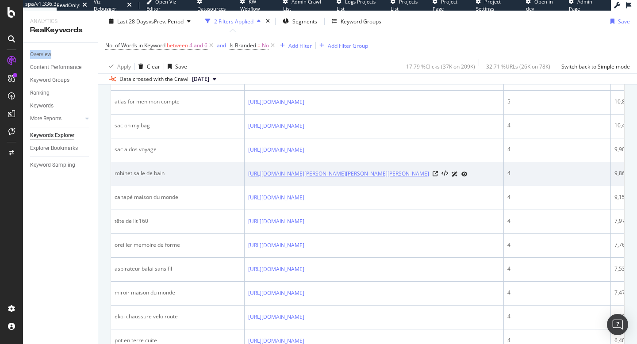
click at [273, 178] on link "[URL][DOMAIN_NAME][PERSON_NAME][PERSON_NAME][PERSON_NAME]" at bounding box center [338, 173] width 181 height 9
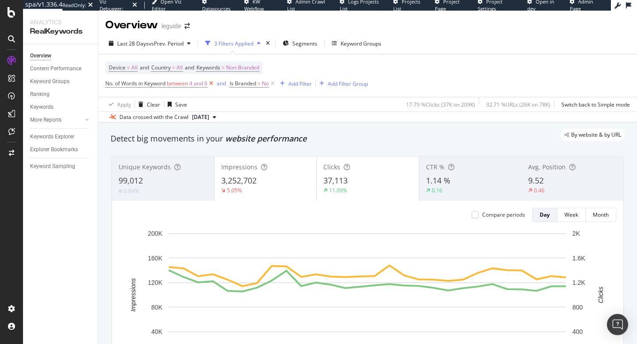
click at [215, 84] on icon at bounding box center [211, 83] width 8 height 9
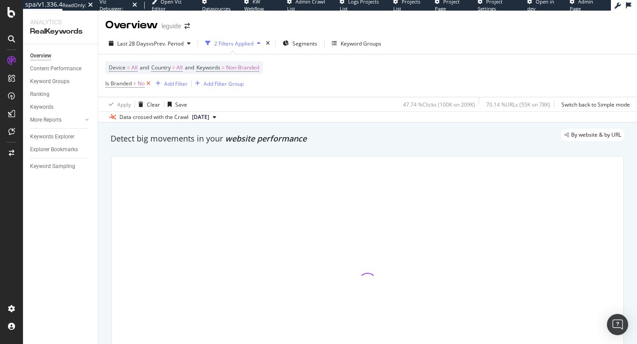
click at [151, 84] on icon at bounding box center [149, 83] width 8 height 9
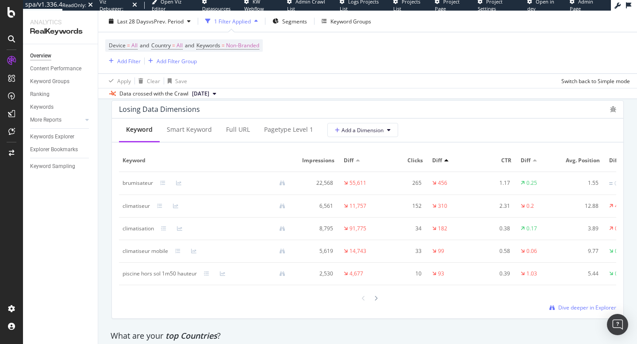
scroll to position [1071, 0]
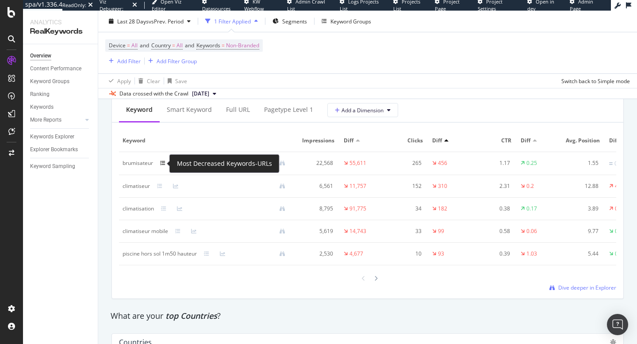
click at [164, 165] on icon at bounding box center [162, 163] width 5 height 5
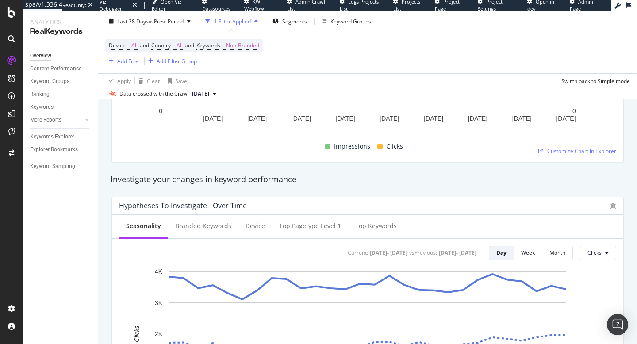
scroll to position [0, 0]
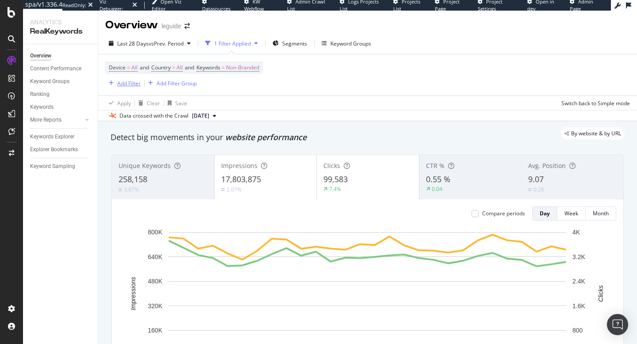
click at [116, 87] on div "Add Filter" at bounding box center [122, 83] width 35 height 10
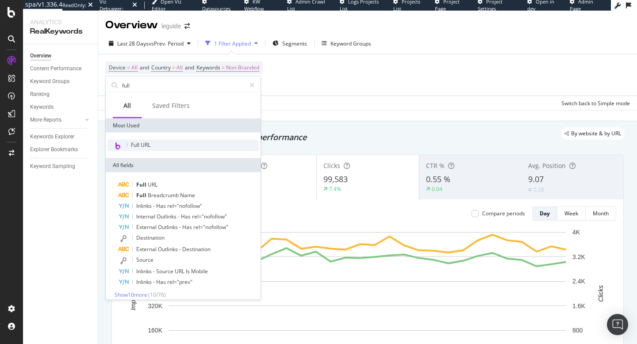
type input "full"
click at [159, 146] on div "Full URL" at bounding box center [182, 145] width 151 height 11
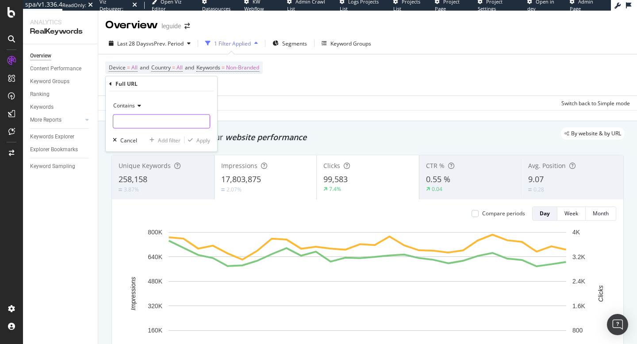
click at [149, 123] on input "text" at bounding box center [161, 122] width 96 height 14
type input "meilleur"
click at [192, 140] on icon "button" at bounding box center [190, 140] width 5 height 5
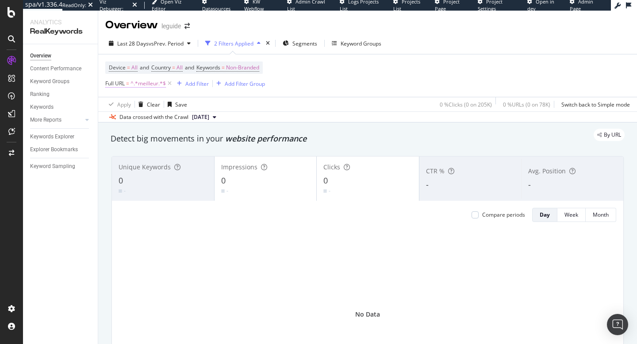
click at [149, 85] on span "^.*meilleur.*$" at bounding box center [147, 83] width 35 height 12
click at [260, 117] on div "Data crossed with the Crawl [DATE]" at bounding box center [367, 116] width 539 height 11
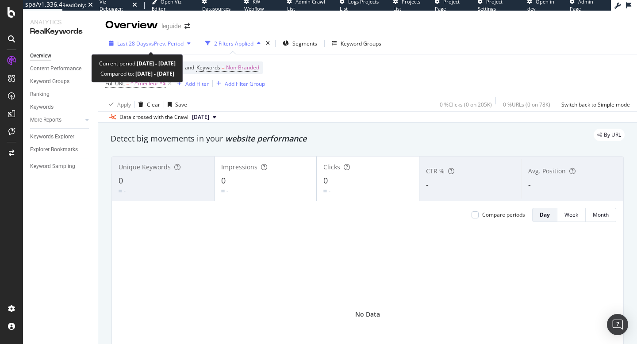
click at [174, 49] on div "Last 28 Days vs Prev. Period" at bounding box center [149, 43] width 89 height 13
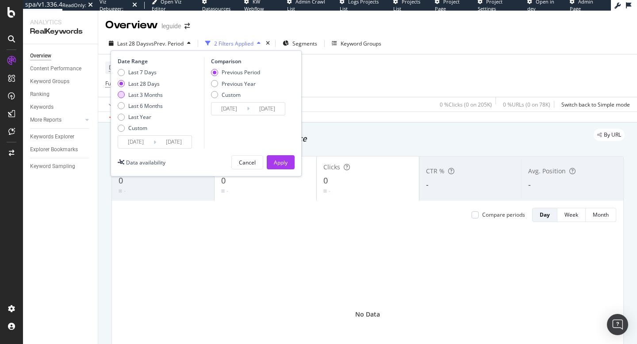
click at [147, 92] on div "Last 3 Months" at bounding box center [145, 95] width 34 height 8
type input "[DATE]"
click at [283, 158] on div "Apply" at bounding box center [281, 162] width 14 height 13
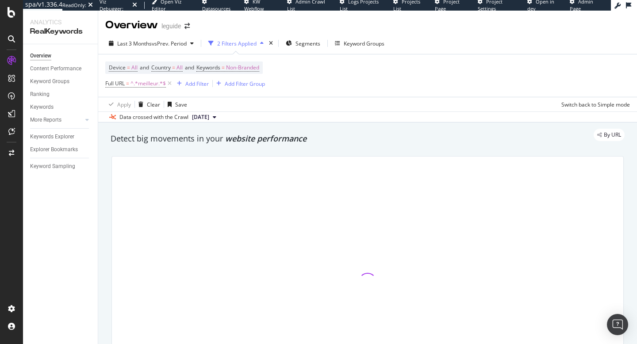
click at [209, 117] on span "[DATE]" at bounding box center [200, 117] width 17 height 8
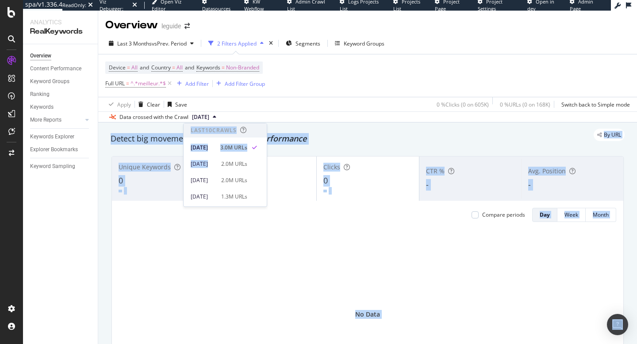
drag, startPoint x: 233, startPoint y: 166, endPoint x: 329, endPoint y: 128, distance: 103.2
click at [329, 128] on body "spa/v1.336.4 ReadOnly: Viz Debugger: Open Viz Editor Datasources KW Webflow Adm…" at bounding box center [318, 172] width 637 height 344
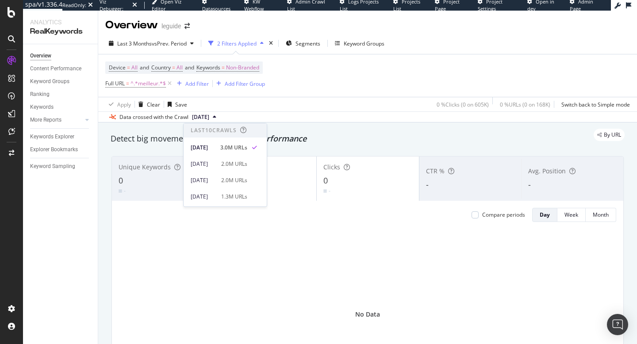
click at [331, 129] on div "By URL" at bounding box center [363, 135] width 523 height 12
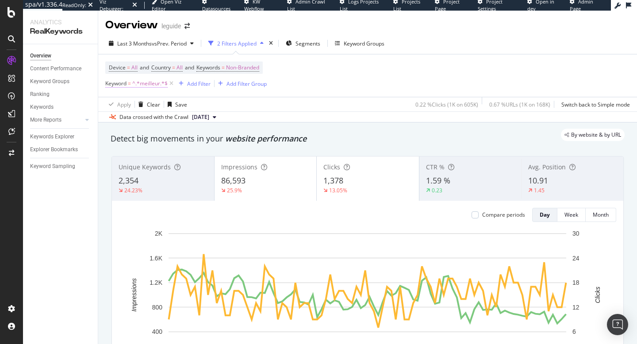
click at [139, 84] on span "^.*meilleur.*$" at bounding box center [149, 83] width 35 height 12
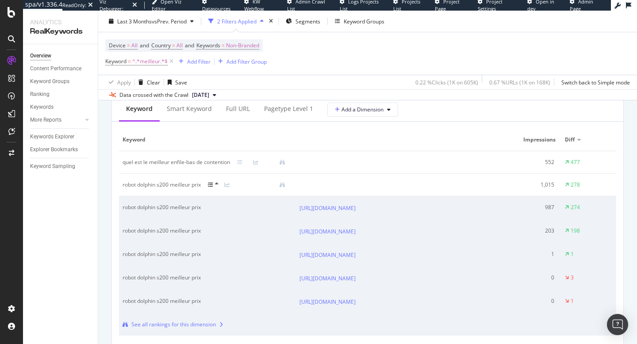
scroll to position [854, 0]
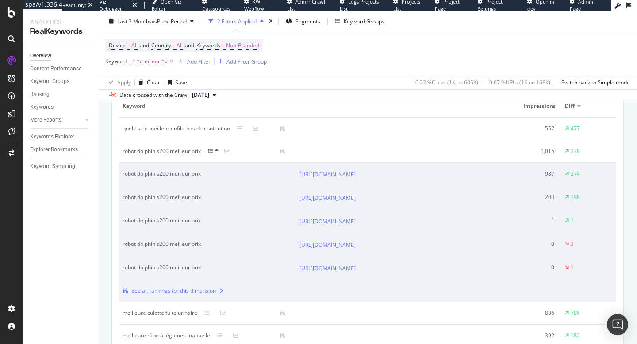
click at [213, 150] on icon at bounding box center [210, 151] width 5 height 5
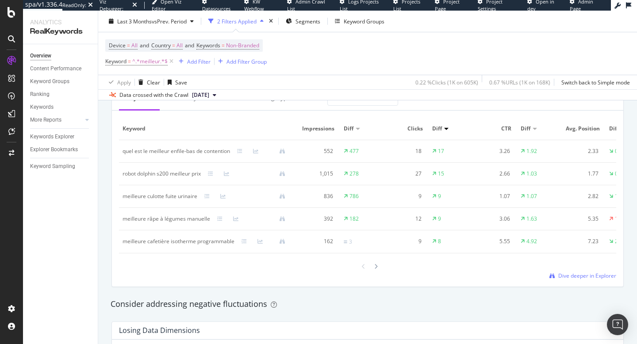
scroll to position [833, 0]
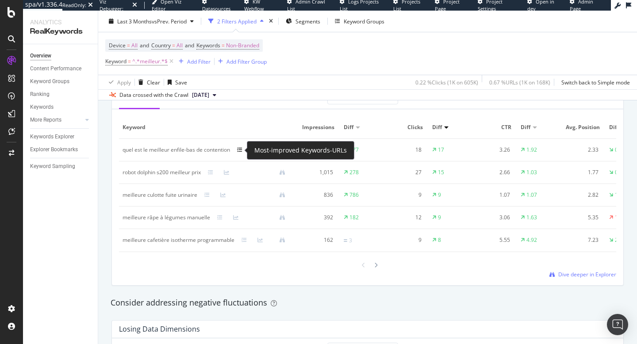
click at [241, 152] on icon at bounding box center [239, 149] width 5 height 5
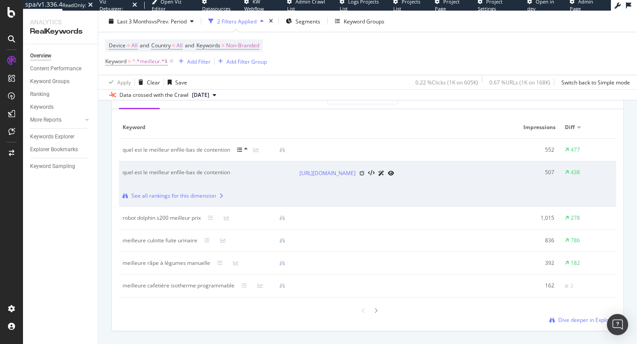
click at [364, 176] on icon at bounding box center [361, 173] width 5 height 5
click at [364, 175] on icon at bounding box center [361, 173] width 5 height 5
click at [244, 148] on div at bounding box center [245, 149] width 16 height 7
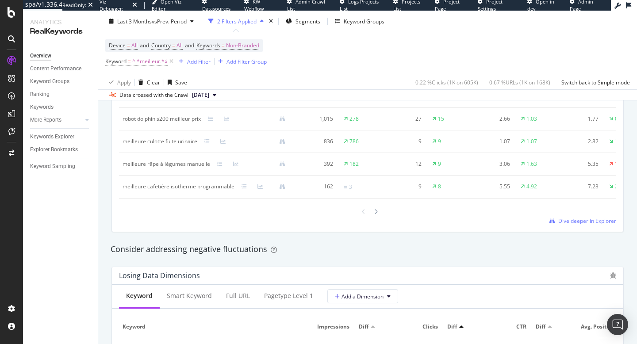
scroll to position [891, 0]
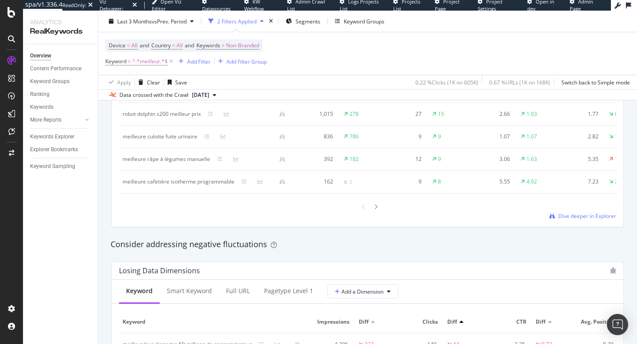
click at [222, 160] on div at bounding box center [225, 159] width 16 height 5
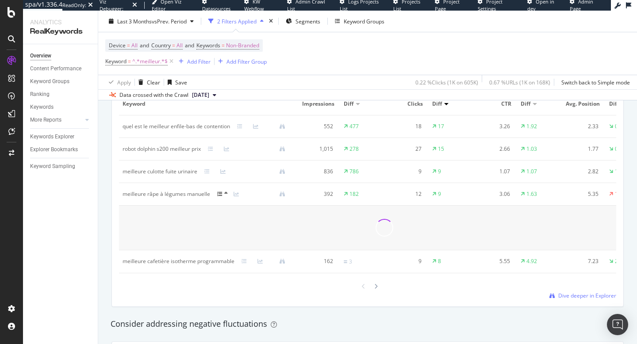
scroll to position [856, 0]
click at [207, 150] on div at bounding box center [247, 150] width 92 height 6
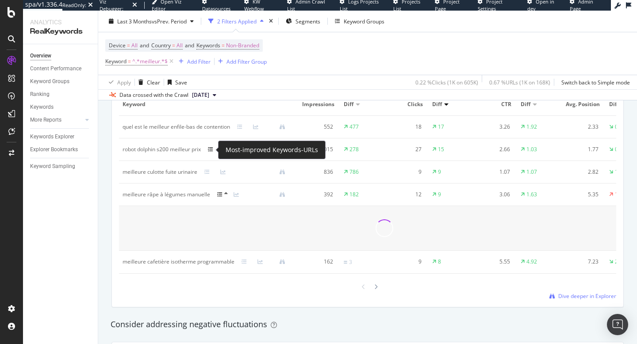
click at [211, 150] on icon at bounding box center [210, 149] width 5 height 5
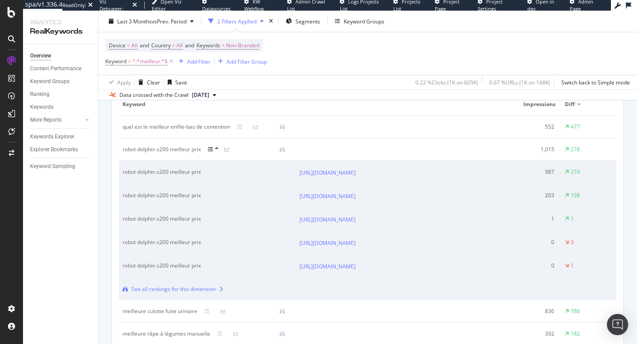
click at [211, 150] on icon at bounding box center [210, 149] width 5 height 5
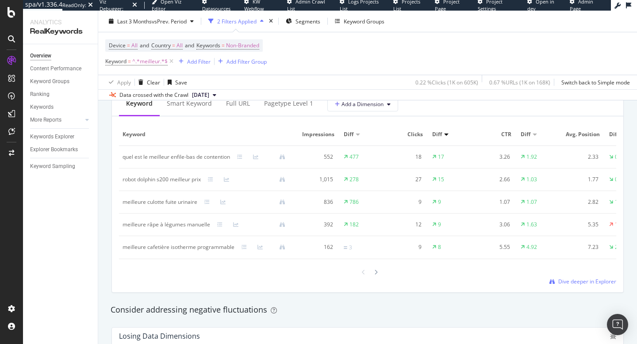
scroll to position [818, 0]
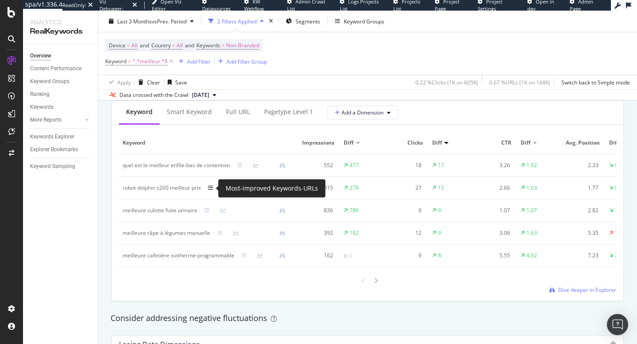
click at [210, 188] on icon at bounding box center [210, 187] width 5 height 5
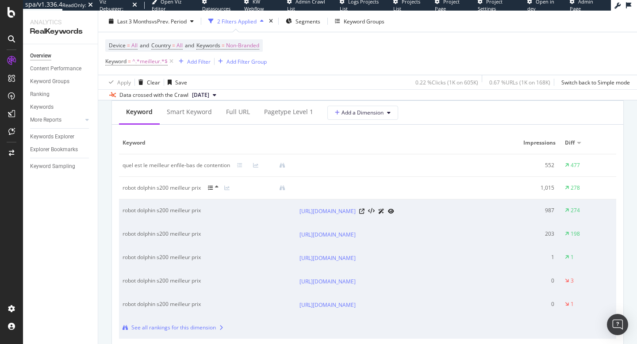
scroll to position [870, 0]
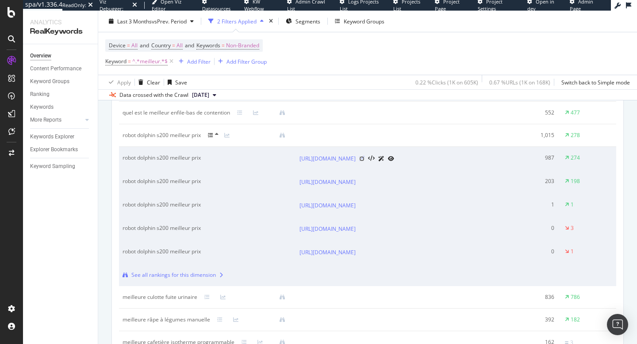
click at [364, 161] on icon at bounding box center [361, 158] width 5 height 5
click at [217, 136] on icon at bounding box center [217, 134] width 4 height 5
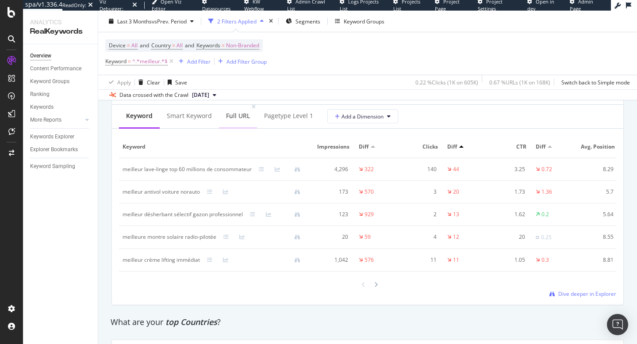
scroll to position [1071, 0]
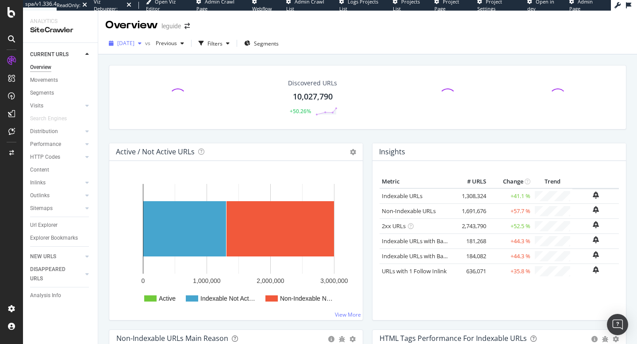
click at [134, 44] on span "[DATE]" at bounding box center [125, 43] width 17 height 8
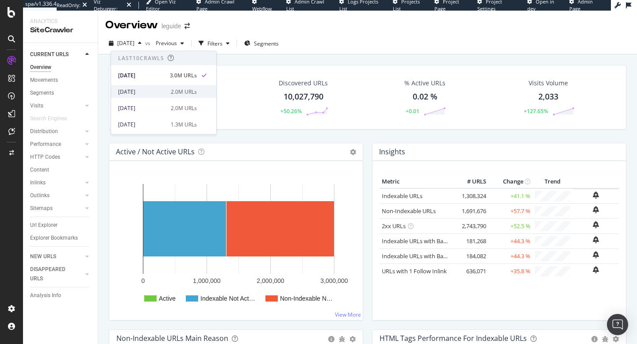
click at [157, 93] on div "[DATE]" at bounding box center [141, 92] width 47 height 8
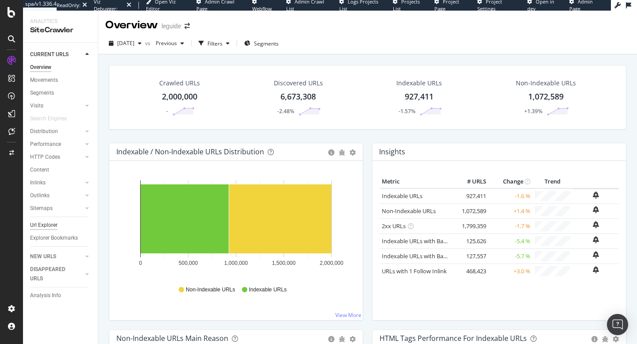
click at [49, 227] on div "Url Explorer" at bounding box center [43, 225] width 27 height 9
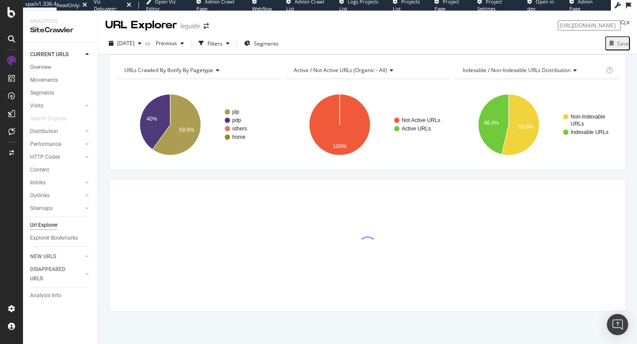
scroll to position [0, 238]
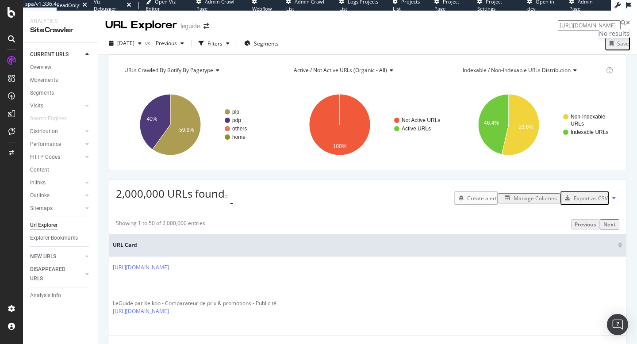
type input "[URL][DOMAIN_NAME]"
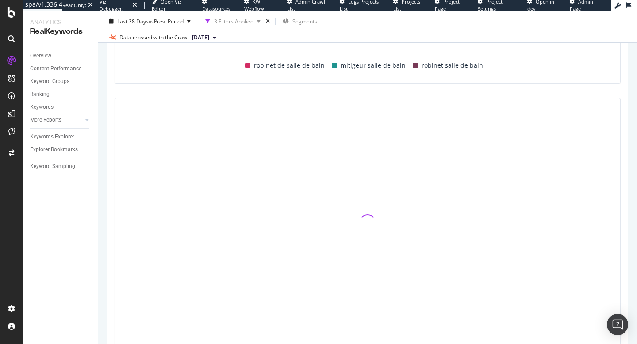
scroll to position [374, 0]
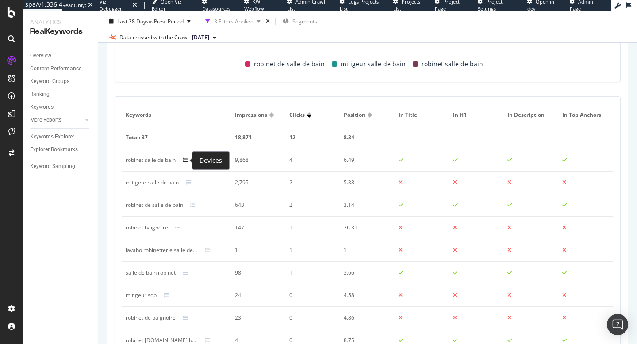
click at [185, 161] on icon at bounding box center [185, 159] width 5 height 5
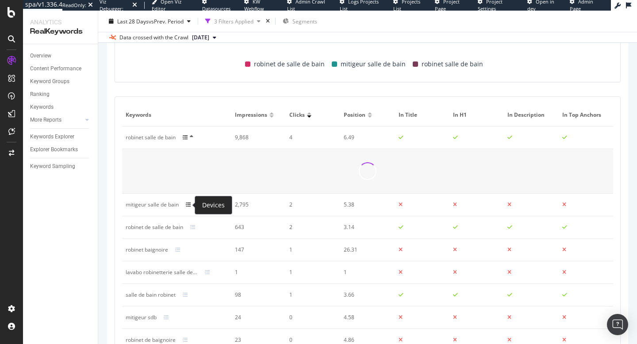
click at [187, 206] on icon at bounding box center [188, 204] width 5 height 5
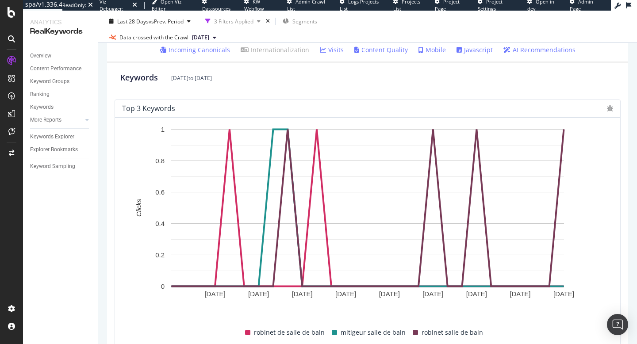
scroll to position [0, 0]
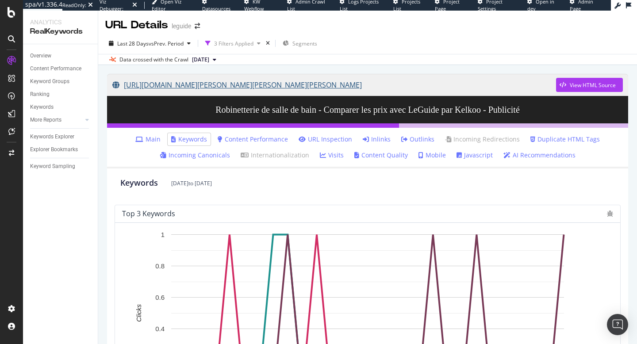
click at [503, 83] on link "[URL][DOMAIN_NAME][PERSON_NAME][PERSON_NAME][PERSON_NAME]" at bounding box center [334, 85] width 444 height 22
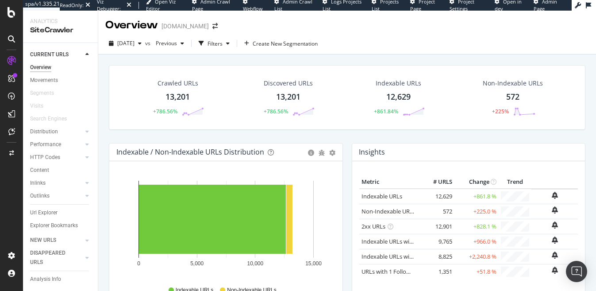
scroll to position [763, 0]
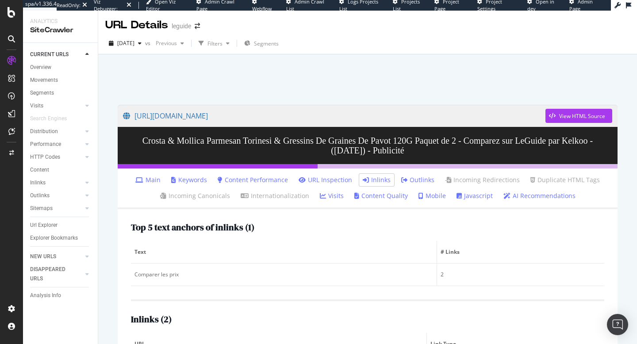
scroll to position [99, 0]
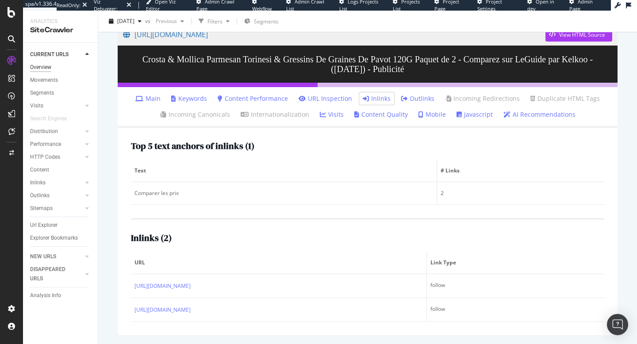
click at [33, 72] on div "Overview" at bounding box center [40, 67] width 21 height 9
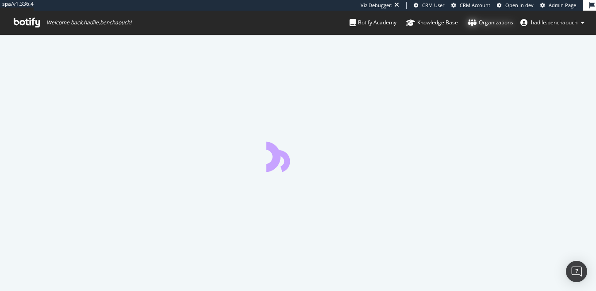
click at [483, 19] on div "Organizations" at bounding box center [490, 22] width 46 height 9
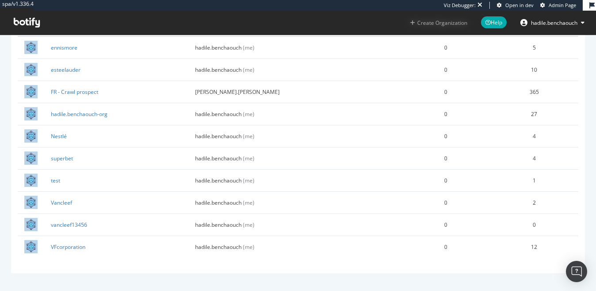
click at [432, 24] on button "Create Organization" at bounding box center [438, 23] width 58 height 8
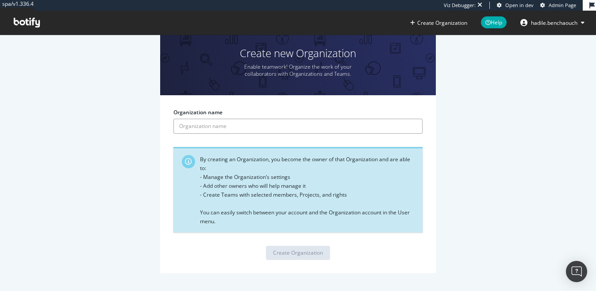
click at [252, 122] on input "Organization name" at bounding box center [297, 126] width 249 height 15
paste input "Beiersdorf"
type input "Beiersdorf"
click at [290, 251] on div "Create Organization" at bounding box center [298, 253] width 50 height 8
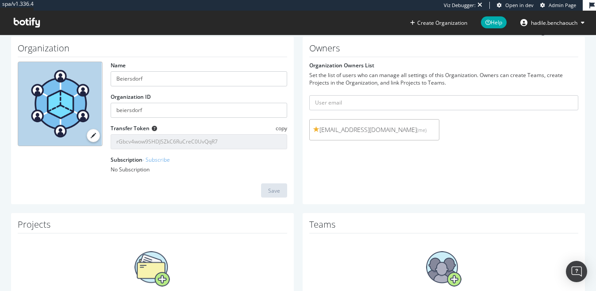
scroll to position [34, 0]
click at [134, 107] on input "beiersdorf" at bounding box center [199, 110] width 176 height 15
click at [23, 31] on span at bounding box center [27, 23] width 40 height 24
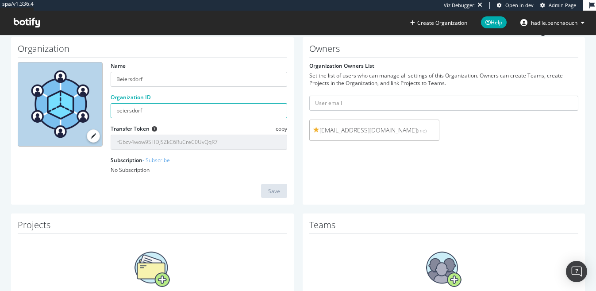
click at [26, 25] on icon at bounding box center [27, 23] width 26 height 10
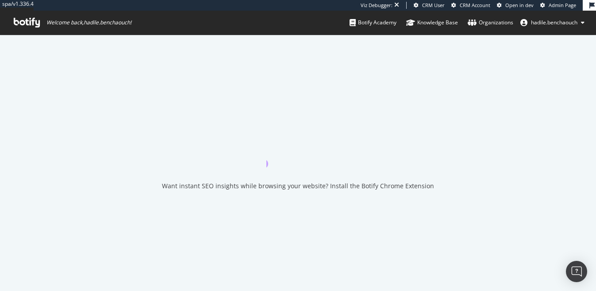
click at [552, 3] on span "Admin Page" at bounding box center [561, 5] width 27 height 7
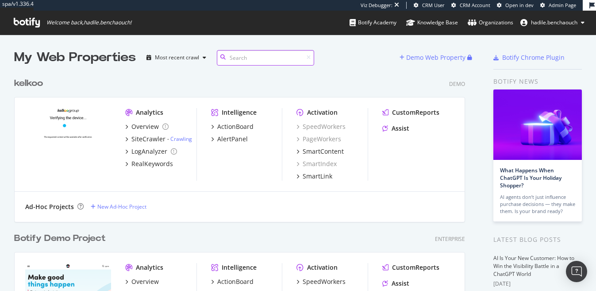
scroll to position [7428, 458]
paste input "beiersdorf"
type input "beiersdorf"
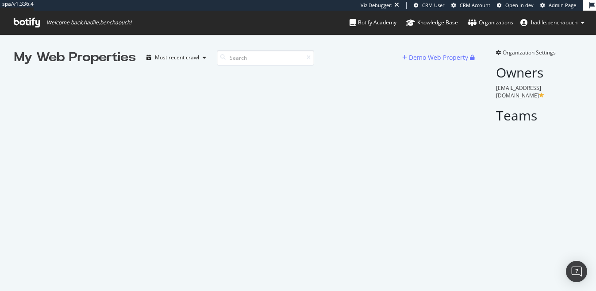
scroll to position [291, 596]
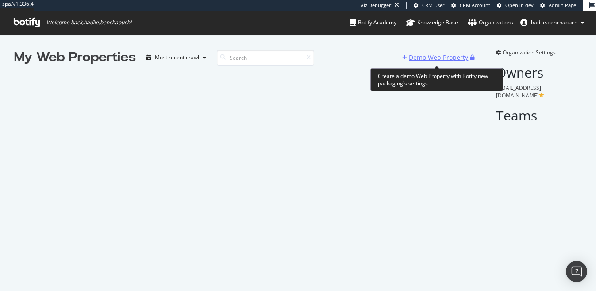
click at [415, 53] on div "Demo Web Property" at bounding box center [438, 57] width 59 height 9
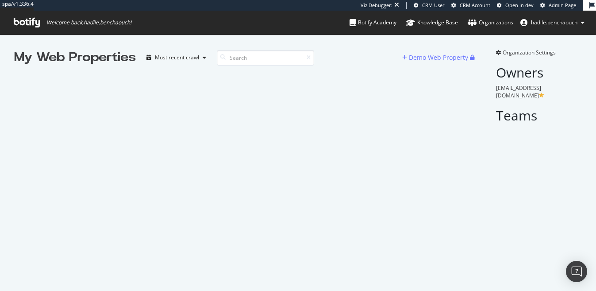
scroll to position [291, 596]
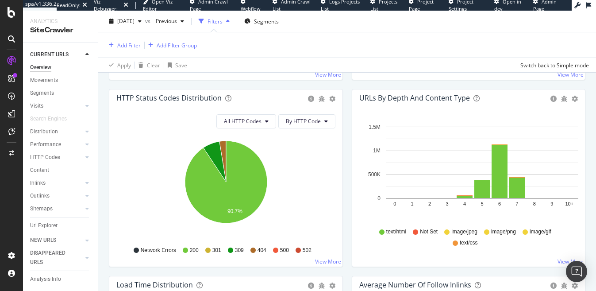
scroll to position [480, 0]
